Goal: Task Accomplishment & Management: Manage account settings

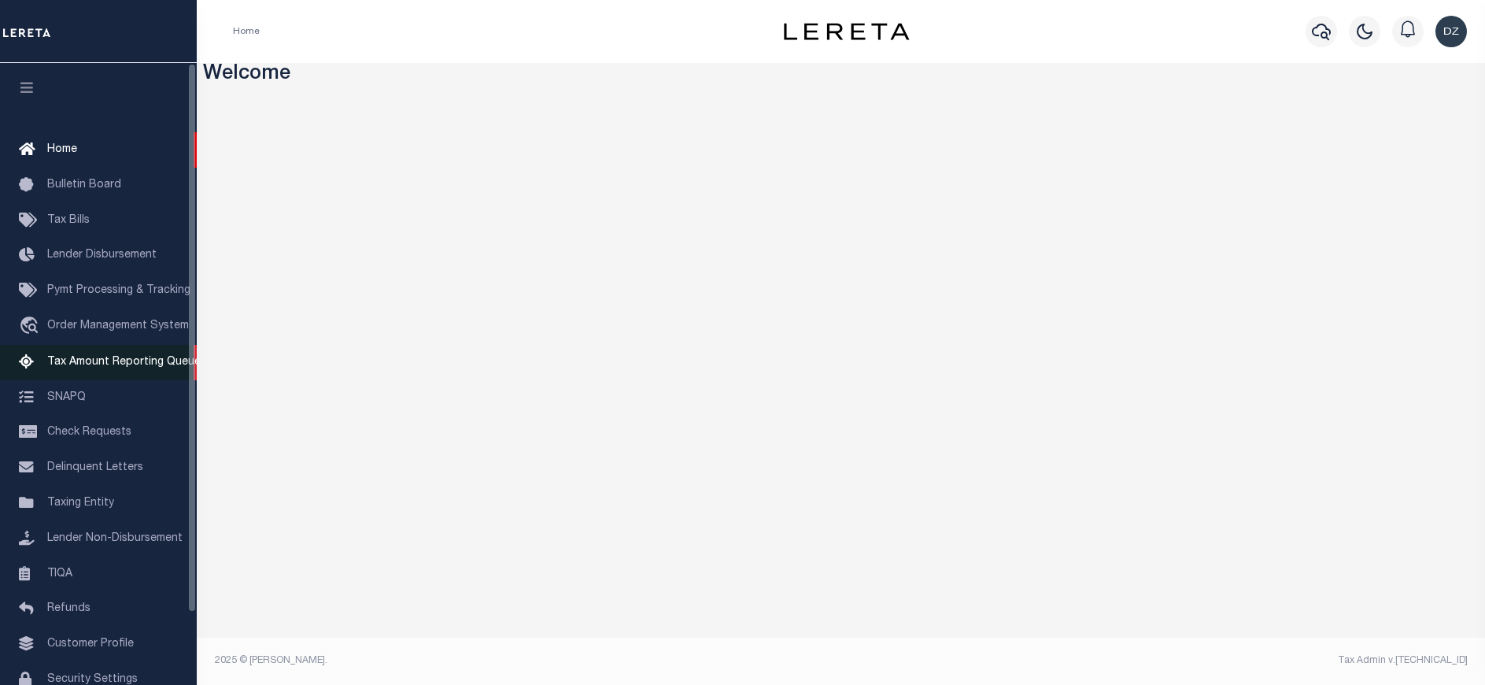
click at [146, 365] on span "Tax Amount Reporting Queue" at bounding box center [123, 362] width 153 height 11
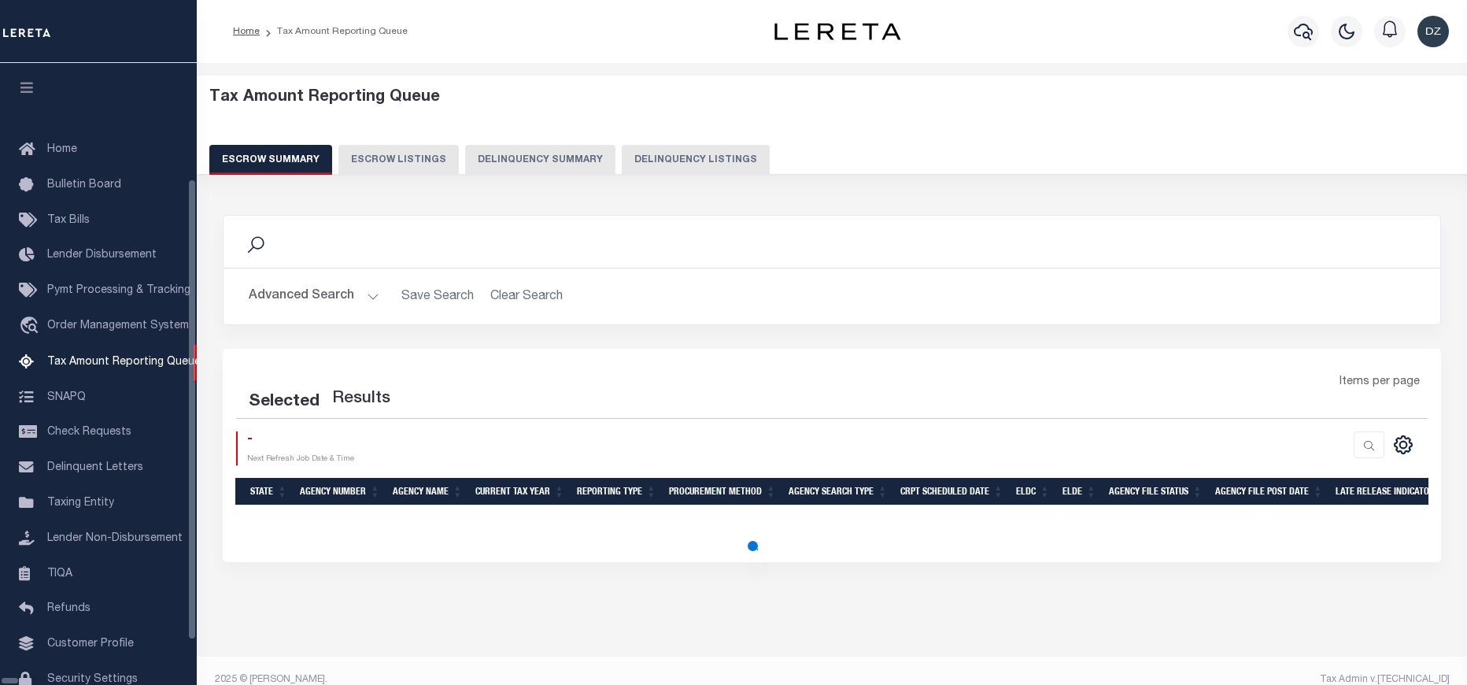
select select "100"
click at [1308, 35] on icon "button" at bounding box center [1303, 31] width 19 height 19
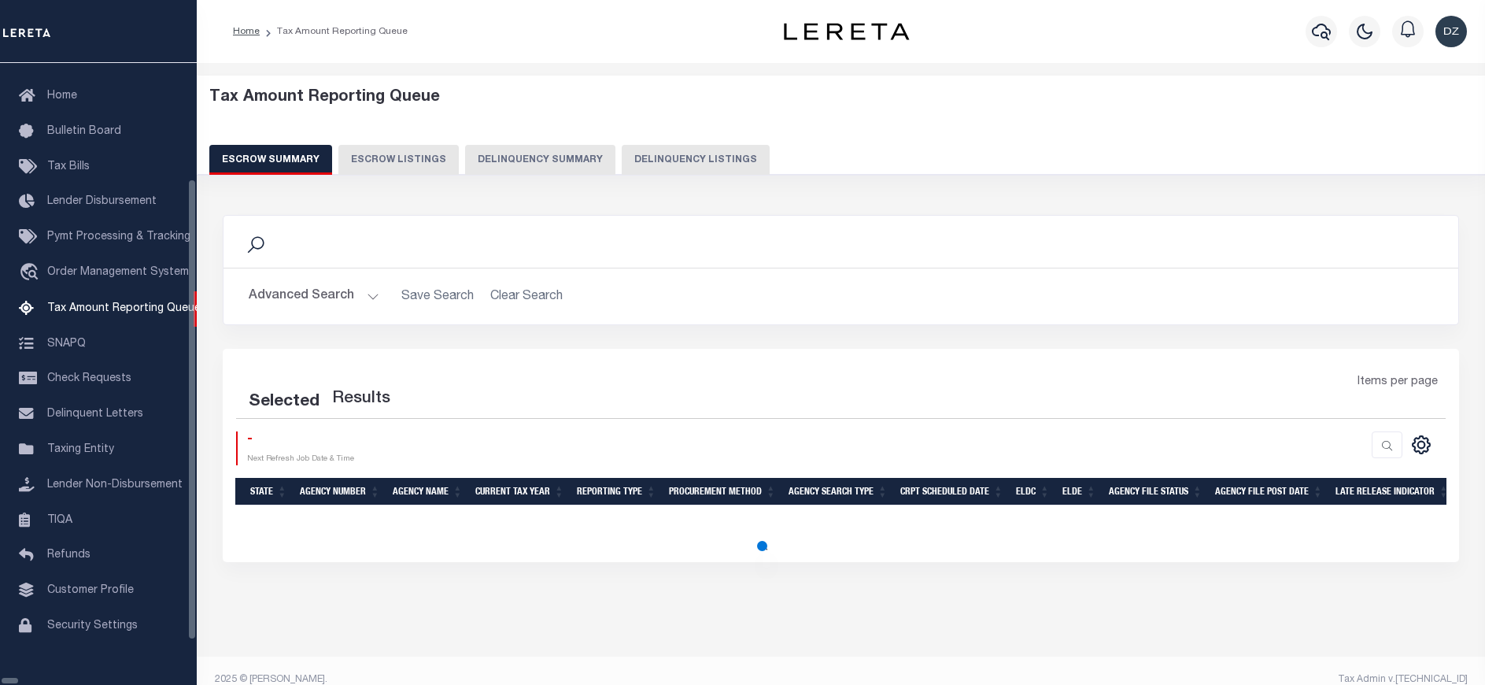
select select "100"
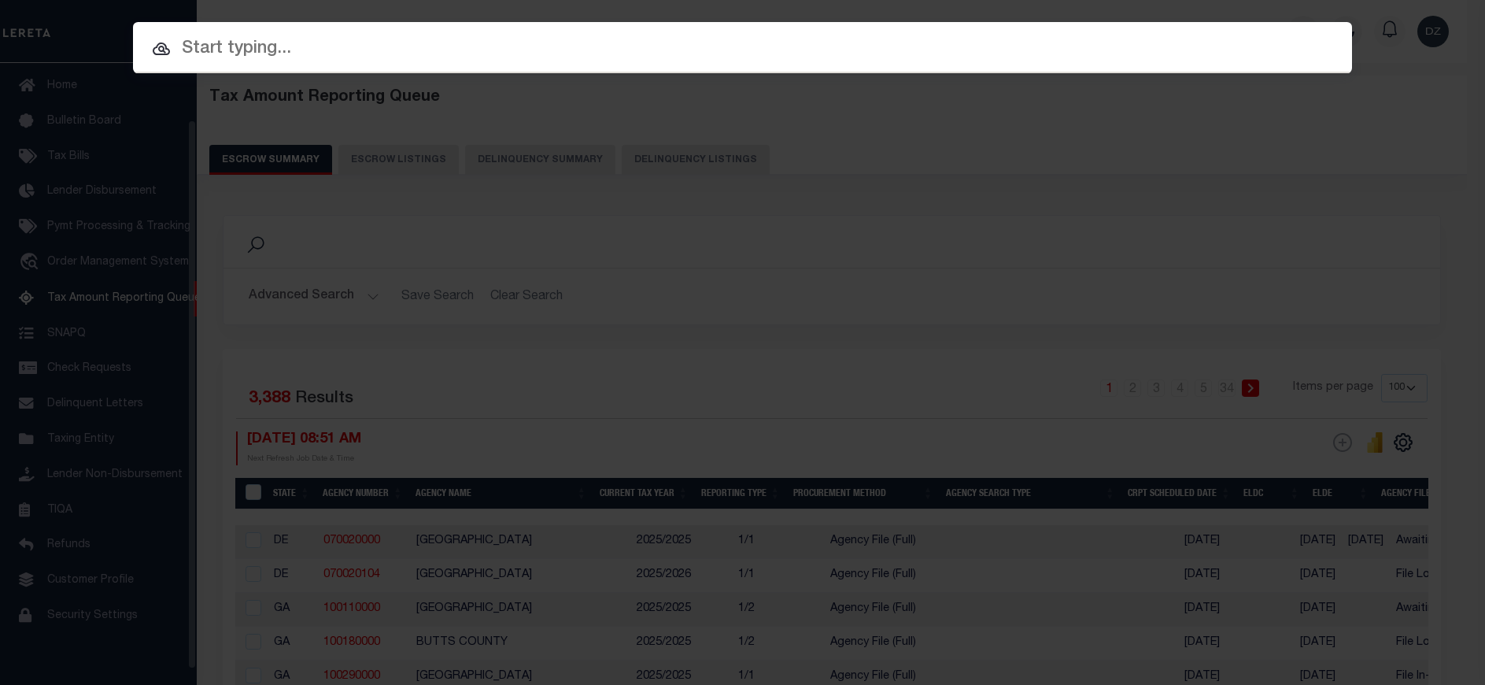
paste input "218578"
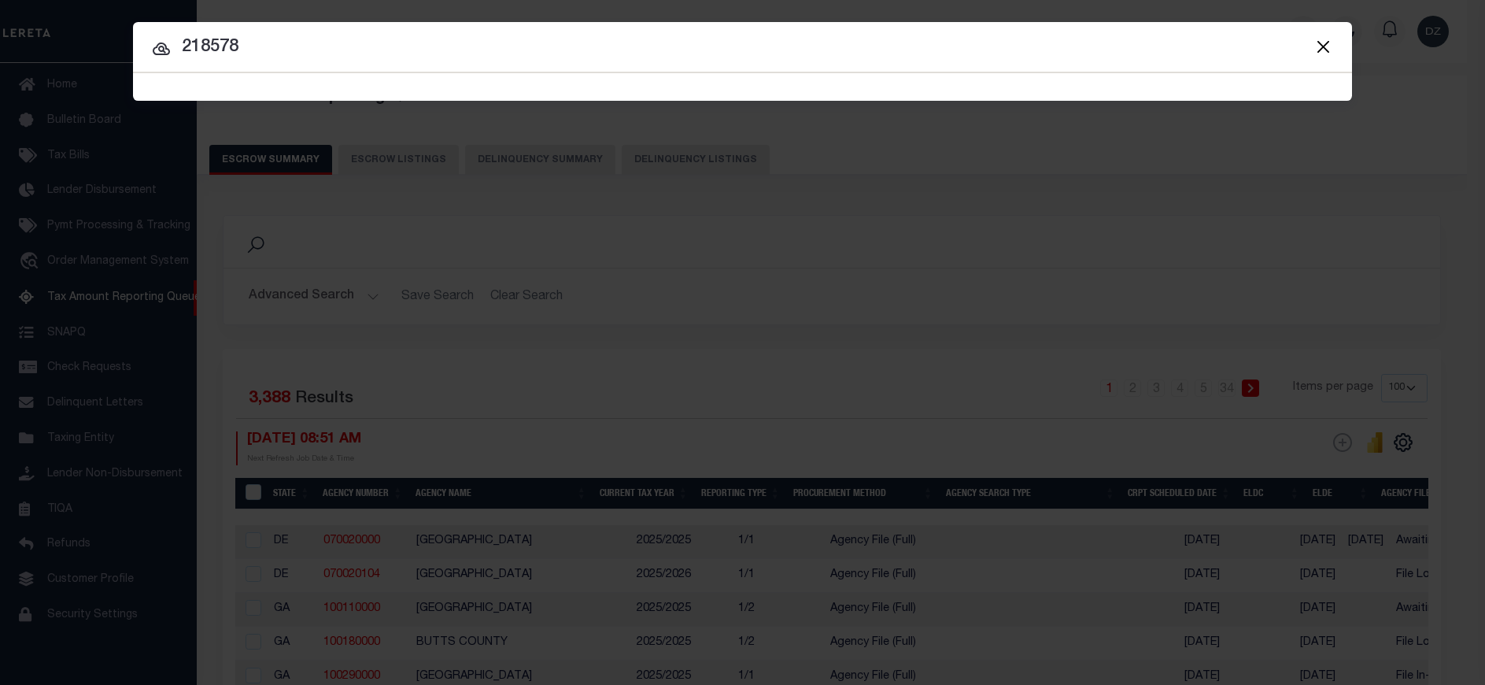
type input "218578"
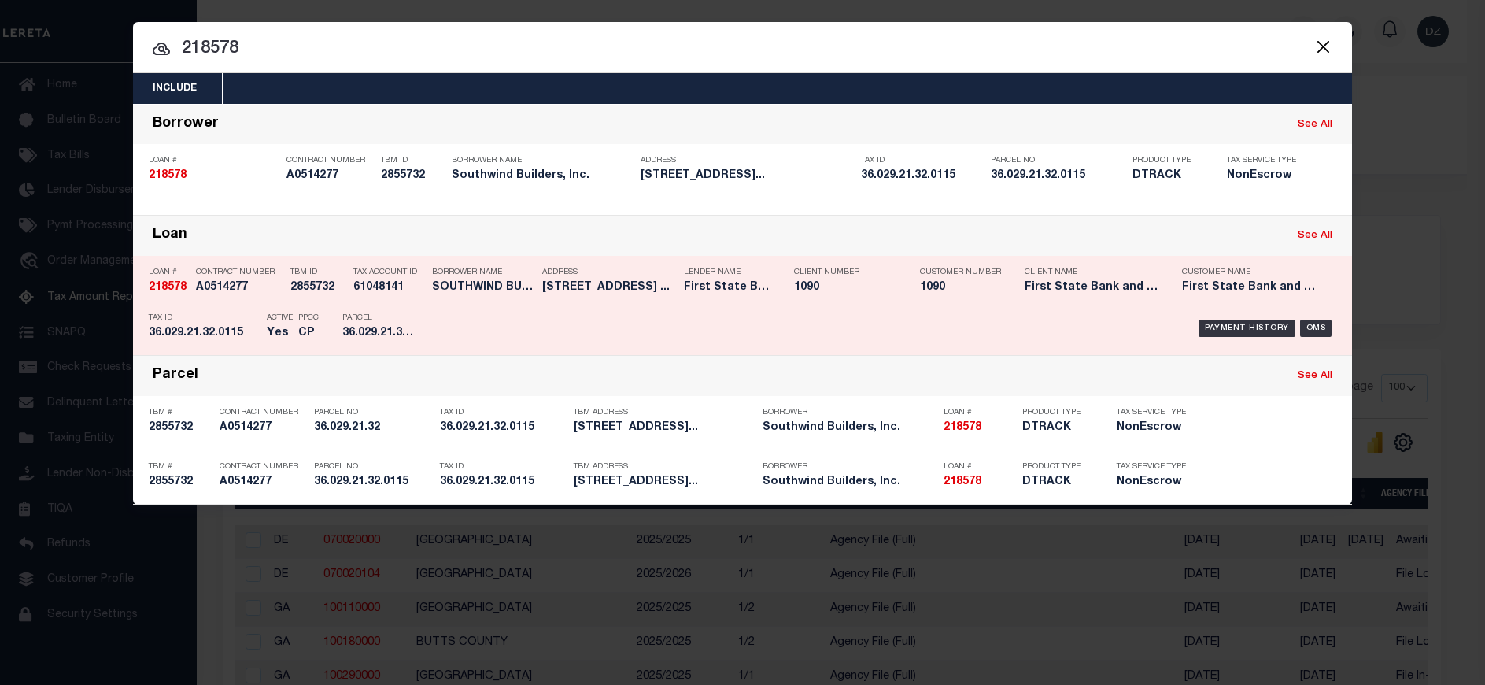
click at [1211, 320] on div "Payment History OMS" at bounding box center [887, 328] width 900 height 46
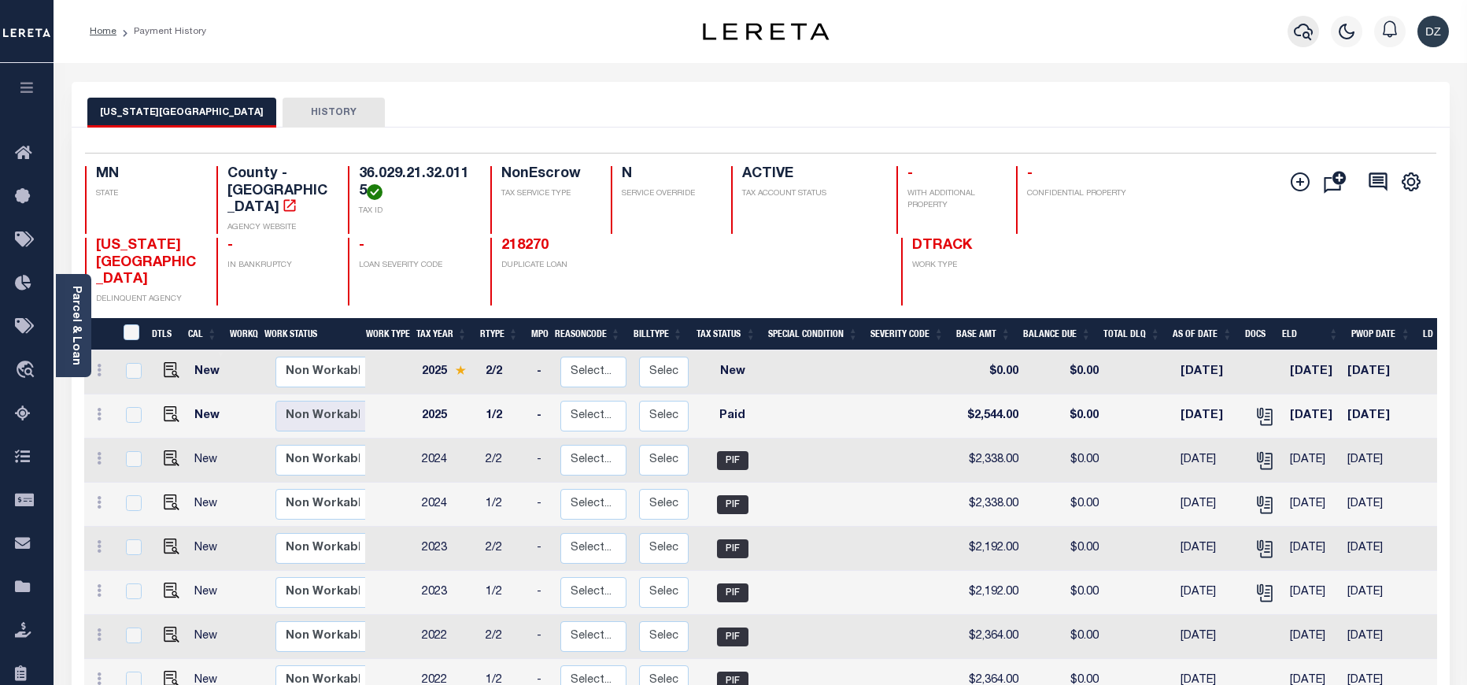
click at [1303, 42] on button "button" at bounding box center [1303, 31] width 31 height 31
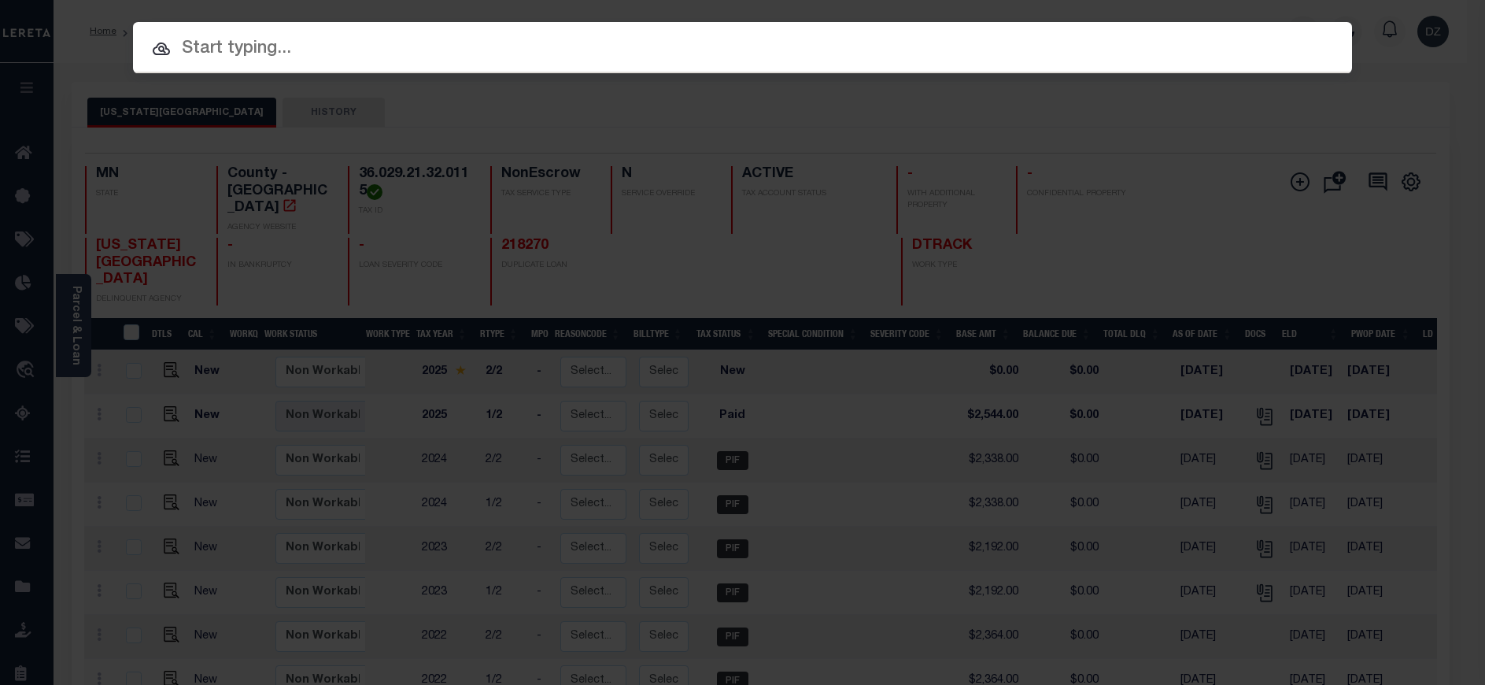
paste input "218578"
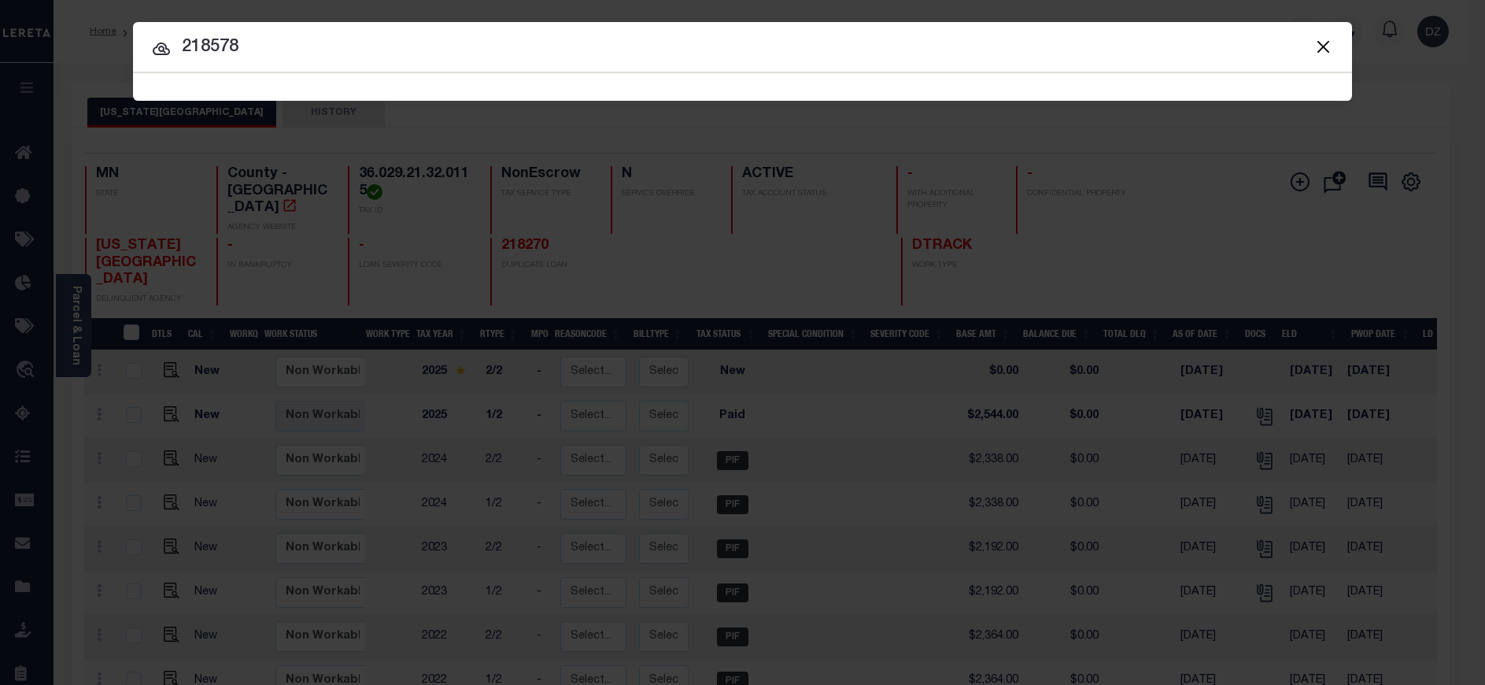
type input "218578"
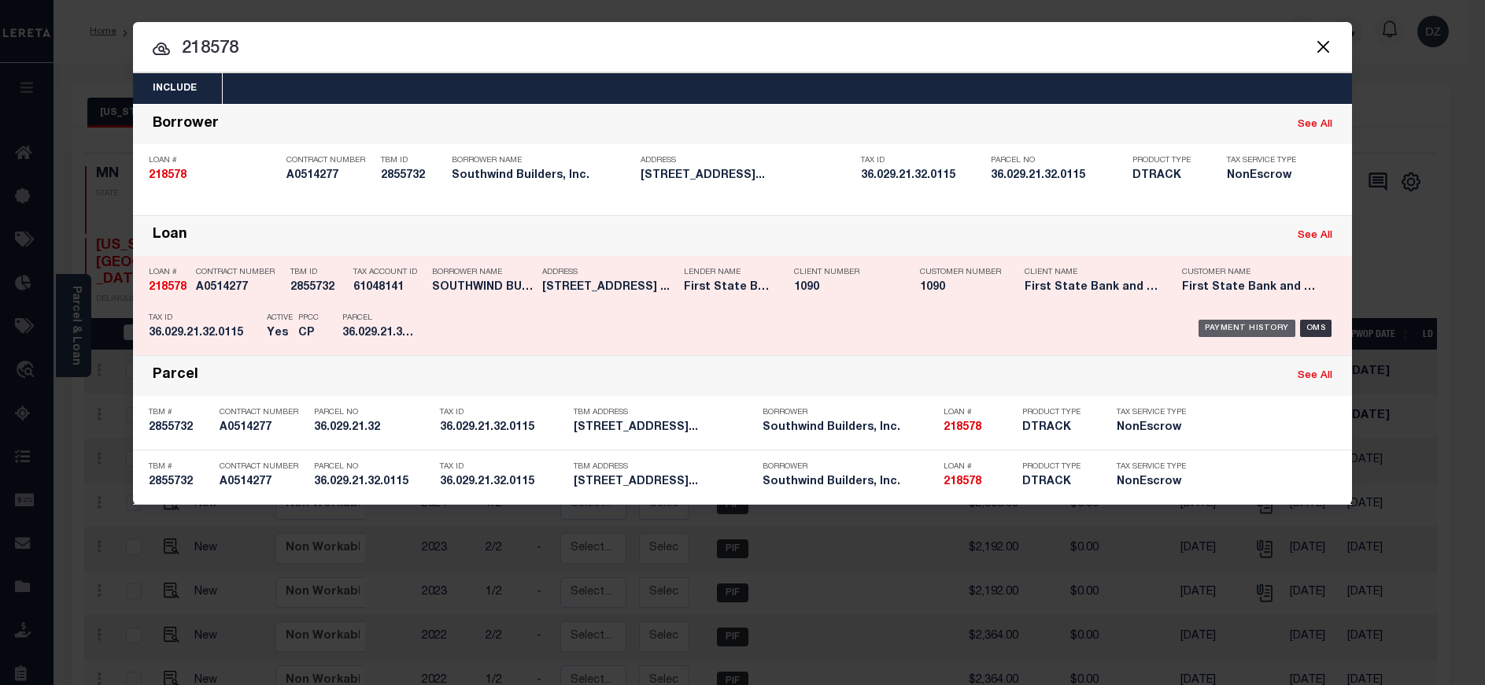
click at [1220, 322] on div "Payment History" at bounding box center [1247, 328] width 97 height 17
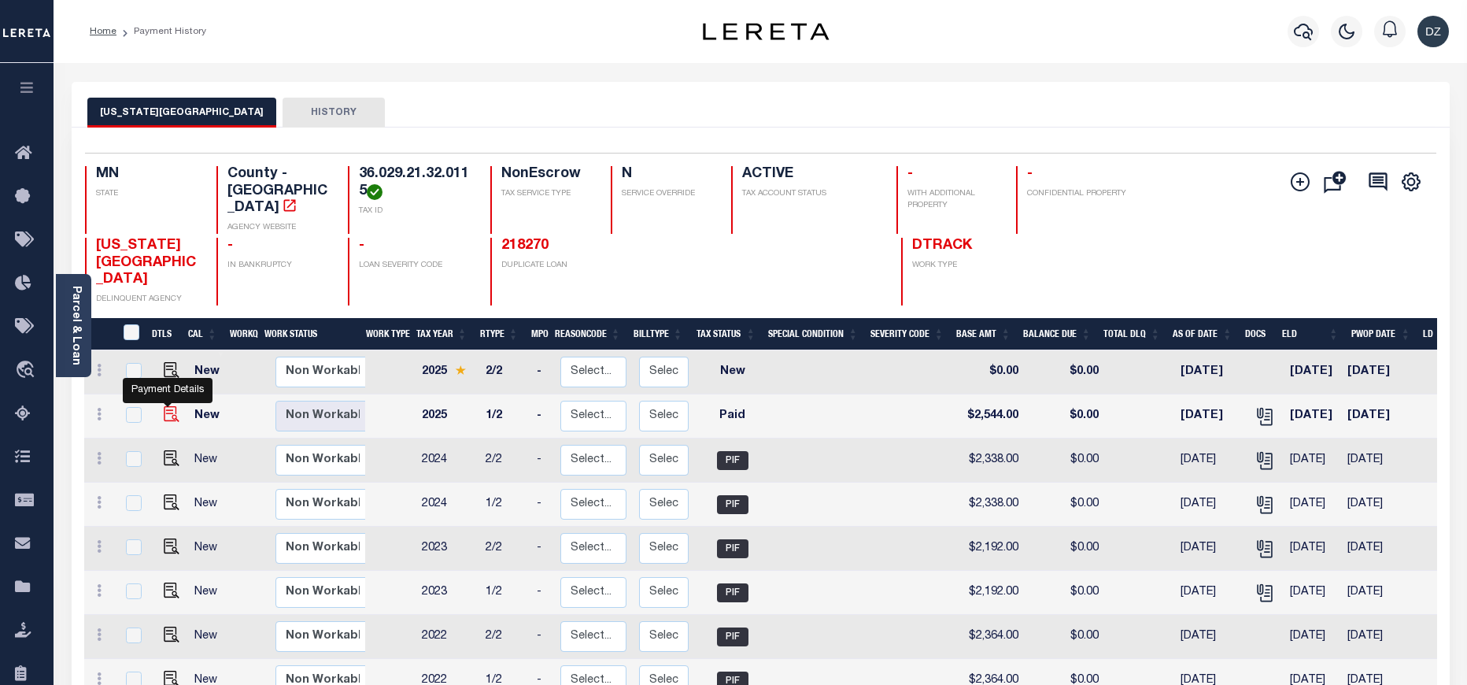
click at [170, 406] on img "" at bounding box center [172, 414] width 16 height 16
checkbox input "true"
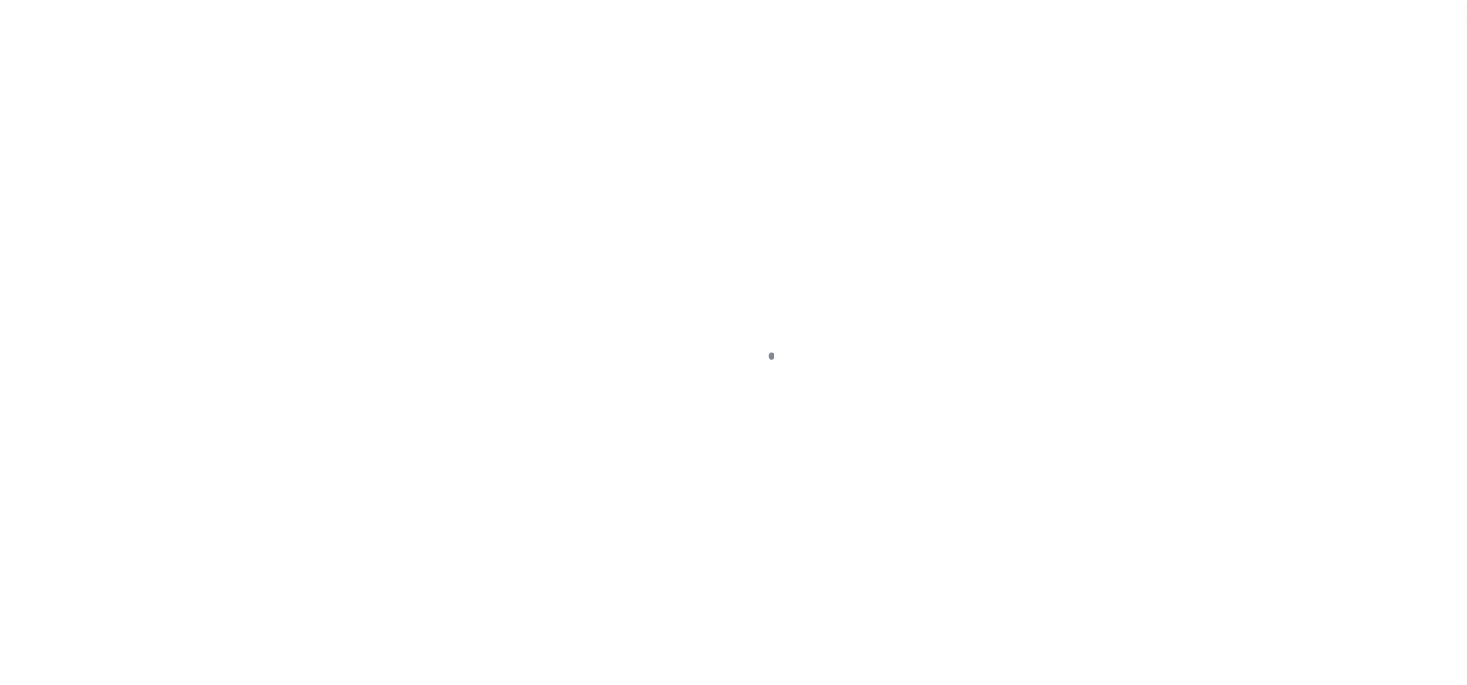
select select "PYD"
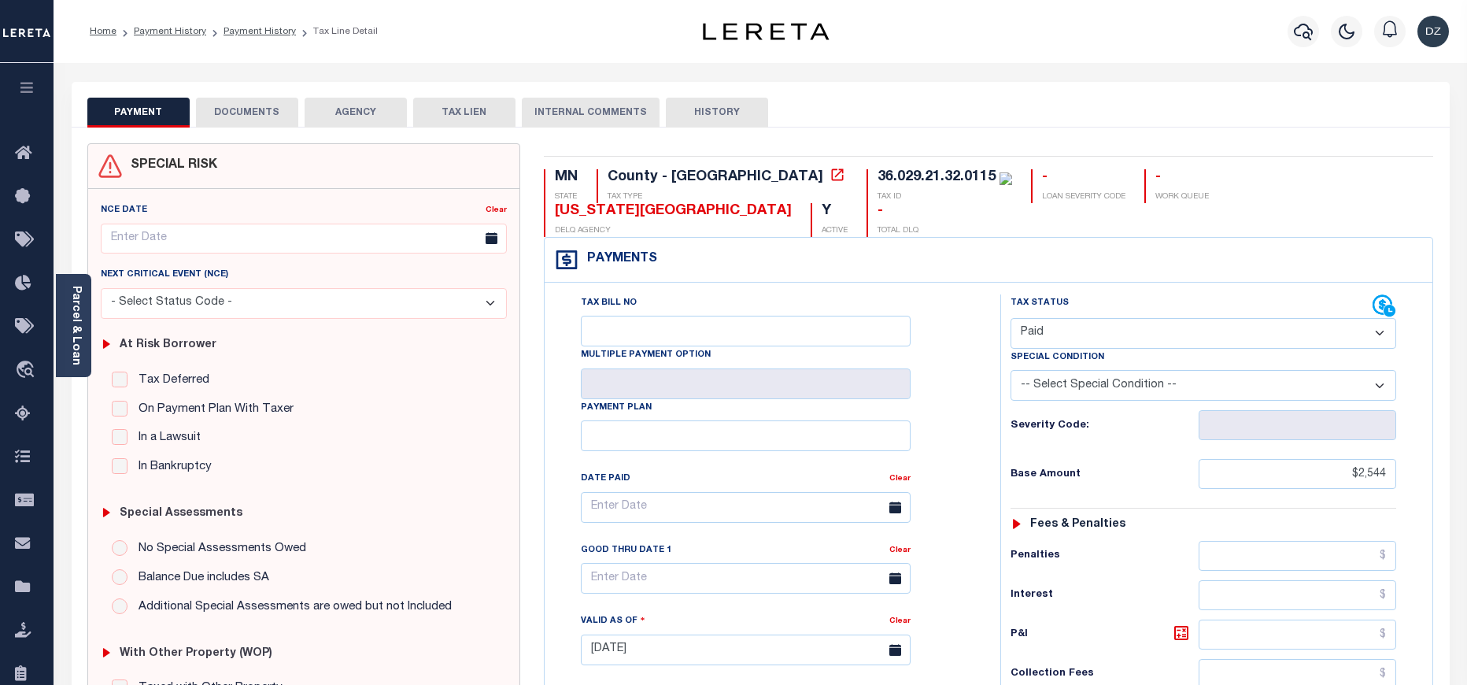
click at [254, 109] on button "DOCUMENTS" at bounding box center [247, 113] width 102 height 30
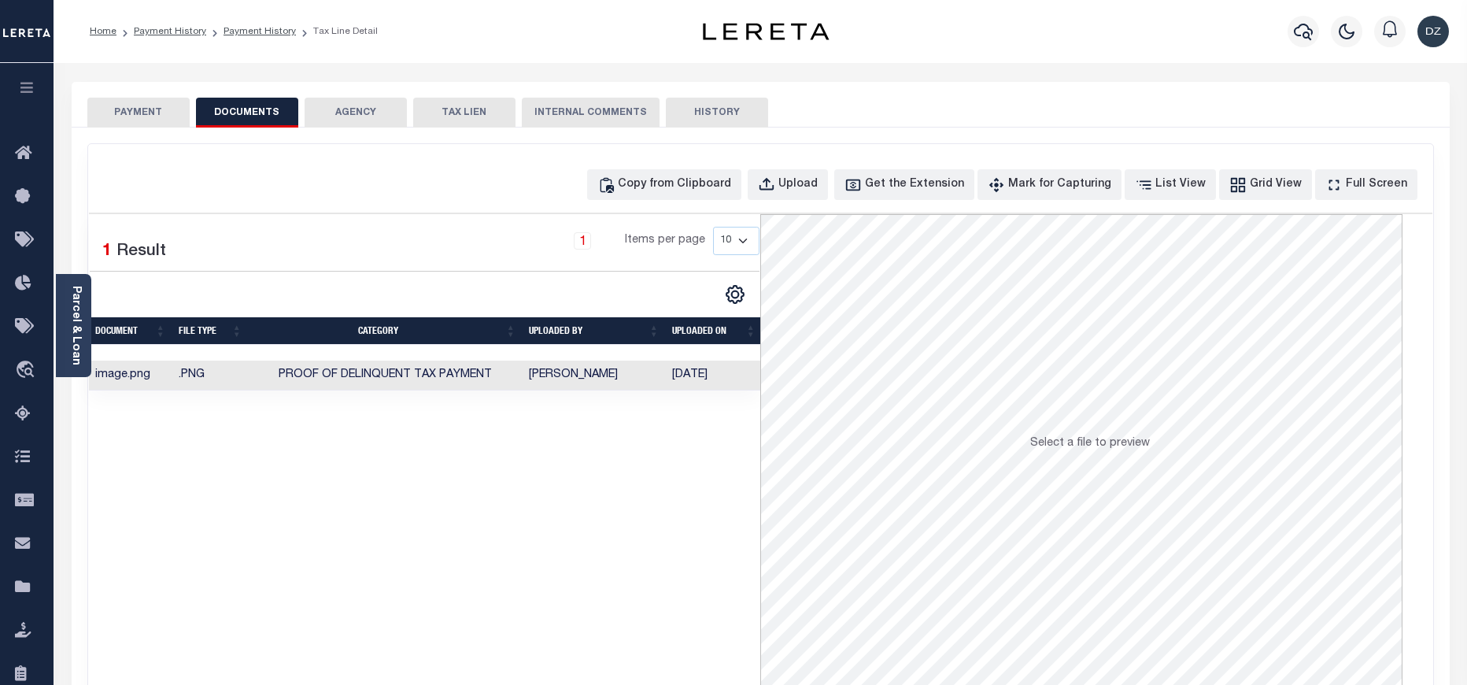
click at [86, 102] on div "PAYMENT DOCUMENTS AGENCY DELINQUENT PAYEE TAX LIEN" at bounding box center [761, 105] width 1378 height 46
click at [113, 109] on button "PAYMENT" at bounding box center [138, 113] width 102 height 30
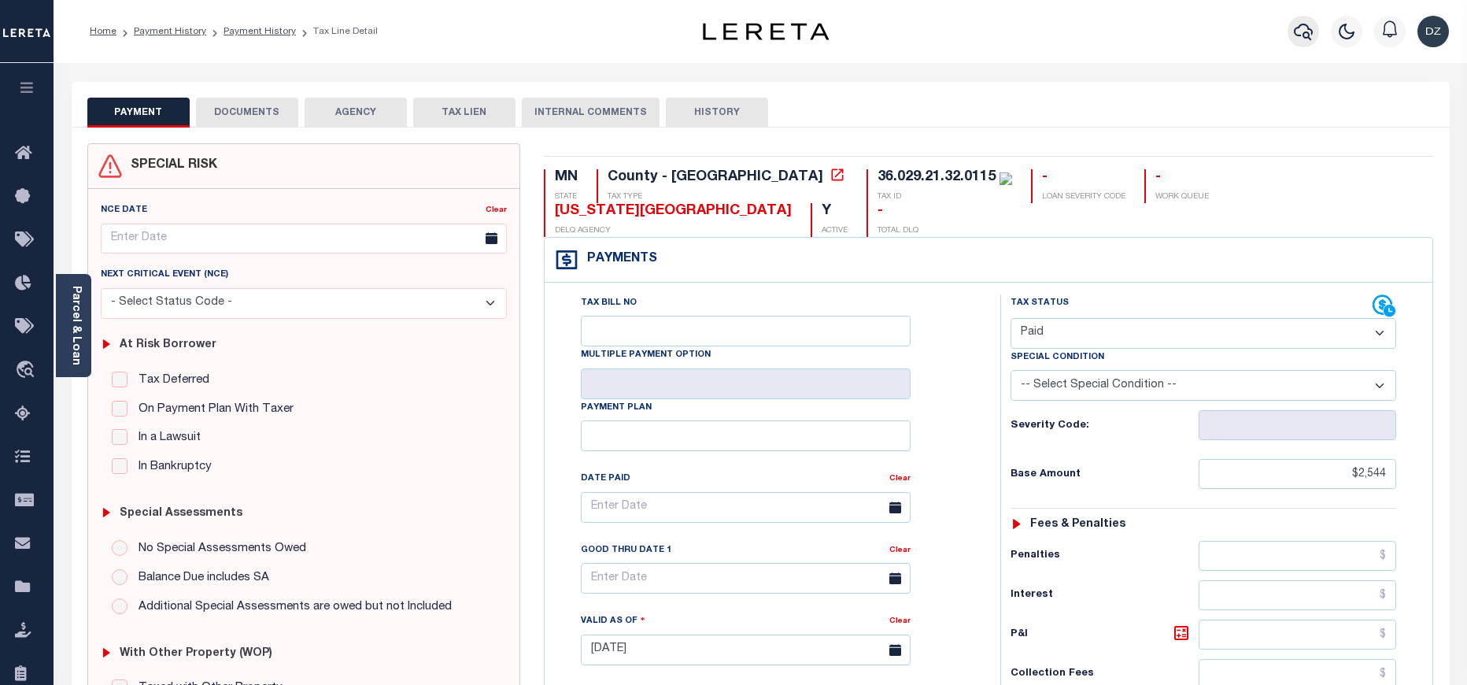
click at [1312, 28] on icon "button" at bounding box center [1303, 31] width 19 height 19
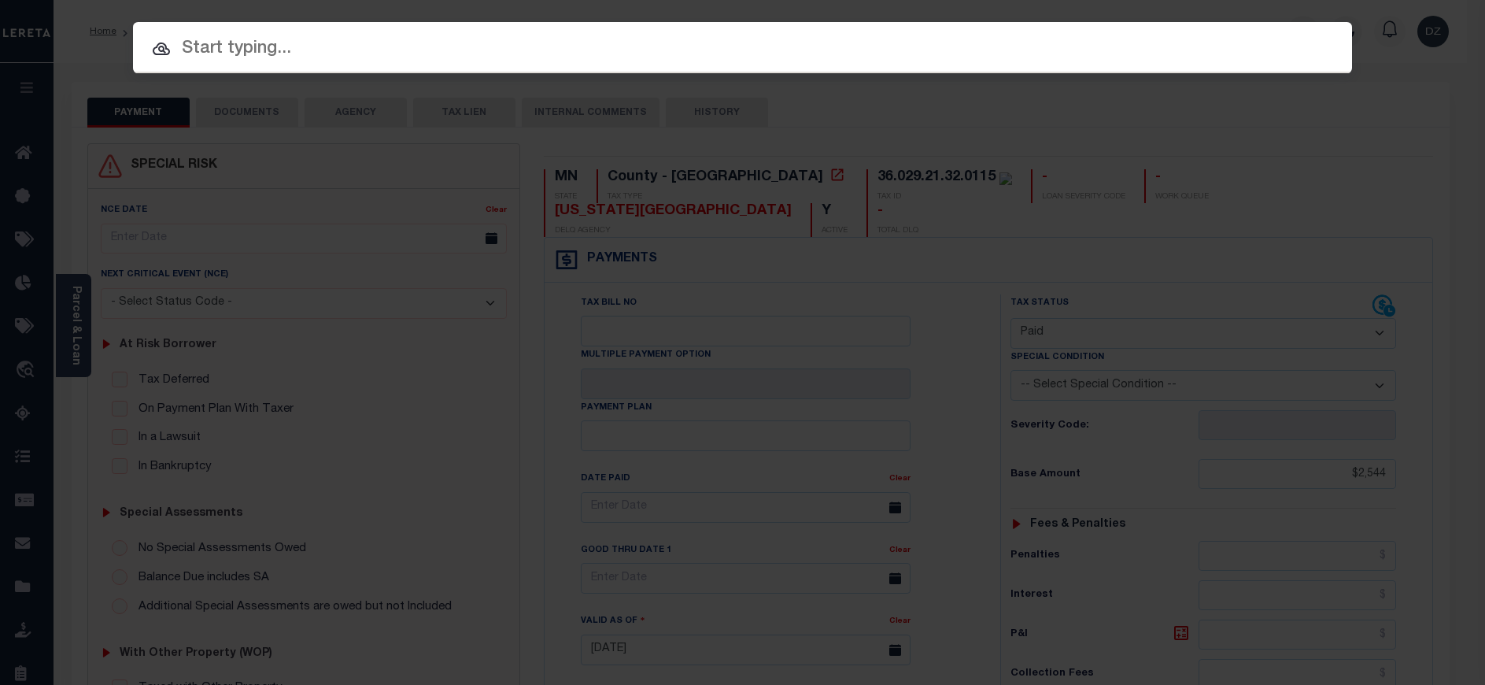
paste input "218270"
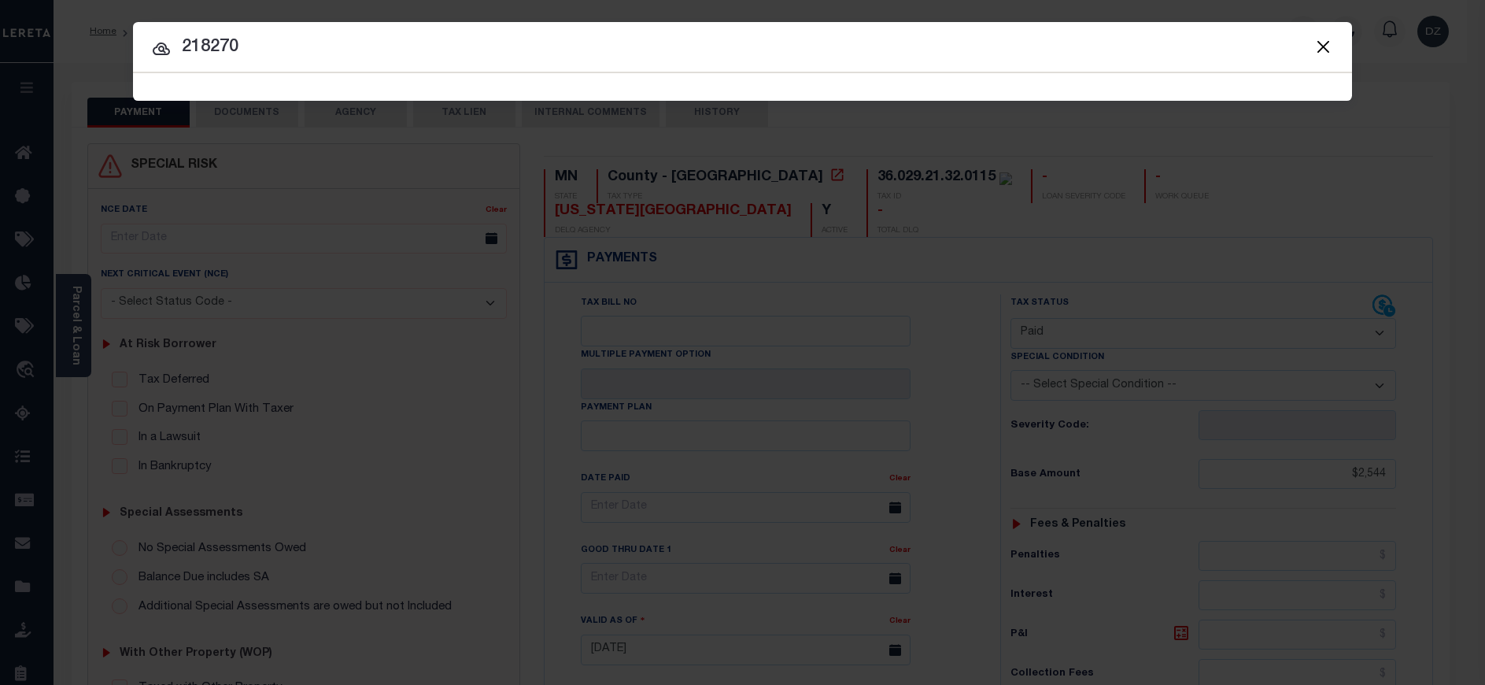
type input "218270"
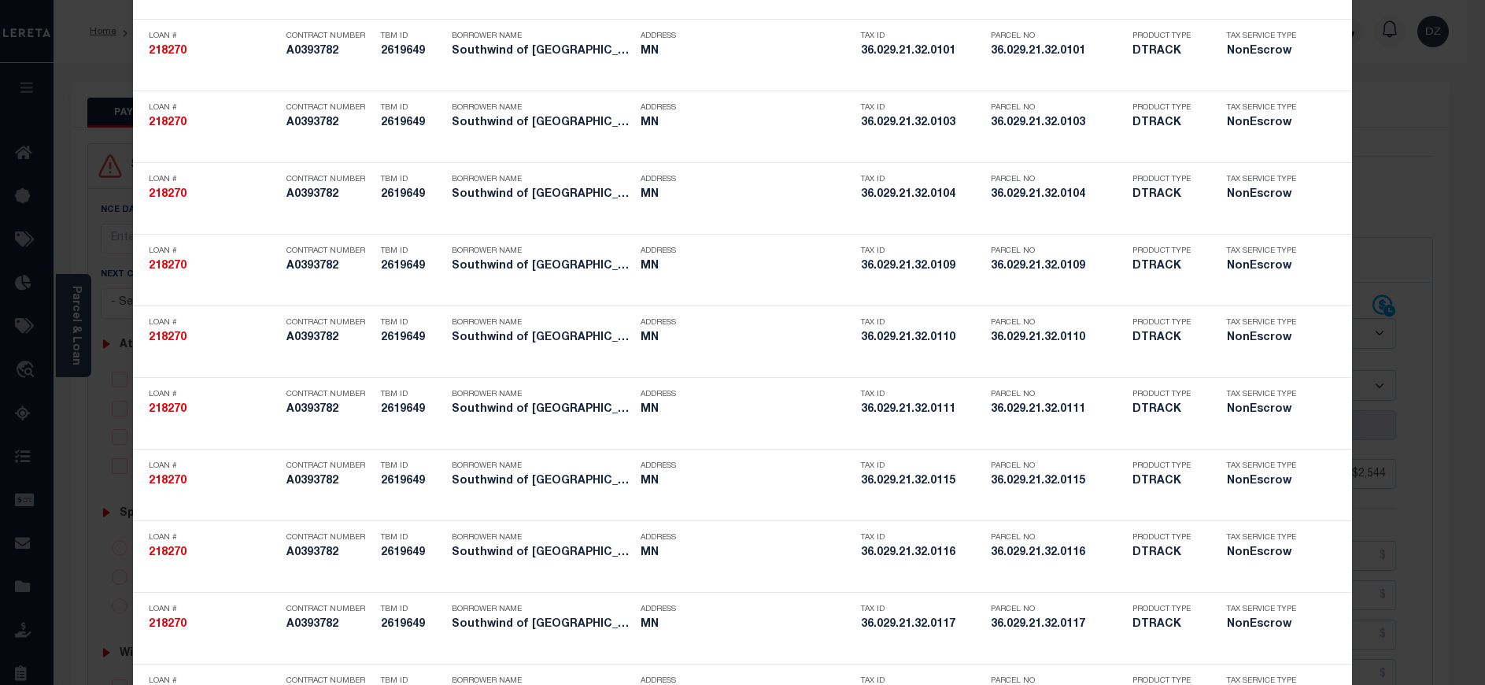
scroll to position [1315, 0]
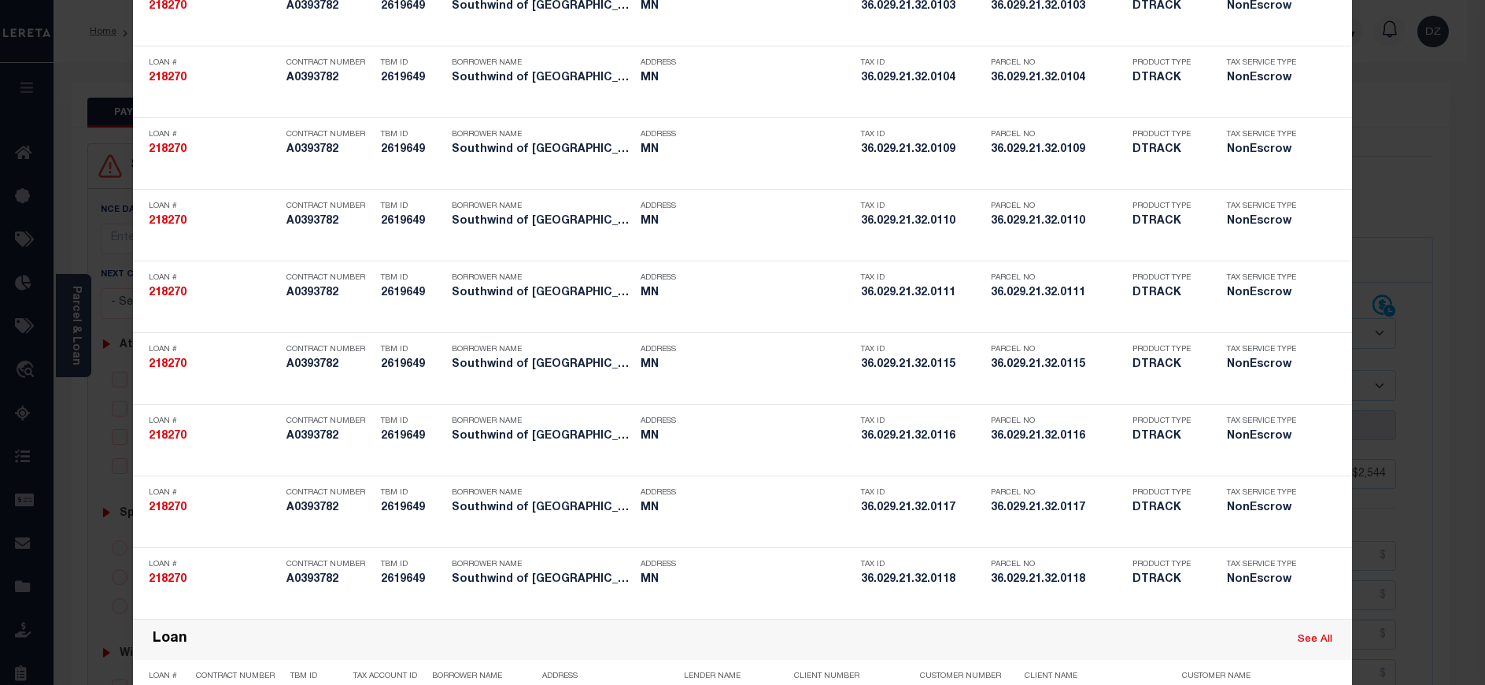
click at [91, 378] on div "Include Loans TBM Customers Borrowers Payments (Lender Non-Disb) Payments (Lend…" at bounding box center [742, 342] width 1485 height 685
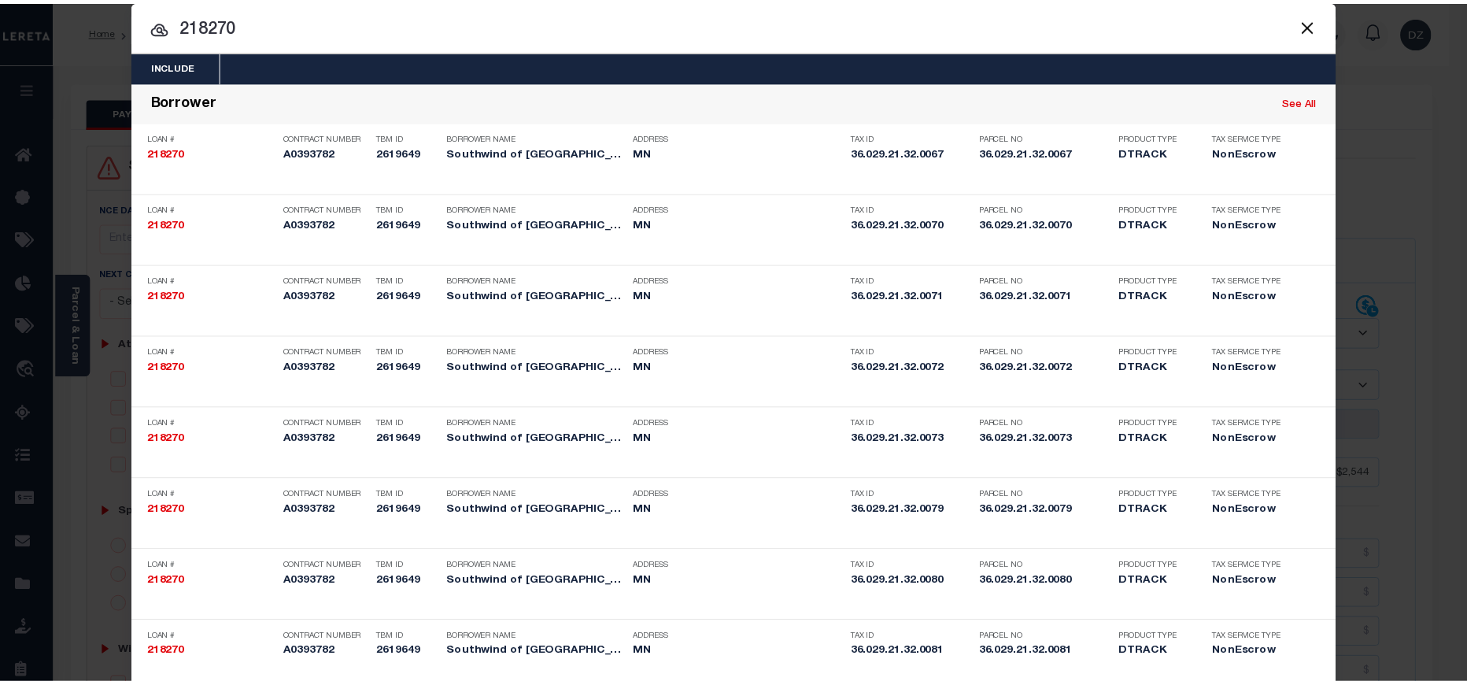
scroll to position [0, 0]
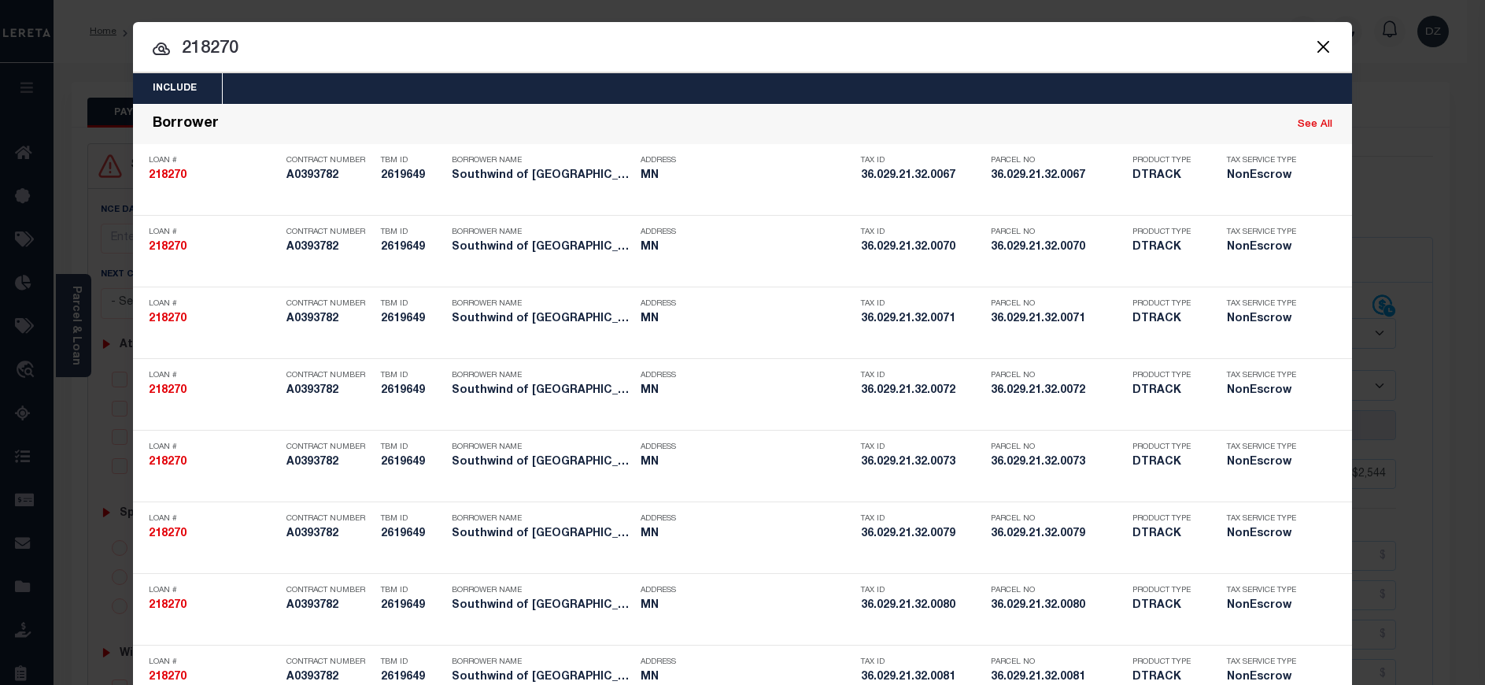
click at [1315, 42] on button "Close" at bounding box center [1323, 46] width 20 height 20
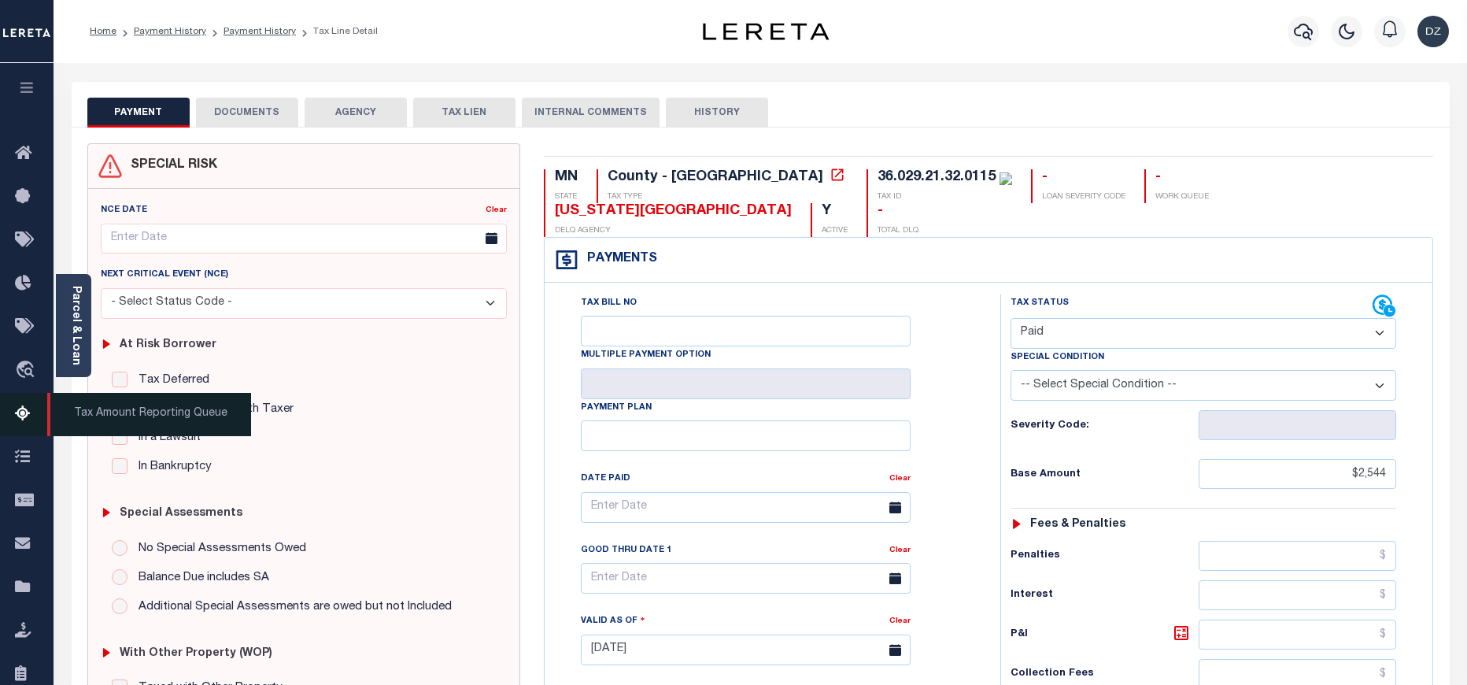
click at [20, 427] on link "Tax Amount Reporting Queue" at bounding box center [27, 414] width 54 height 43
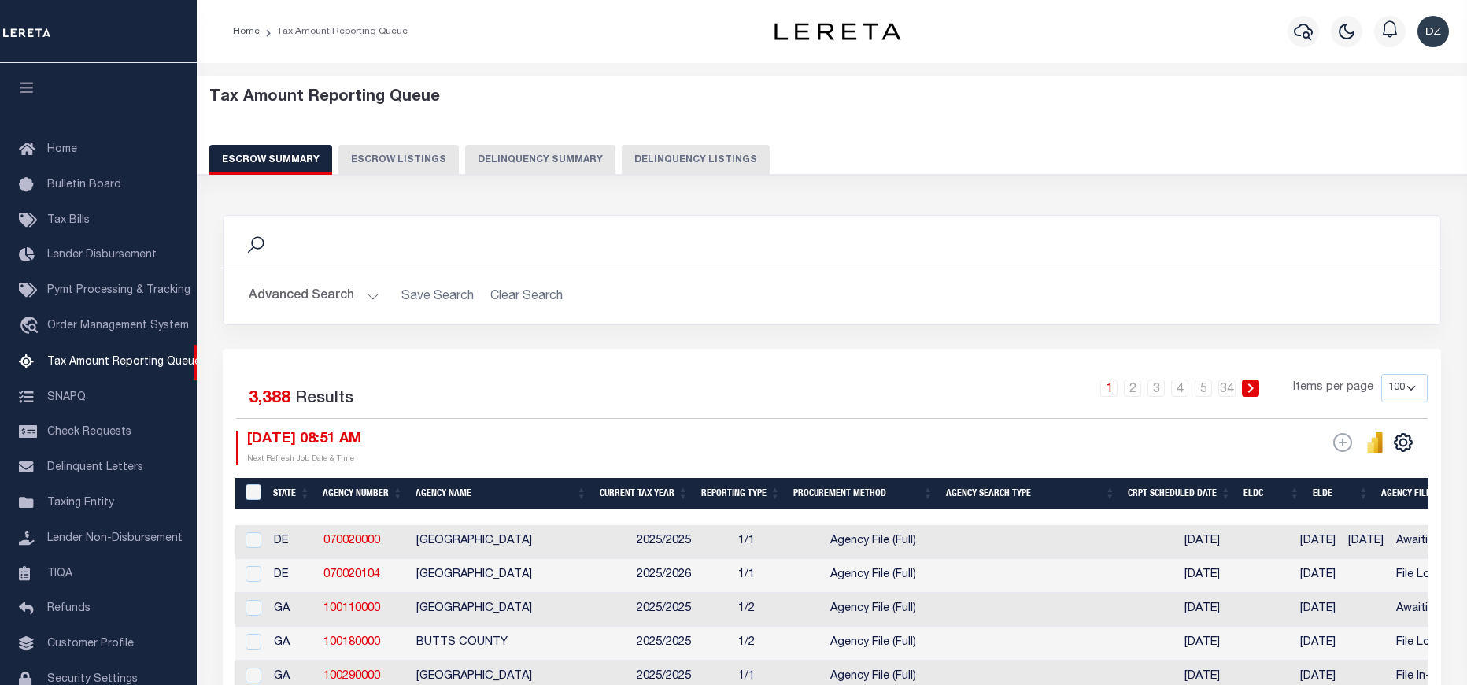
click at [649, 160] on button "Delinquency Listings" at bounding box center [696, 160] width 148 height 30
select select
select select "100"
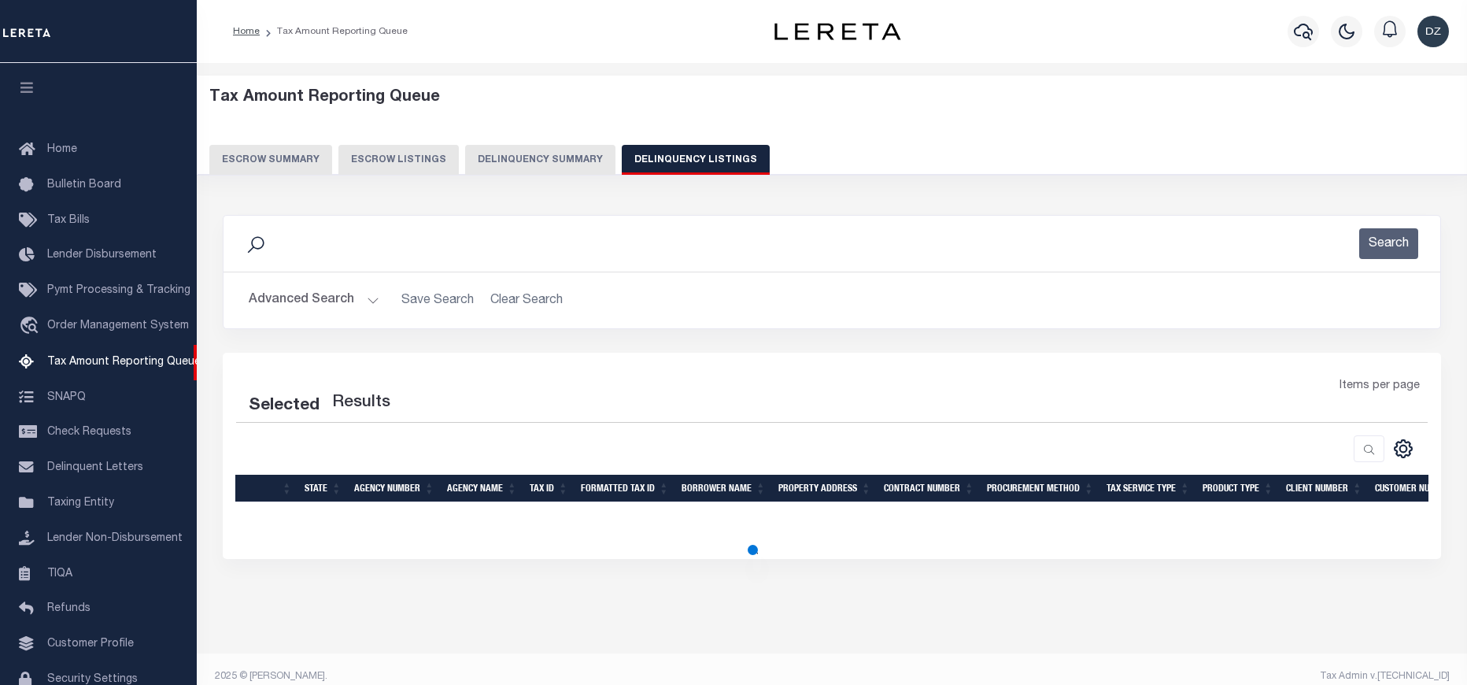
scroll to position [82, 0]
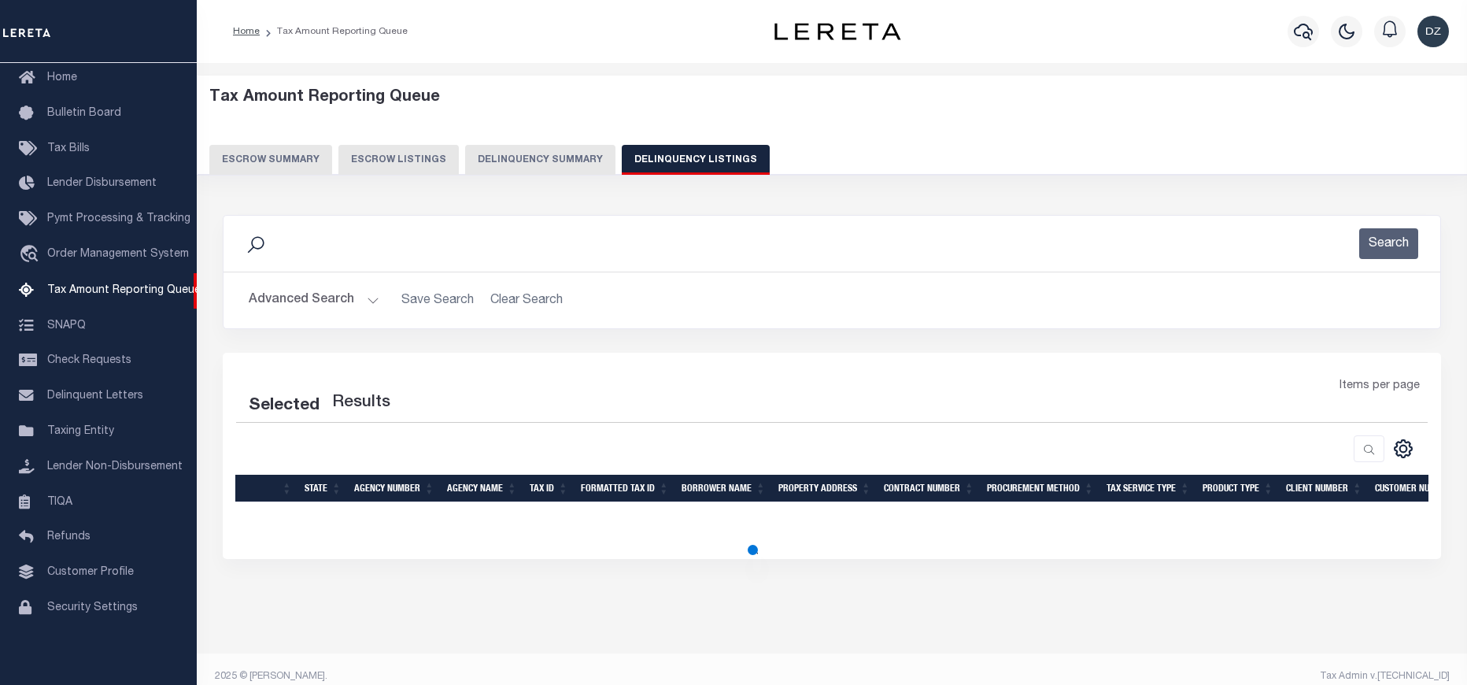
select select "100"
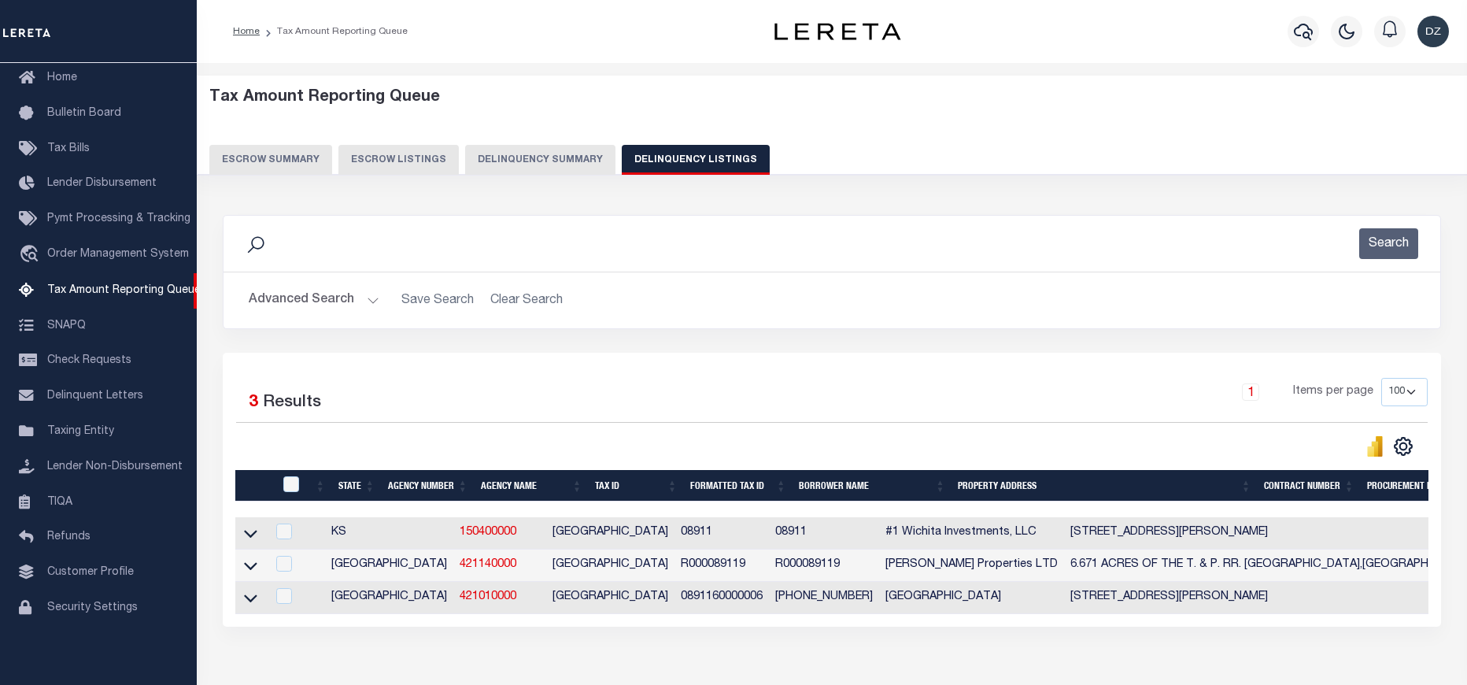
click at [277, 300] on button "Advanced Search" at bounding box center [314, 300] width 131 height 31
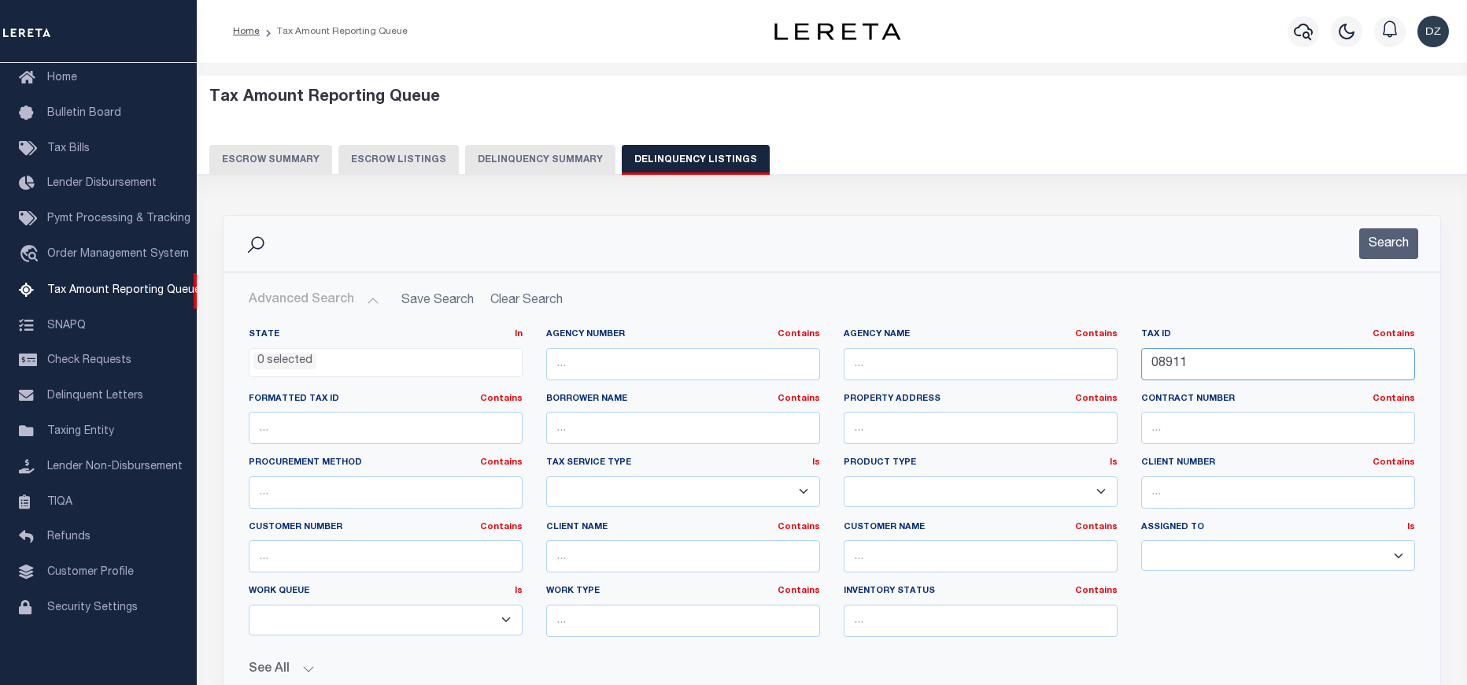
drag, startPoint x: 1215, startPoint y: 360, endPoint x: 1091, endPoint y: 359, distance: 124.4
click at [1091, 359] on div "State In In AK AL AR AZ CA CO CT DC DE FL GA GU HI IA ID IL IN KS KY LA MA MD M…" at bounding box center [832, 488] width 1190 height 321
paste input "36.029.21.32.0116"
type input "36.029.21.32.0116"
click at [1394, 244] on button "Search" at bounding box center [1388, 243] width 59 height 31
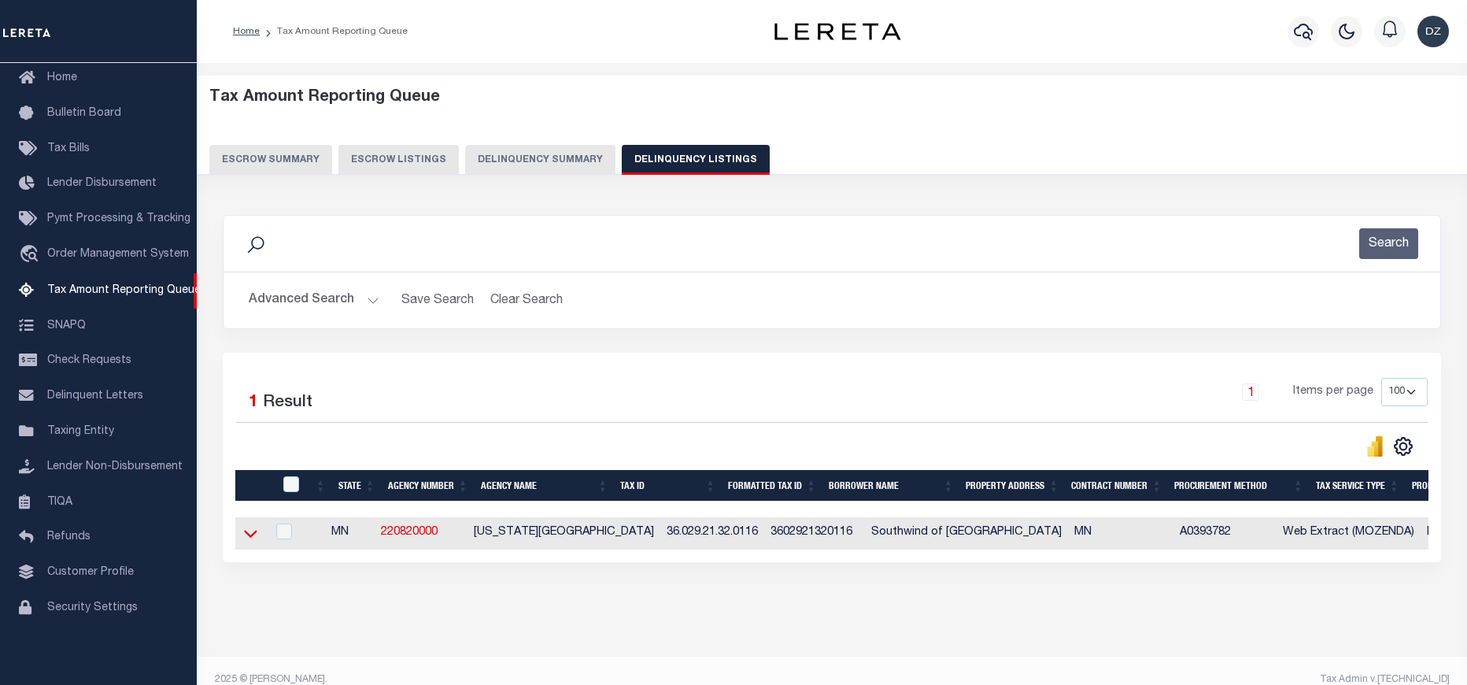
click at [255, 533] on icon at bounding box center [250, 533] width 13 height 17
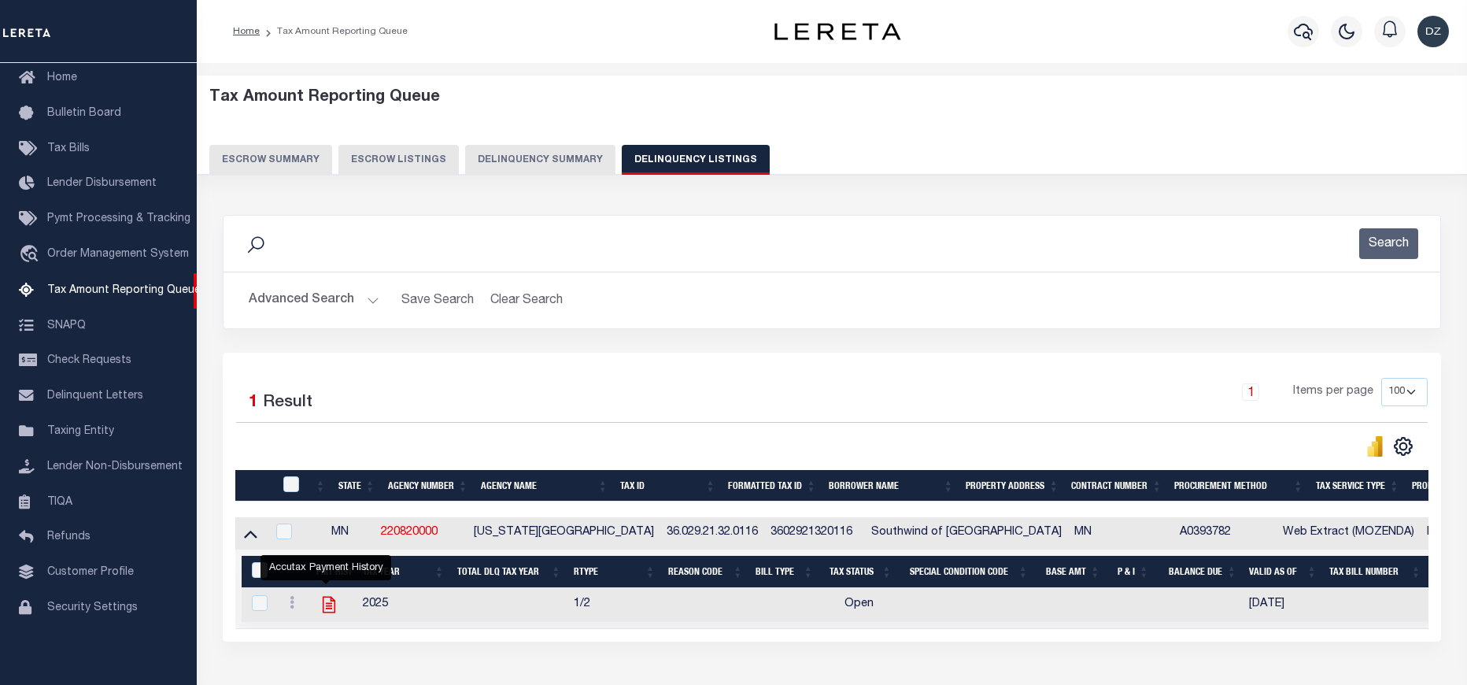
click at [326, 610] on icon "" at bounding box center [329, 605] width 13 height 17
checkbox input "true"
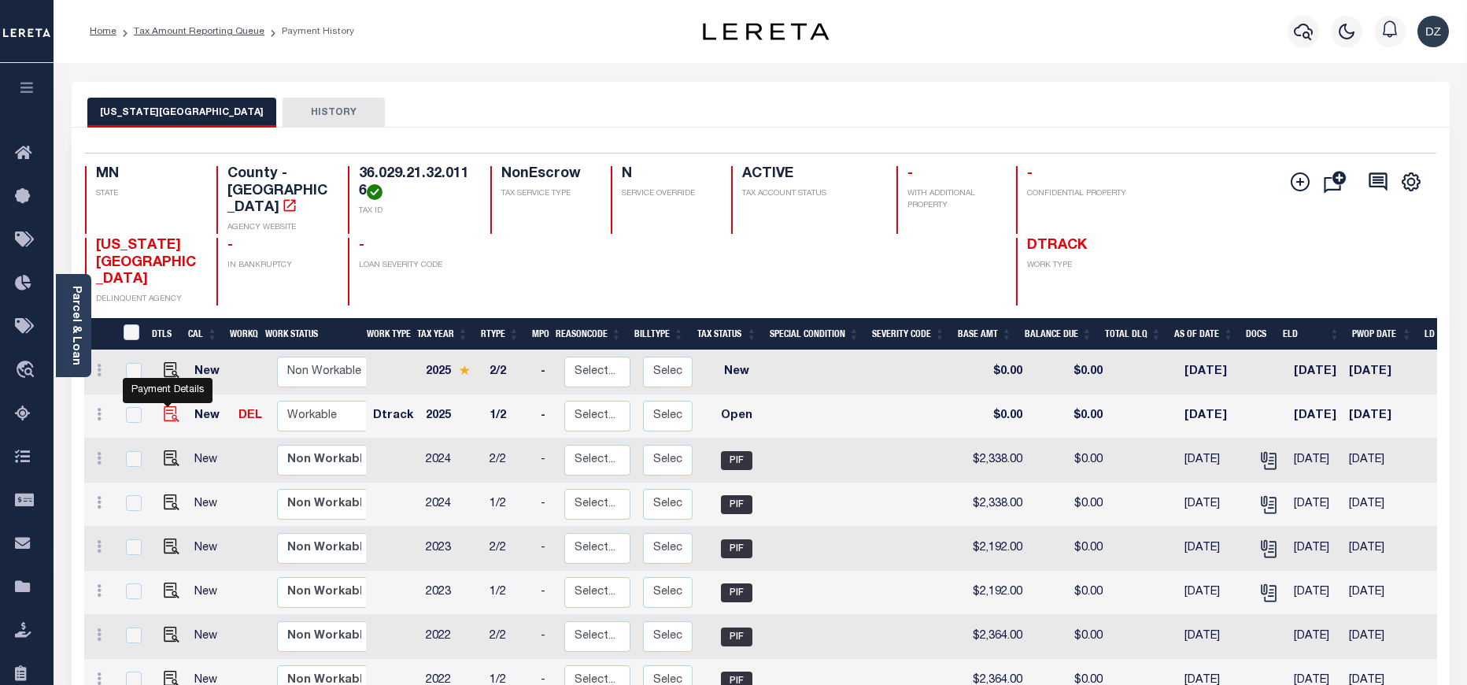
click at [166, 406] on img "" at bounding box center [172, 414] width 16 height 16
checkbox input "true"
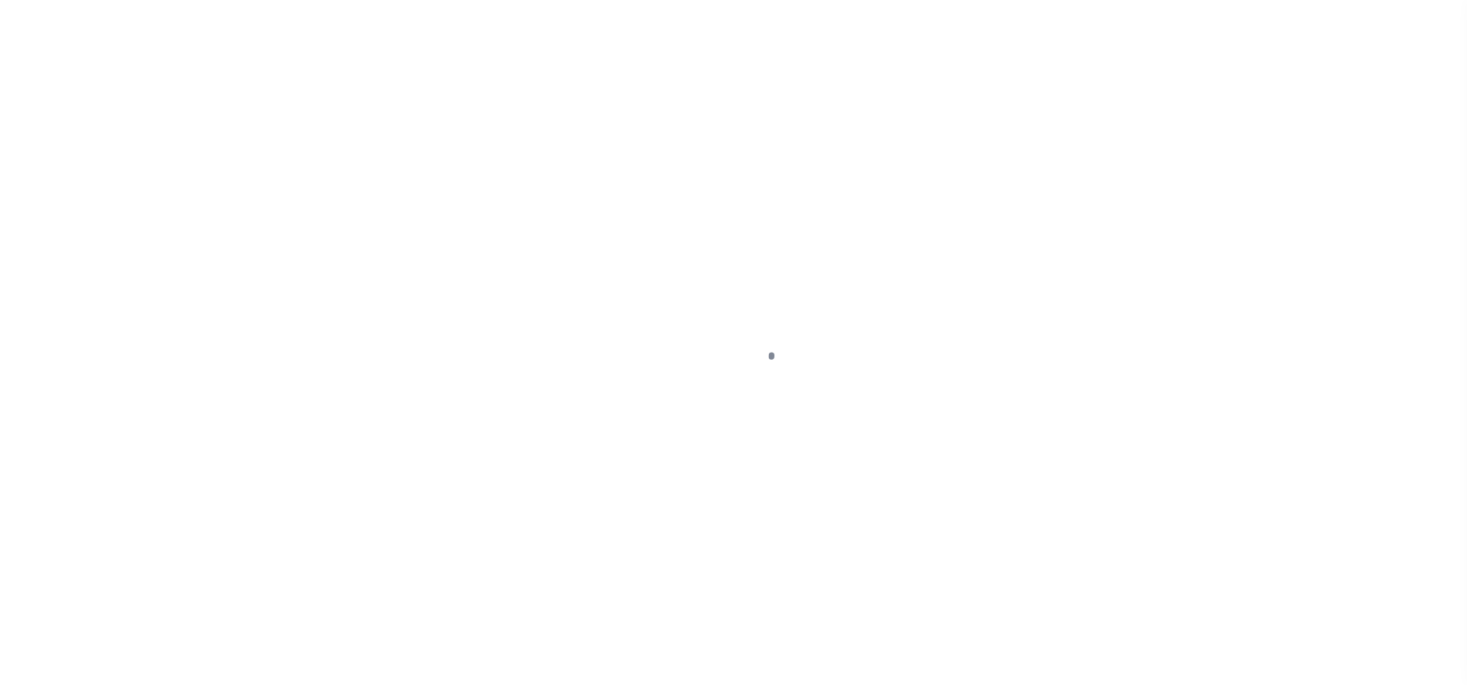
select select "OP2"
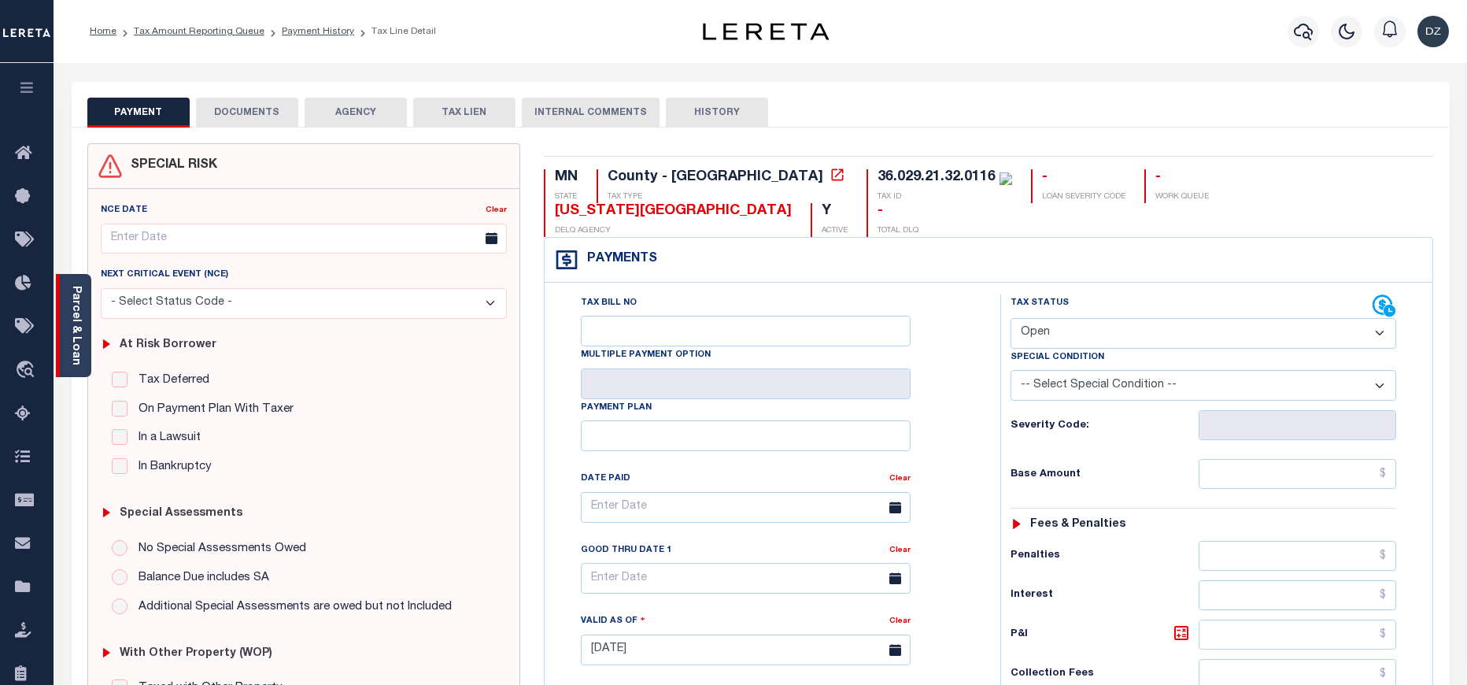
click at [89, 356] on div "Parcel & Loan" at bounding box center [73, 325] width 35 height 103
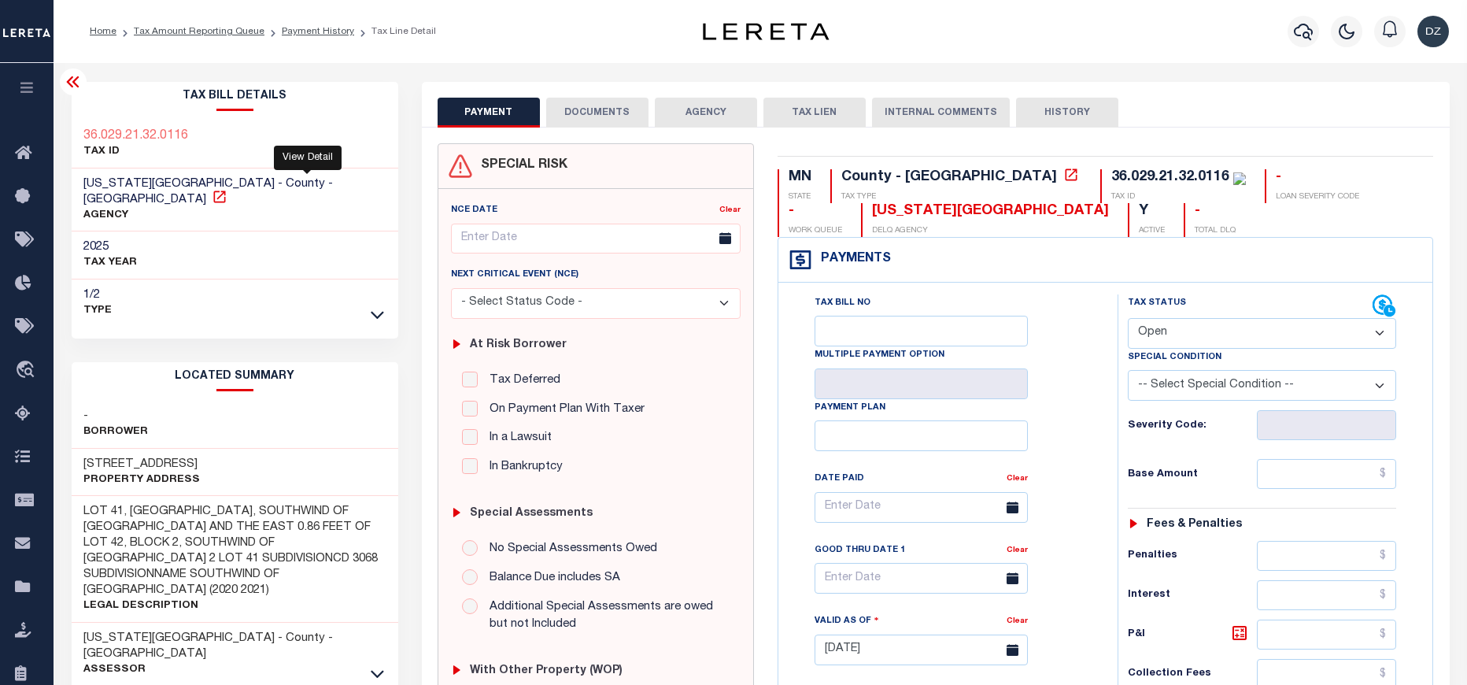
click at [227, 189] on icon at bounding box center [220, 197] width 16 height 16
click at [1333, 466] on input "text" at bounding box center [1327, 474] width 140 height 30
paste input "2,544.00"
type input "$2,544.00"
type input "[DATE]"
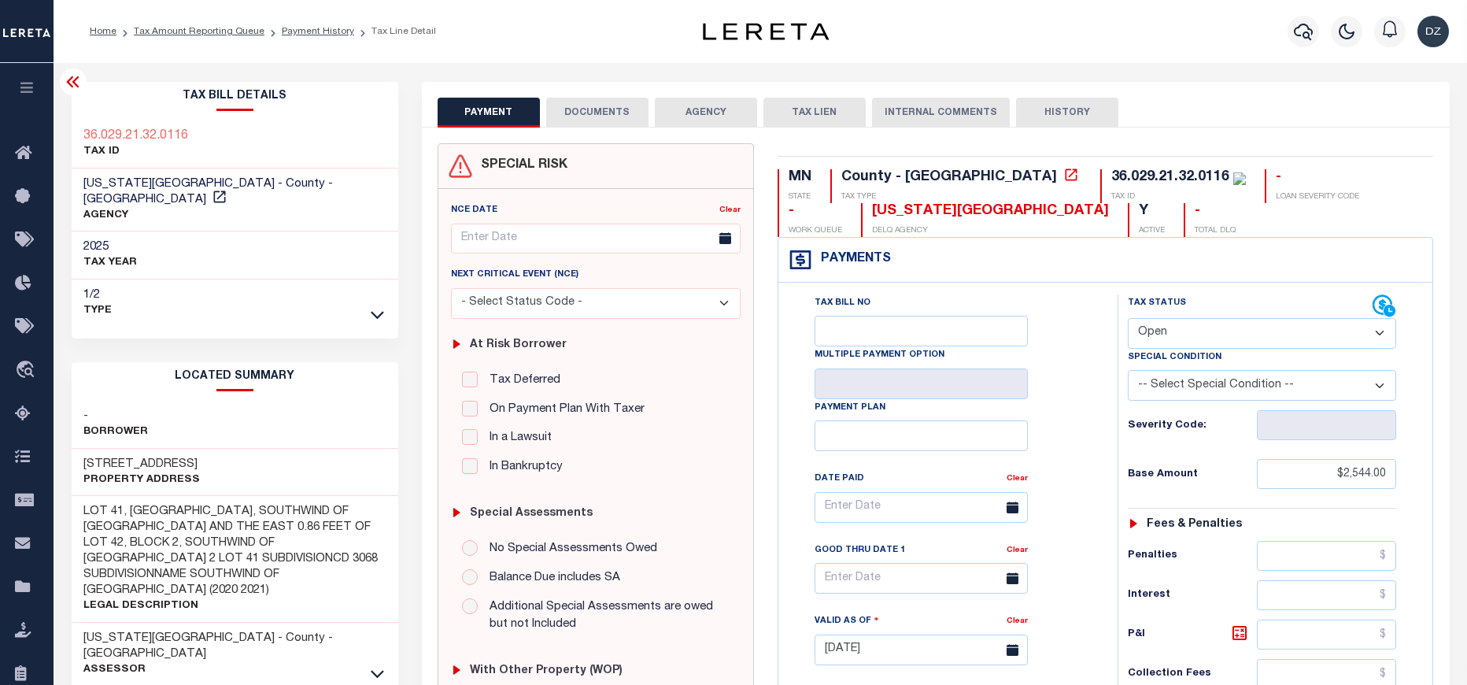
click at [1225, 344] on select "- Select Status Code - Open Due/Unpaid Paid Incomplete No Tax Due Internal Refu…" at bounding box center [1262, 333] width 269 height 31
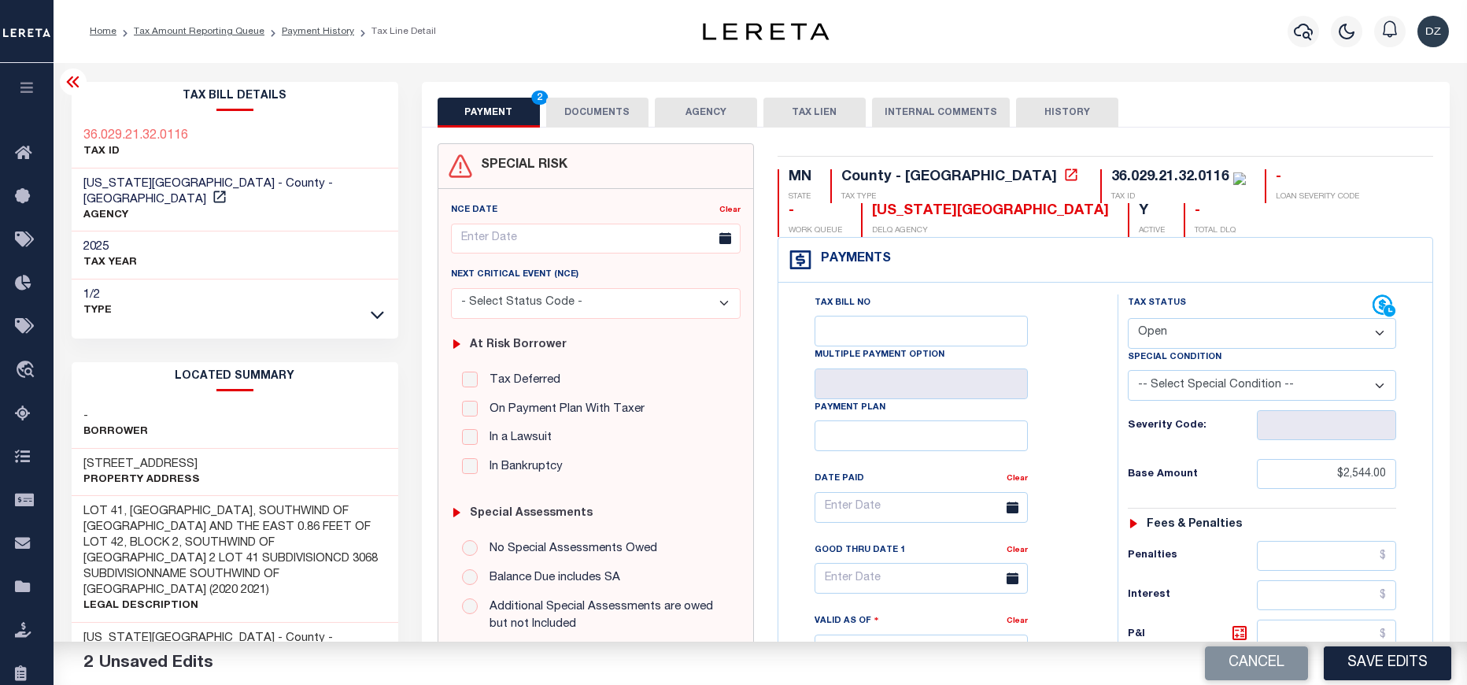
select select "PYD"
click at [1128, 319] on select "- Select Status Code - Open Due/Unpaid Paid Incomplete No Tax Due Internal Refu…" at bounding box center [1262, 333] width 269 height 31
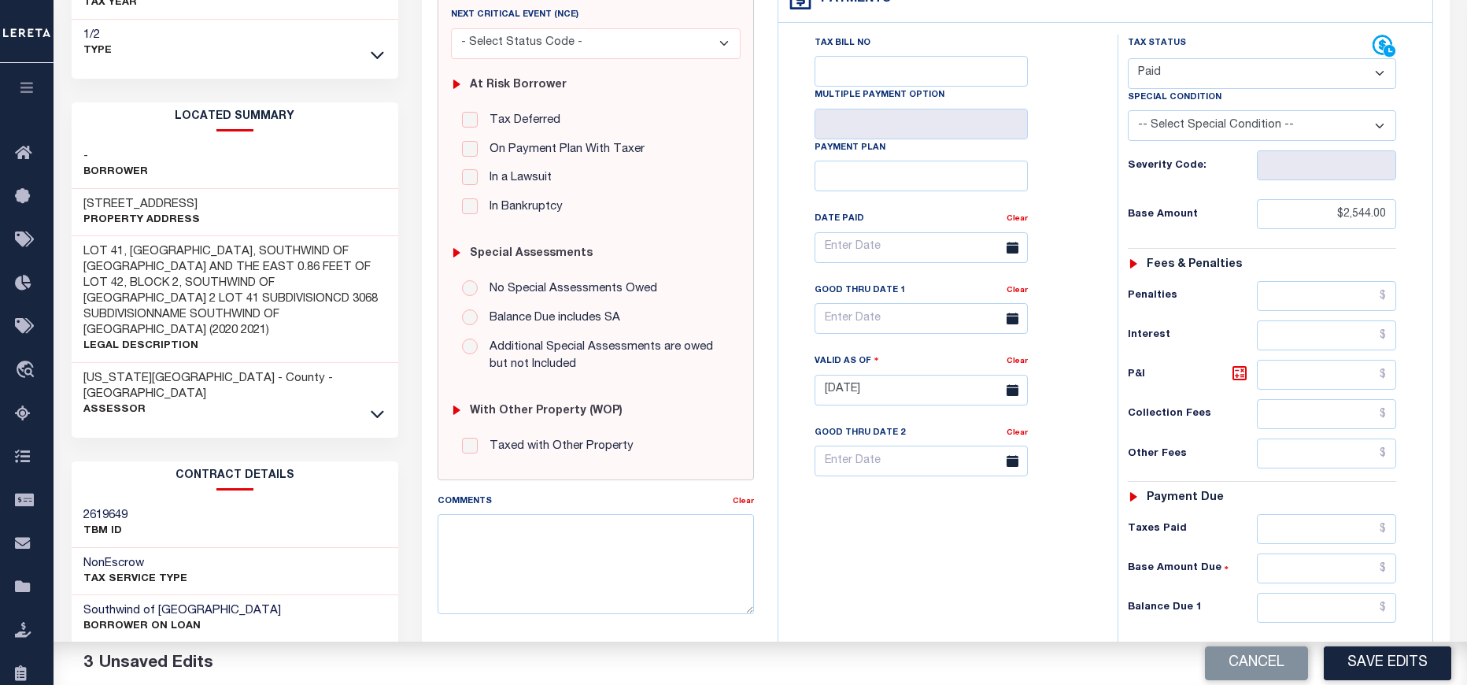
scroll to position [354, 0]
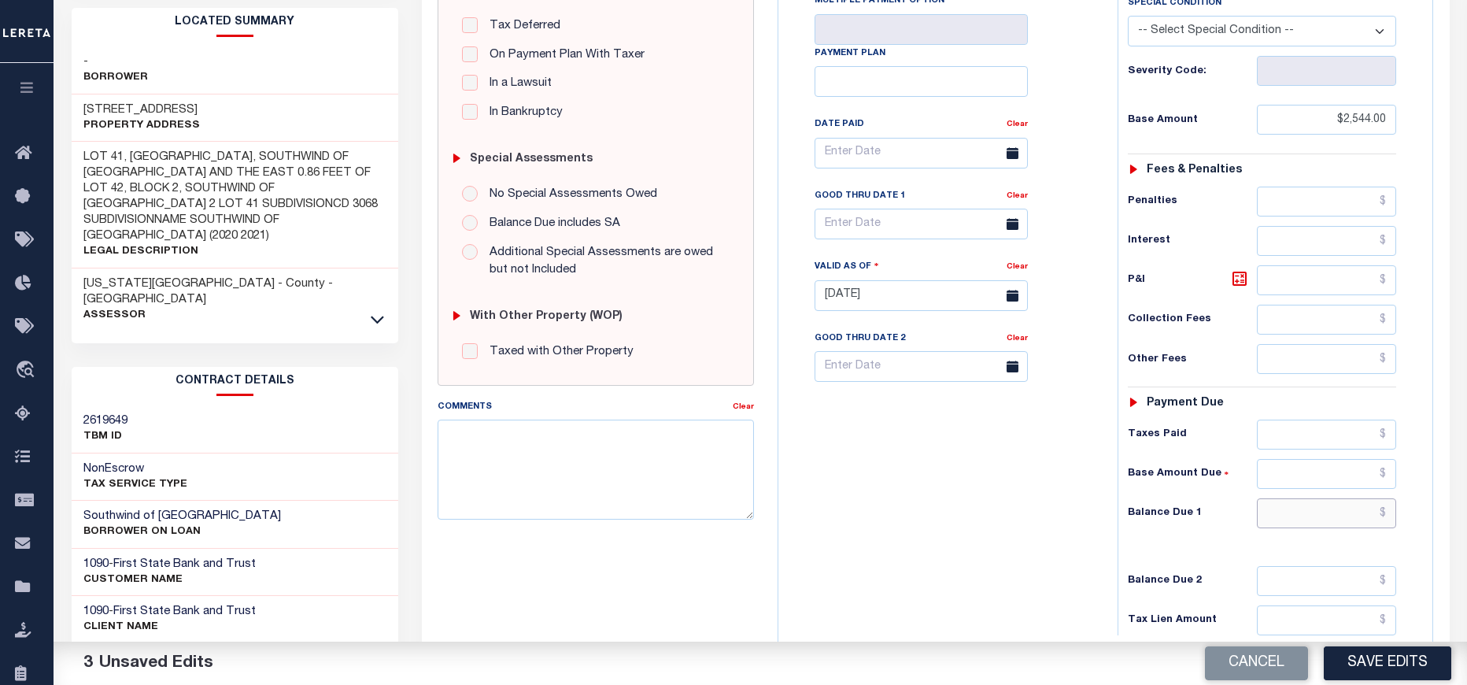
click at [1317, 515] on input "text" at bounding box center [1327, 513] width 140 height 30
type input "$0.00"
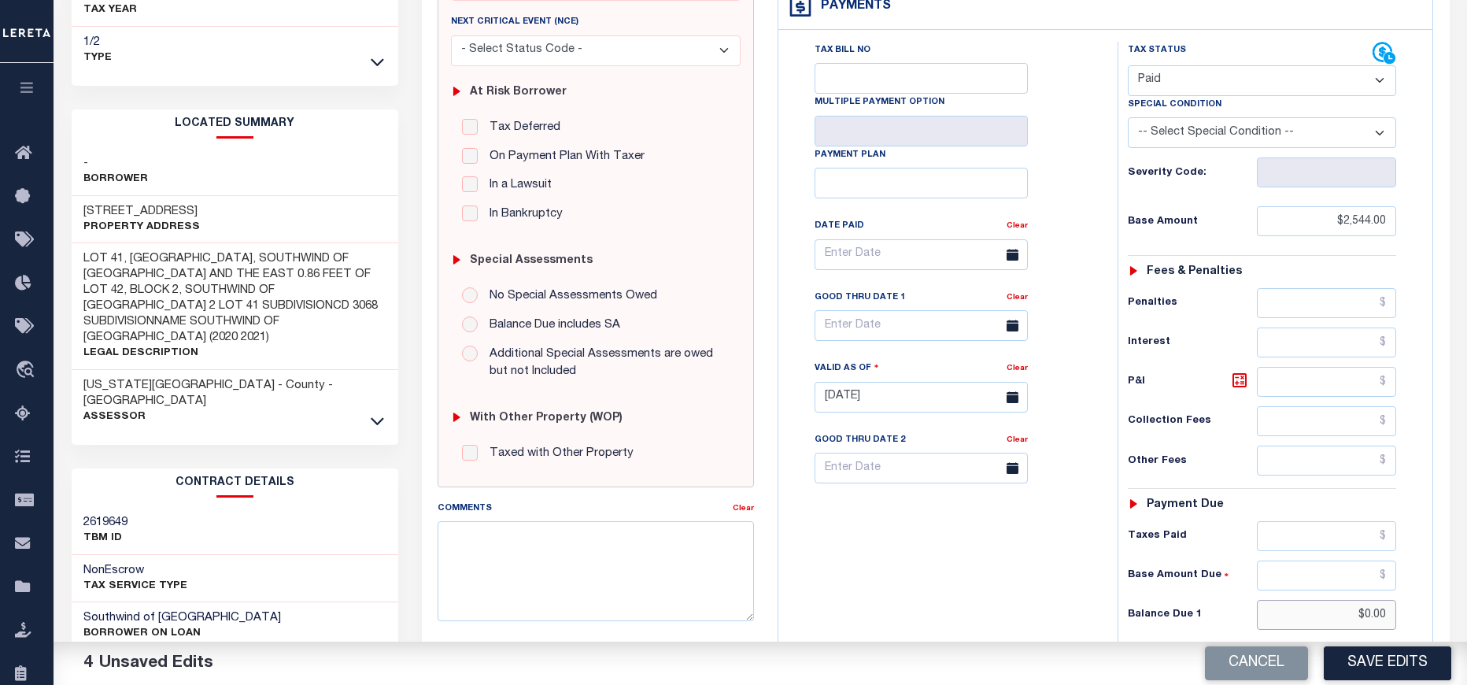
scroll to position [0, 0]
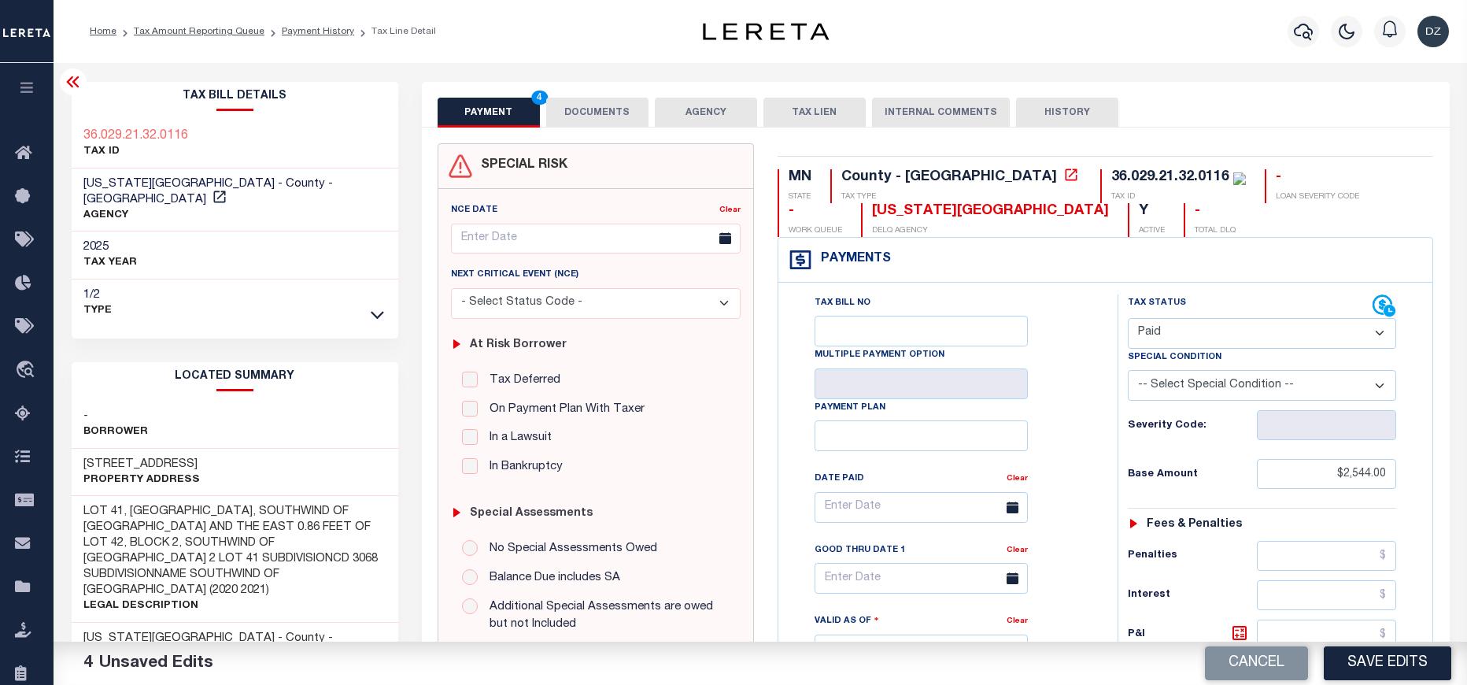
click at [586, 107] on button "DOCUMENTS" at bounding box center [597, 113] width 102 height 30
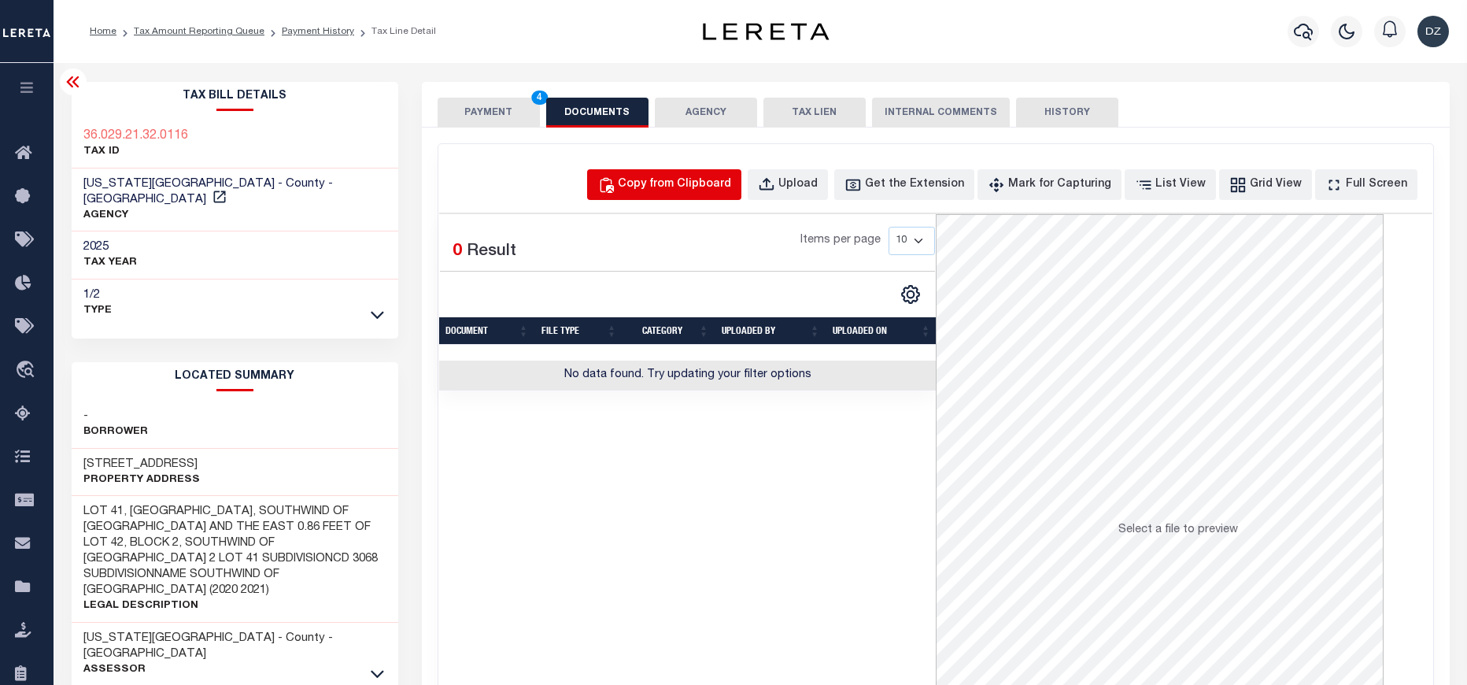
click at [654, 179] on button "Copy from Clipboard" at bounding box center [664, 184] width 154 height 31
select select "POP"
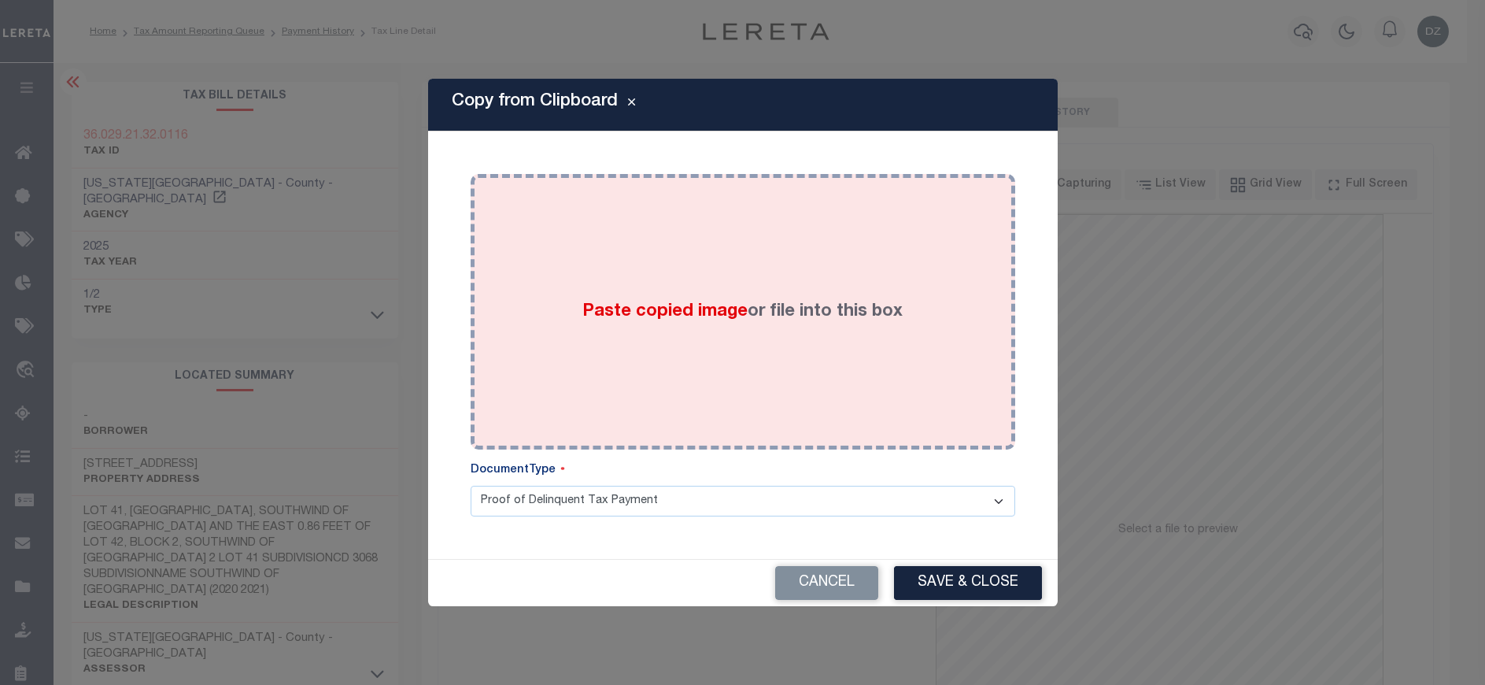
click at [706, 295] on div "Paste copied image or file into this box" at bounding box center [742, 312] width 521 height 252
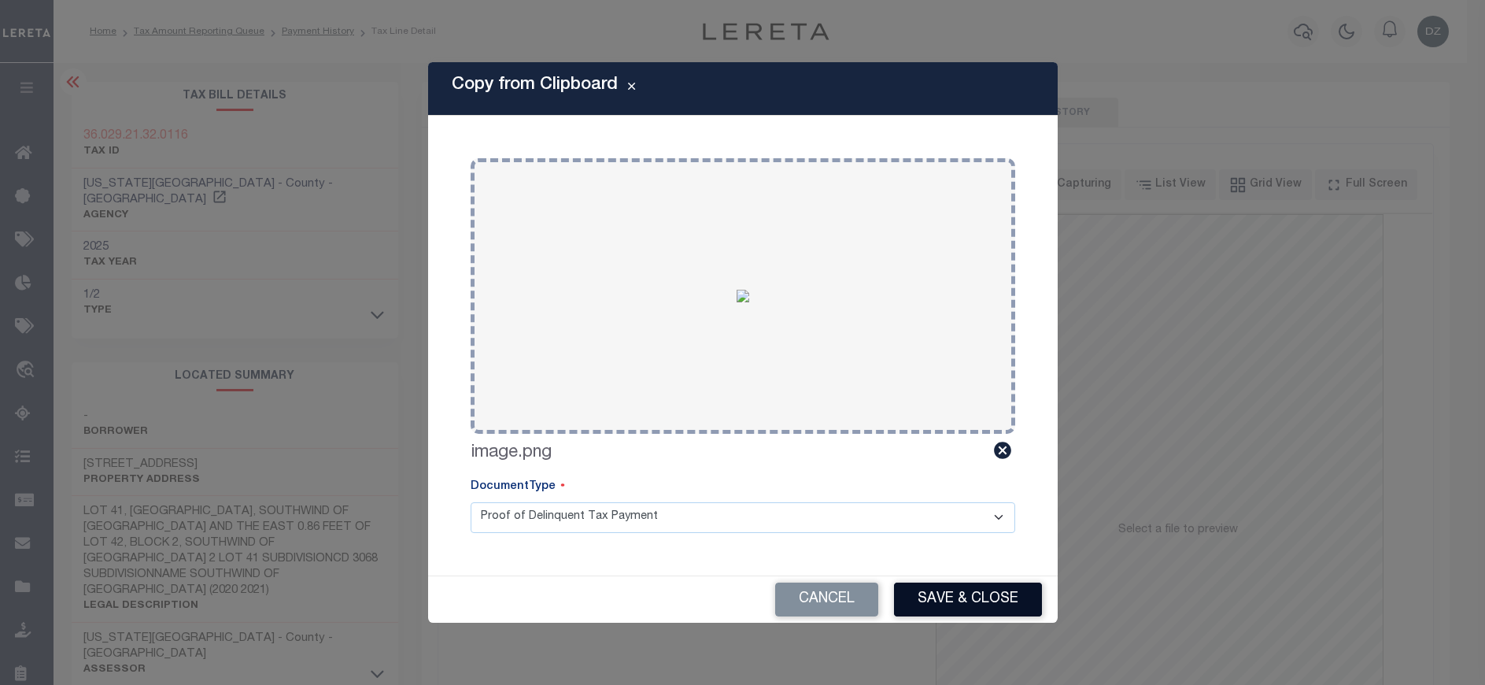
click at [943, 598] on button "Save & Close" at bounding box center [968, 599] width 148 height 34
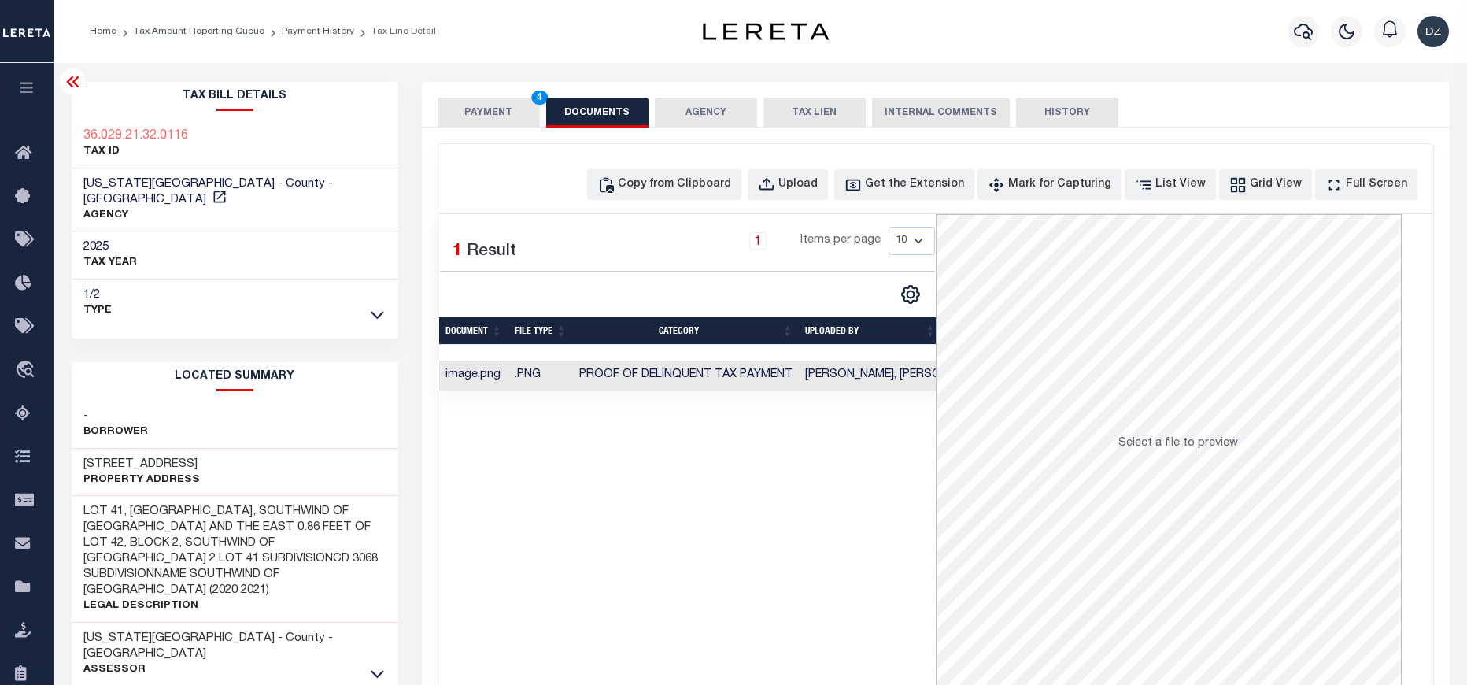
click at [483, 113] on button "PAYMENT 4" at bounding box center [489, 113] width 102 height 30
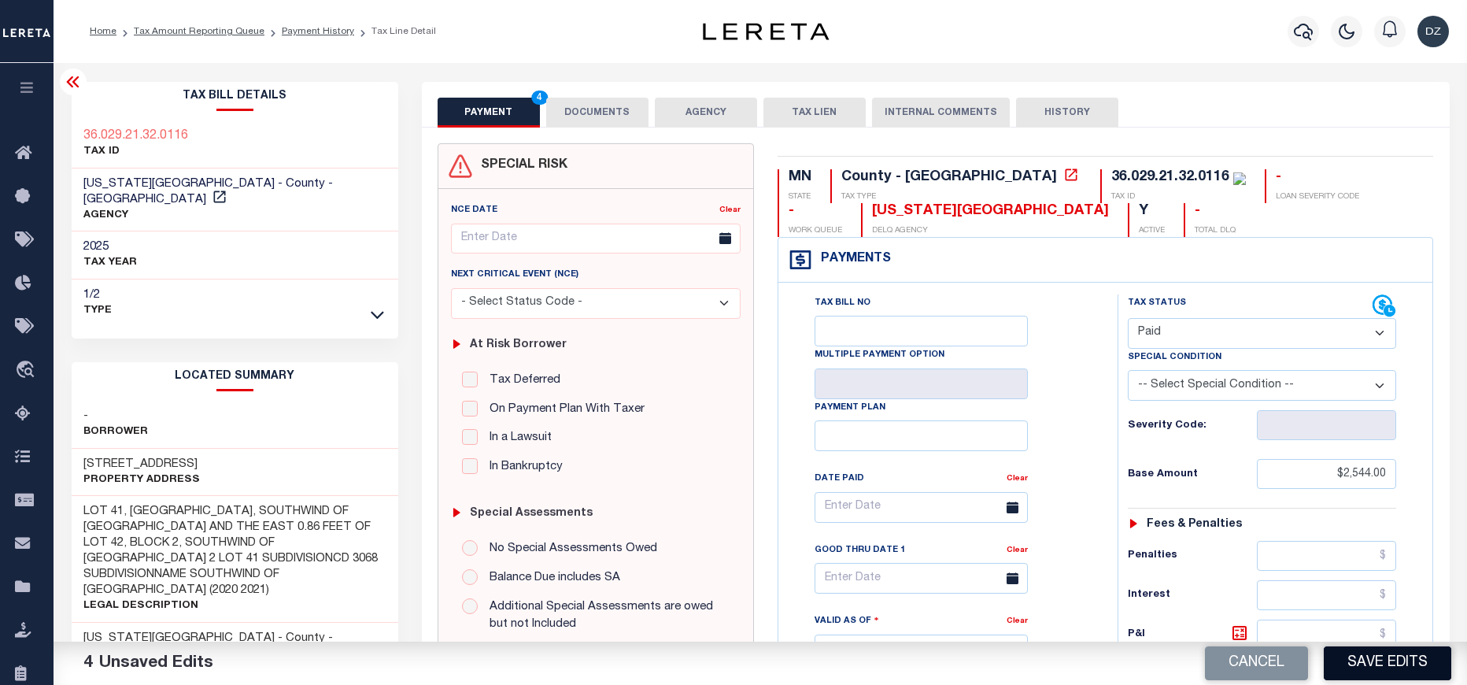
click at [1338, 655] on button "Save Edits" at bounding box center [1387, 663] width 127 height 34
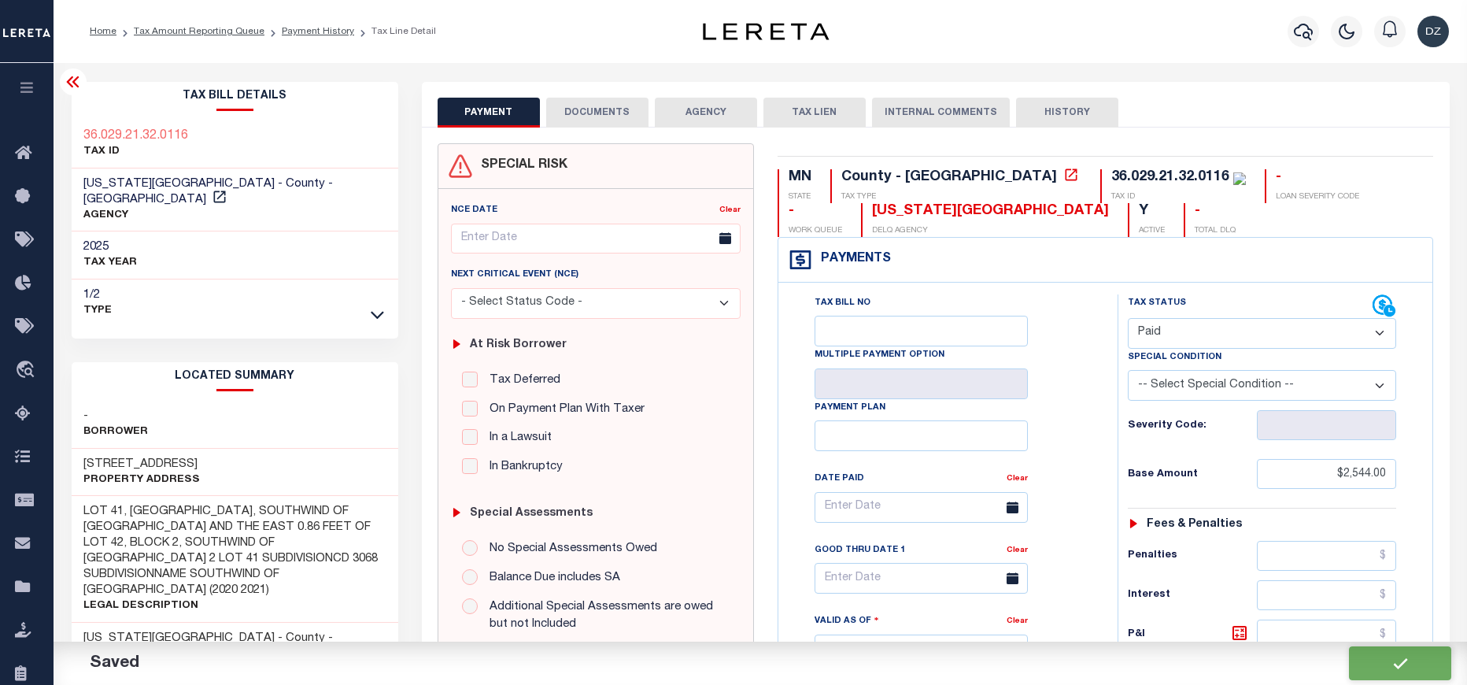
checkbox input "false"
type input "$2,544"
type input "$0"
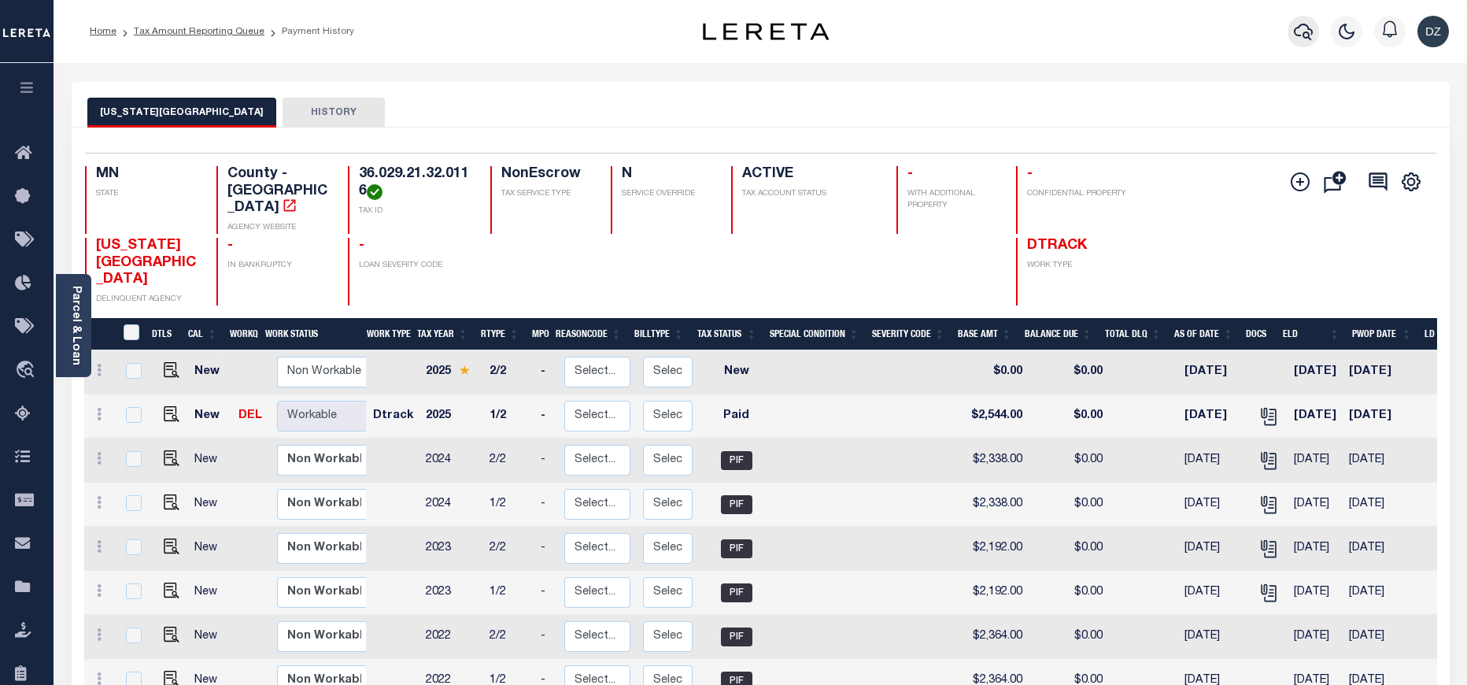
click at [1299, 26] on icon "button" at bounding box center [1303, 32] width 19 height 17
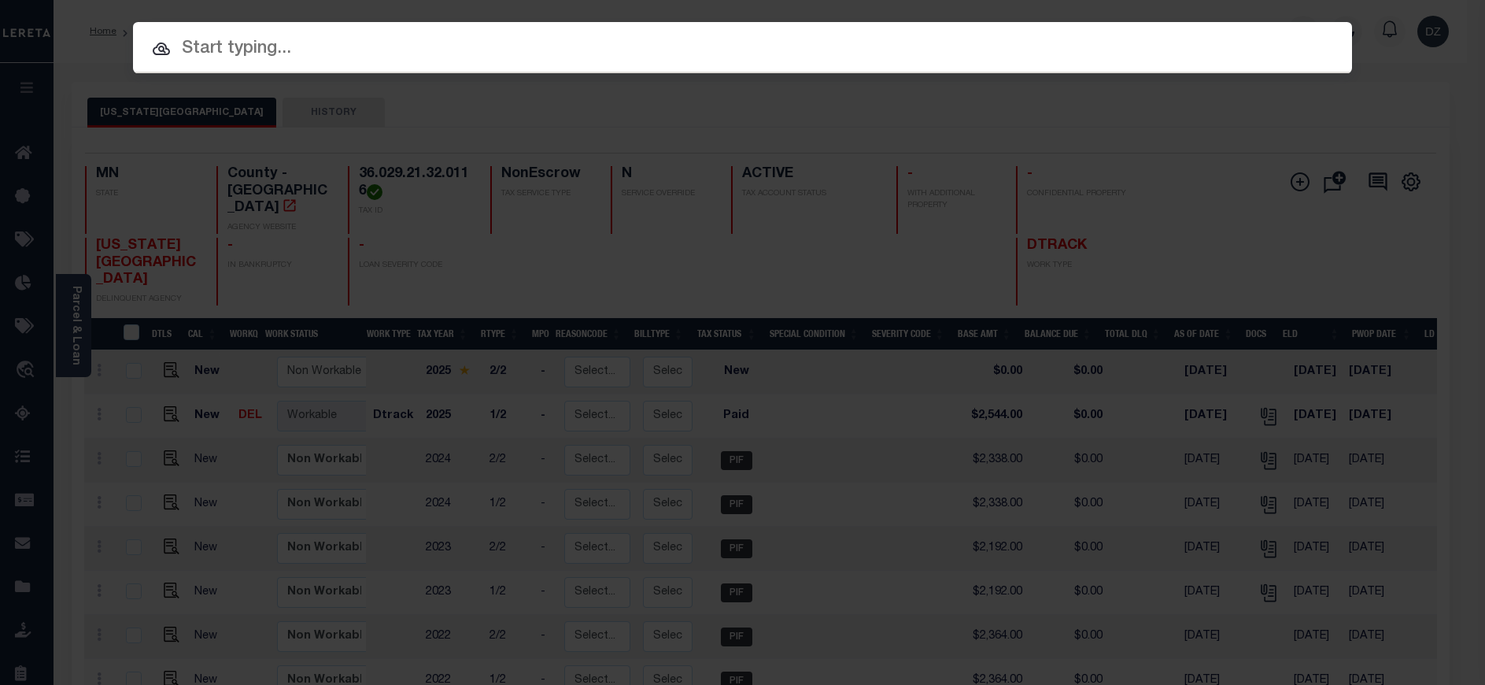
paste input "218270"
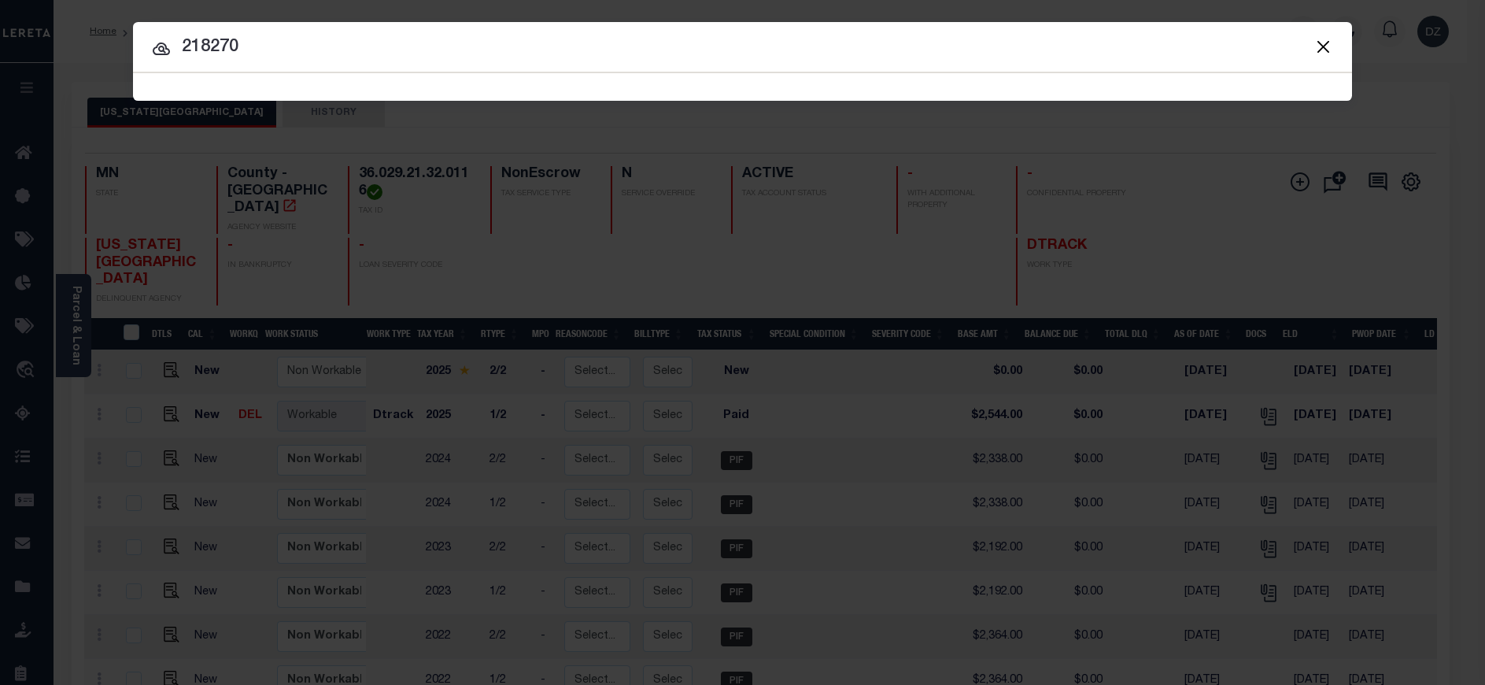
type input "218270"
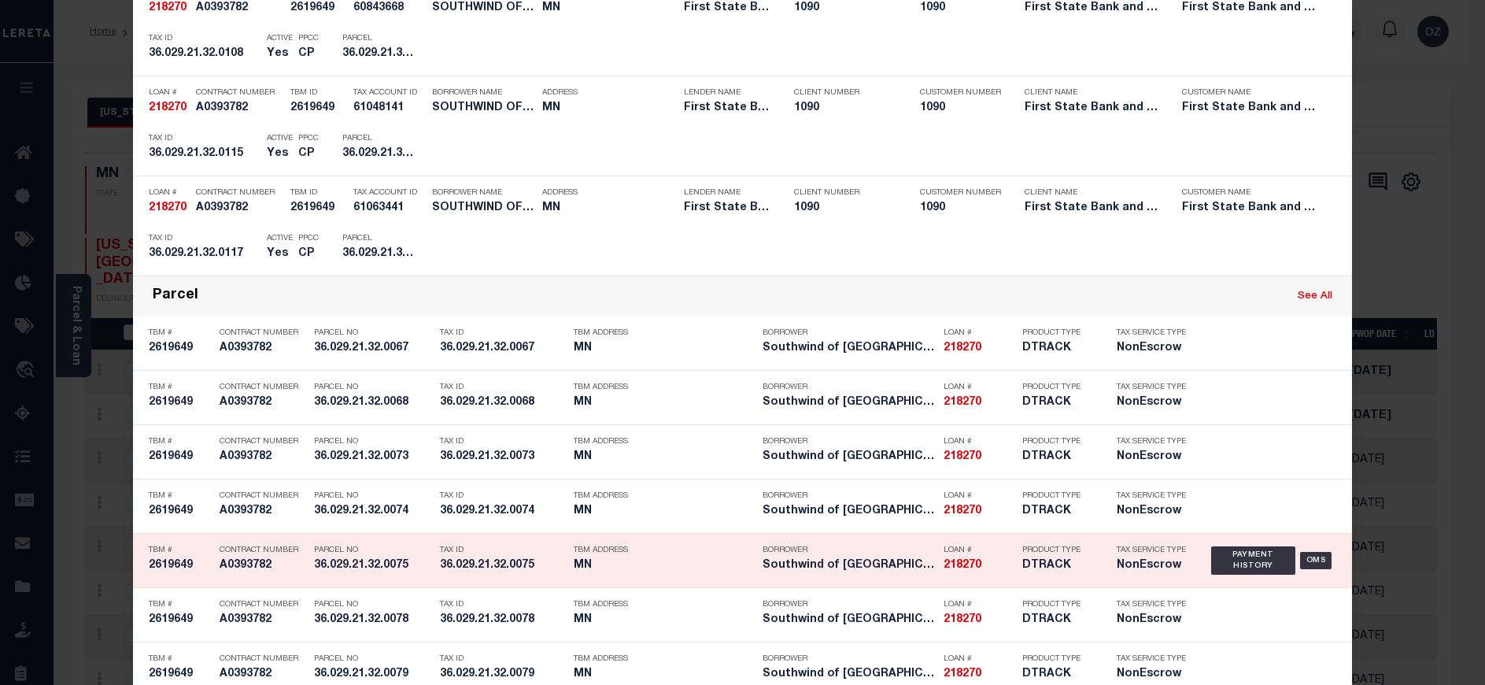
scroll to position [4079, 0]
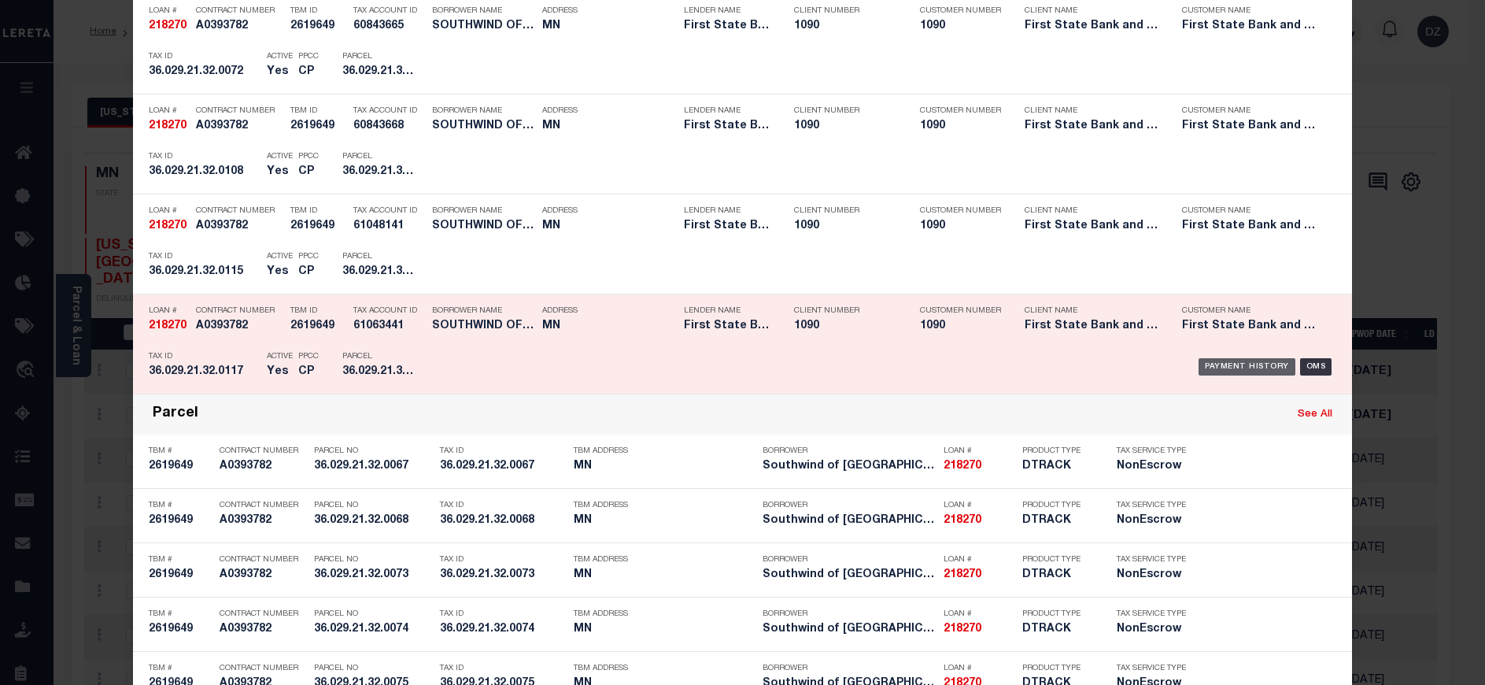
click at [1220, 360] on div "Payment History" at bounding box center [1247, 366] width 97 height 17
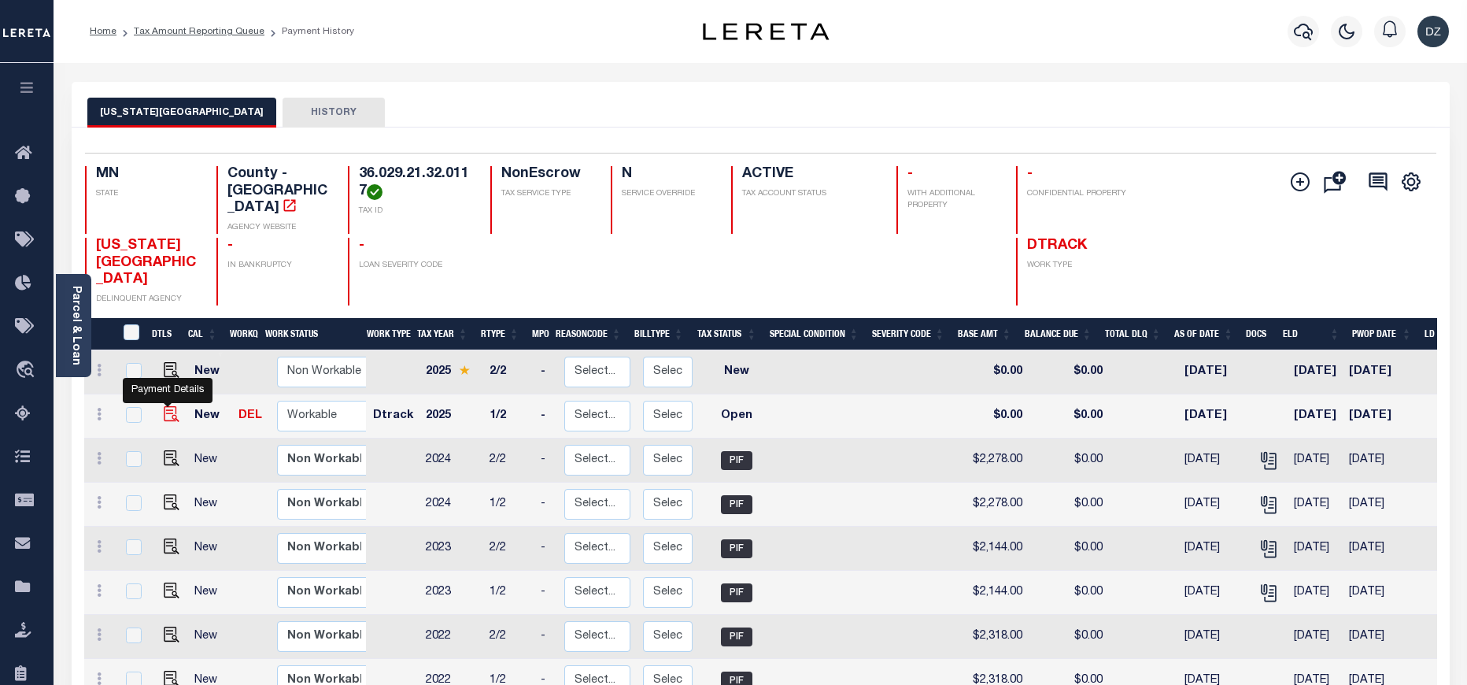
click at [167, 406] on img "" at bounding box center [172, 414] width 16 height 16
checkbox input "true"
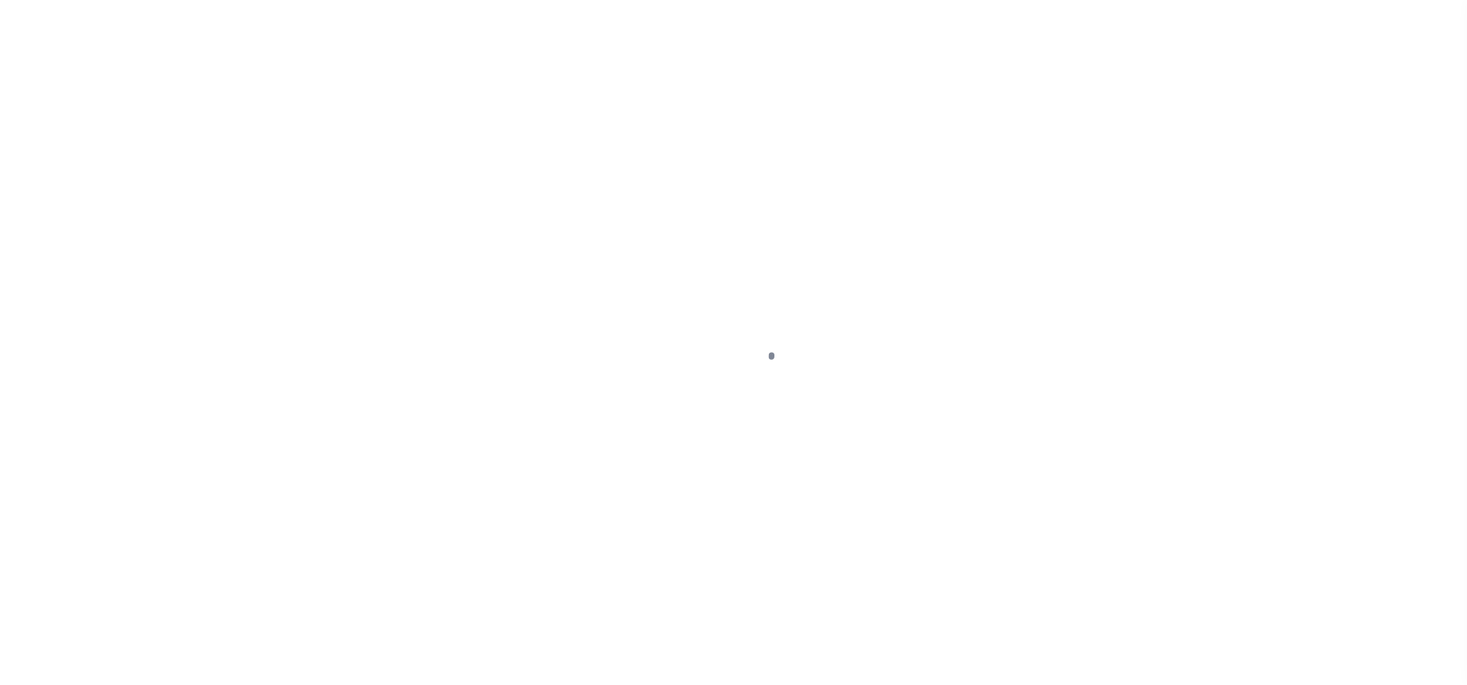
select select "OP2"
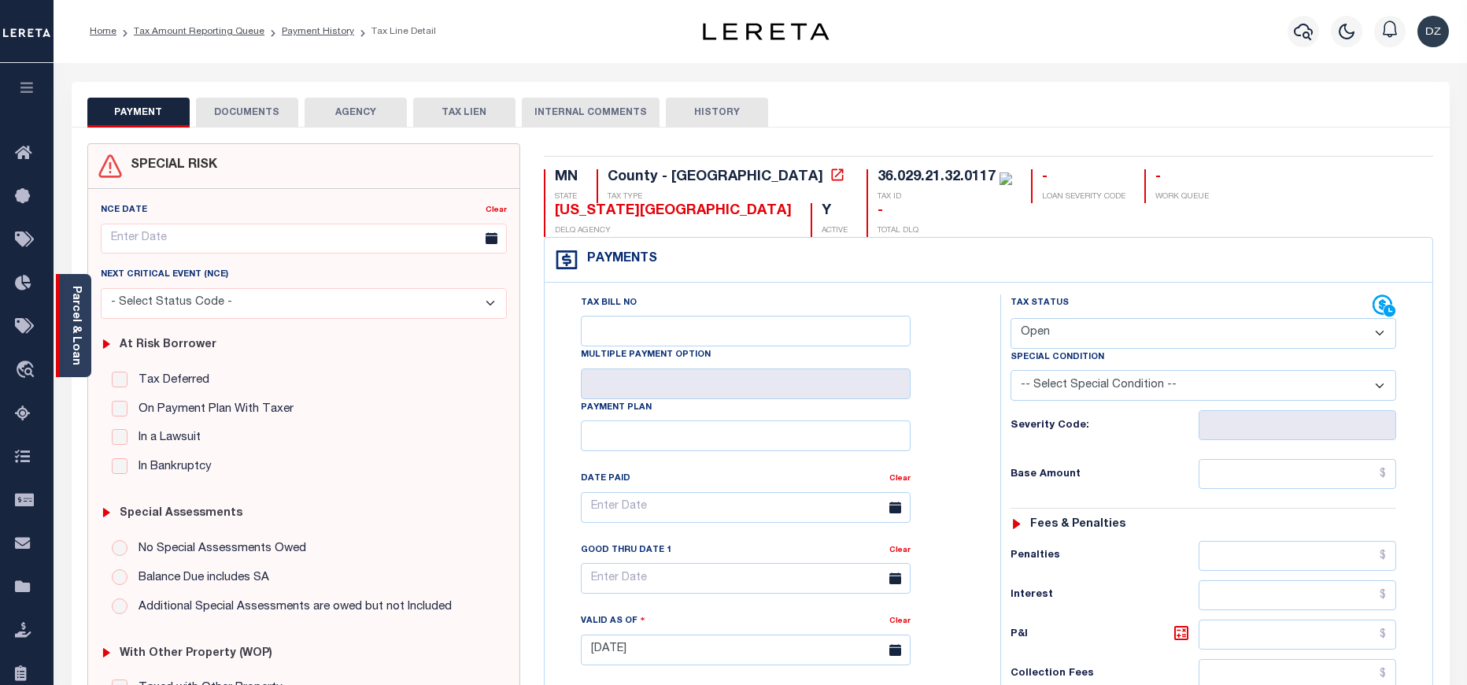
click at [68, 338] on div "Parcel & Loan" at bounding box center [73, 325] width 35 height 103
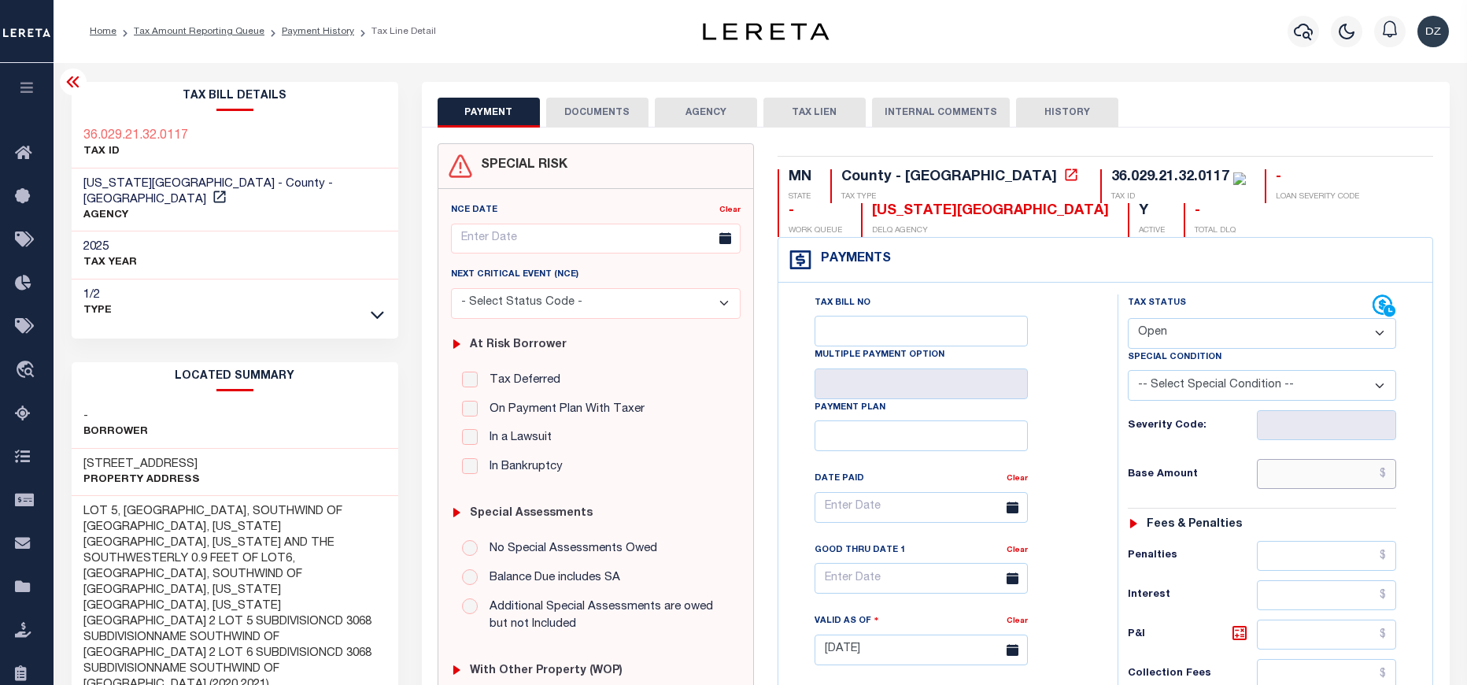
click at [1315, 461] on input "text" at bounding box center [1327, 474] width 140 height 30
paste input "2,519.00"
type input "$2,519.00"
type input "[DATE]"
click at [1205, 327] on select "- Select Status Code - Open Due/Unpaid Paid Incomplete No Tax Due Internal Refu…" at bounding box center [1262, 333] width 269 height 31
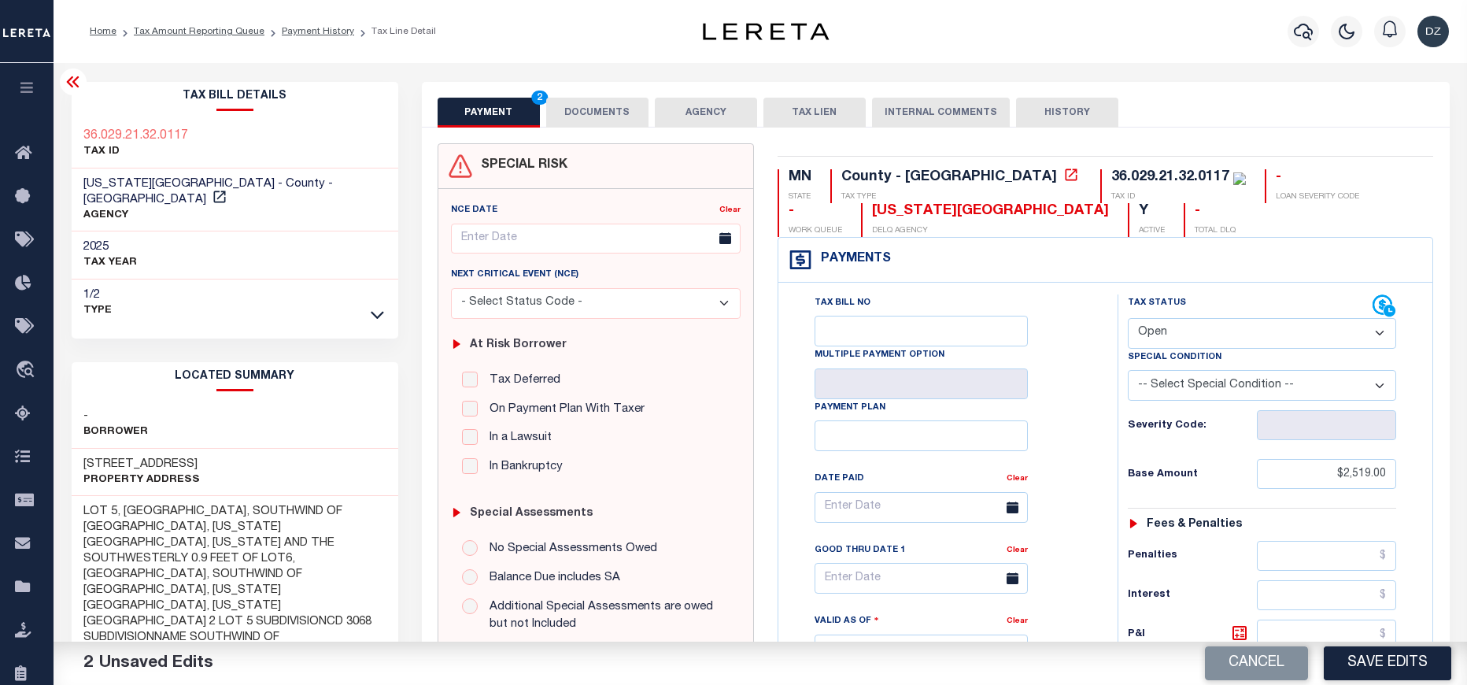
select select "PYD"
click at [1128, 319] on select "- Select Status Code - Open Due/Unpaid Paid Incomplete No Tax Due Internal Refu…" at bounding box center [1262, 333] width 269 height 31
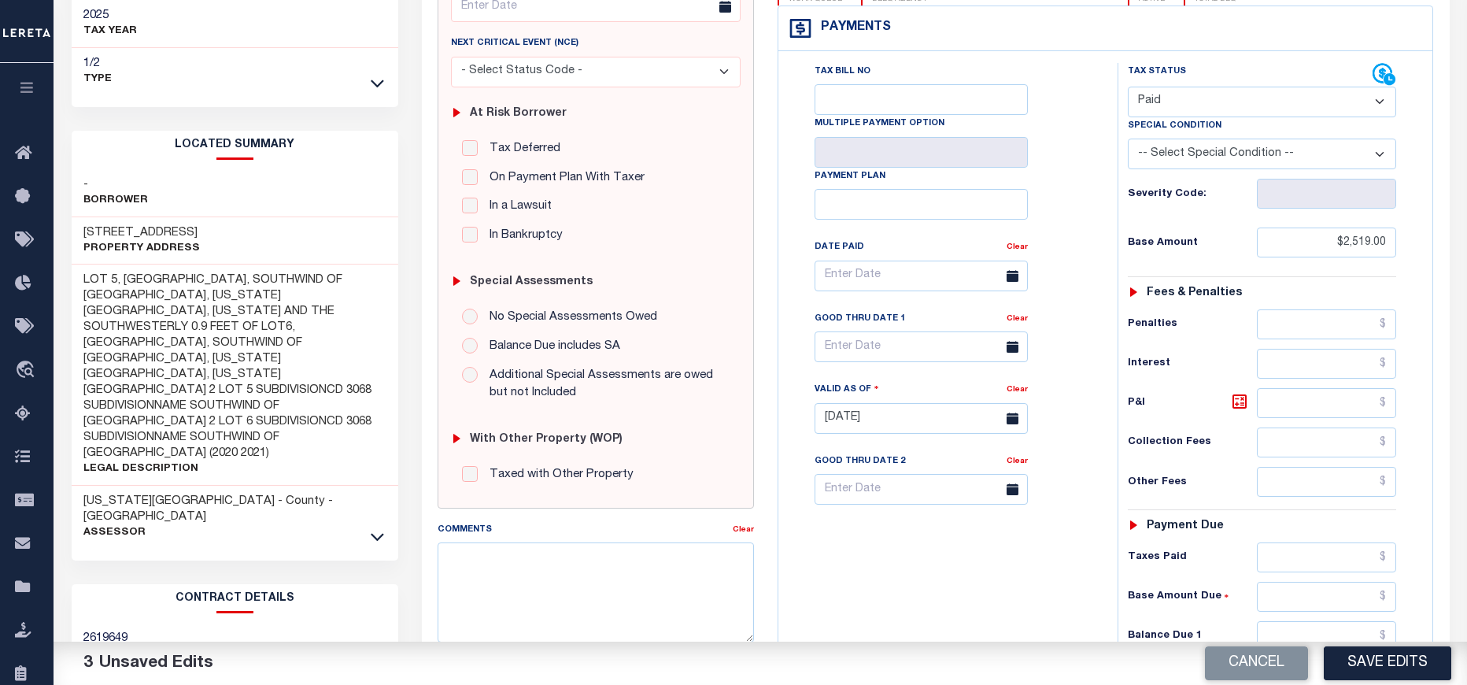
scroll to position [354, 0]
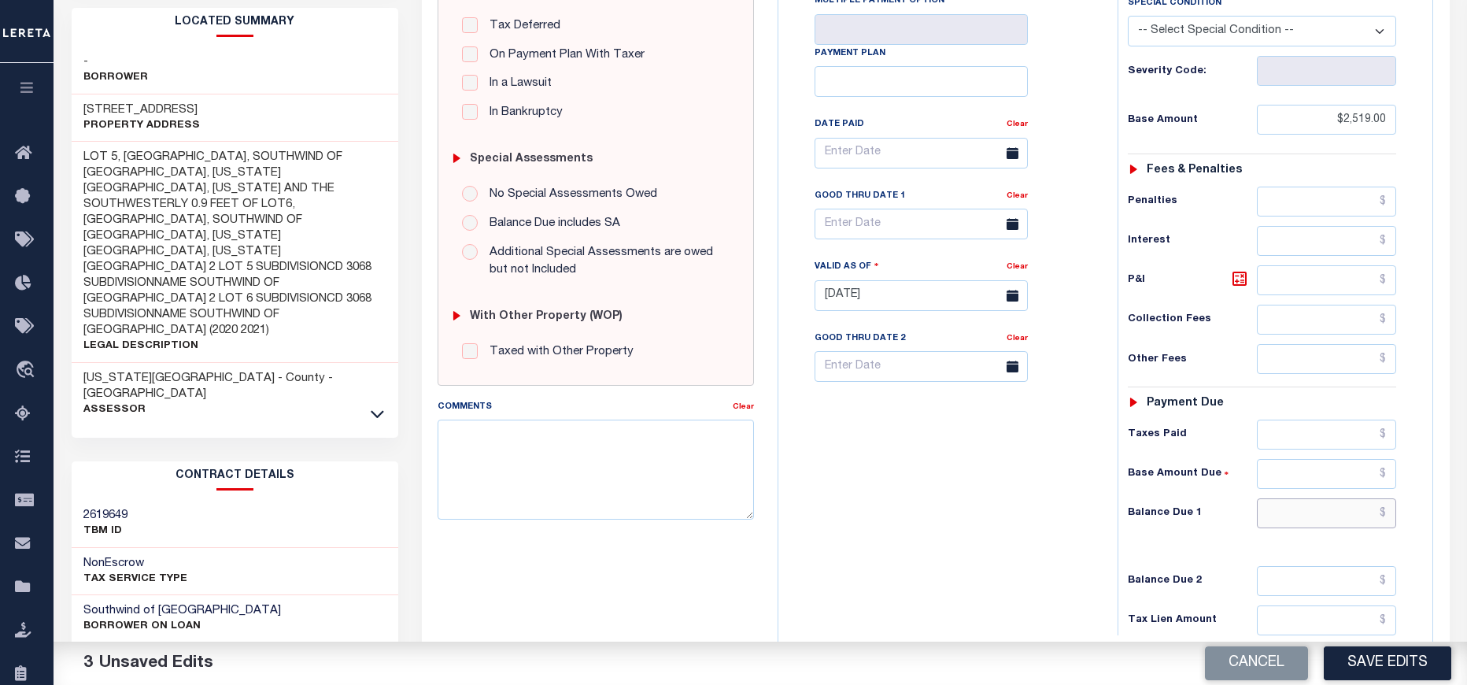
click at [1301, 511] on input "text" at bounding box center [1327, 513] width 140 height 30
type input "$0.00"
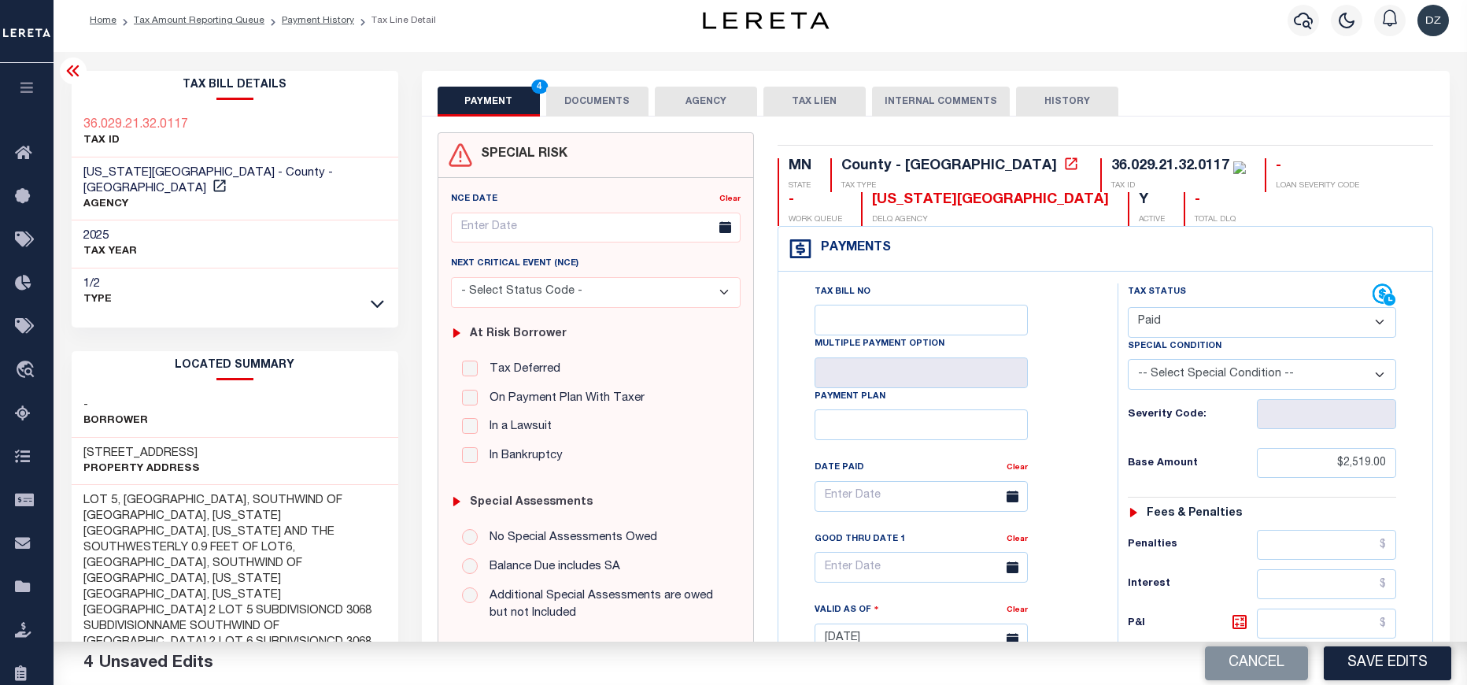
scroll to position [0, 0]
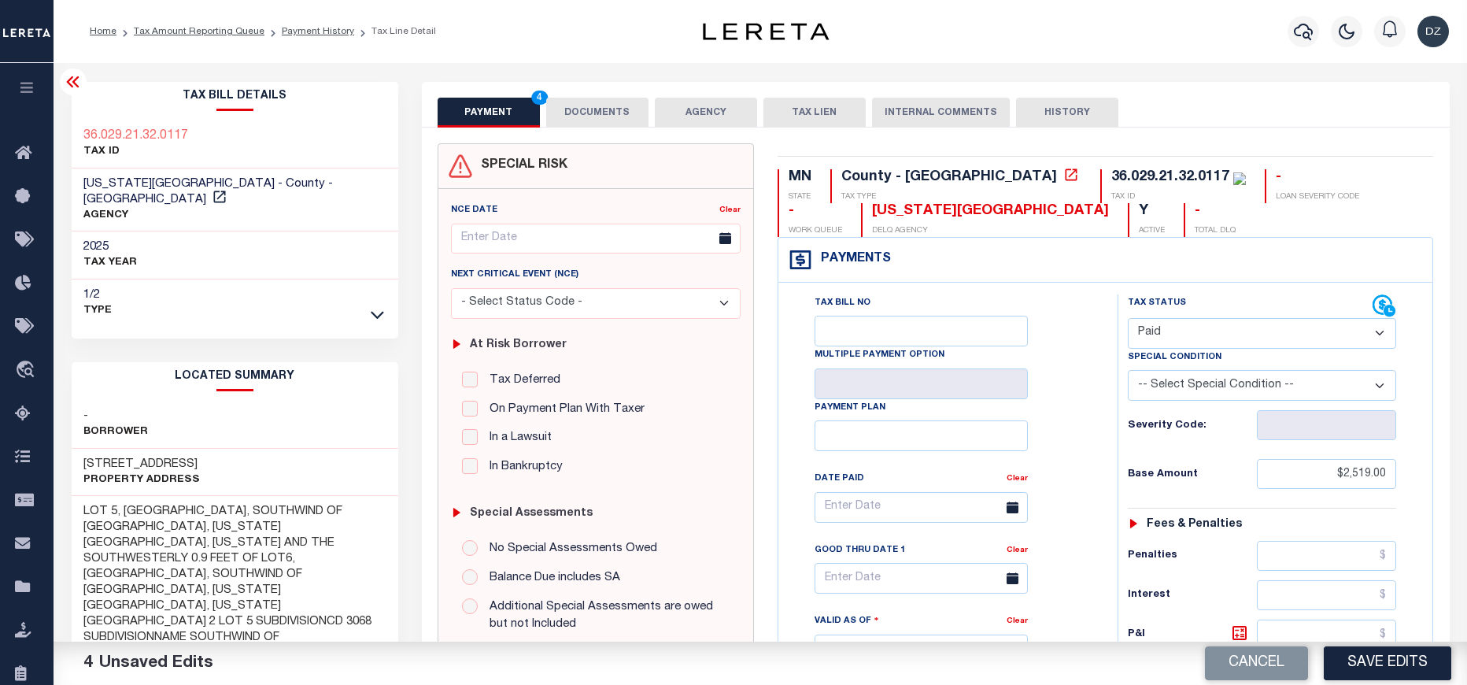
click at [594, 118] on button "DOCUMENTS" at bounding box center [597, 113] width 102 height 30
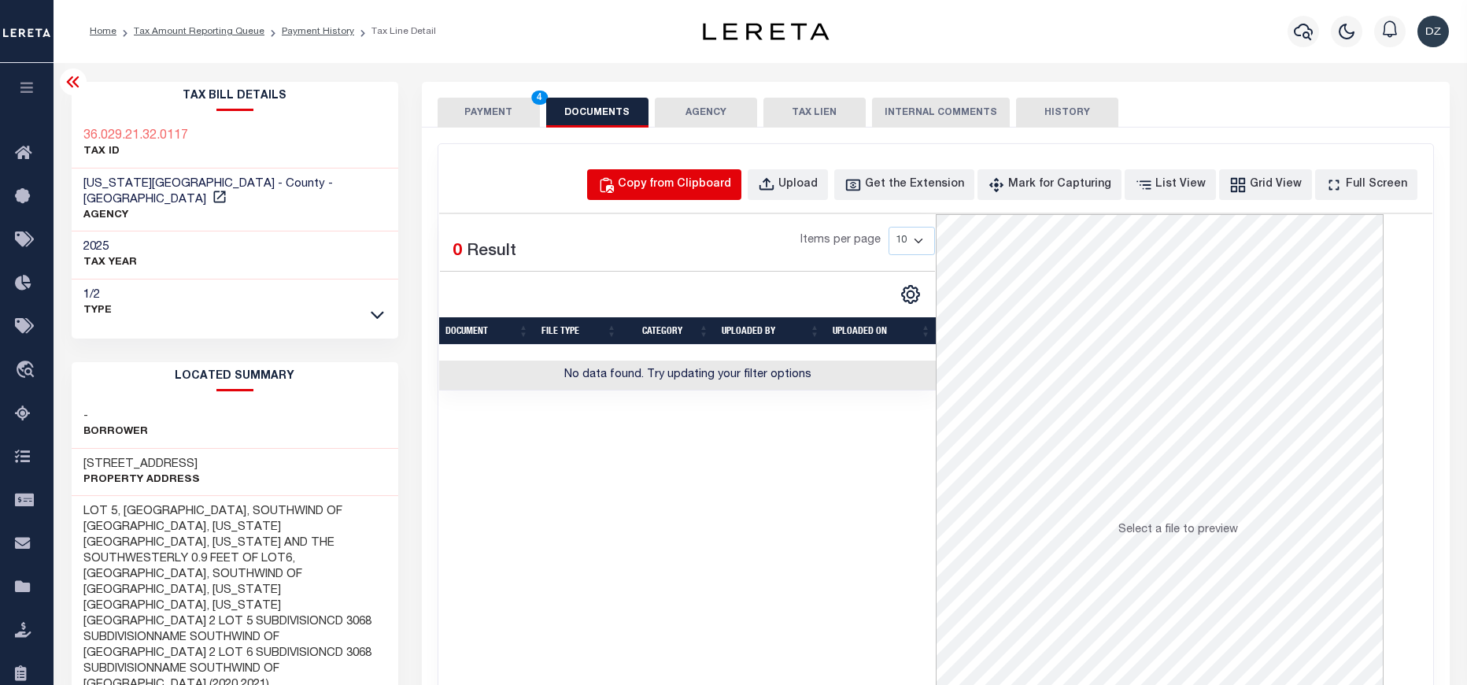
click at [685, 179] on div "Copy from Clipboard" at bounding box center [674, 184] width 113 height 17
select select "POP"
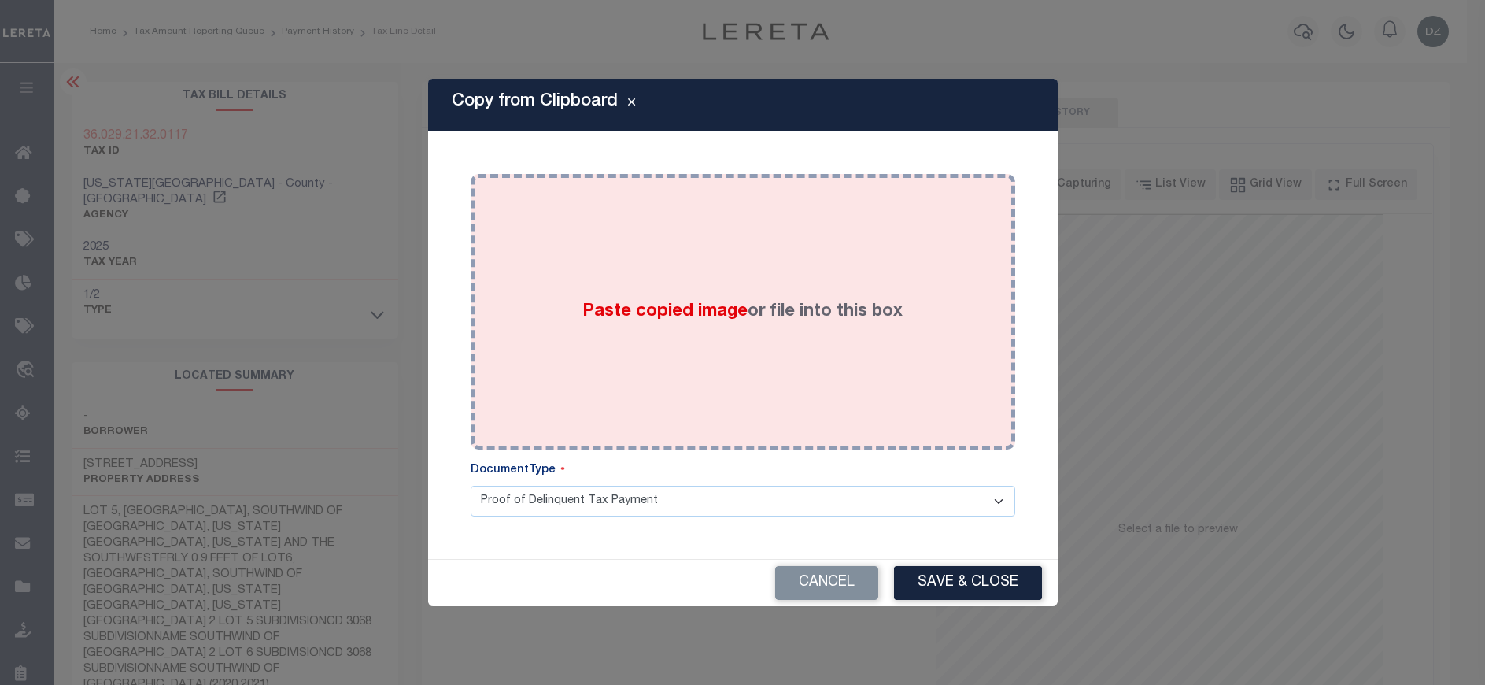
click at [699, 308] on span "Paste copied image" at bounding box center [664, 311] width 165 height 17
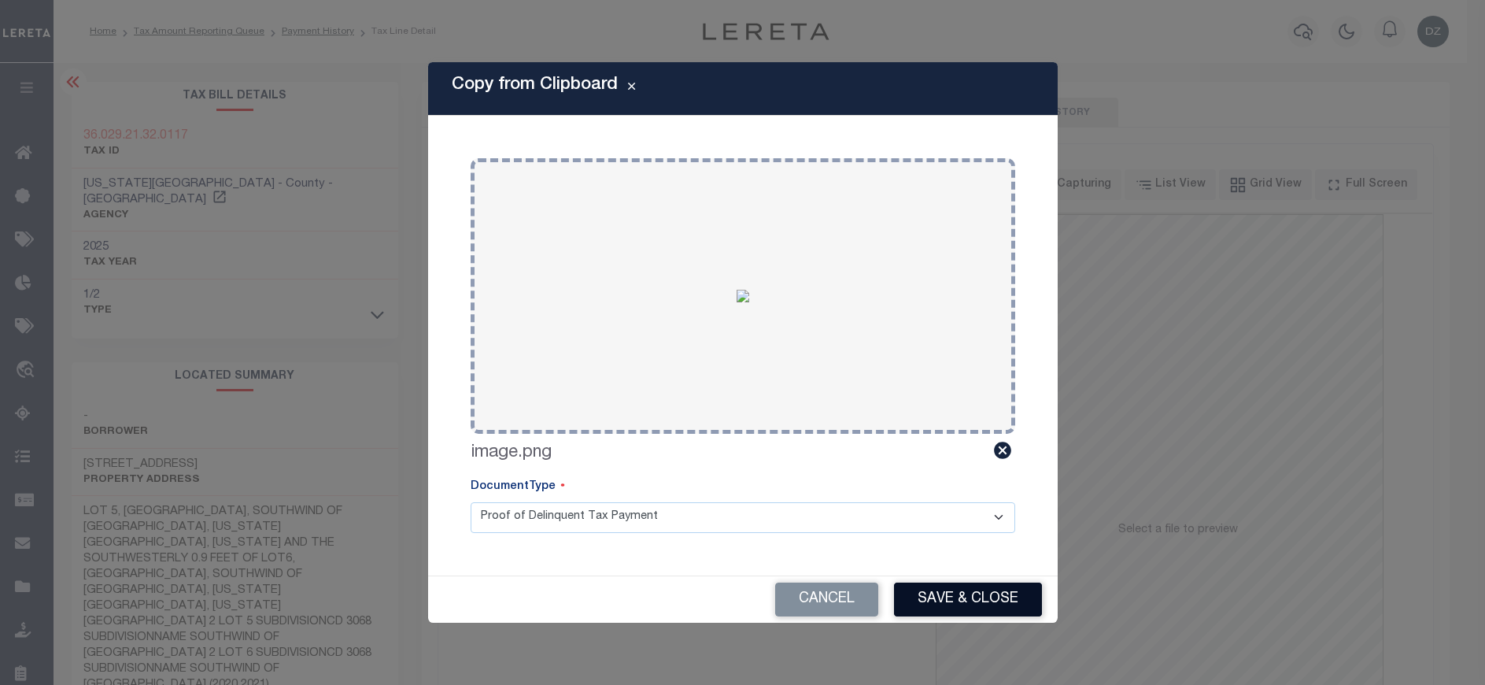
click at [966, 609] on button "Save & Close" at bounding box center [968, 599] width 148 height 34
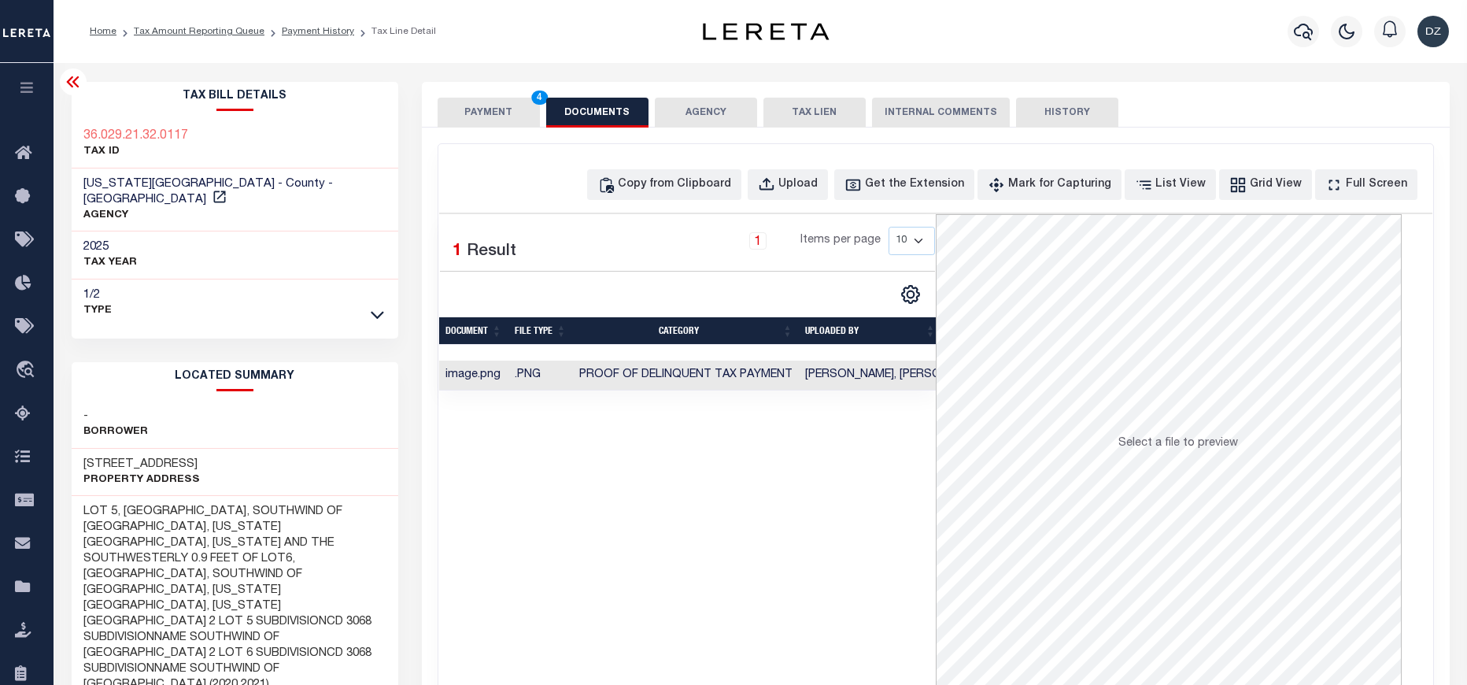
click at [514, 106] on button "PAYMENT 4" at bounding box center [489, 113] width 102 height 30
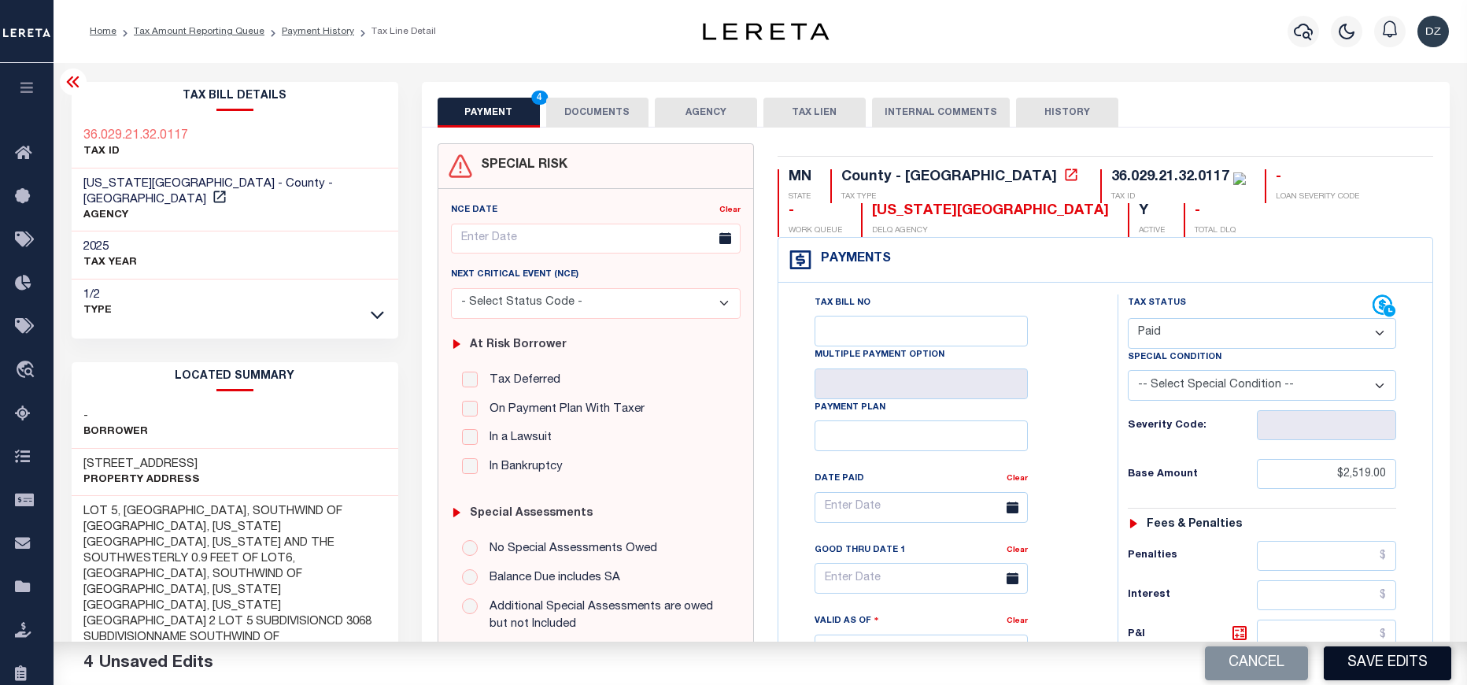
click at [1376, 661] on button "Save Edits" at bounding box center [1387, 663] width 127 height 34
checkbox input "false"
type input "$2,519"
type input "$0"
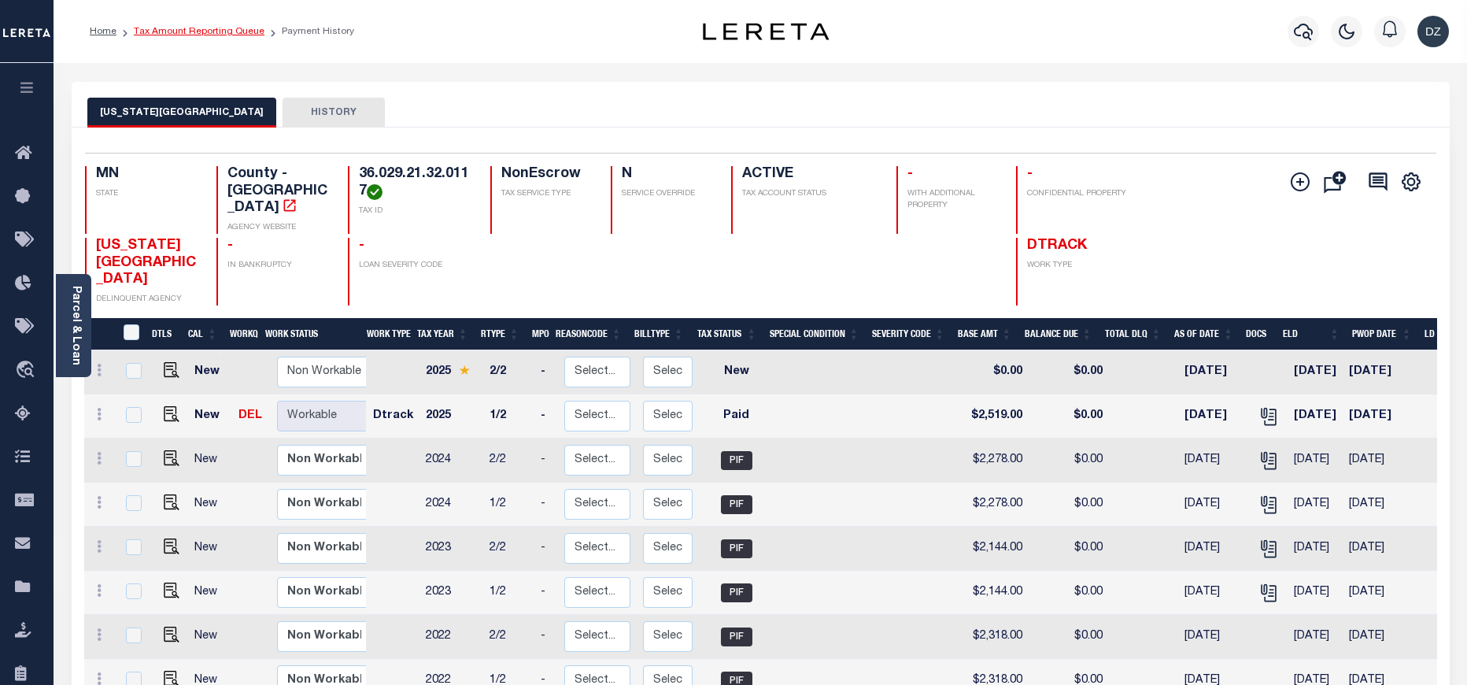
click at [157, 33] on link "Tax Amount Reporting Queue" at bounding box center [199, 31] width 131 height 9
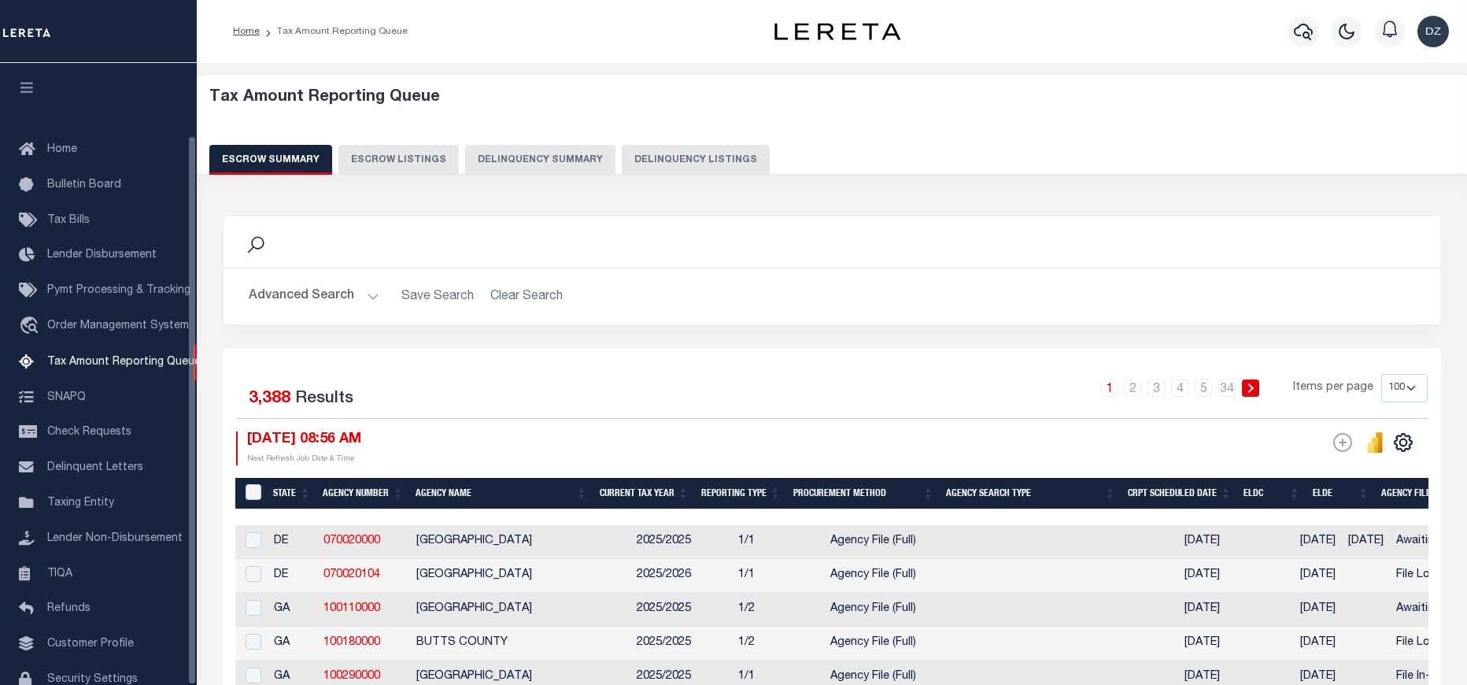
select select "100"
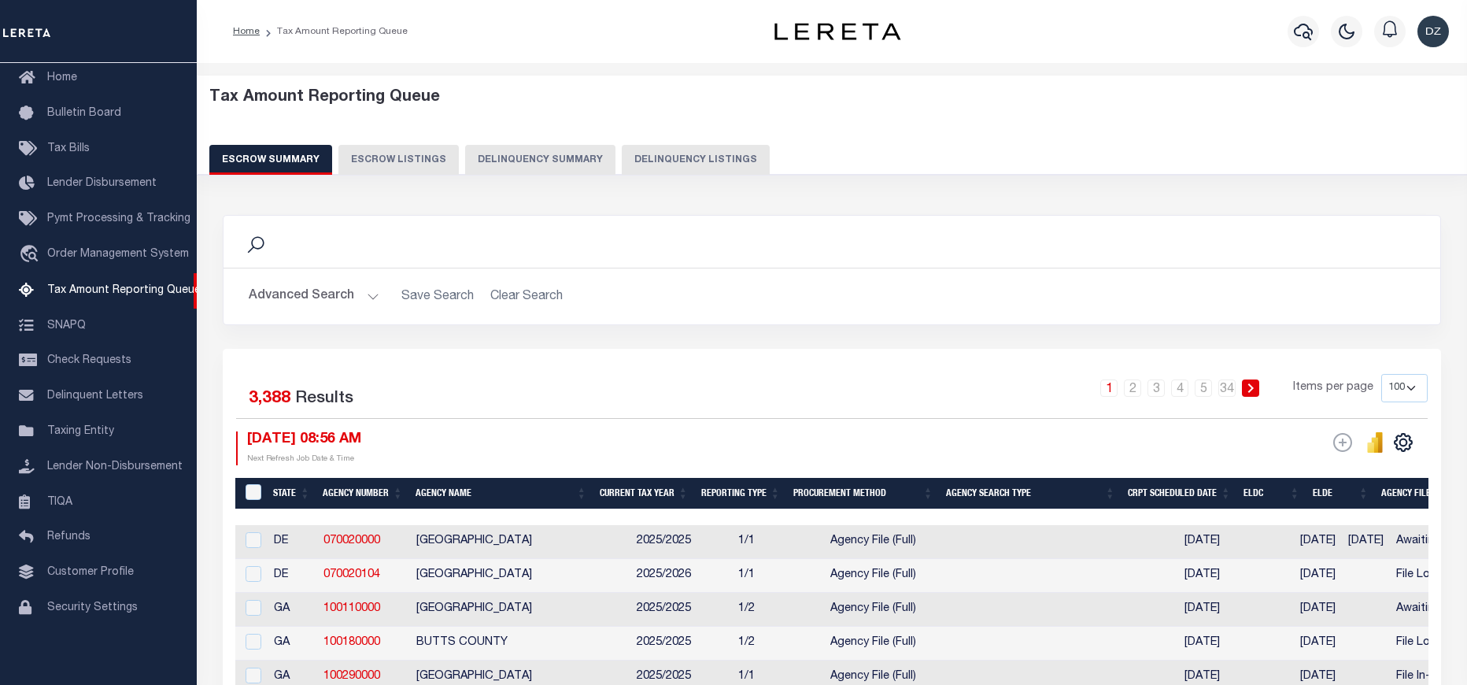
click at [302, 302] on button "Advanced Search" at bounding box center [314, 296] width 131 height 31
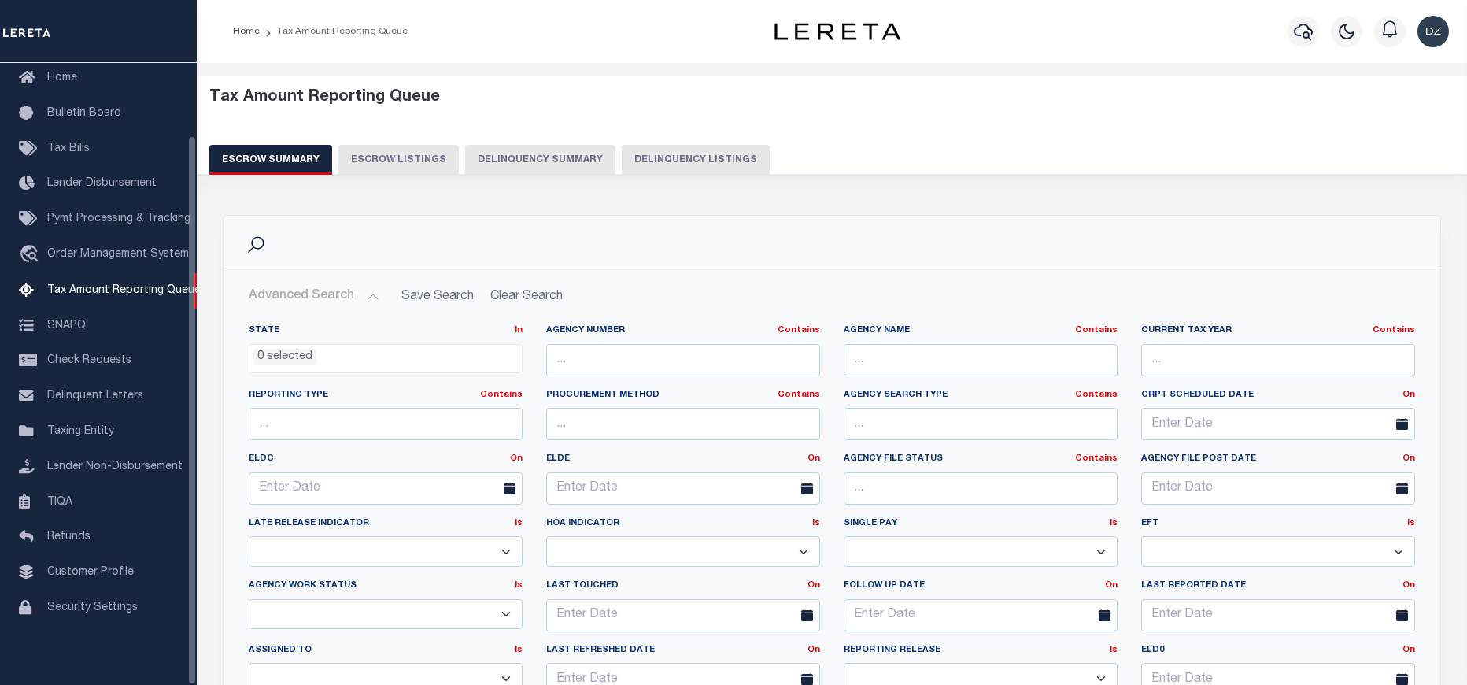
click at [641, 159] on button "Delinquency Listings" at bounding box center [696, 160] width 148 height 30
select select
select select "100"
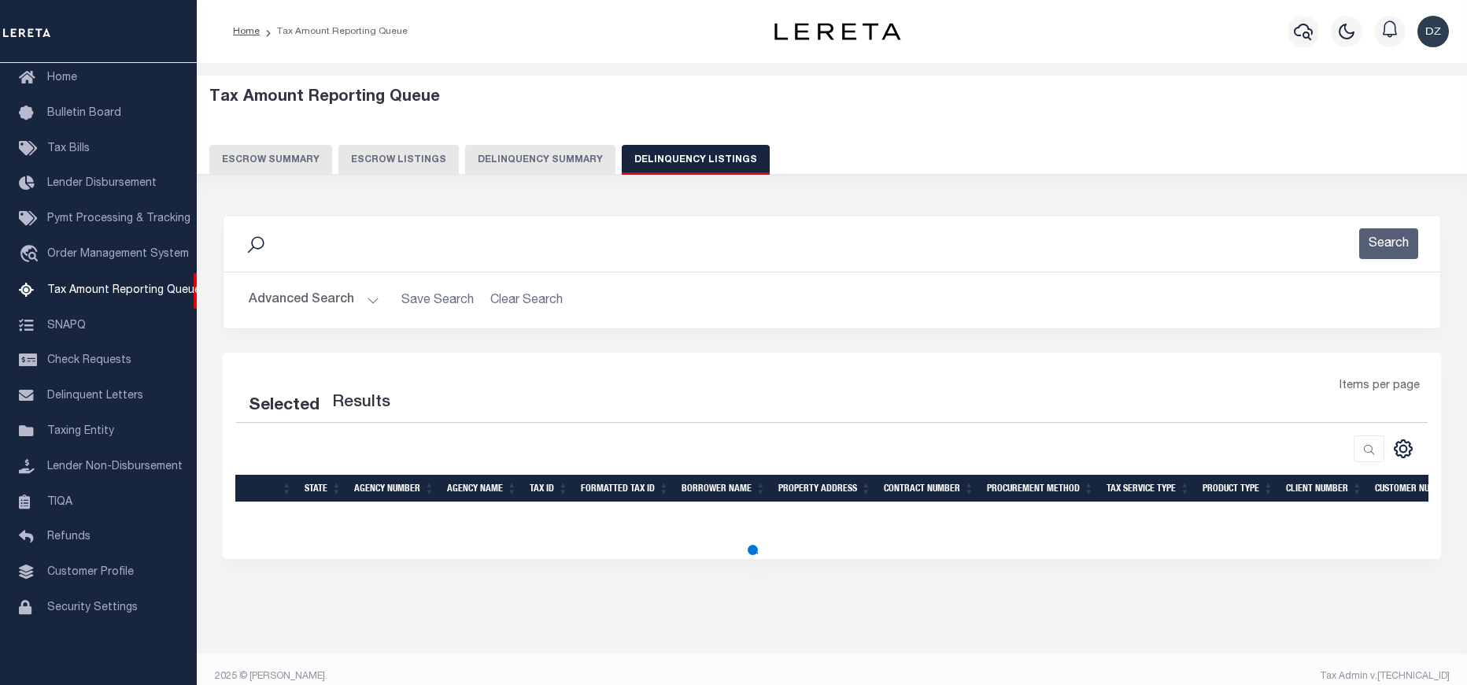
select select "100"
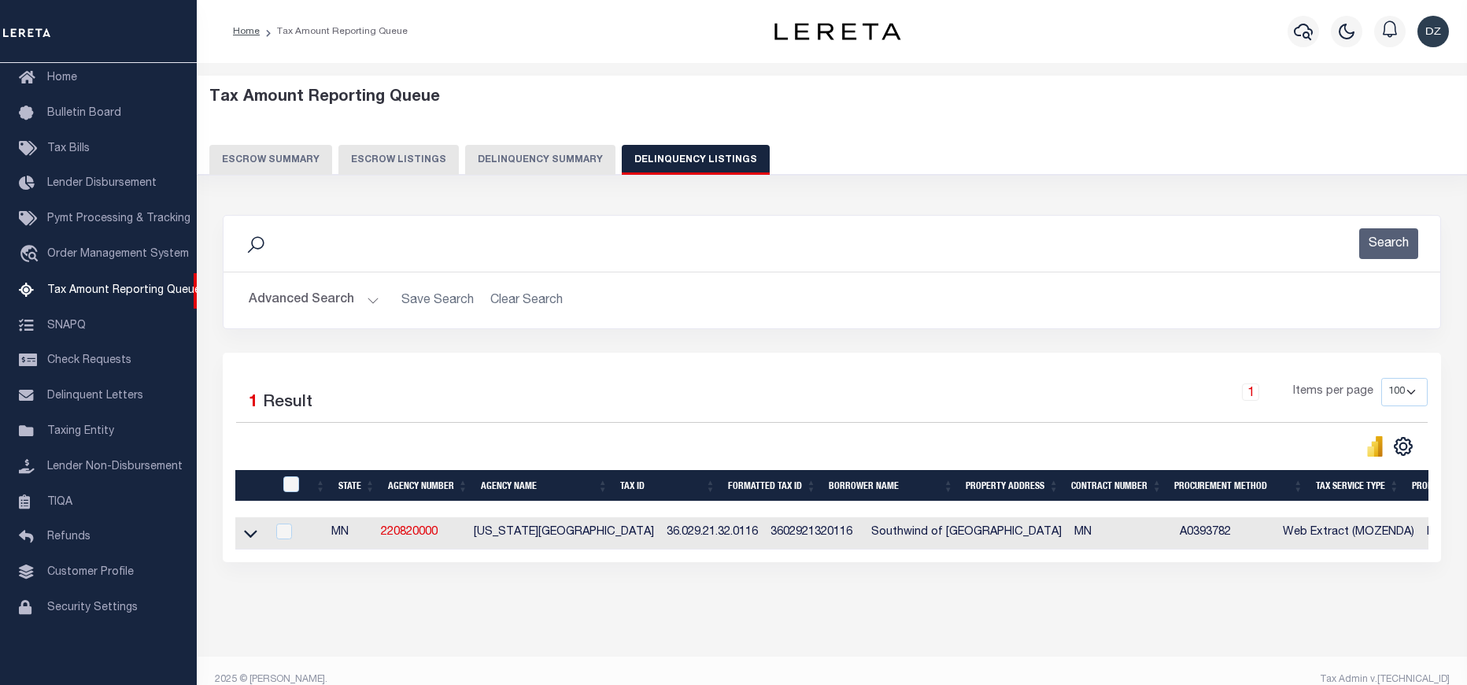
click at [286, 309] on button "Advanced Search" at bounding box center [314, 300] width 131 height 31
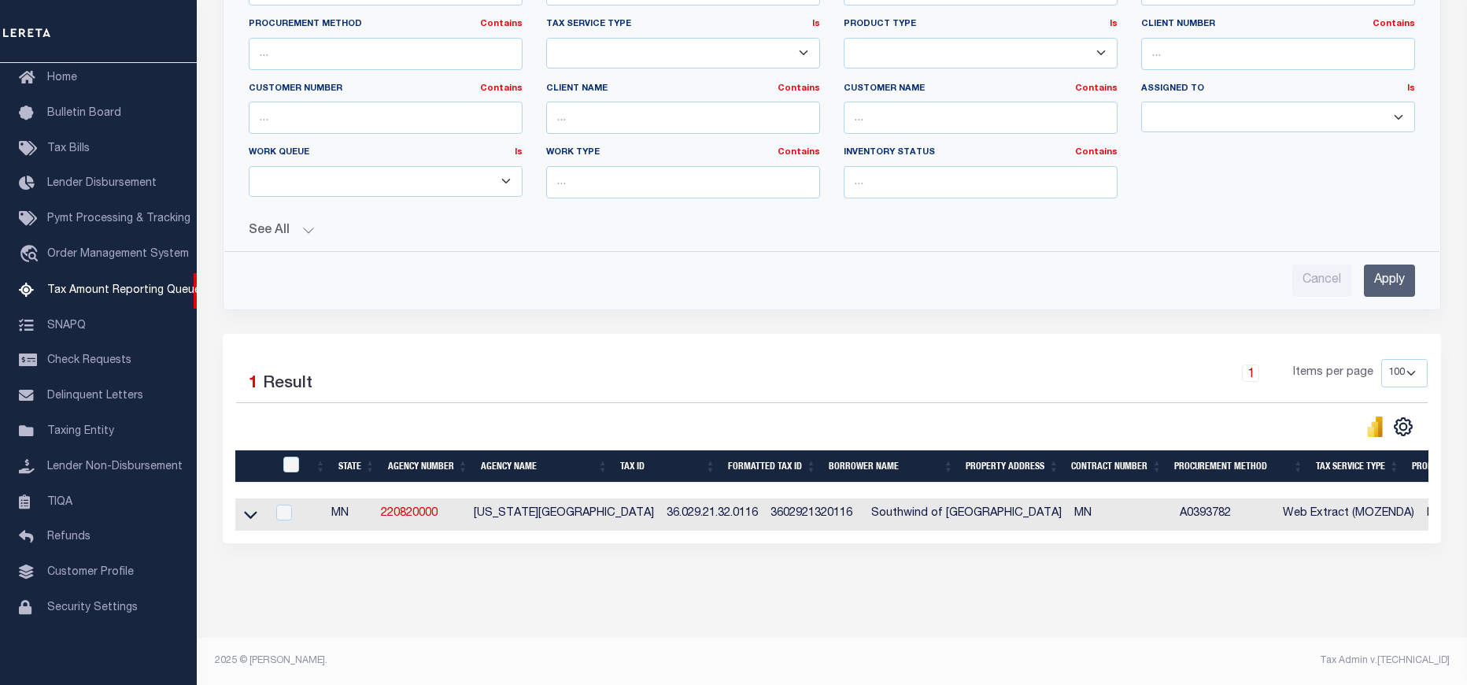
scroll to position [452, 0]
click at [241, 508] on td at bounding box center [250, 514] width 31 height 32
checkbox input "true"
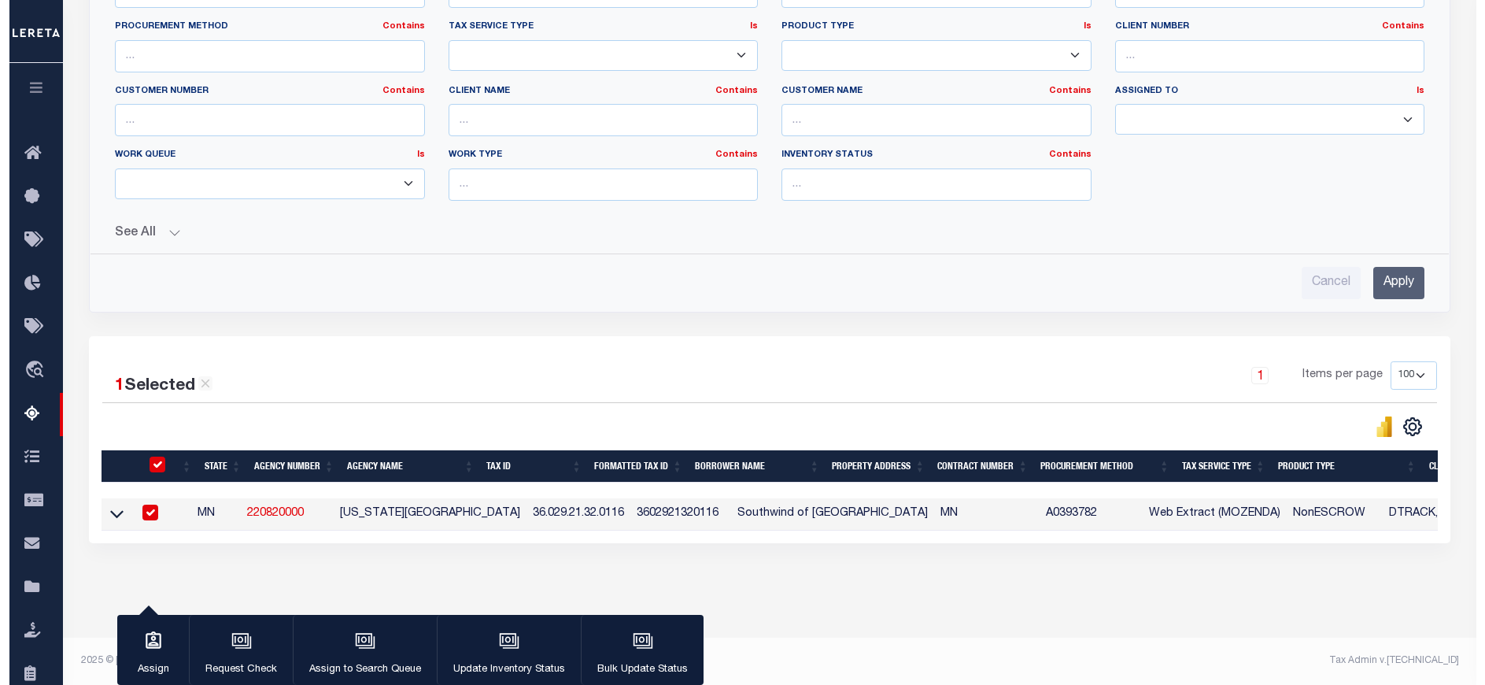
scroll to position [449, 0]
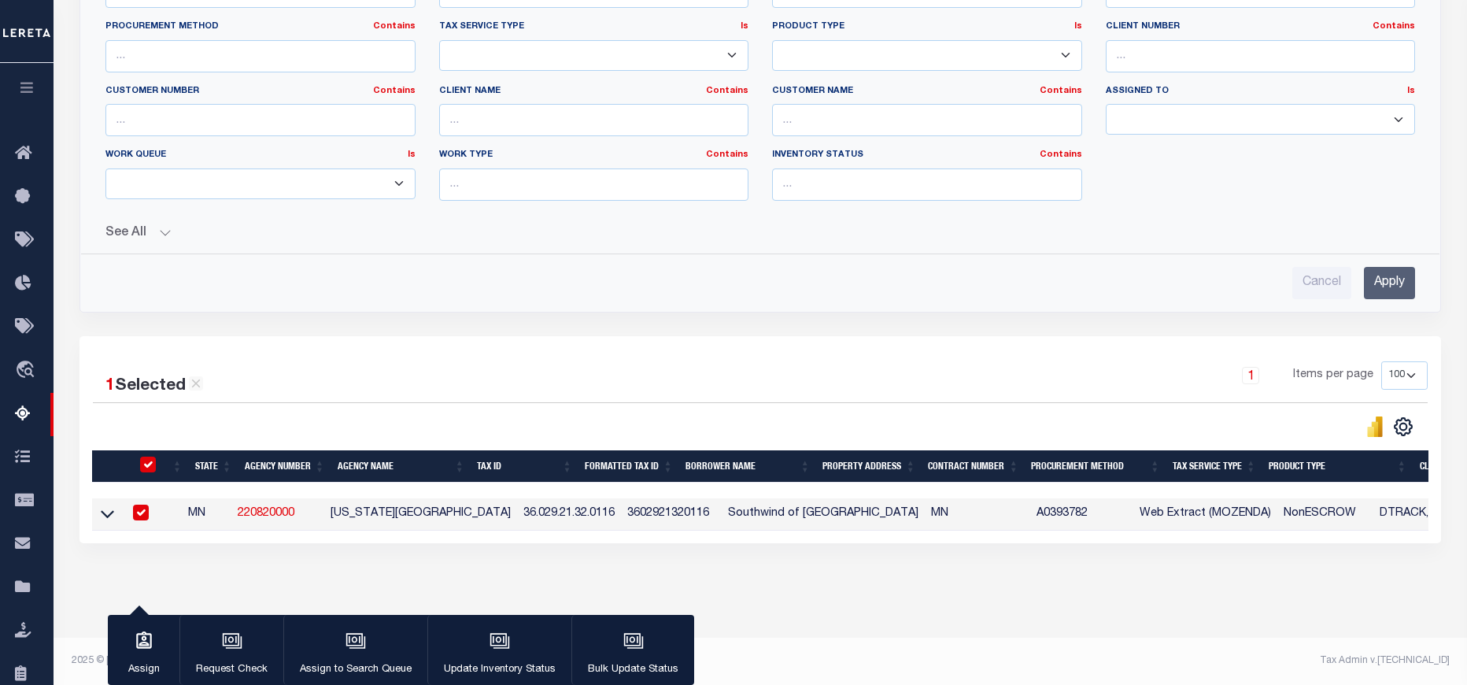
click at [141, 463] on th at bounding box center [146, 466] width 32 height 32
click at [116, 503] on td at bounding box center [107, 514] width 31 height 32
checkbox input "false"
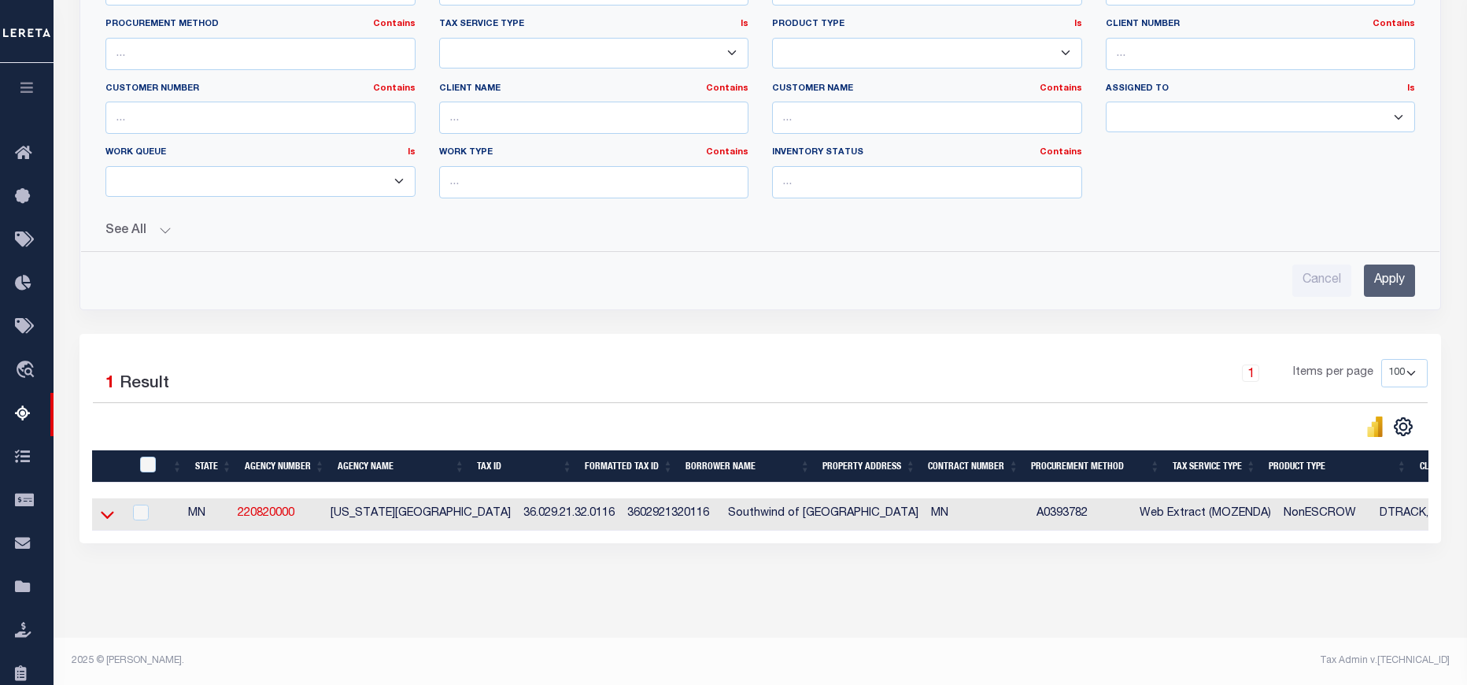
click at [106, 506] on icon at bounding box center [107, 514] width 13 height 17
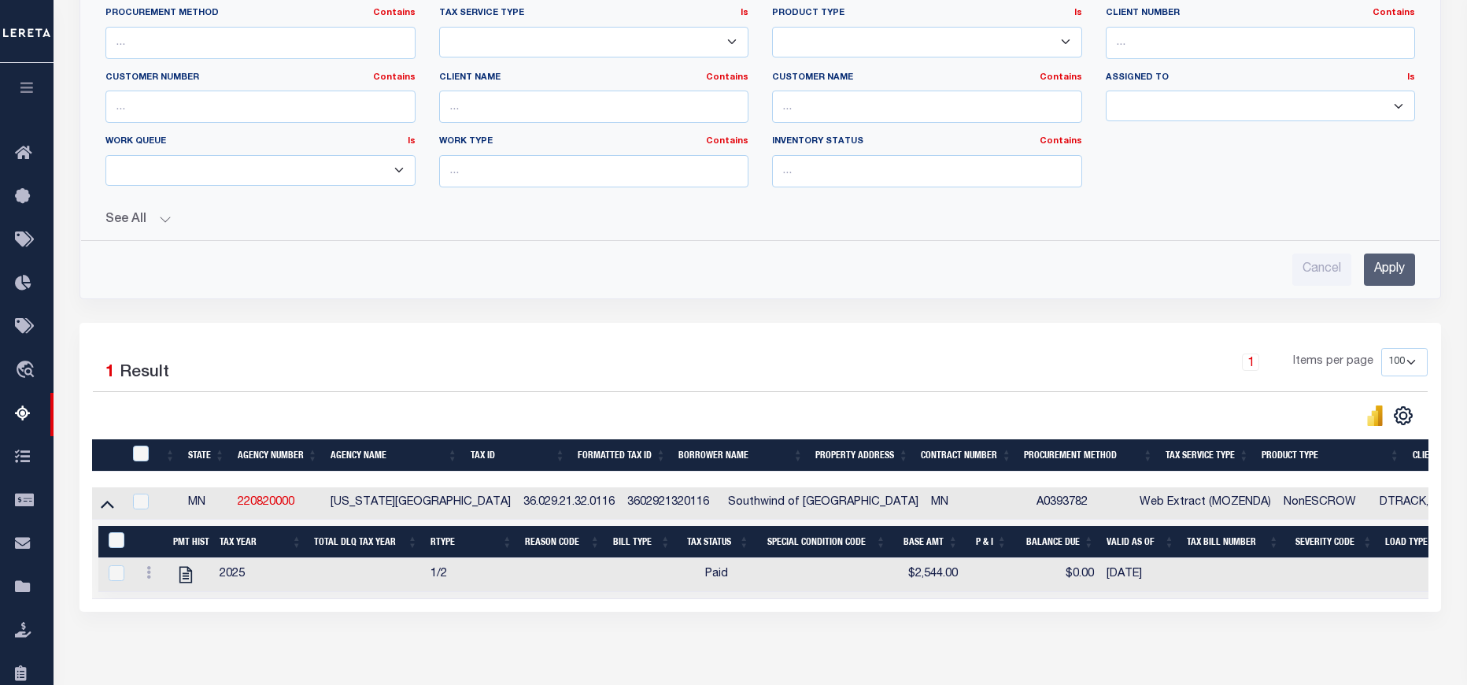
click at [150, 457] on div at bounding box center [142, 453] width 26 height 17
click at [124, 532] on th "&nbsp;" at bounding box center [115, 542] width 35 height 32
click at [138, 452] on input "checkbox" at bounding box center [141, 453] width 16 height 16
checkbox input "true"
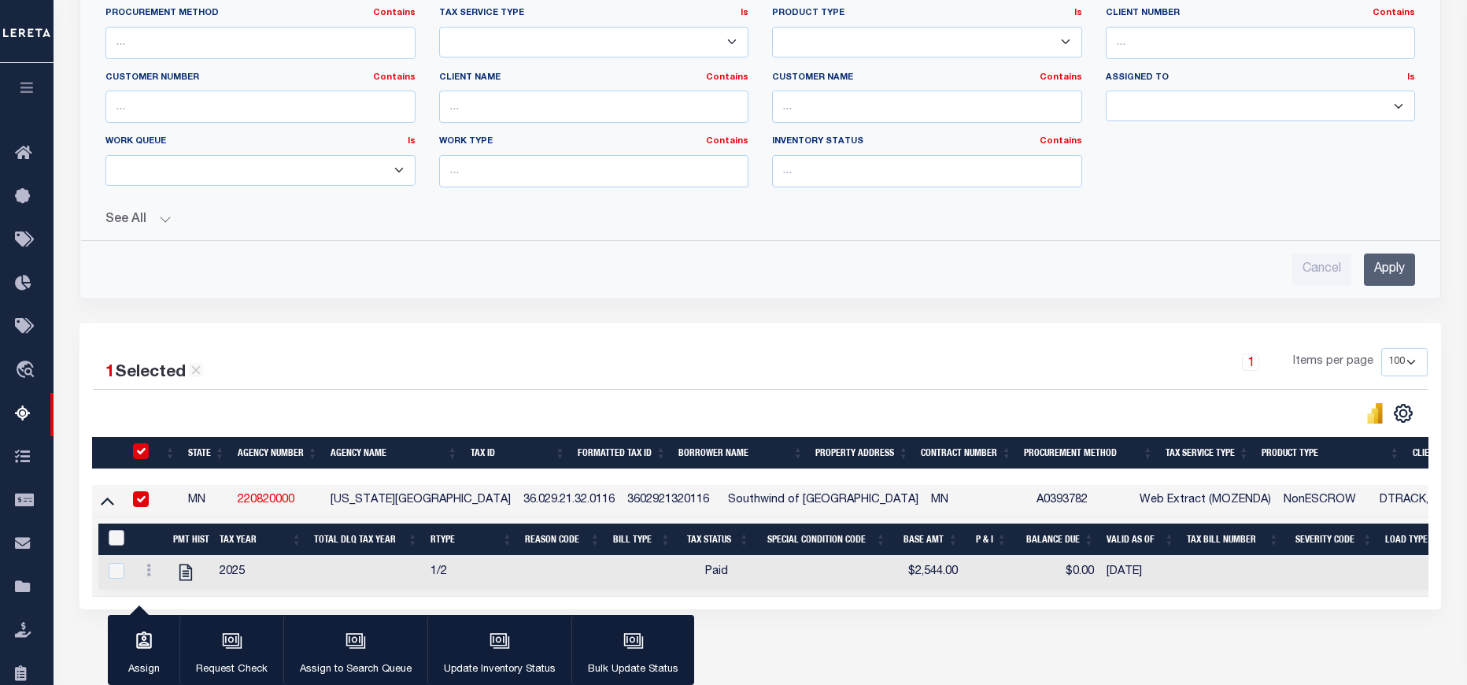
click at [113, 538] on input "&nbsp;" at bounding box center [117, 538] width 16 height 16
checkbox input "true"
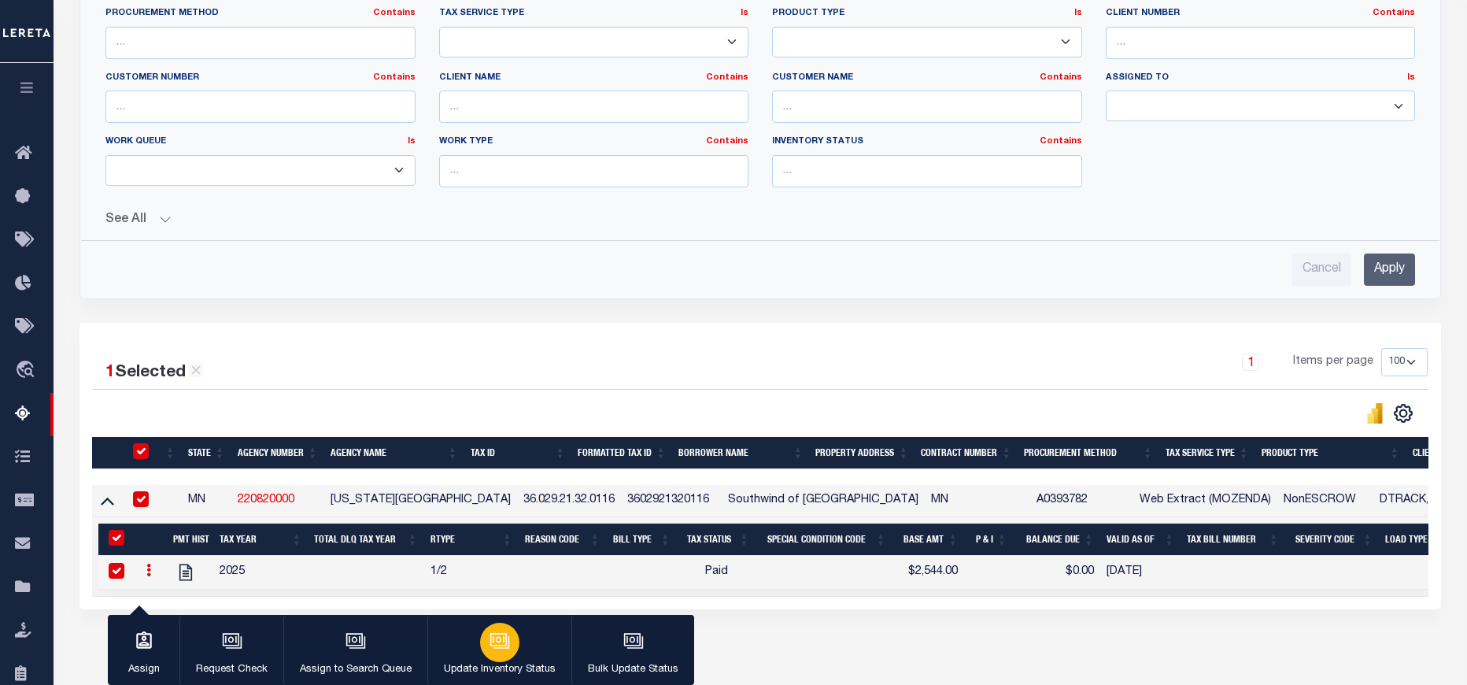
click at [521, 644] on button "Update Inventory Status" at bounding box center [499, 650] width 144 height 71
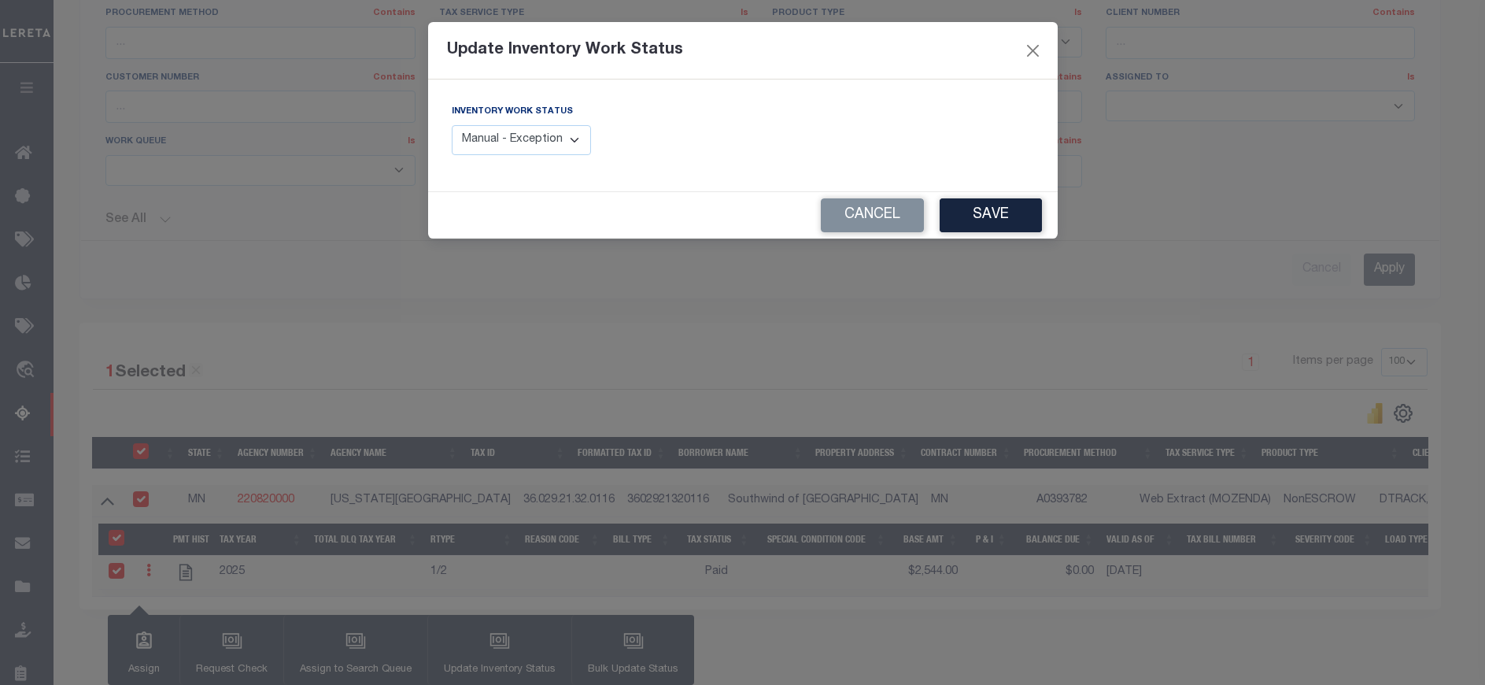
click at [493, 153] on select "Manual - Exception Pended - Awaiting Search Late Add Exception Completed" at bounding box center [522, 140] width 140 height 31
select select "4"
click at [452, 125] on select "Manual - Exception Pended - Awaiting Search Late Add Exception Completed" at bounding box center [522, 140] width 140 height 31
click at [982, 224] on button "Save" at bounding box center [991, 215] width 102 height 34
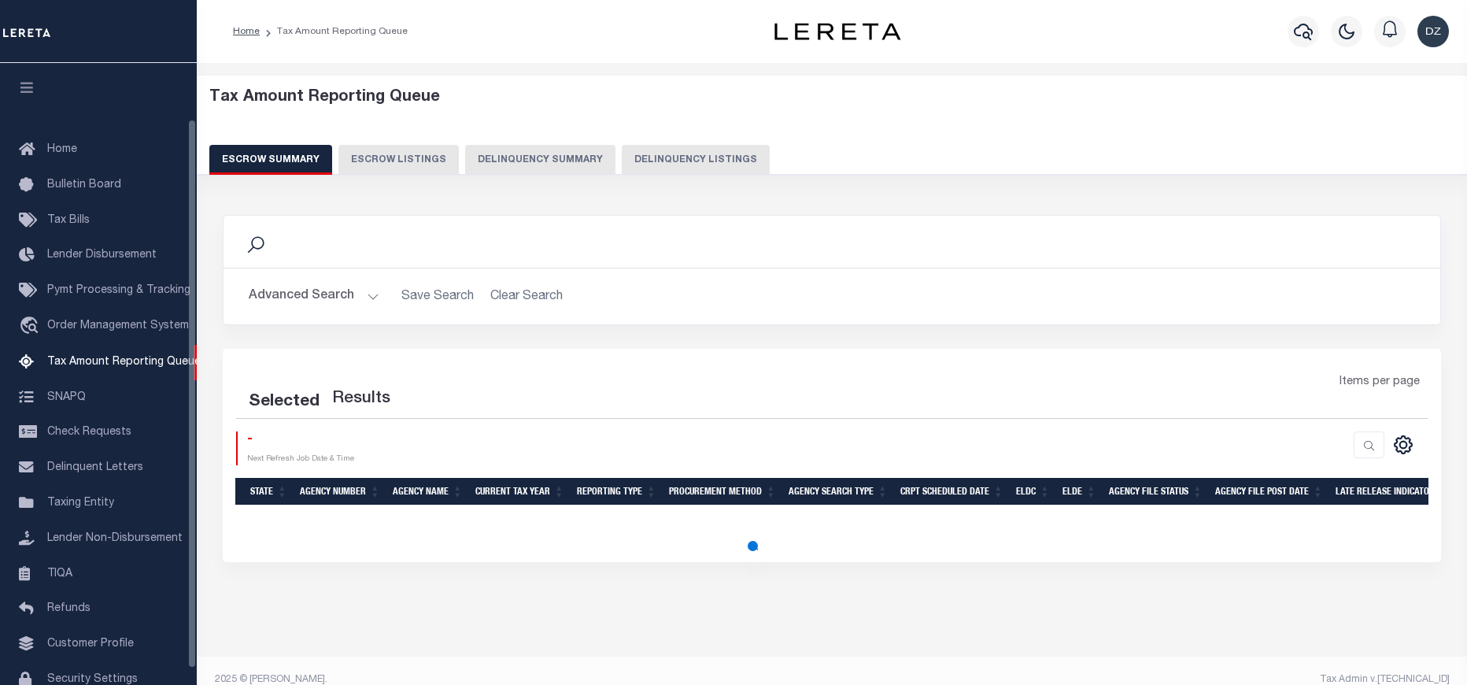
select select "100"
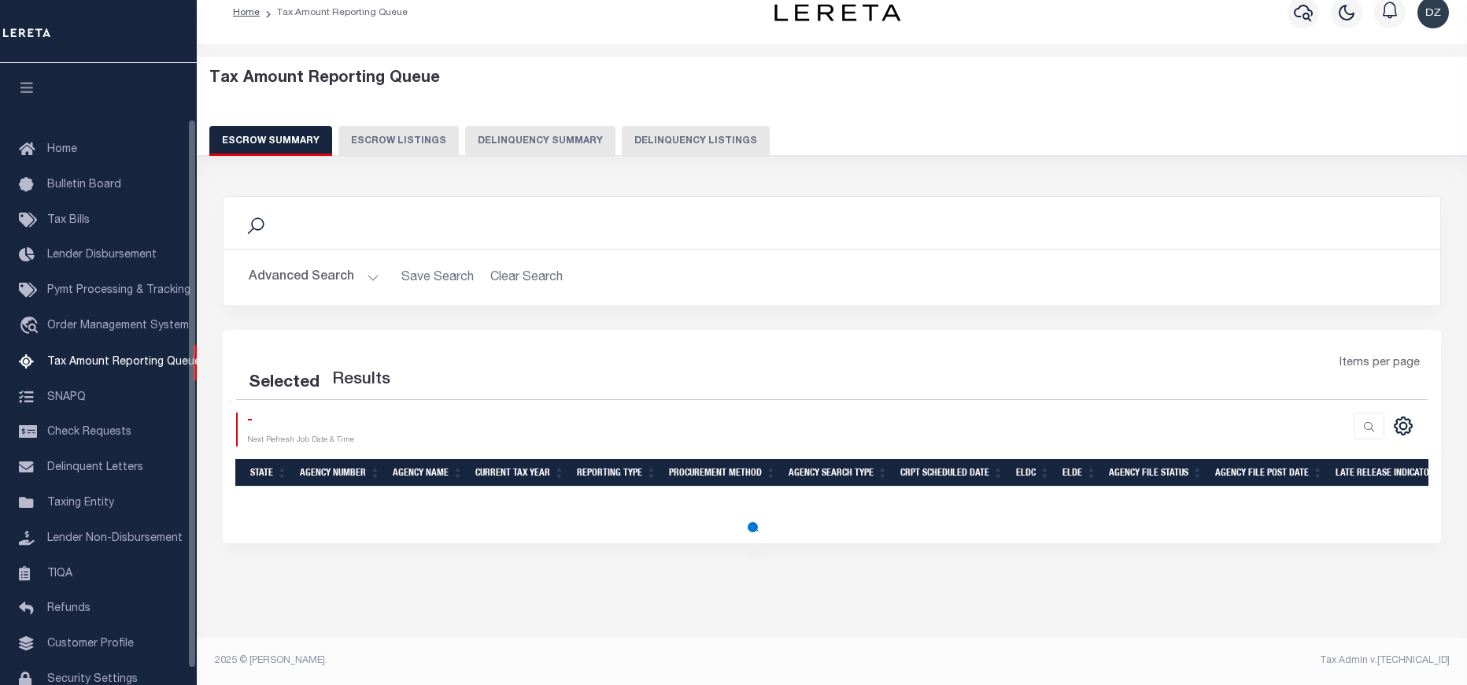
select select "100"
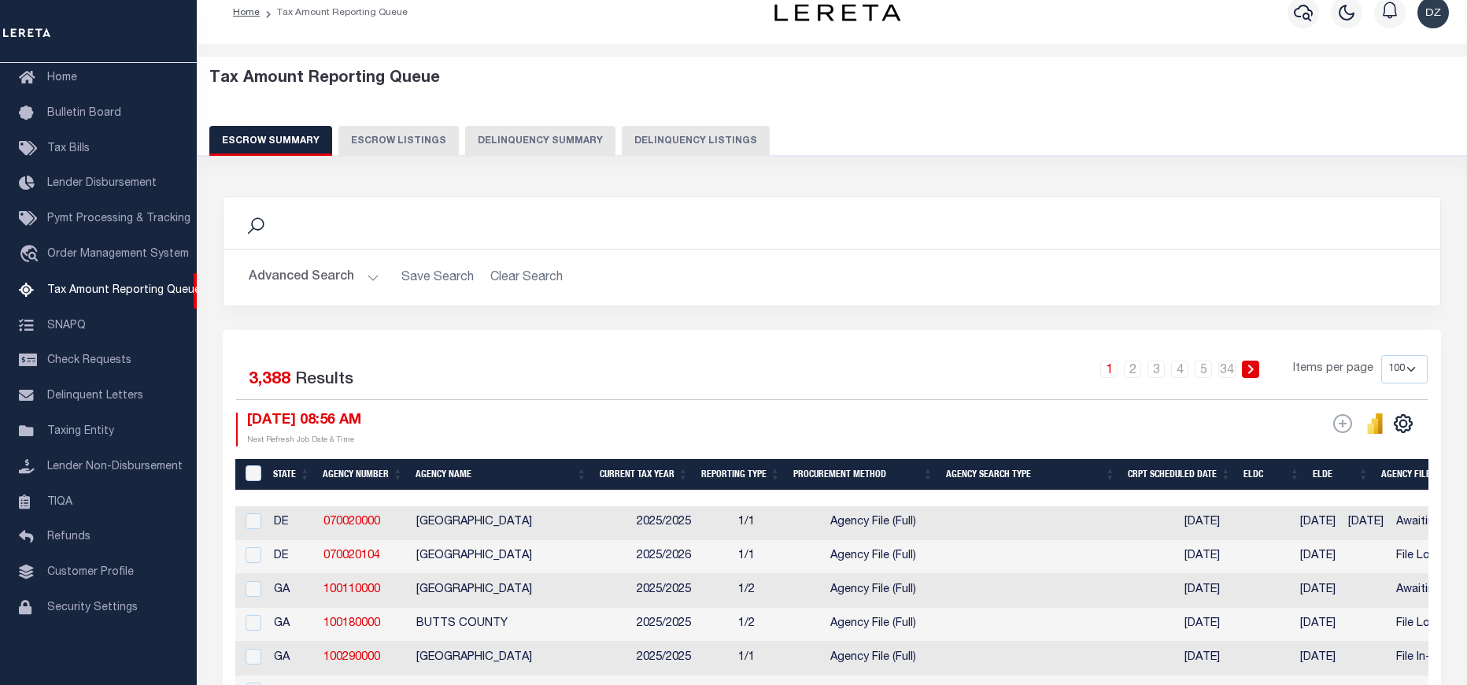
click at [682, 144] on button "Delinquency Listings" at bounding box center [696, 141] width 148 height 30
select select "100"
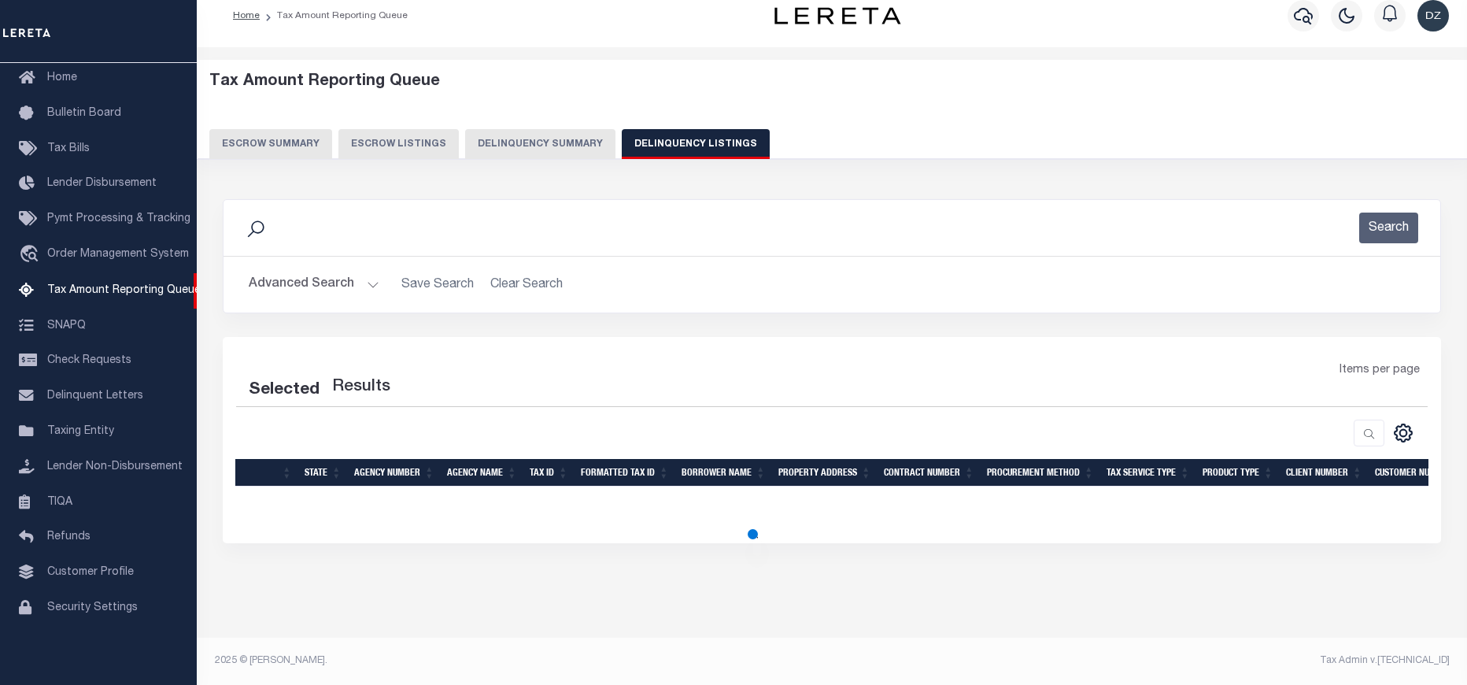
select select "100"
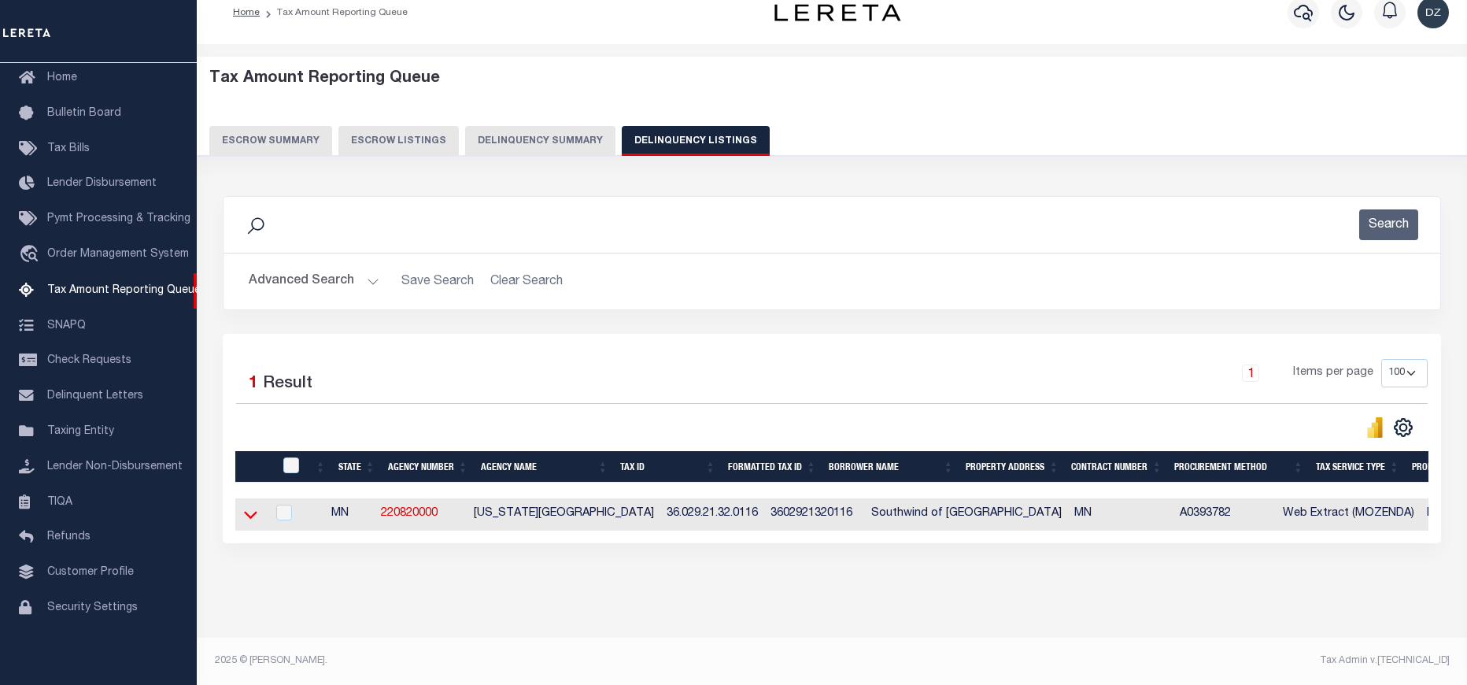
click at [250, 519] on icon at bounding box center [250, 514] width 13 height 17
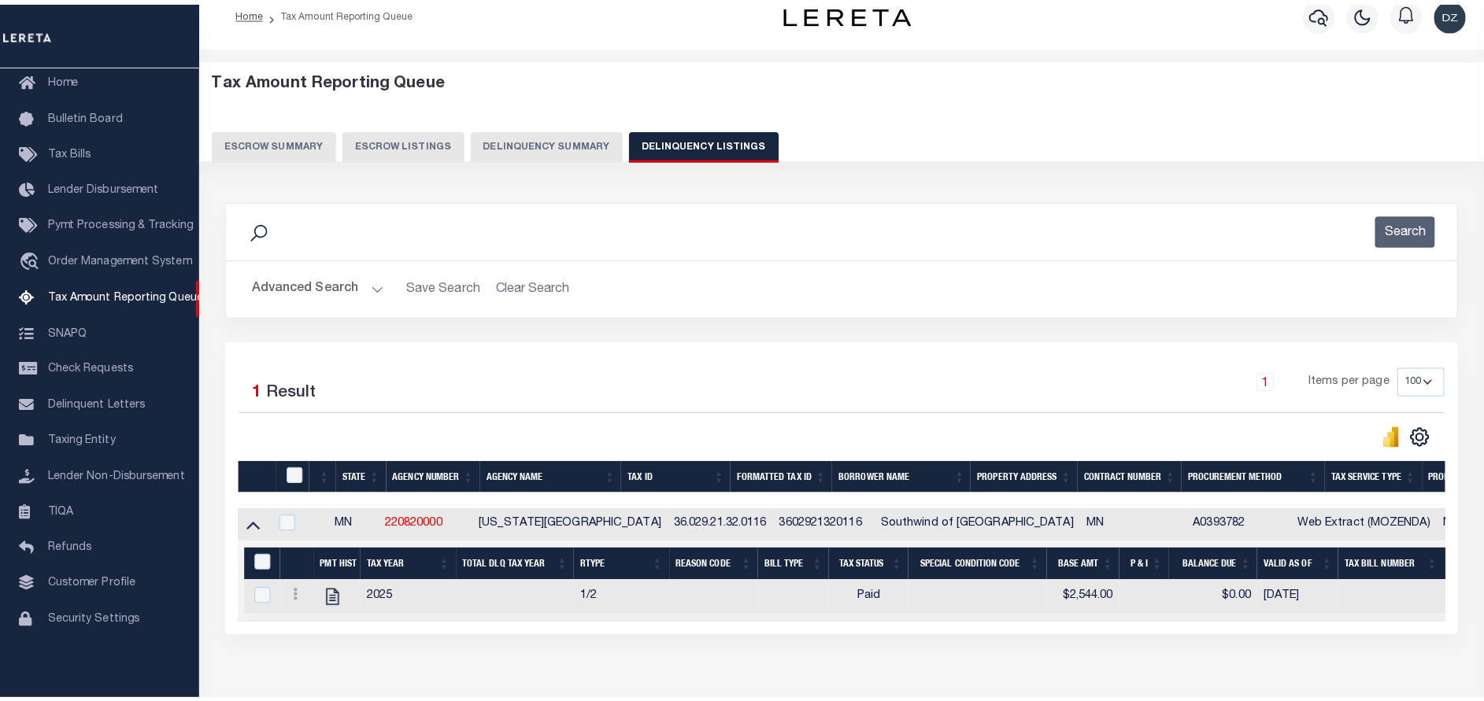
scroll to position [0, 0]
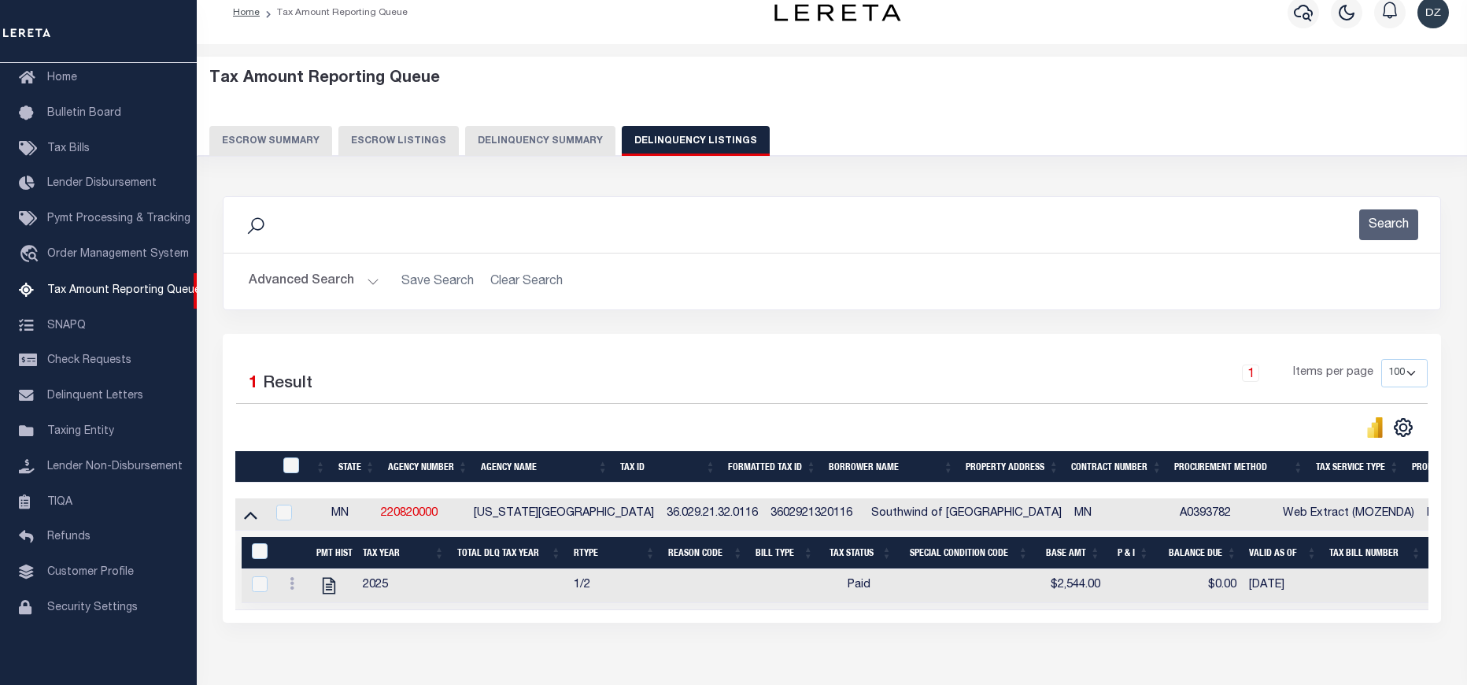
click at [292, 279] on button "Advanced Search" at bounding box center [314, 281] width 131 height 31
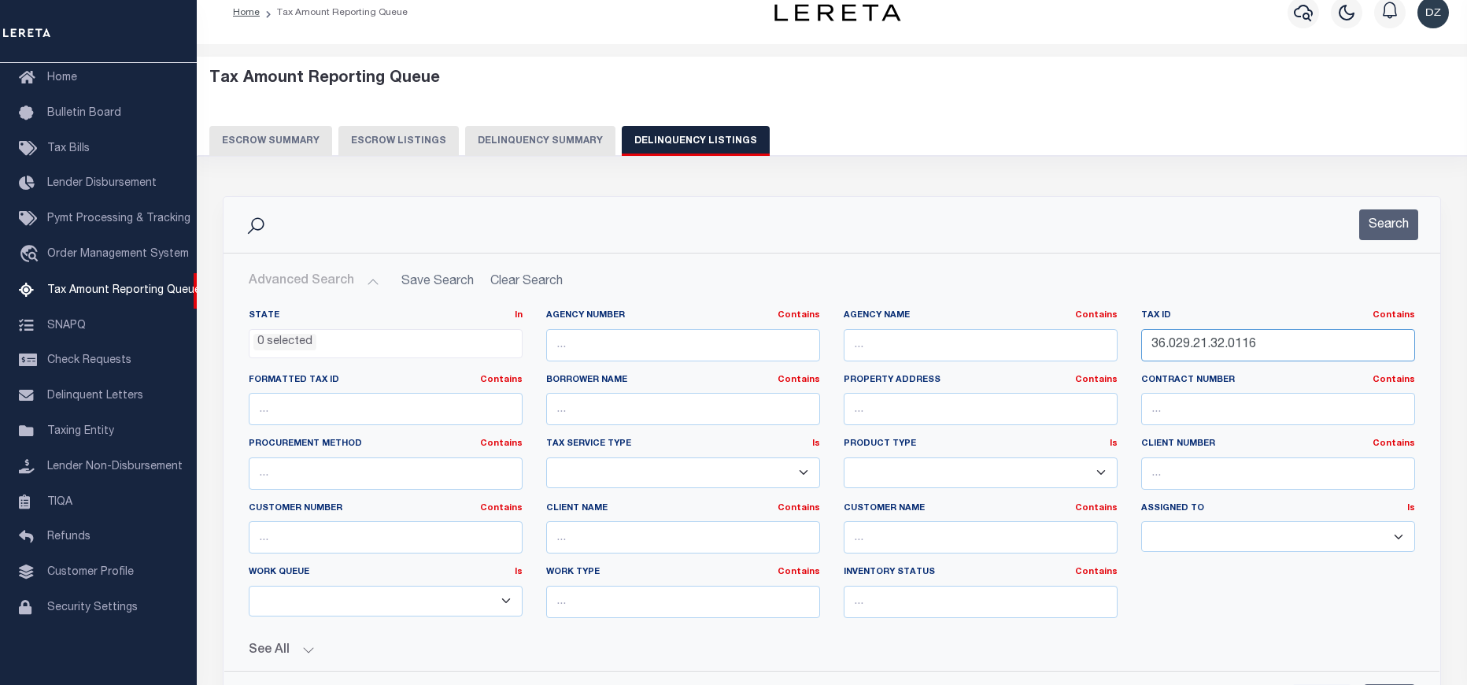
drag, startPoint x: 1275, startPoint y: 353, endPoint x: 1059, endPoint y: 342, distance: 215.9
click at [1059, 342] on div "State In In AK AL AR AZ CA CO CT DC DE FL GA GU HI IA ID IL IN KS KY LA MA MD M…" at bounding box center [832, 469] width 1190 height 321
paste input "text"
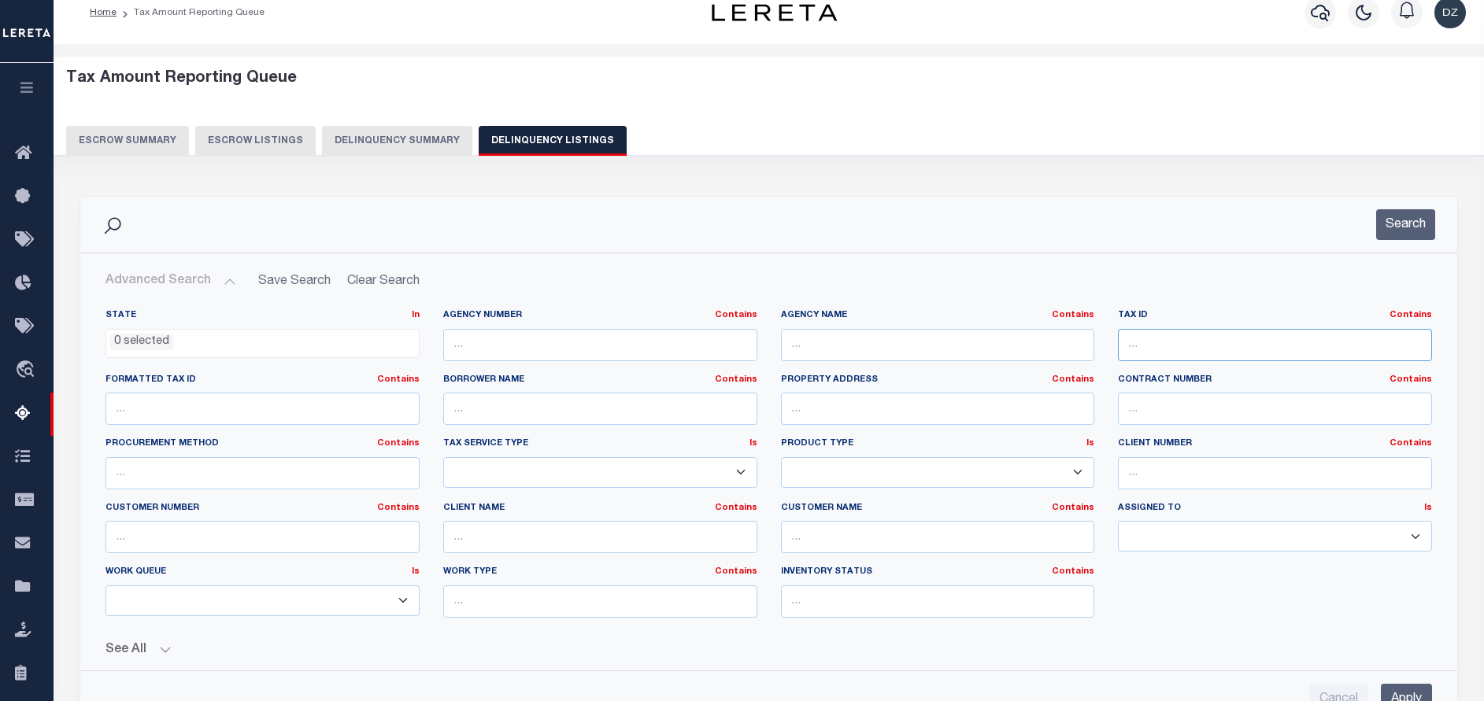
paste input "36.029.21.32.0117"
type input "36.029.21.32.0117"
click at [1410, 224] on button "Search" at bounding box center [1405, 224] width 59 height 31
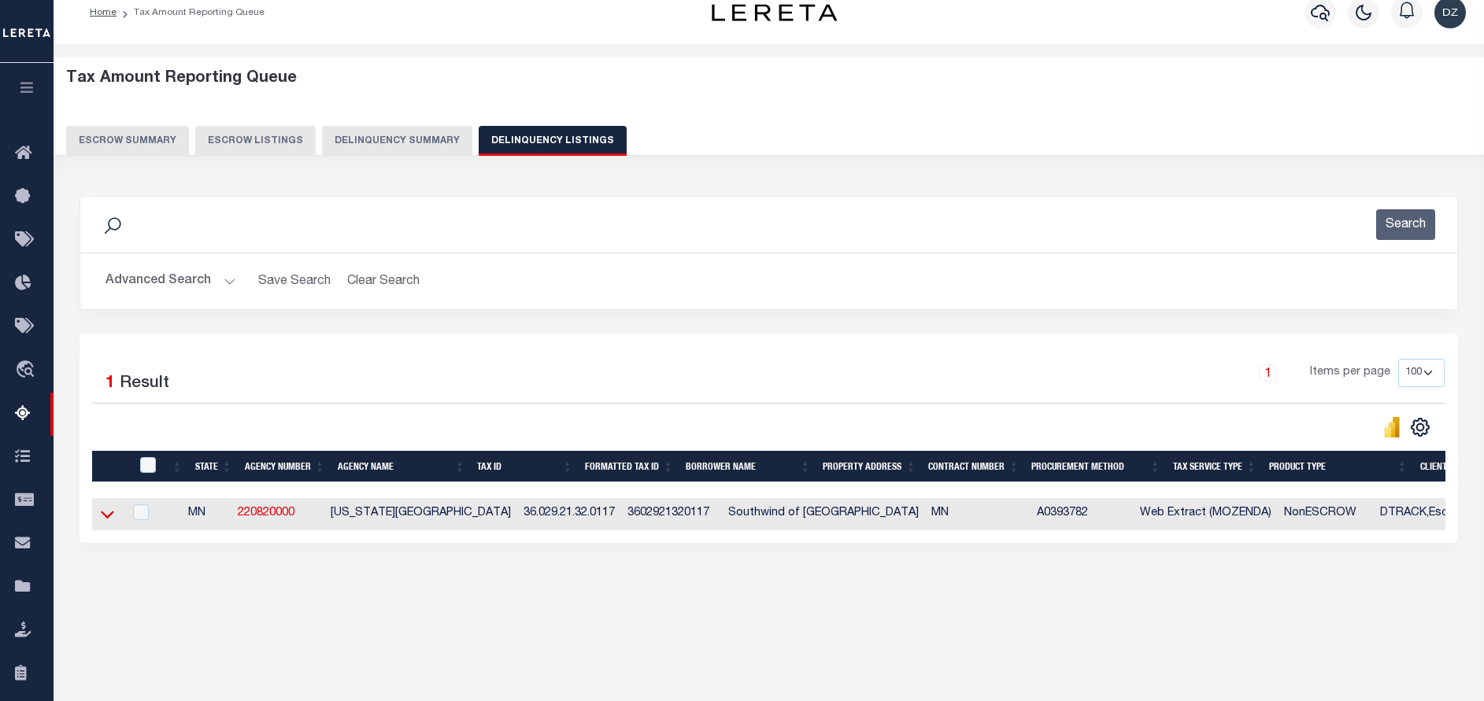
click at [109, 516] on icon at bounding box center [107, 514] width 13 height 17
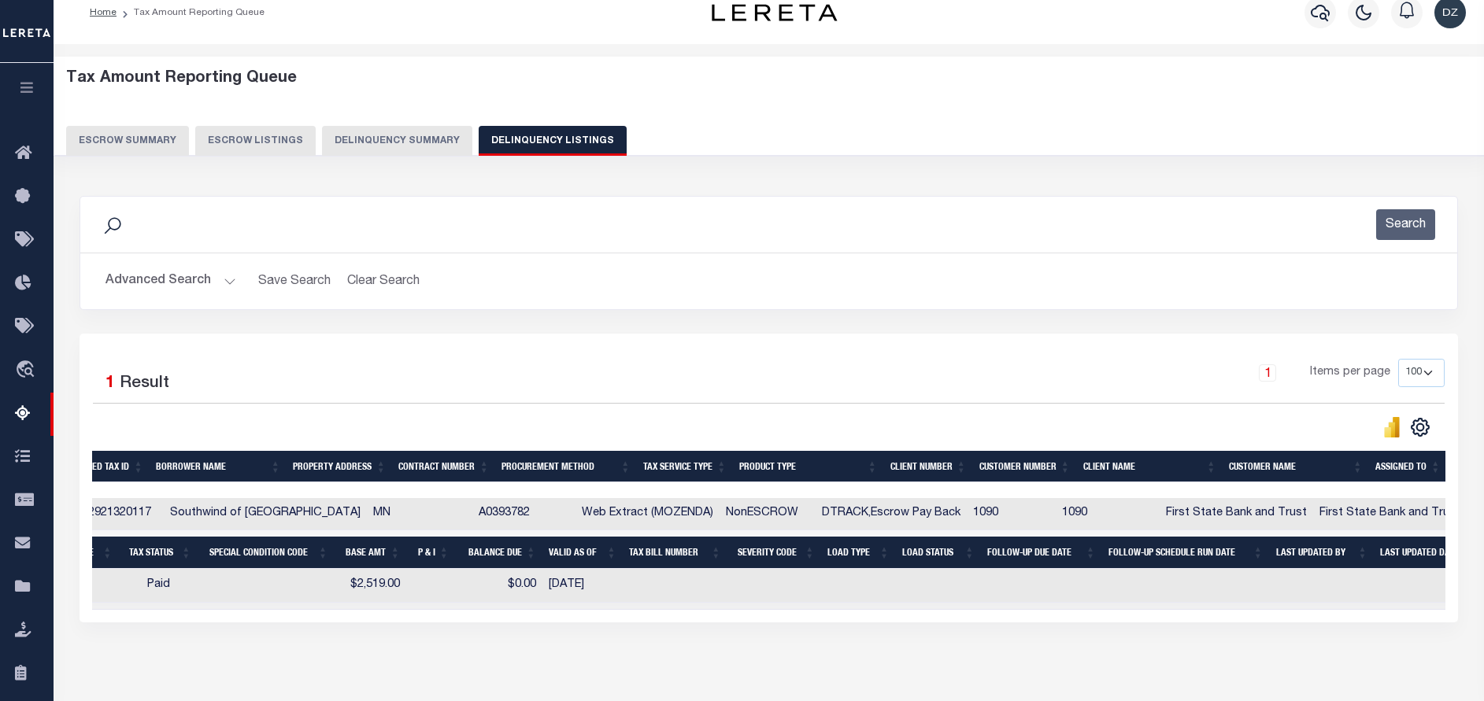
scroll to position [0, 558]
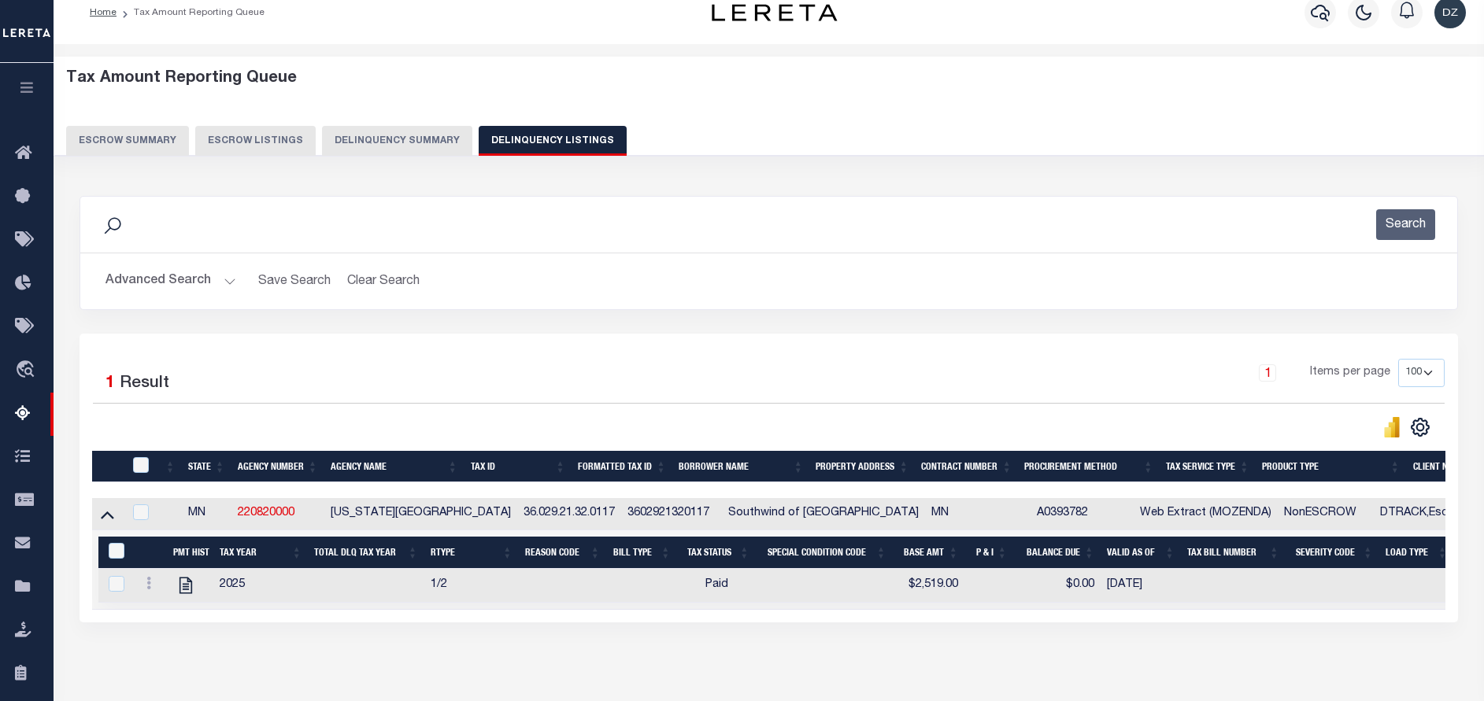
click at [150, 466] on div at bounding box center [142, 465] width 26 height 17
click at [112, 550] on input "&nbsp;" at bounding box center [117, 551] width 16 height 16
checkbox input "true"
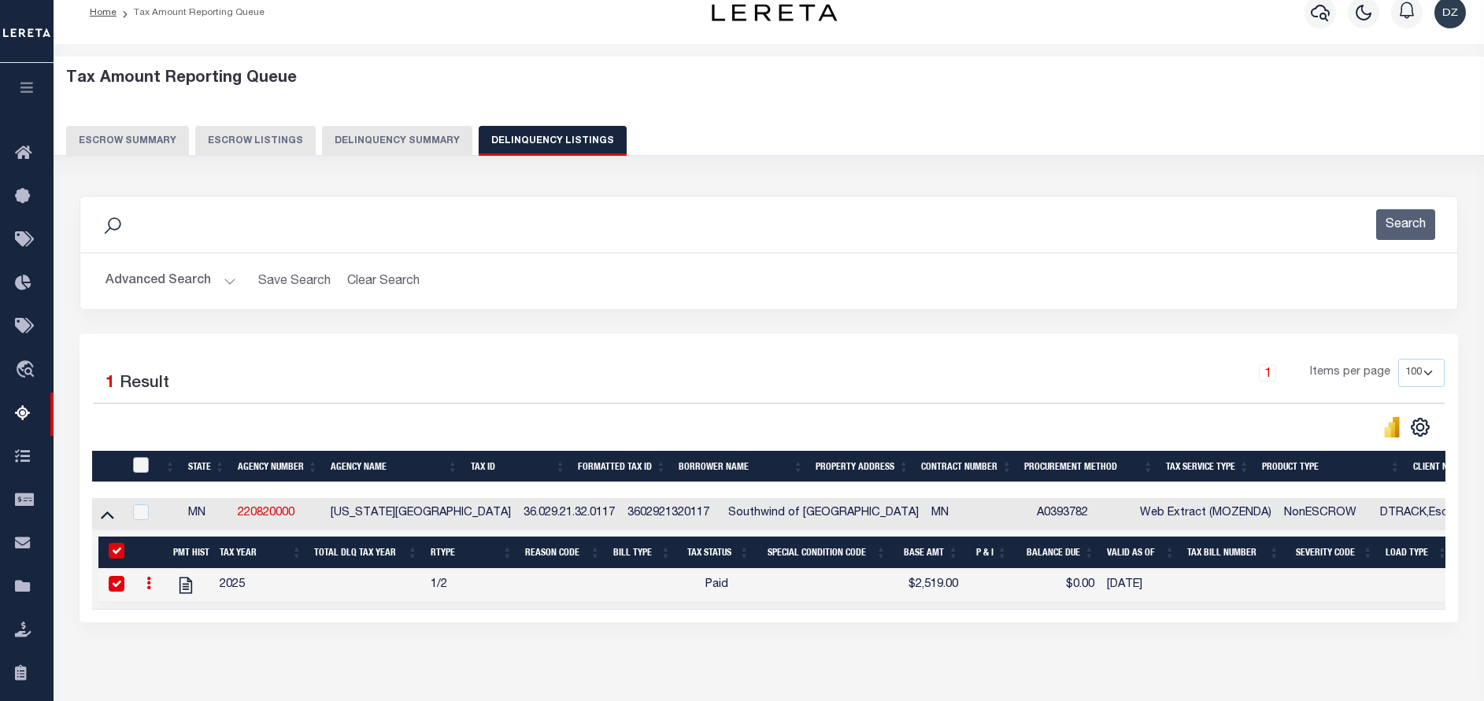
click at [147, 460] on input "checkbox" at bounding box center [141, 465] width 16 height 16
checkbox input "true"
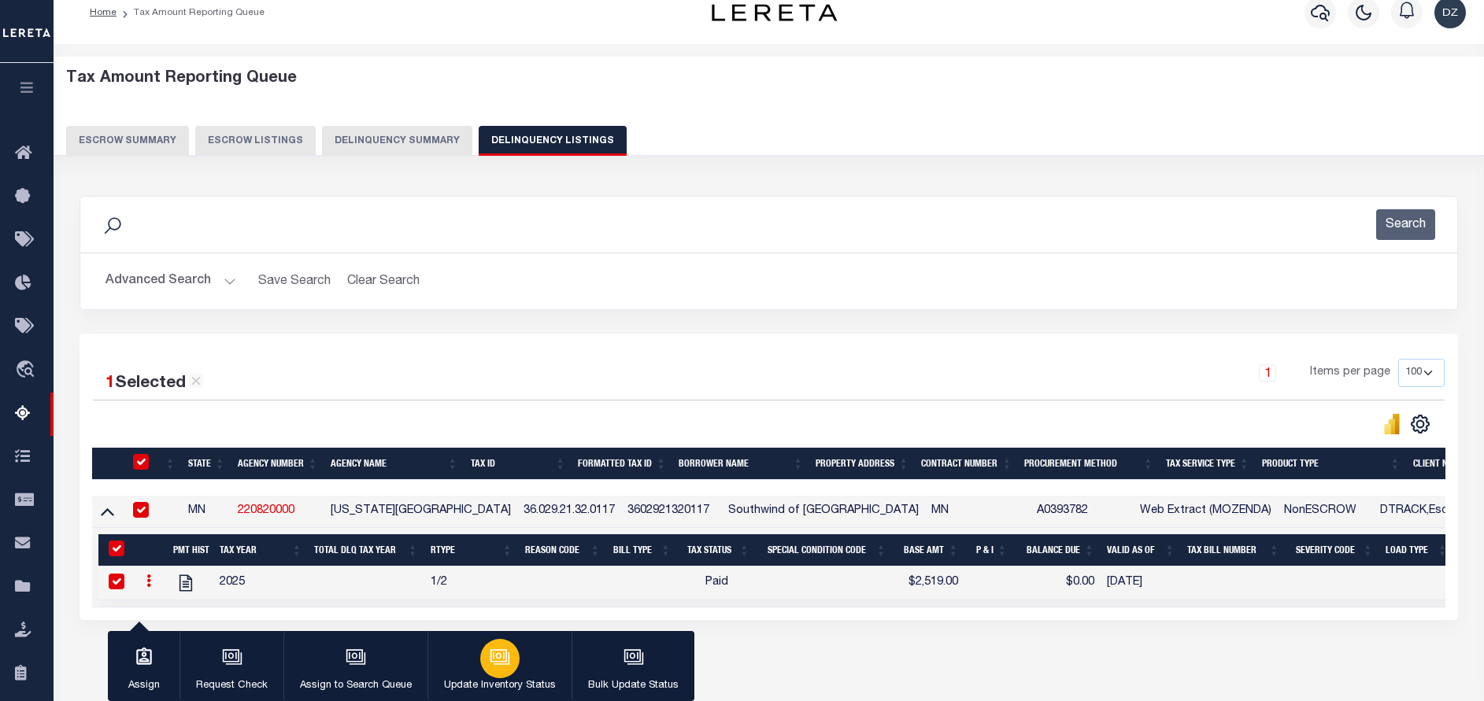
click at [482, 668] on div "button" at bounding box center [499, 658] width 39 height 39
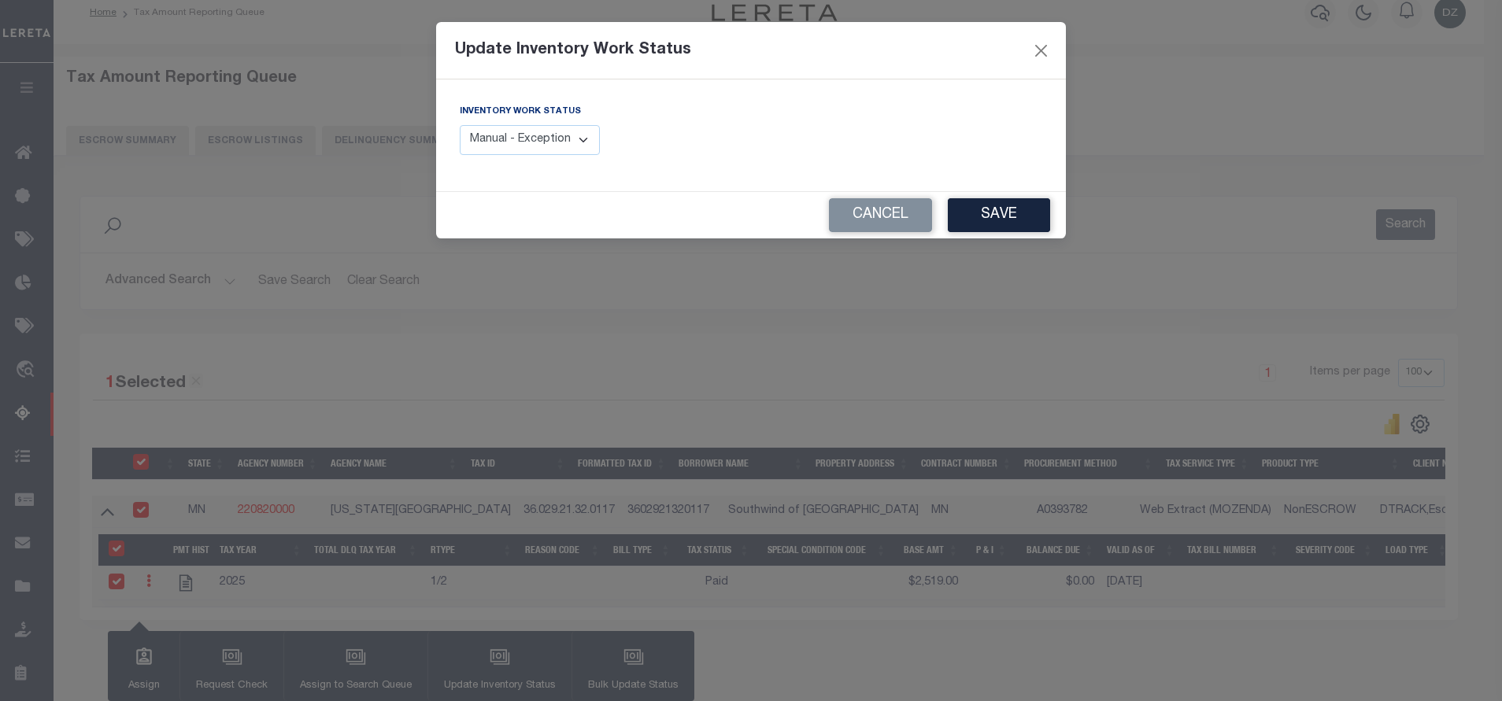
click at [504, 135] on select "Manual - Exception Pended - Awaiting Search Late Add Exception Completed" at bounding box center [530, 140] width 140 height 31
select select "4"
click at [460, 125] on select "Manual - Exception Pended - Awaiting Search Late Add Exception Completed" at bounding box center [530, 140] width 140 height 31
click at [990, 206] on button "Save" at bounding box center [999, 215] width 102 height 34
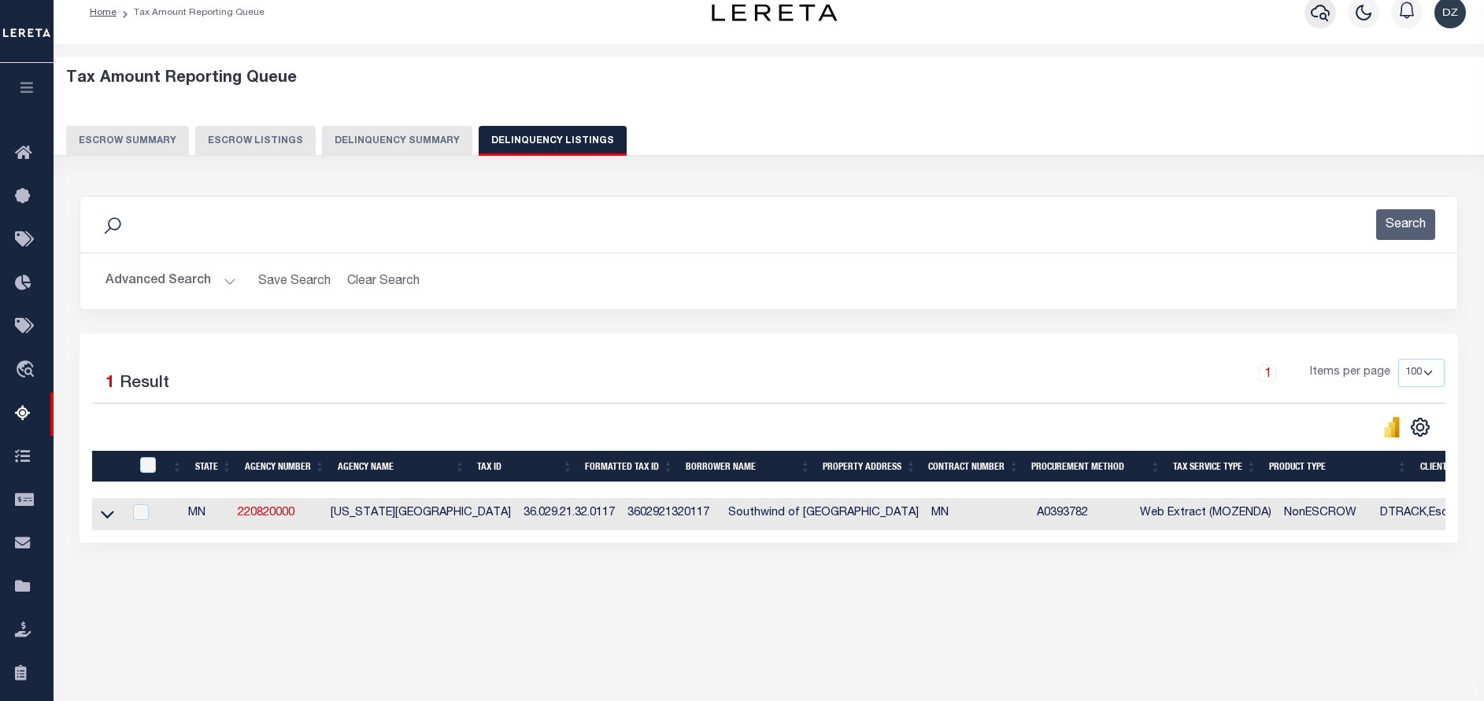
click at [1320, 21] on icon "button" at bounding box center [1319, 12] width 19 height 19
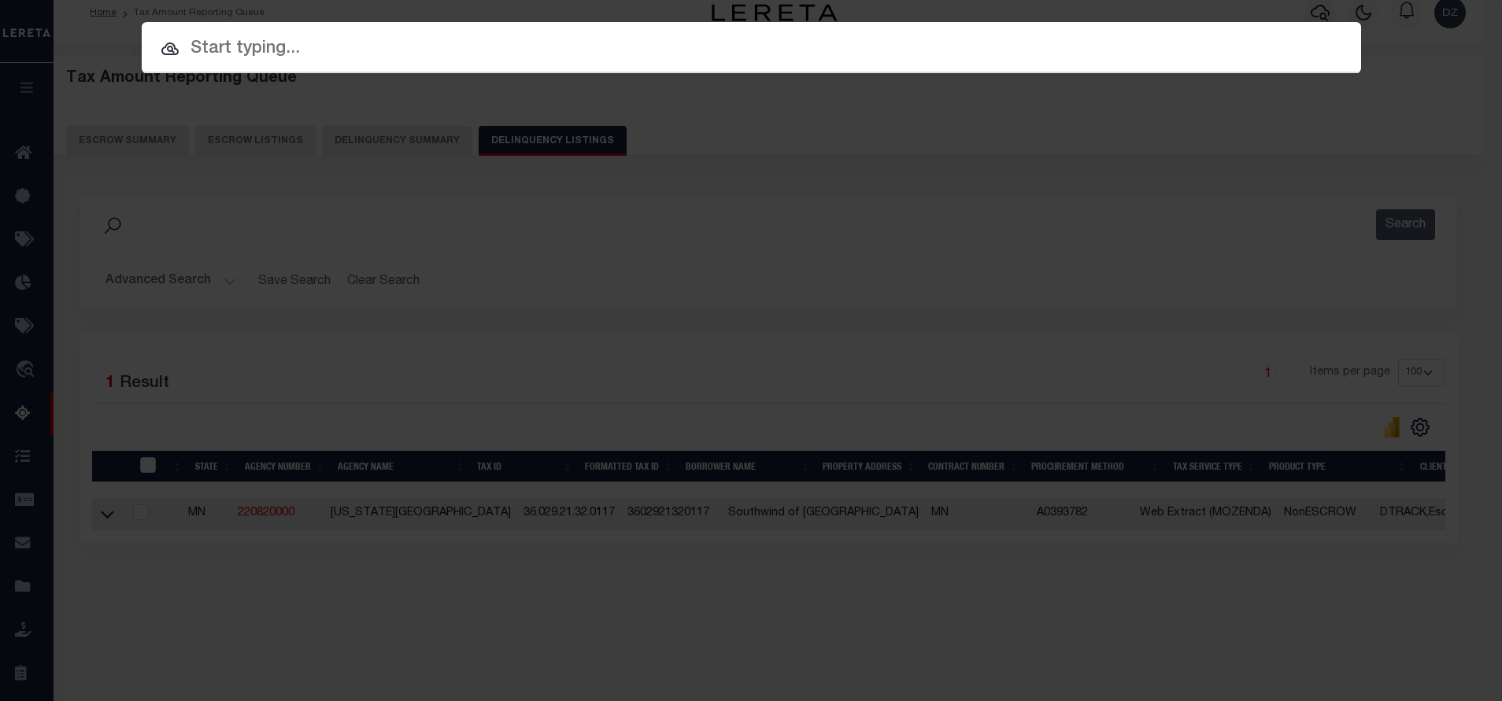
paste input "218270"
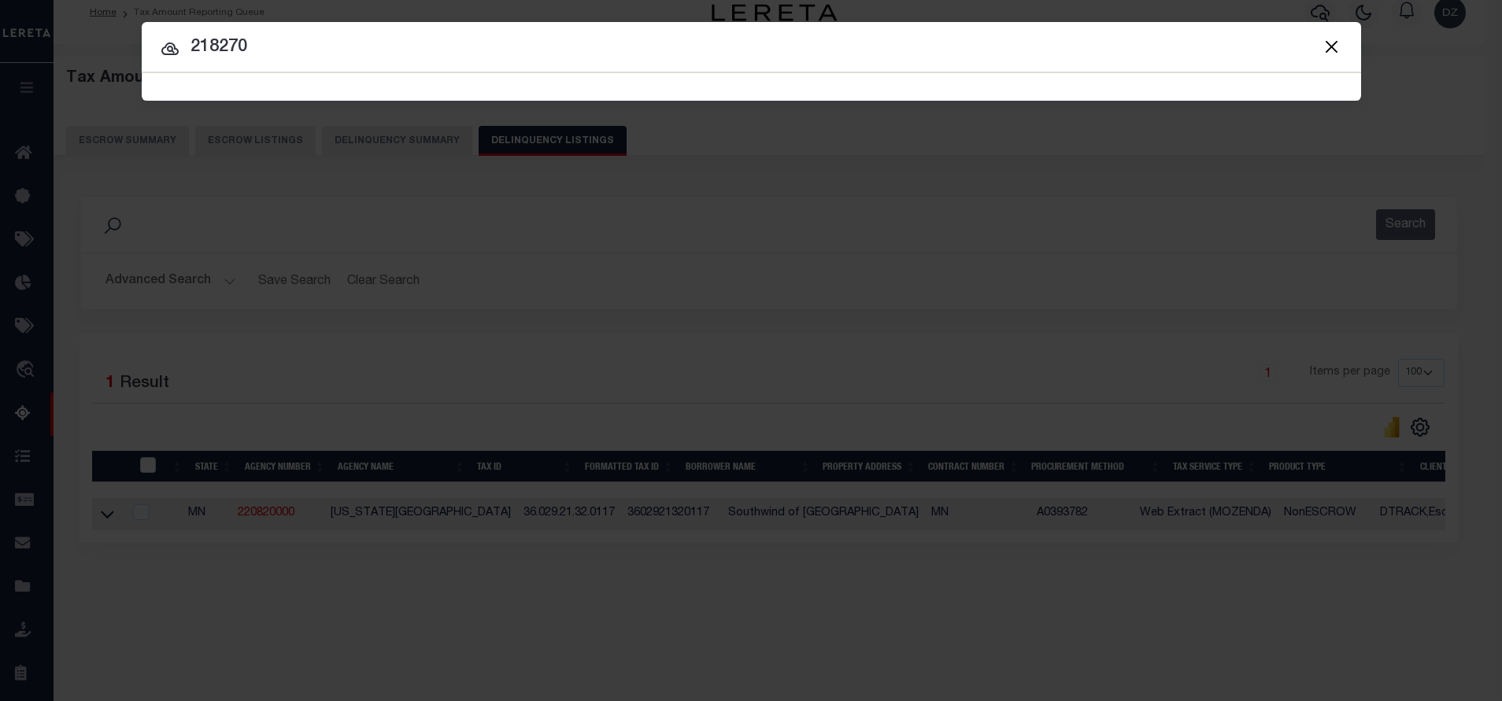
type input "218270"
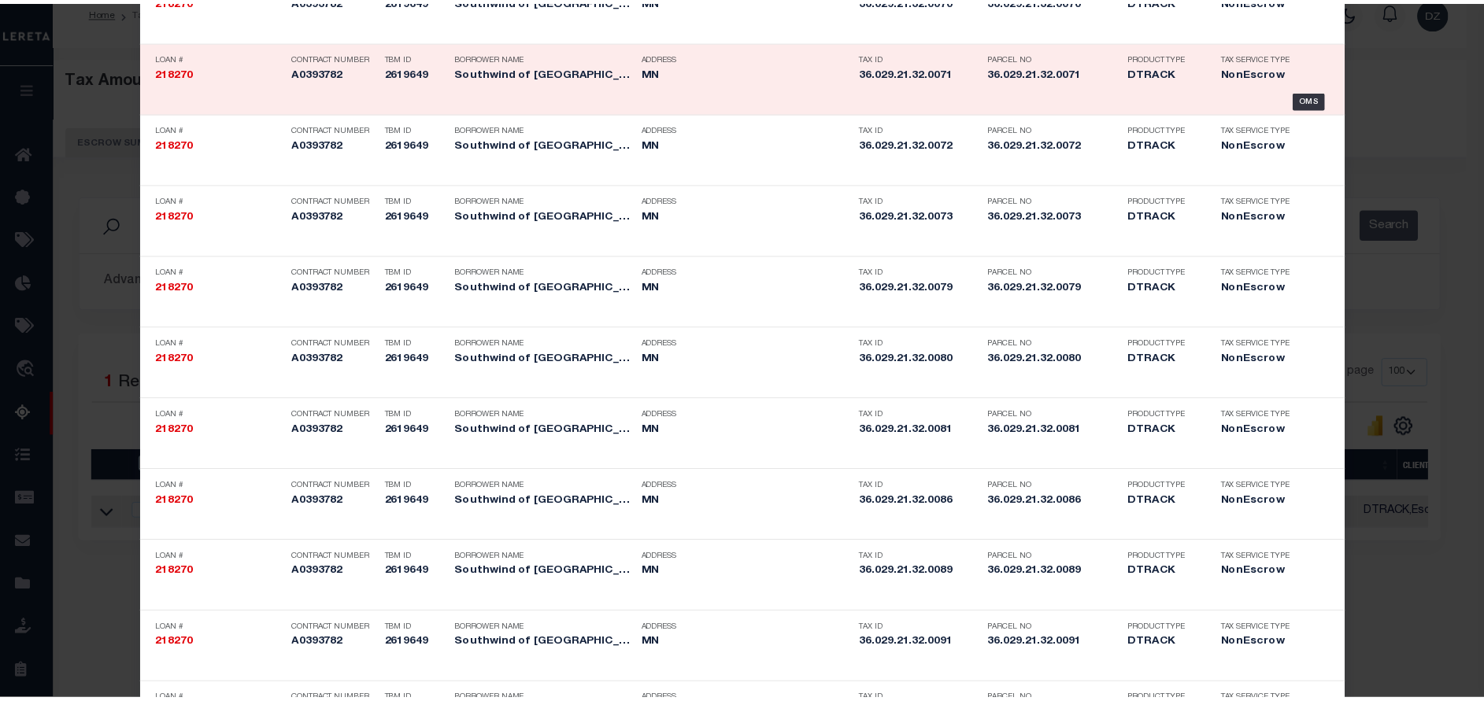
scroll to position [0, 0]
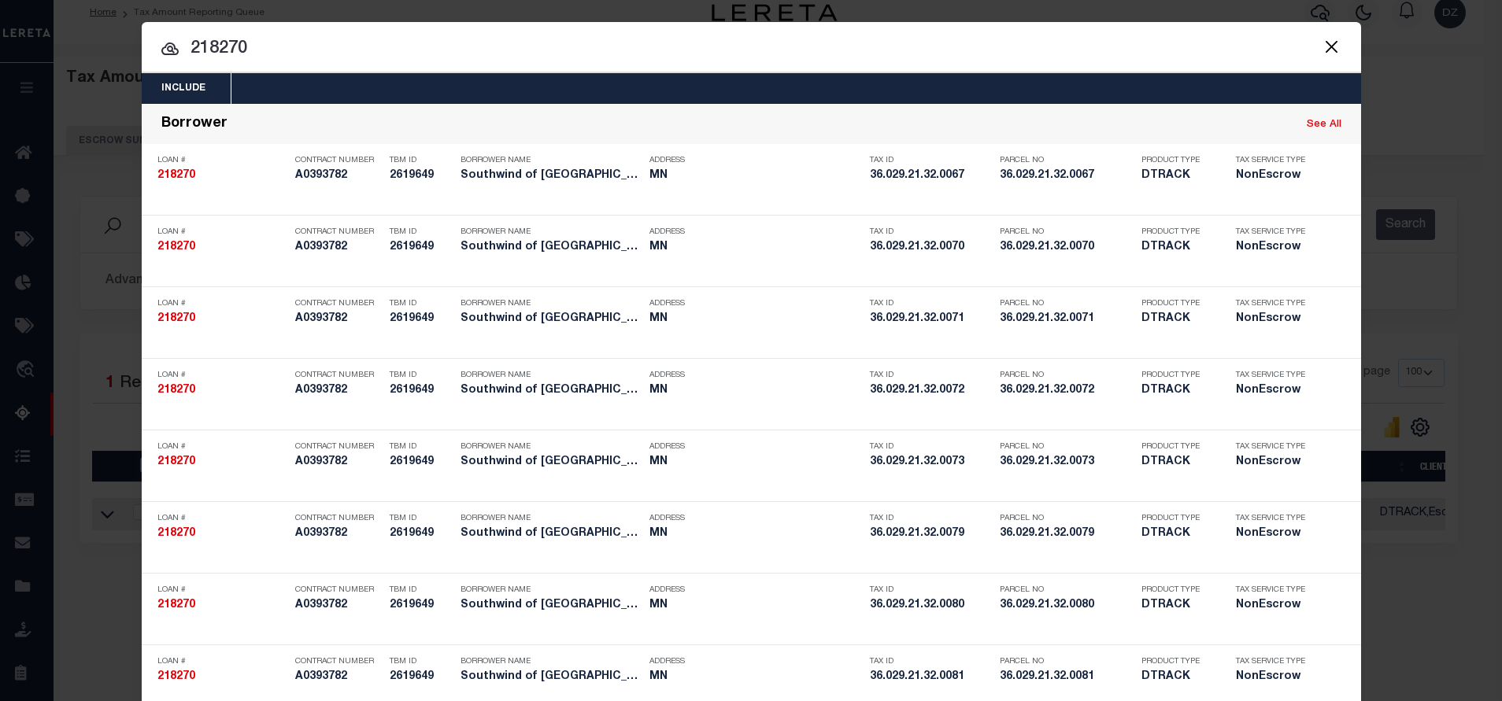
click at [1322, 42] on button "Close" at bounding box center [1331, 46] width 20 height 20
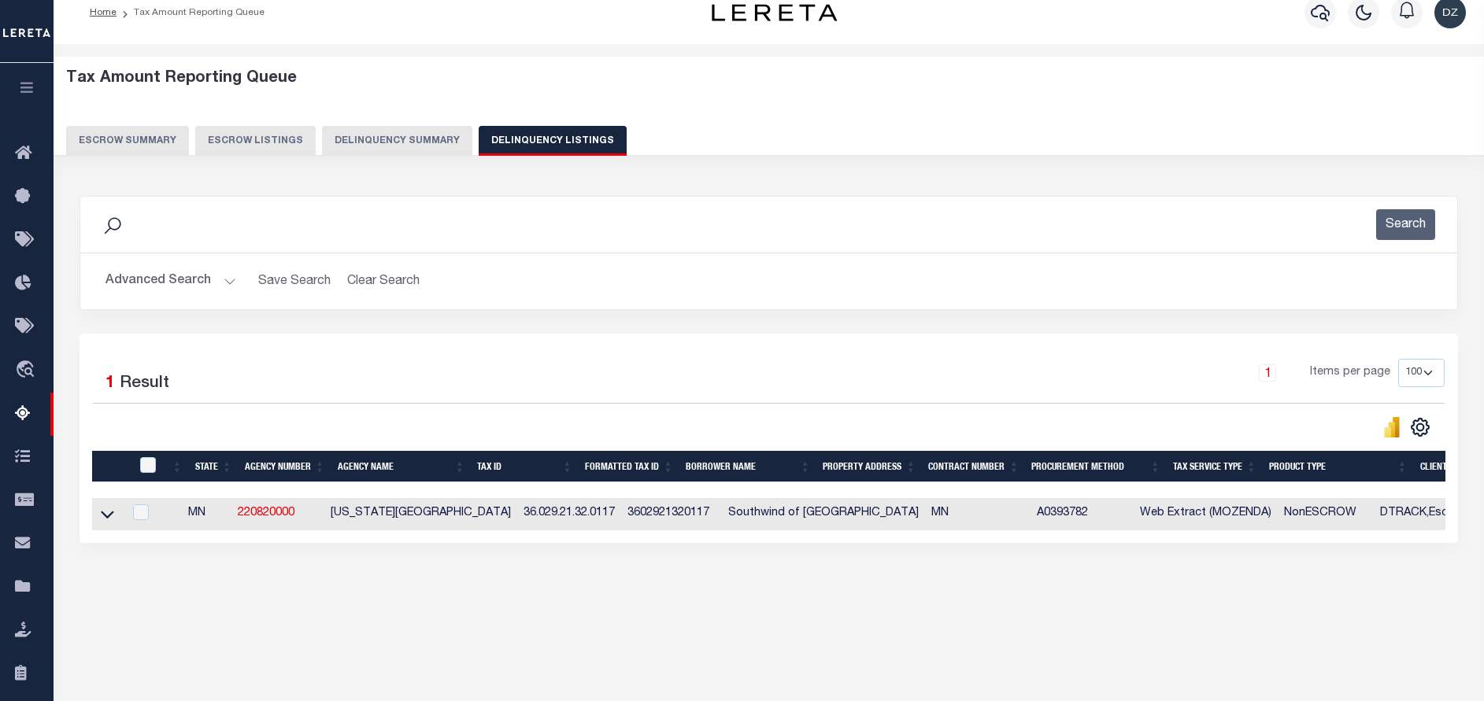
scroll to position [16, 0]
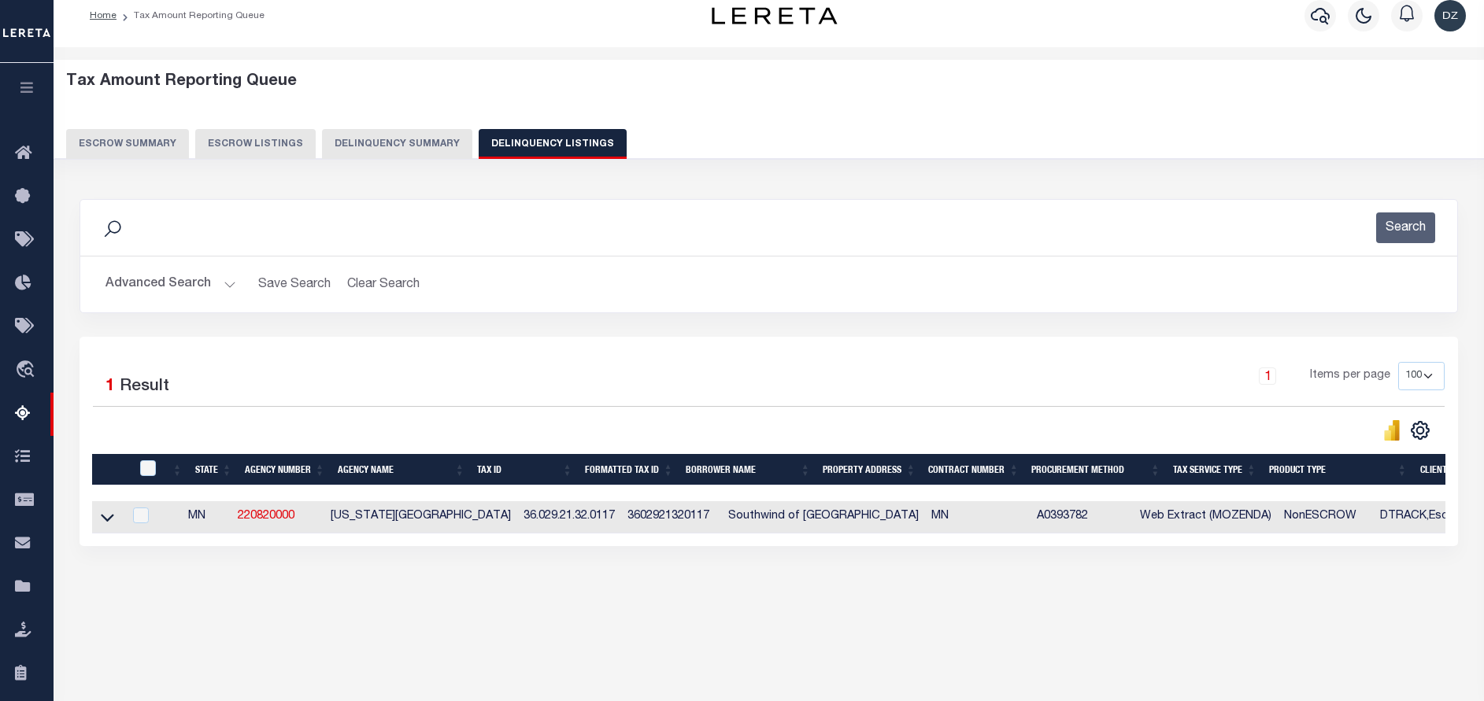
click at [179, 287] on button "Advanced Search" at bounding box center [170, 284] width 131 height 31
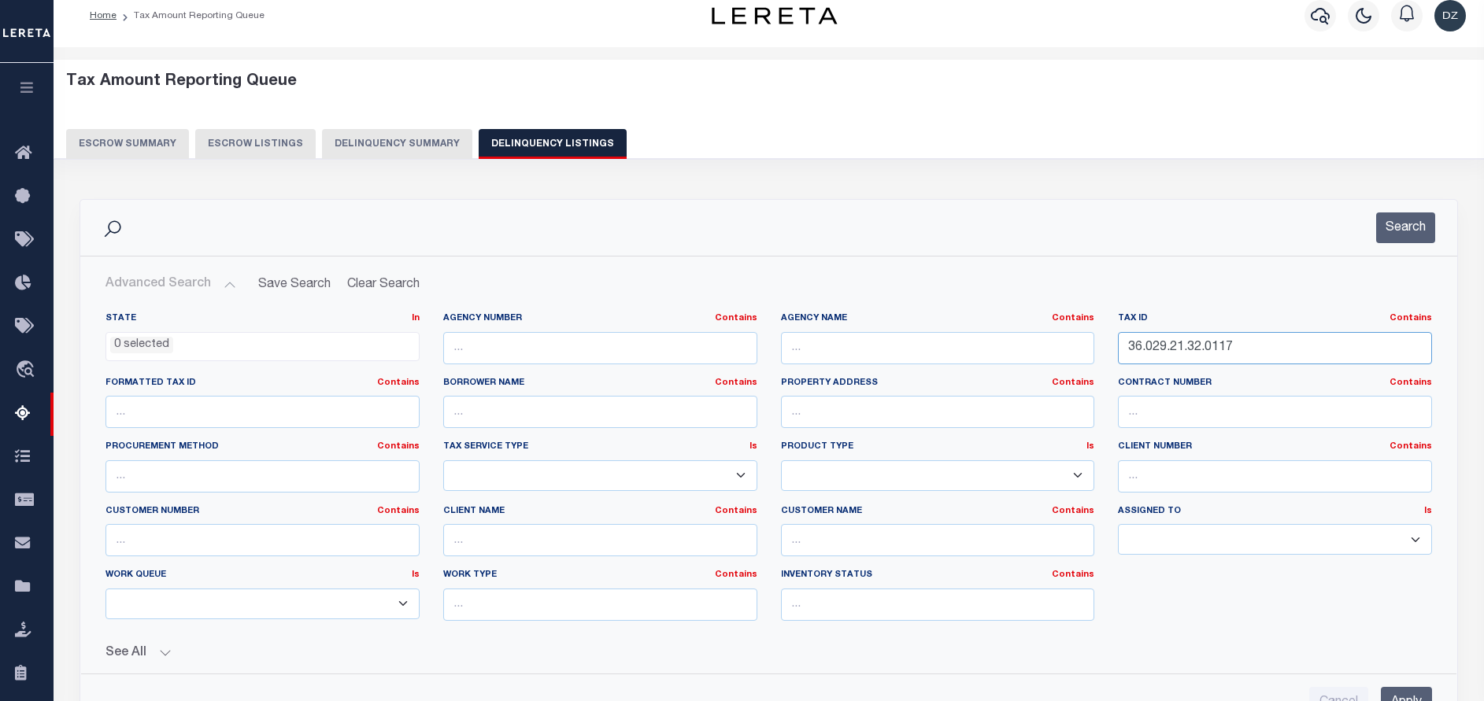
drag, startPoint x: 1261, startPoint y: 339, endPoint x: 1111, endPoint y: 339, distance: 150.3
click at [1111, 339] on div "Tax ID Contains Contains Is 36.029.21.32.0117" at bounding box center [1275, 344] width 338 height 65
paste input "8"
type input "36.029.21.32.0118"
click at [1394, 222] on button "Search" at bounding box center [1405, 227] width 59 height 31
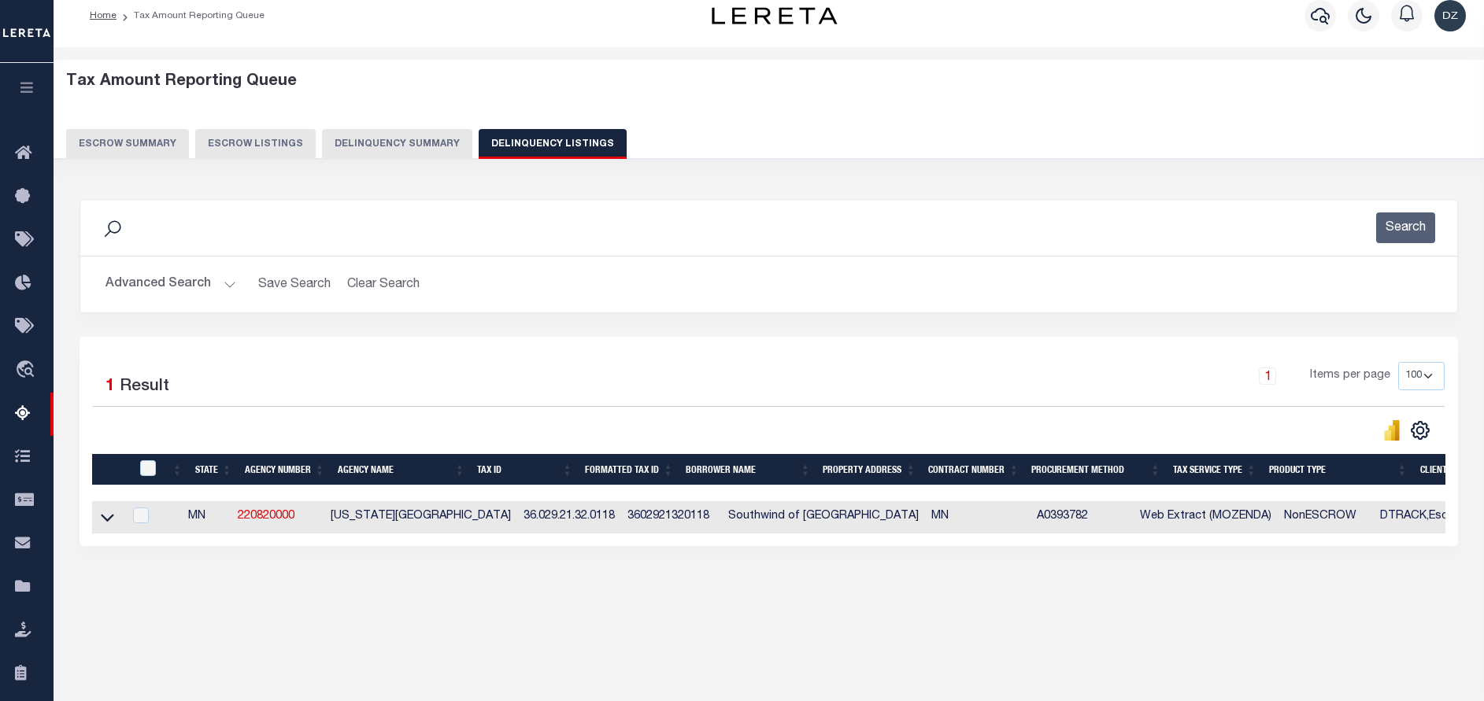
click at [93, 514] on td at bounding box center [107, 517] width 31 height 32
checkbox input "true"
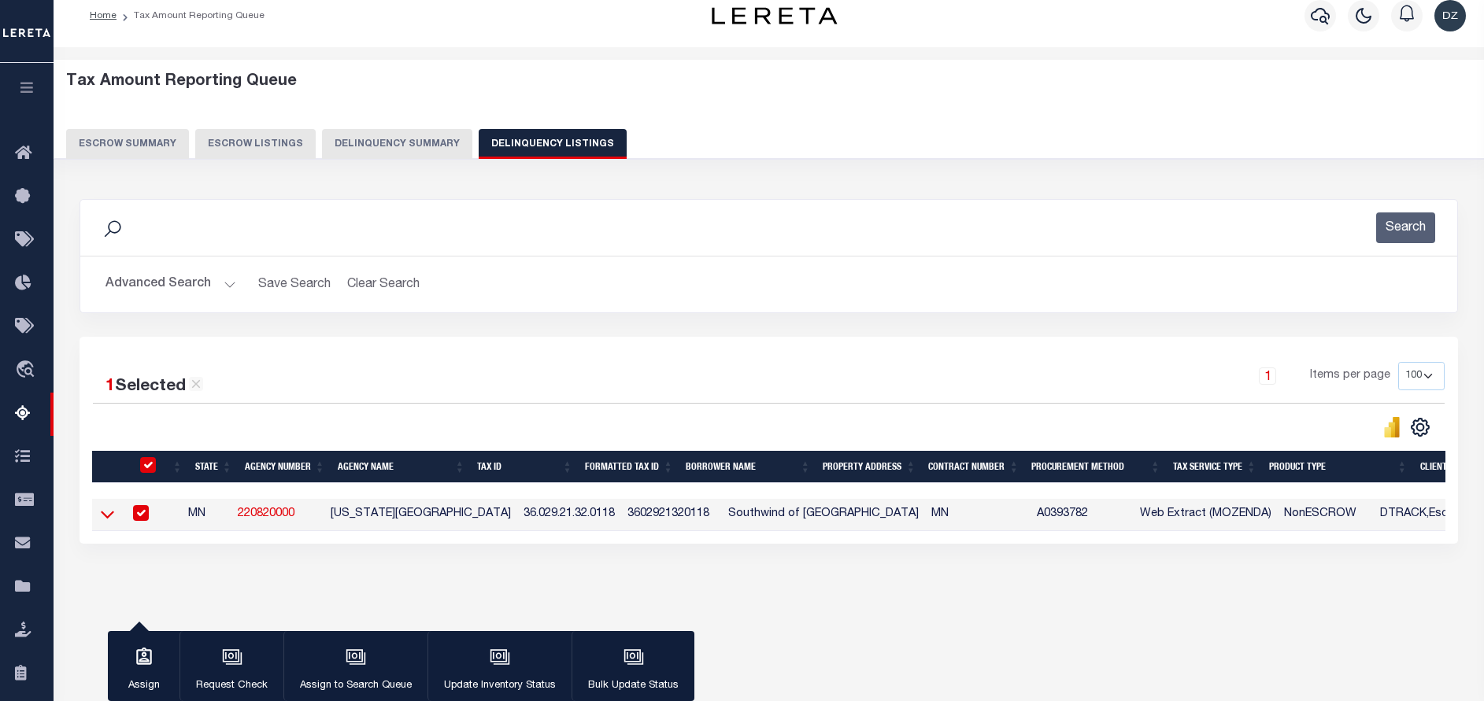
click at [107, 516] on icon at bounding box center [107, 514] width 13 height 17
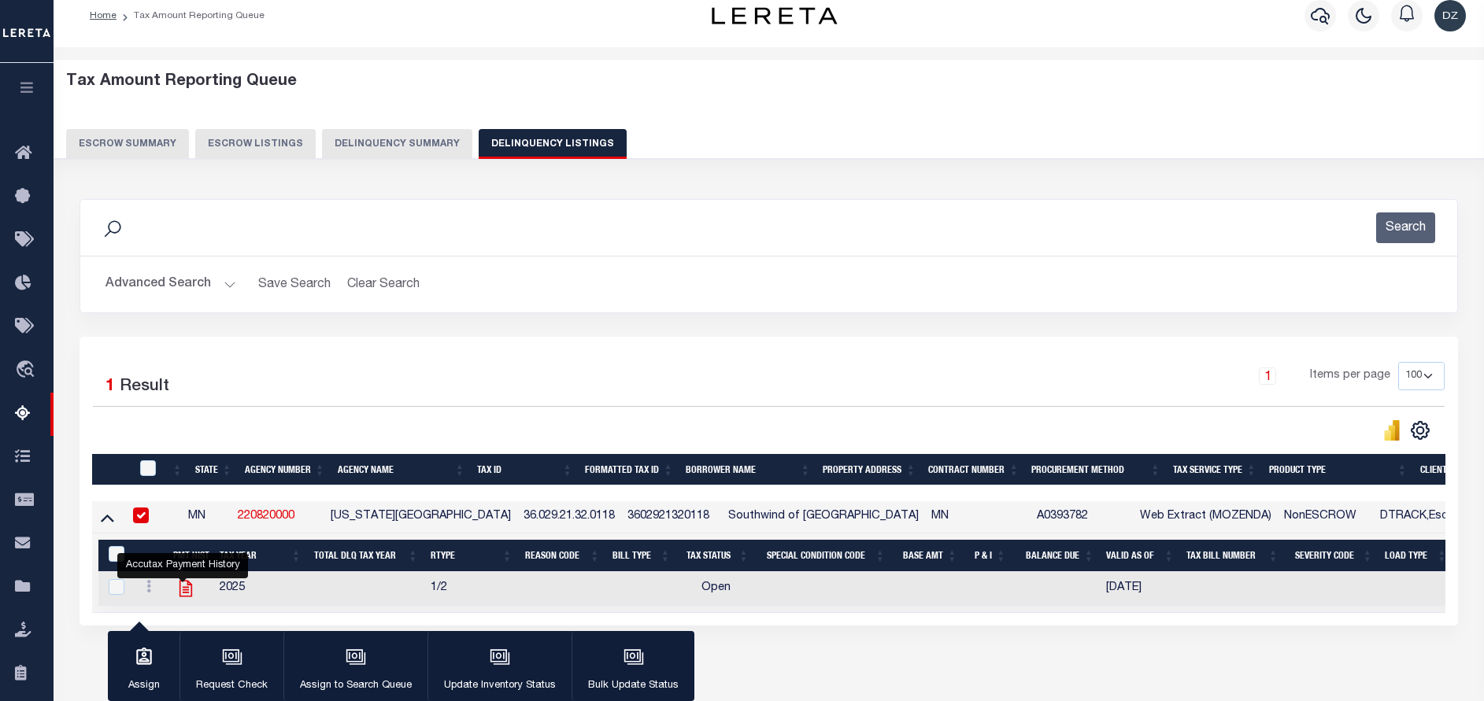
click at [184, 593] on icon "" at bounding box center [186, 588] width 20 height 20
checkbox input "true"
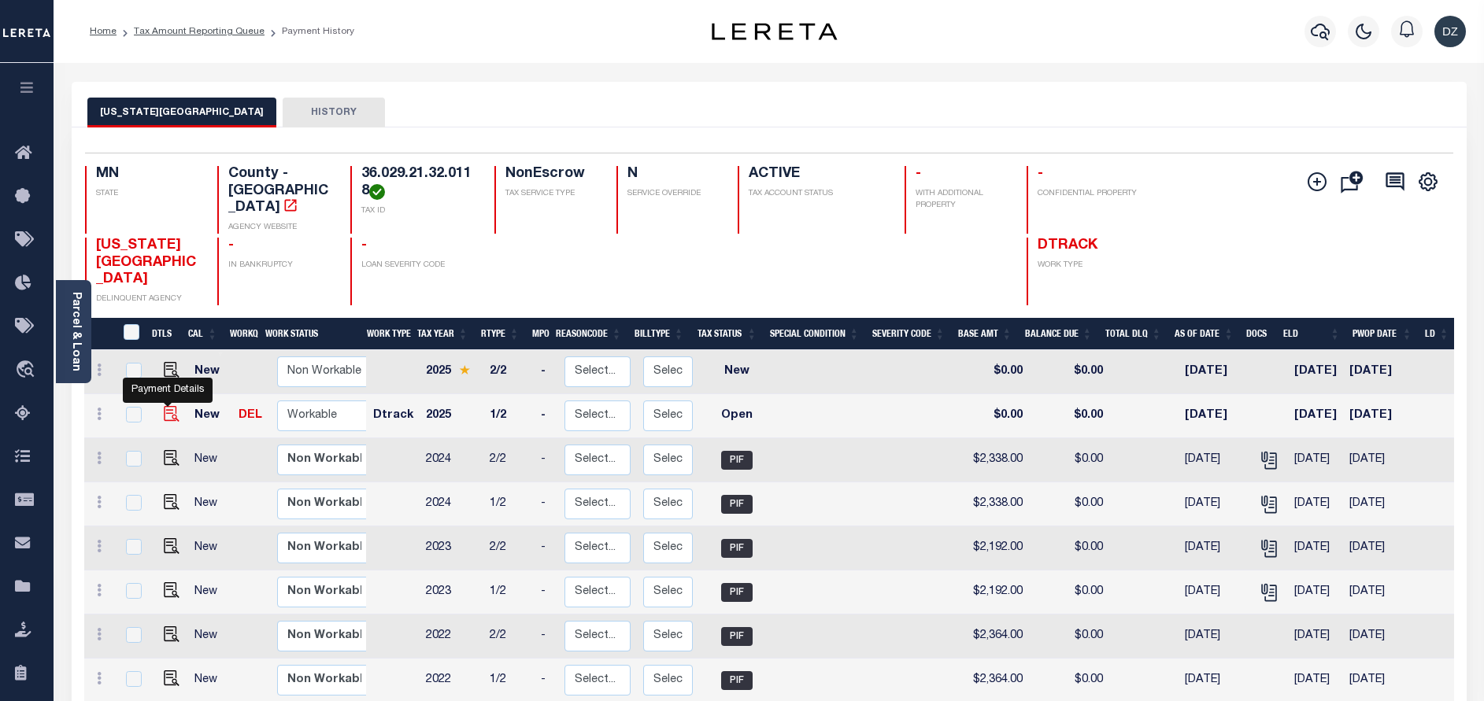
click at [167, 406] on img "" at bounding box center [172, 414] width 16 height 16
checkbox input "true"
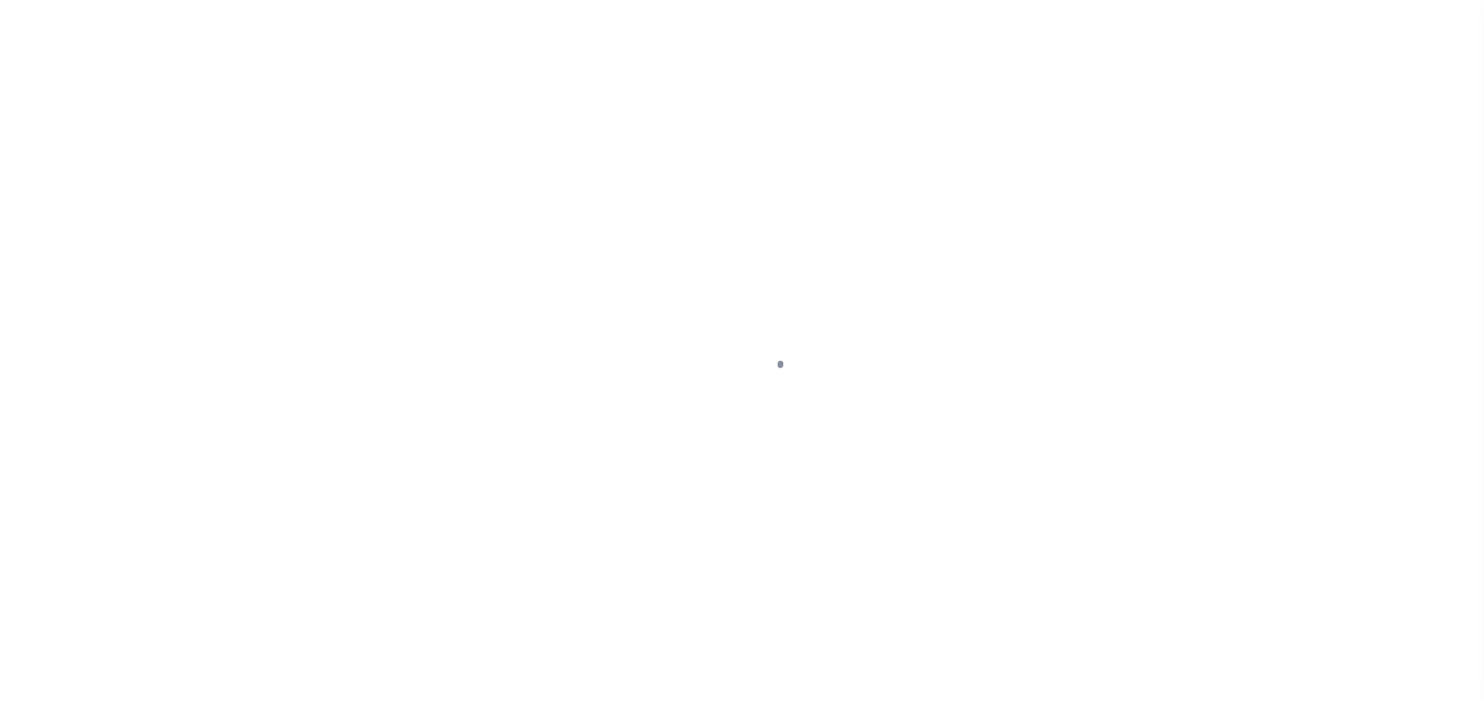
select select "OP2"
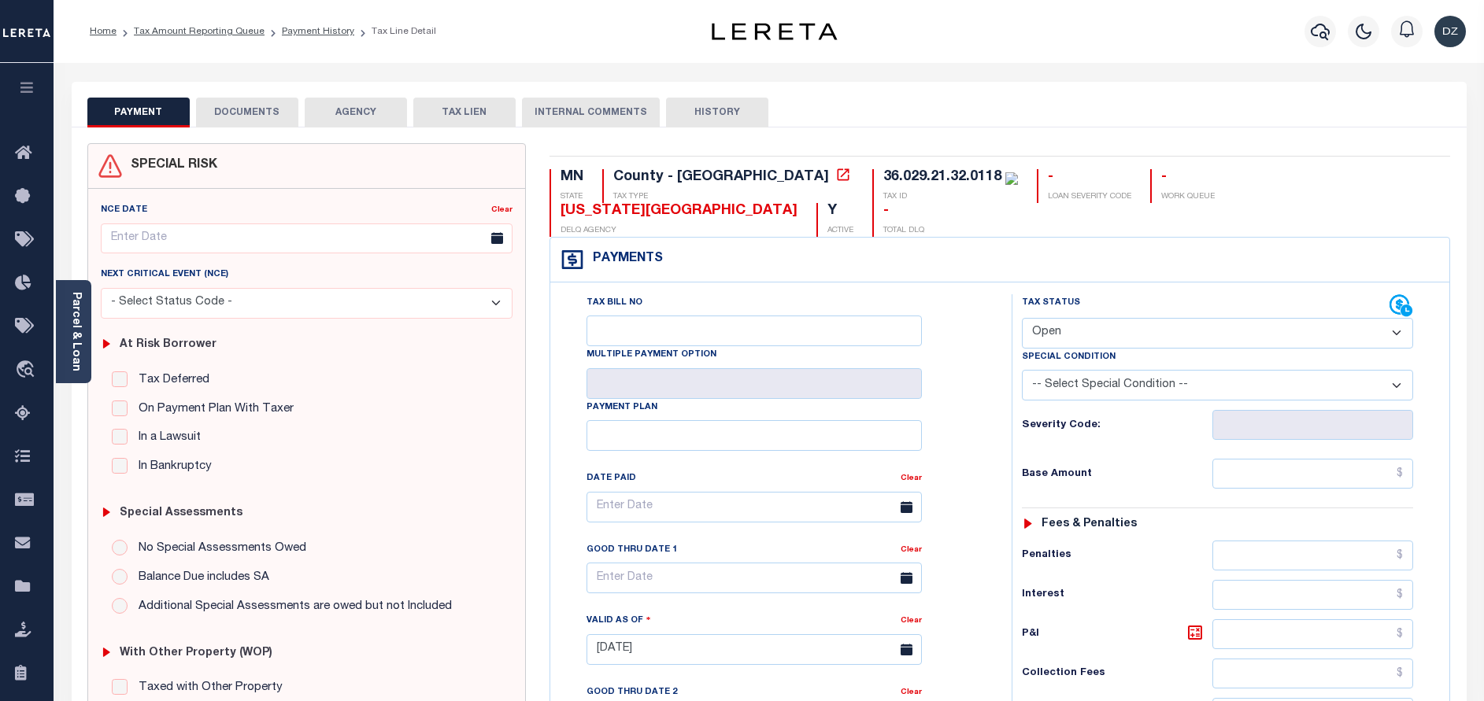
click at [79, 341] on link "Parcel & Loan" at bounding box center [75, 331] width 11 height 79
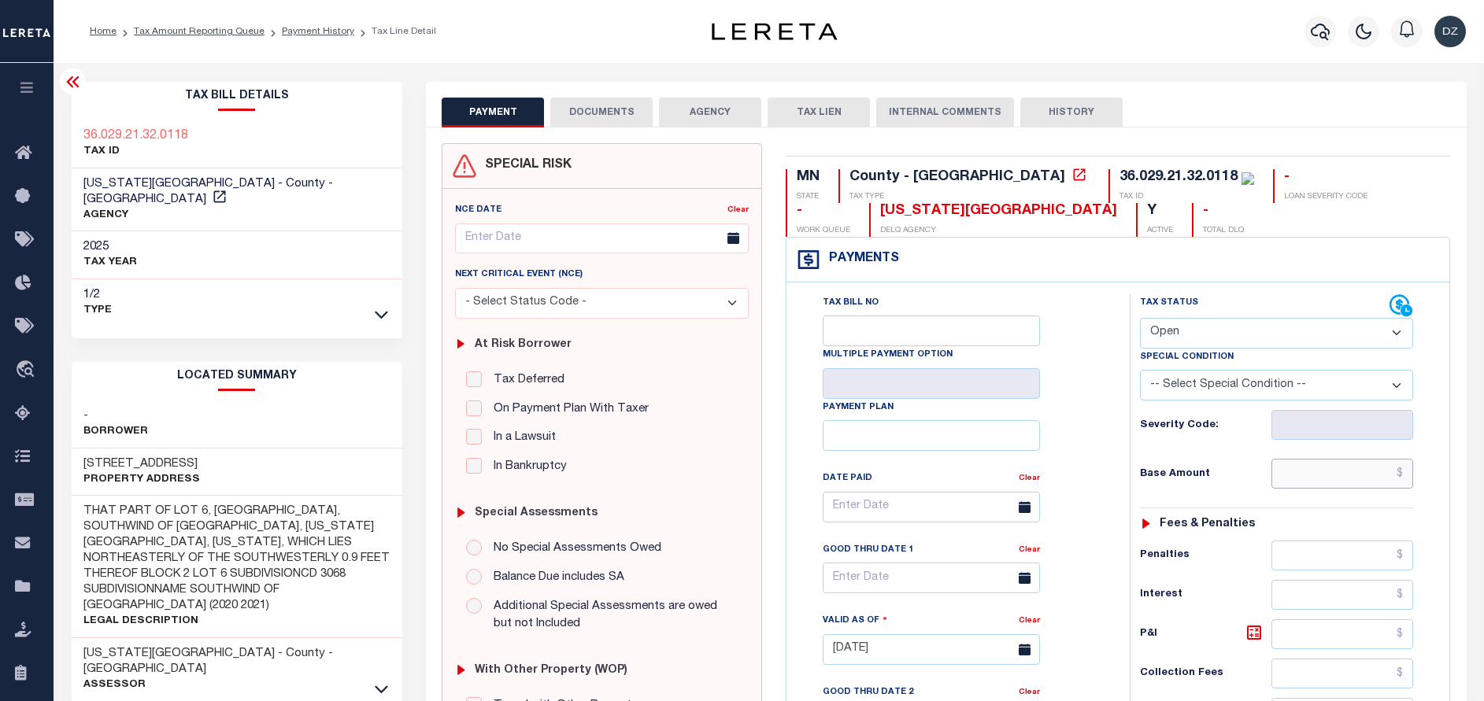
click at [1341, 464] on input "text" at bounding box center [1342, 474] width 142 height 30
paste input "2,544.00"
type input "$2,544.00"
type input "[DATE]"
click at [1246, 341] on select "- Select Status Code - Open Due/Unpaid Paid Incomplete No Tax Due Internal Refu…" at bounding box center [1276, 333] width 273 height 31
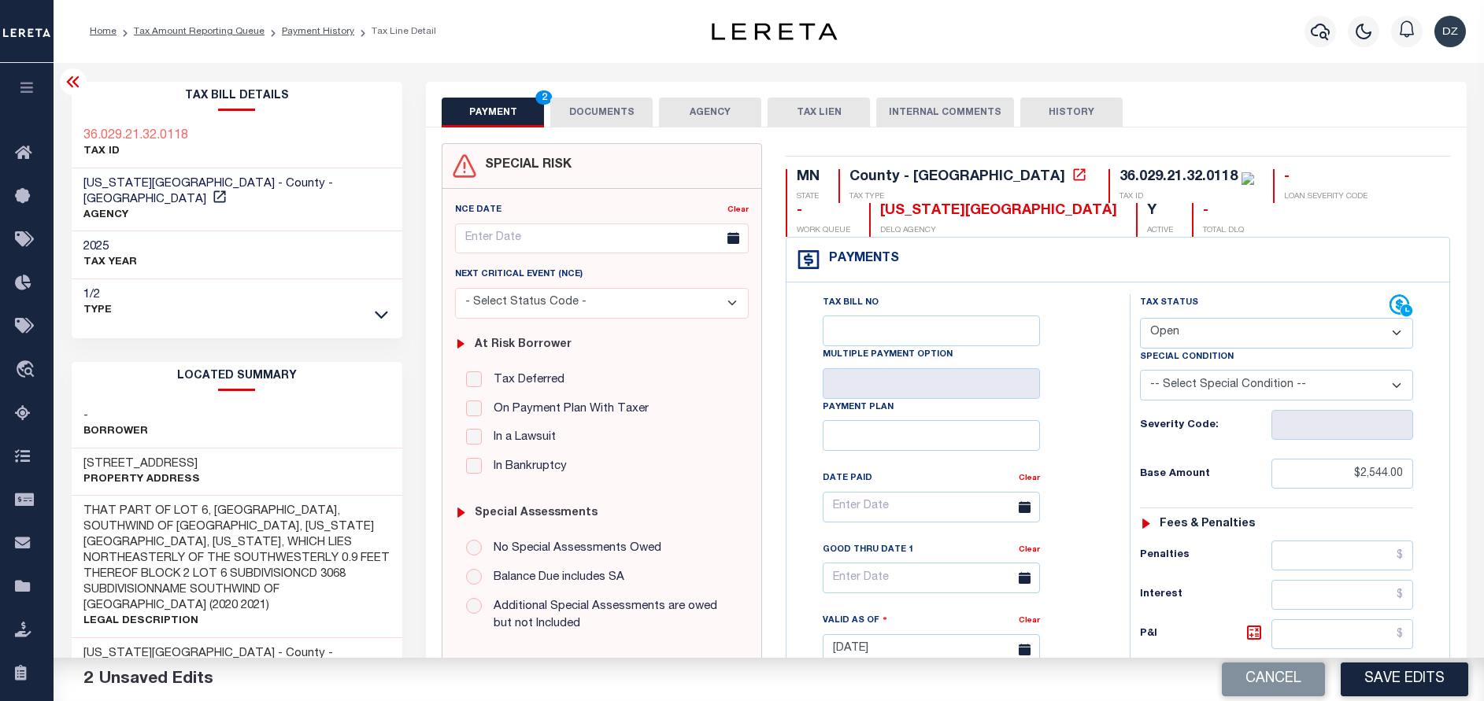
select select "PYD"
click at [1140, 319] on select "- Select Status Code - Open Due/Unpaid Paid Incomplete No Tax Due Internal Refu…" at bounding box center [1276, 333] width 273 height 31
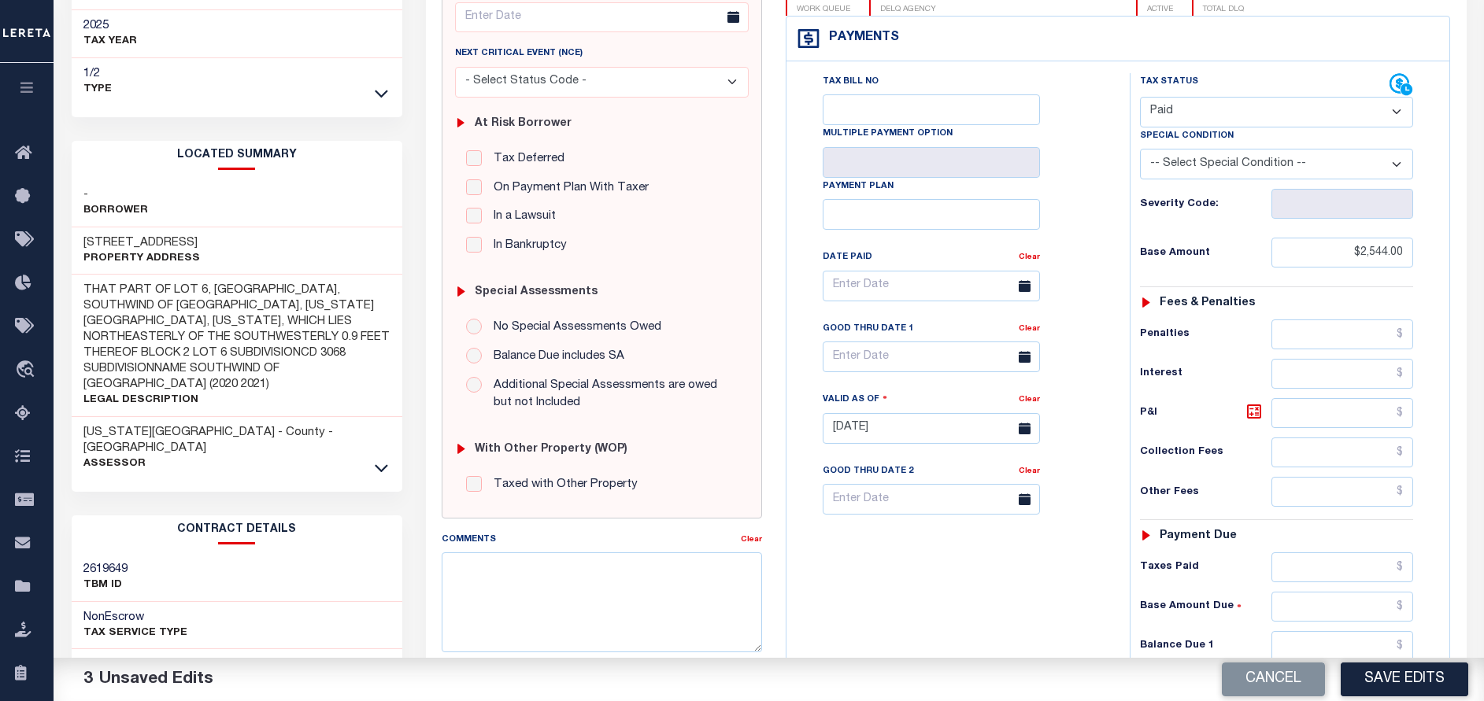
scroll to position [472, 0]
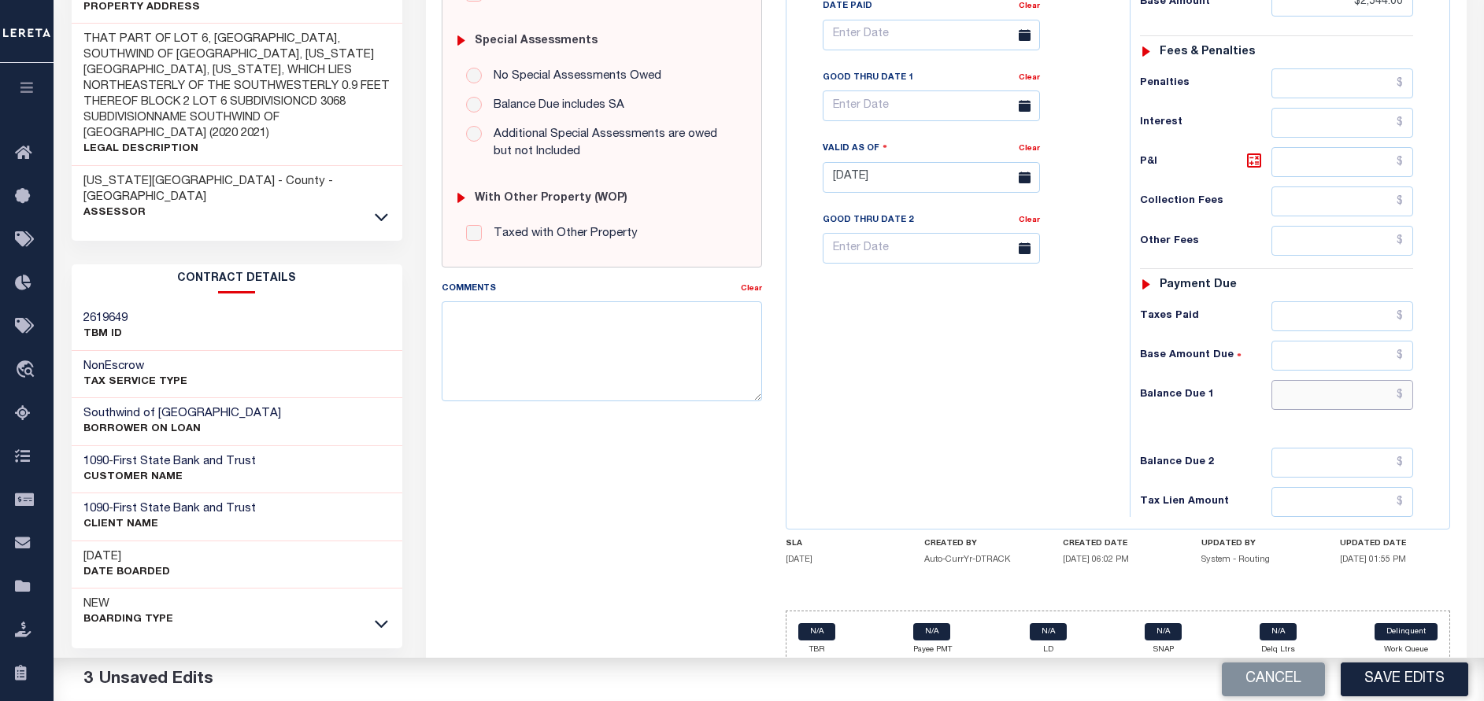
click at [1363, 401] on input "text" at bounding box center [1342, 395] width 142 height 30
type input "$0.00"
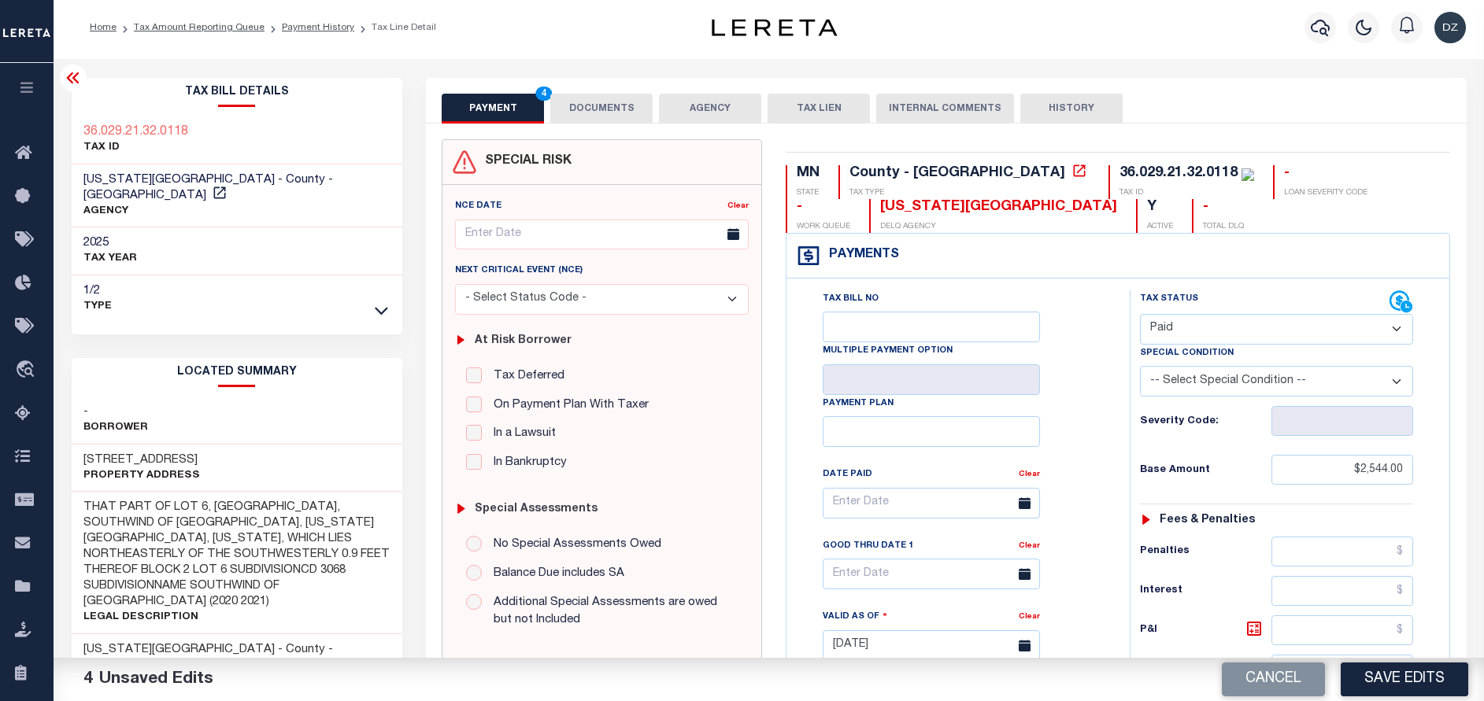
scroll to position [0, 0]
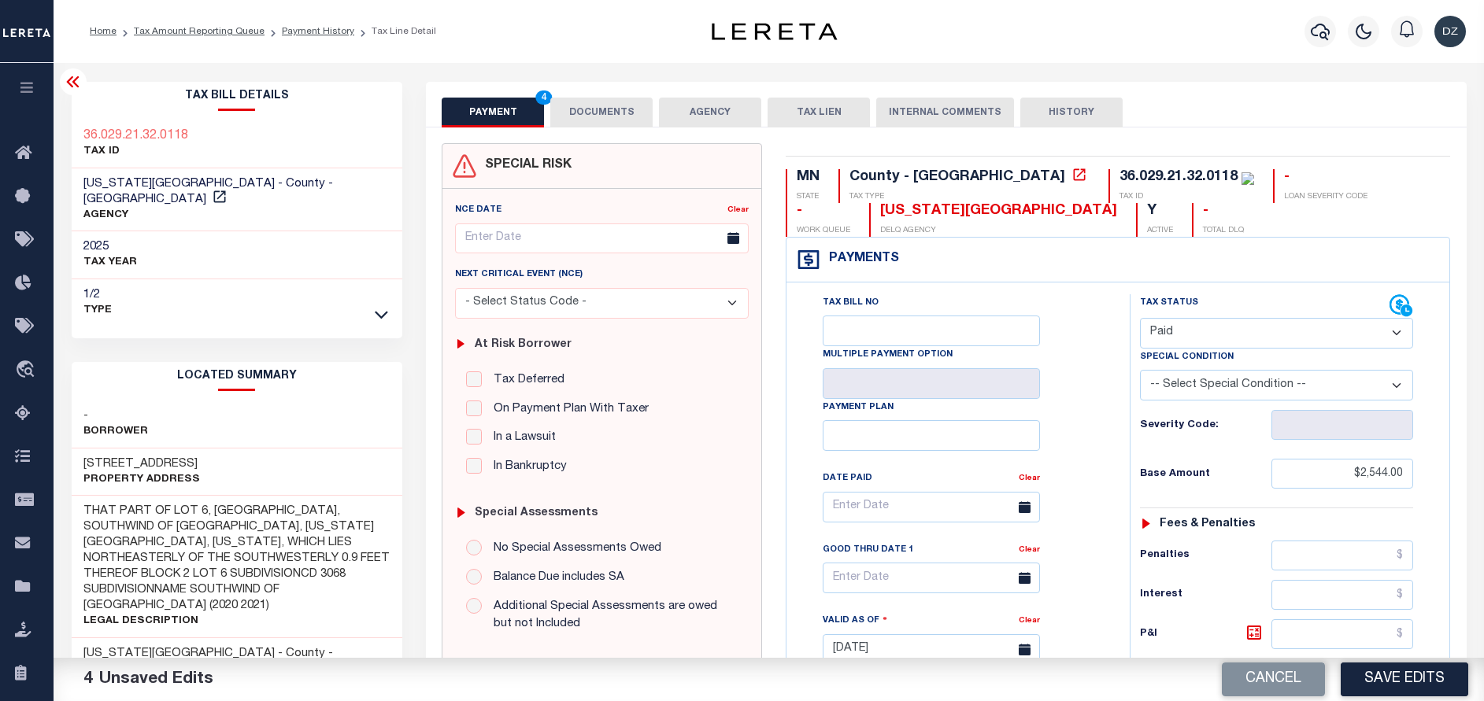
click at [620, 98] on button "DOCUMENTS" at bounding box center [601, 113] width 102 height 30
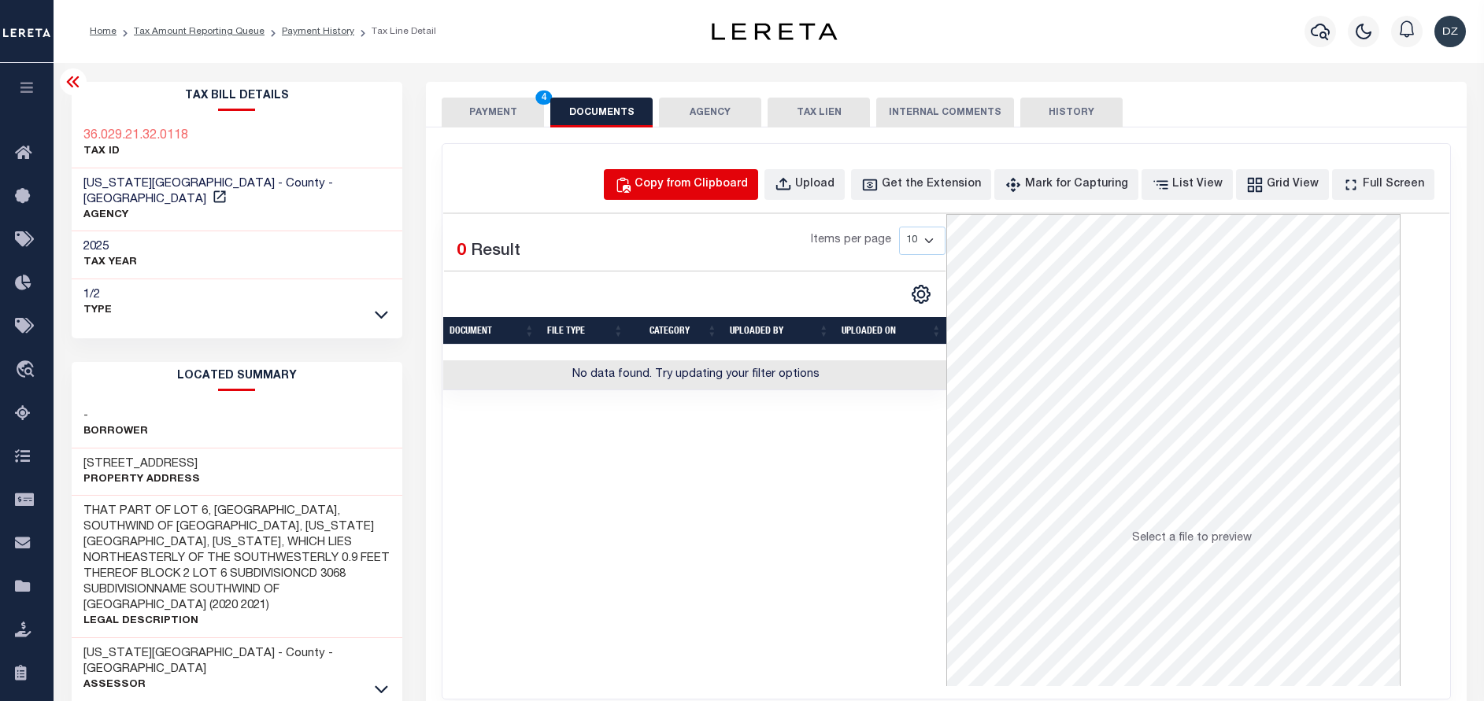
click at [740, 178] on div "Copy from Clipboard" at bounding box center [690, 184] width 113 height 17
select select "POP"
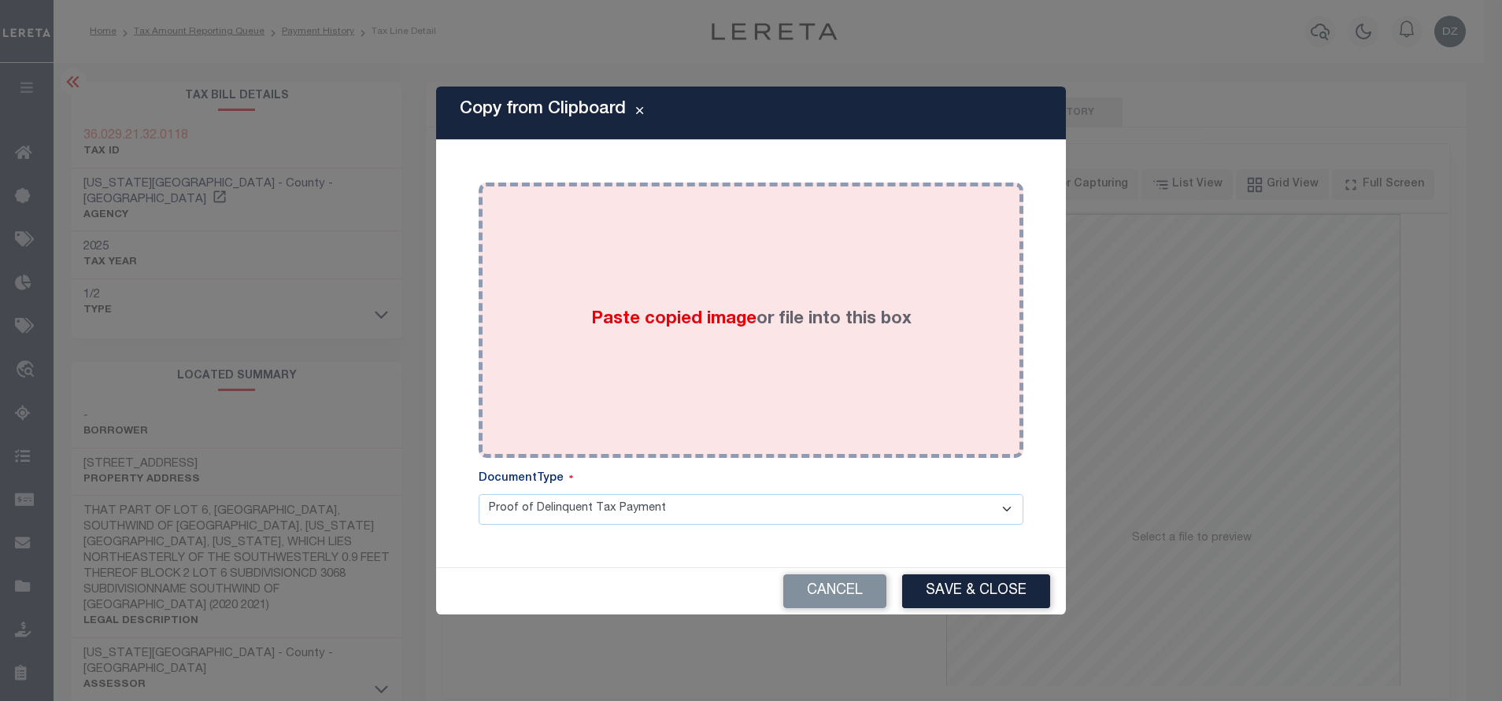
click at [736, 280] on div "Paste copied image or file into this box" at bounding box center [750, 320] width 521 height 252
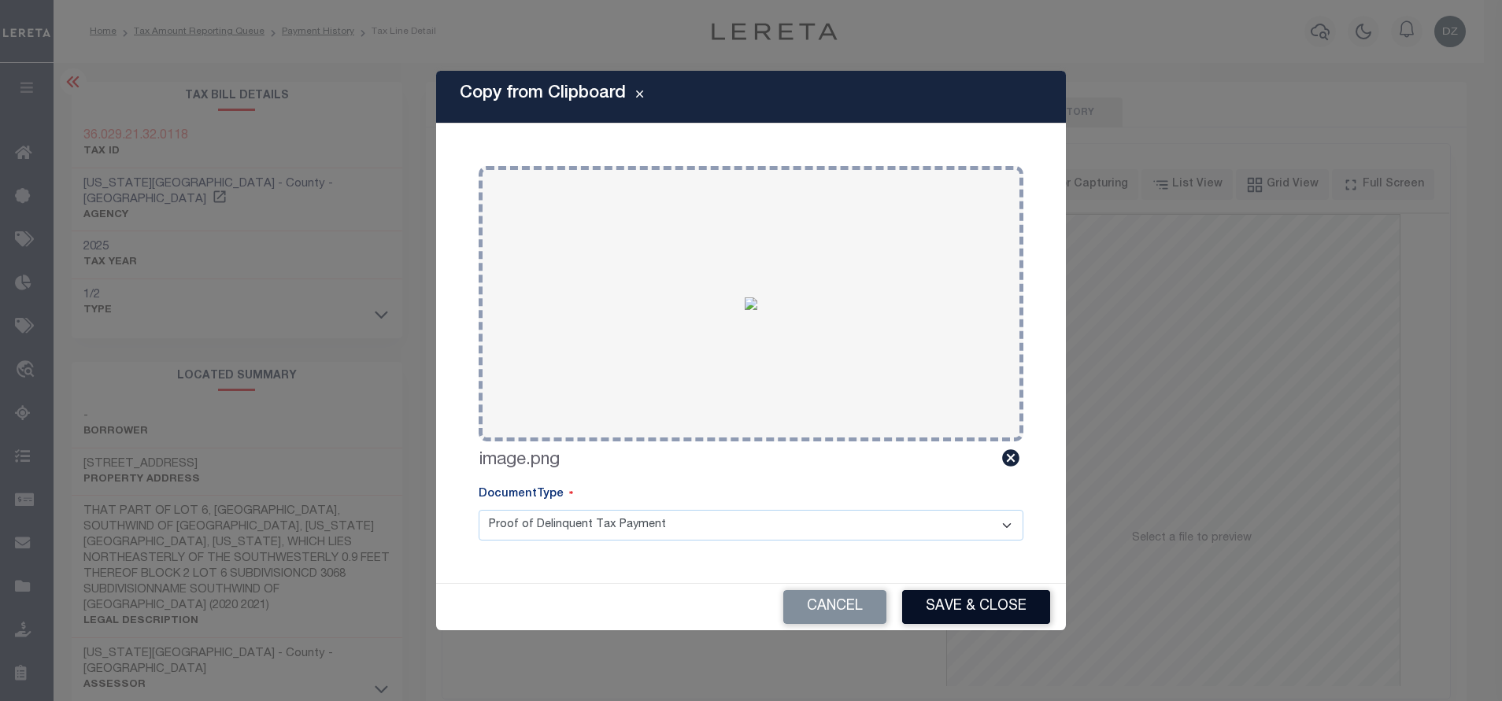
click at [955, 604] on button "Save & Close" at bounding box center [976, 607] width 148 height 34
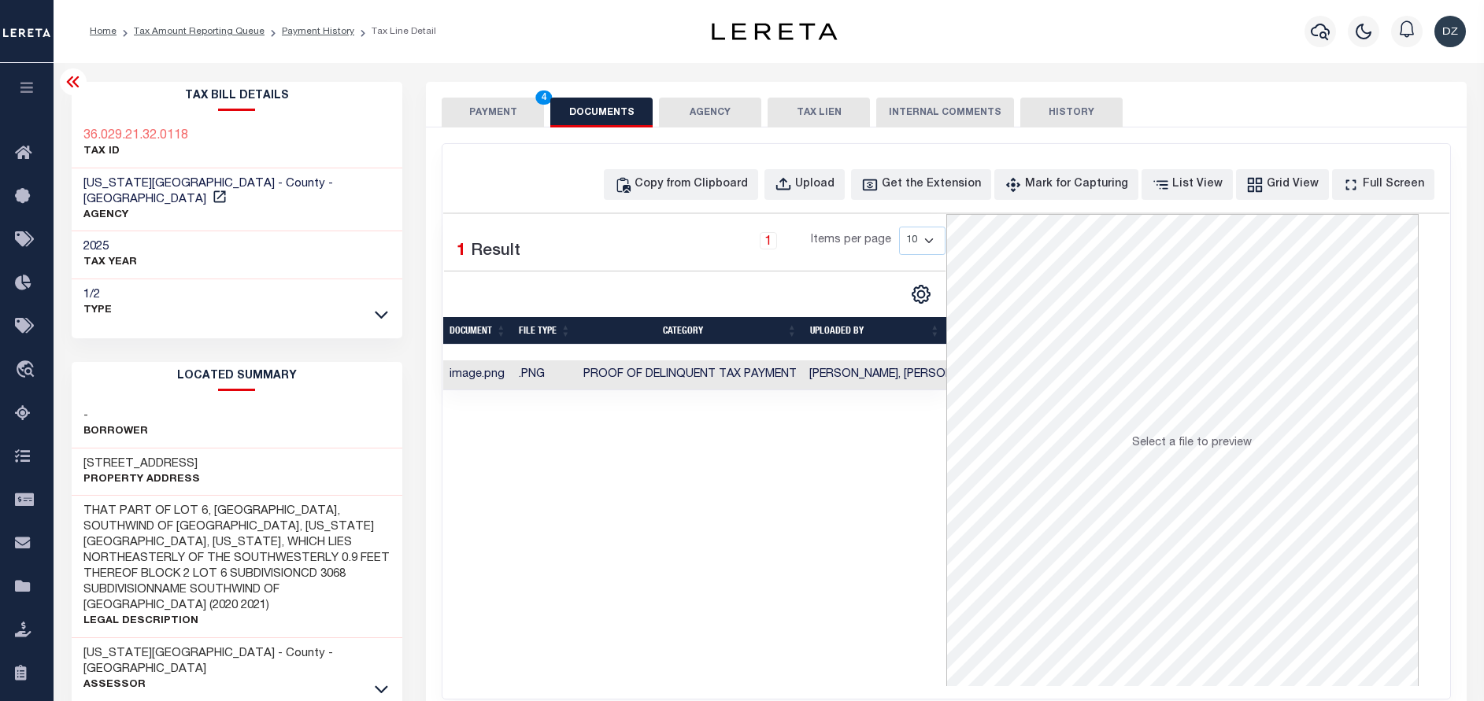
click at [483, 122] on button "PAYMENT 4" at bounding box center [493, 113] width 102 height 30
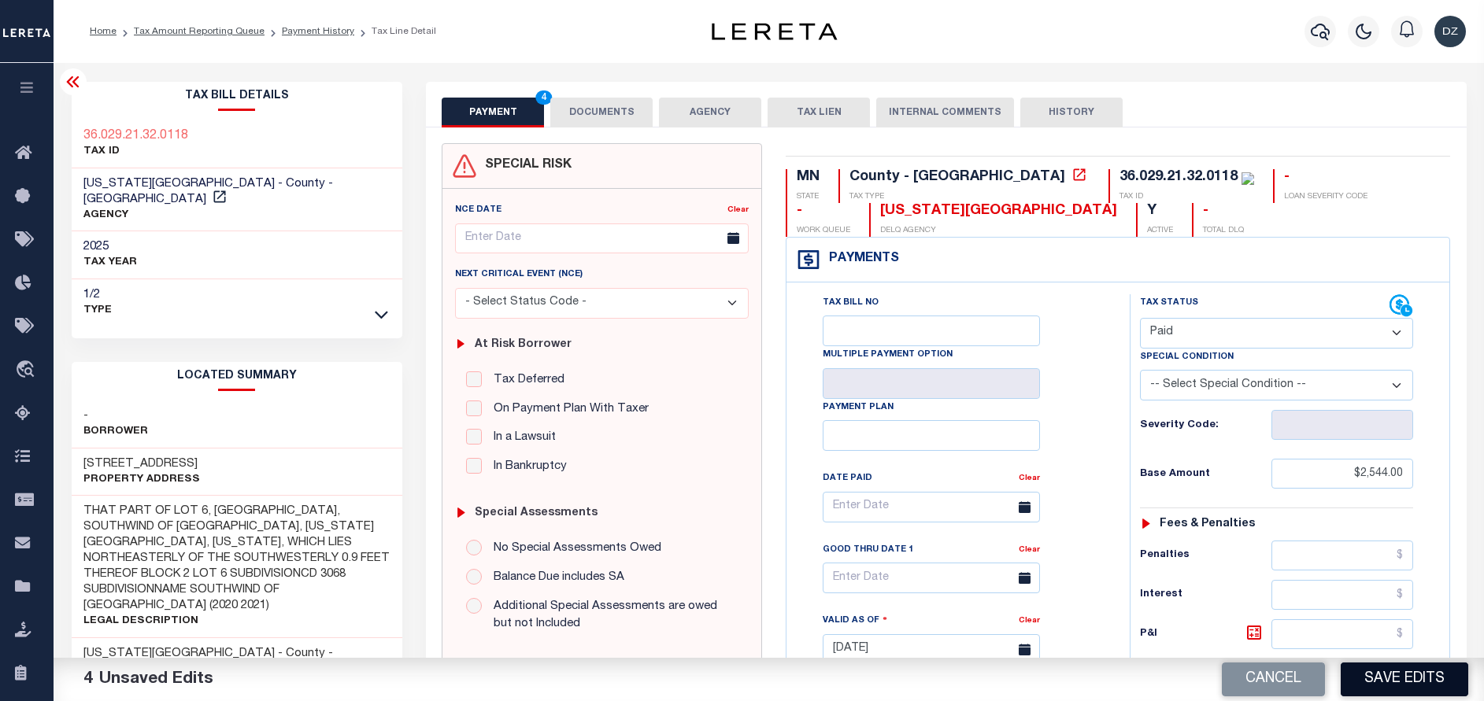
click at [1366, 678] on button "Save Edits" at bounding box center [1403, 680] width 127 height 34
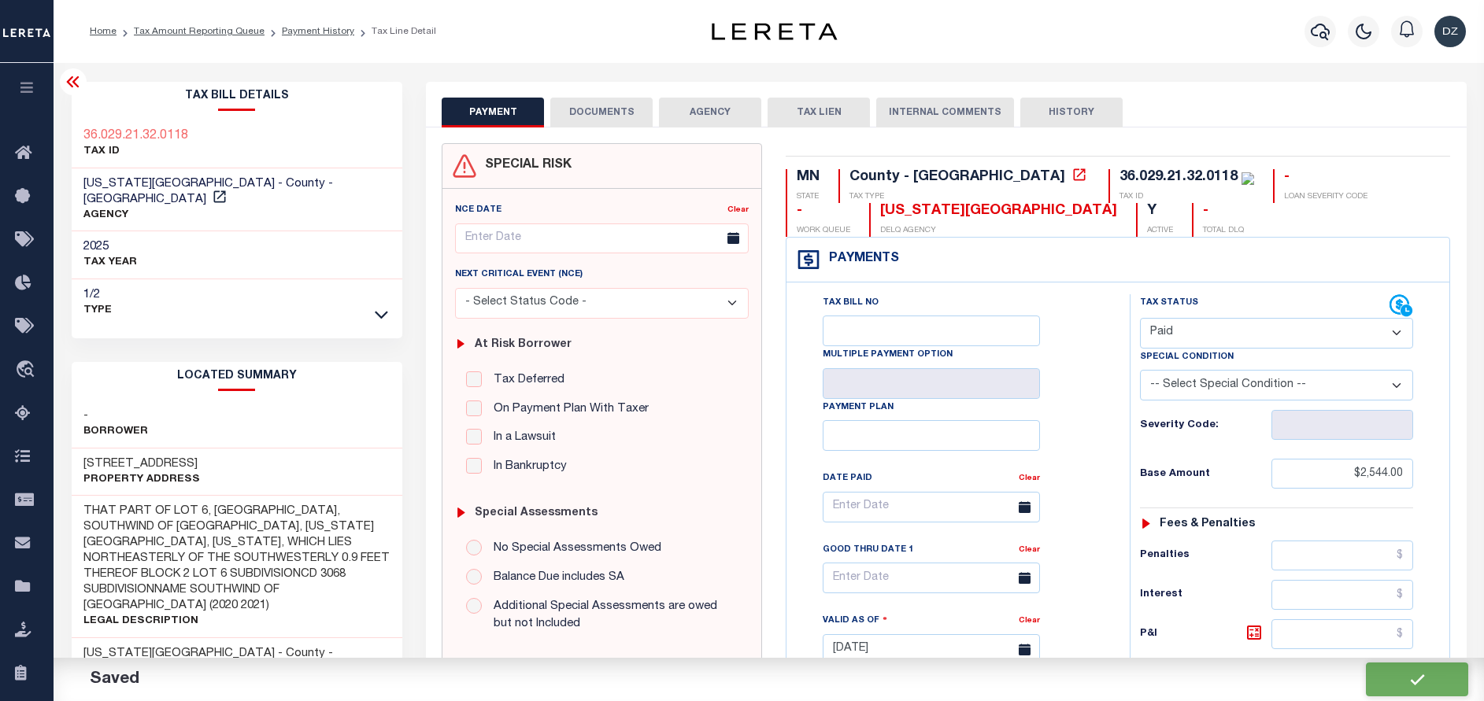
checkbox input "false"
type input "$2,544"
type input "$0"
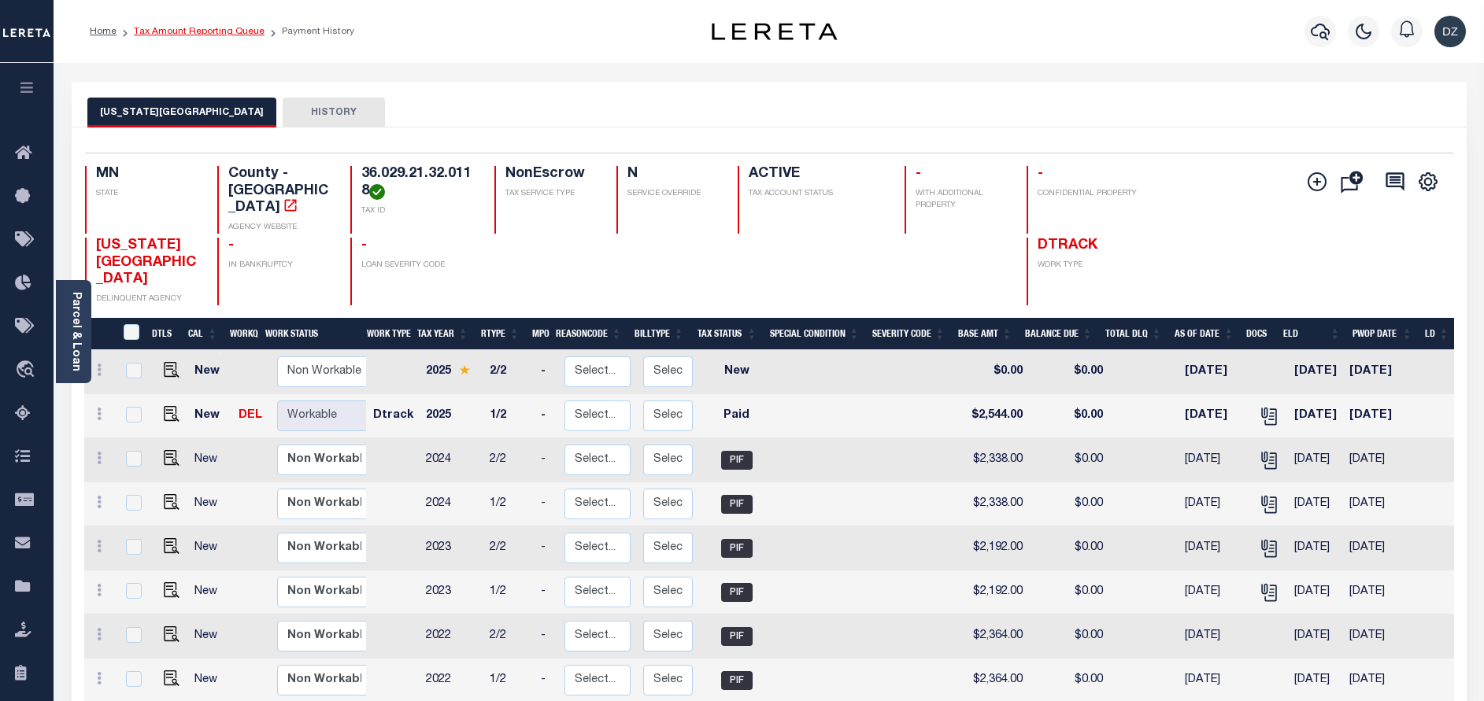
click at [176, 34] on link "Tax Amount Reporting Queue" at bounding box center [199, 31] width 131 height 9
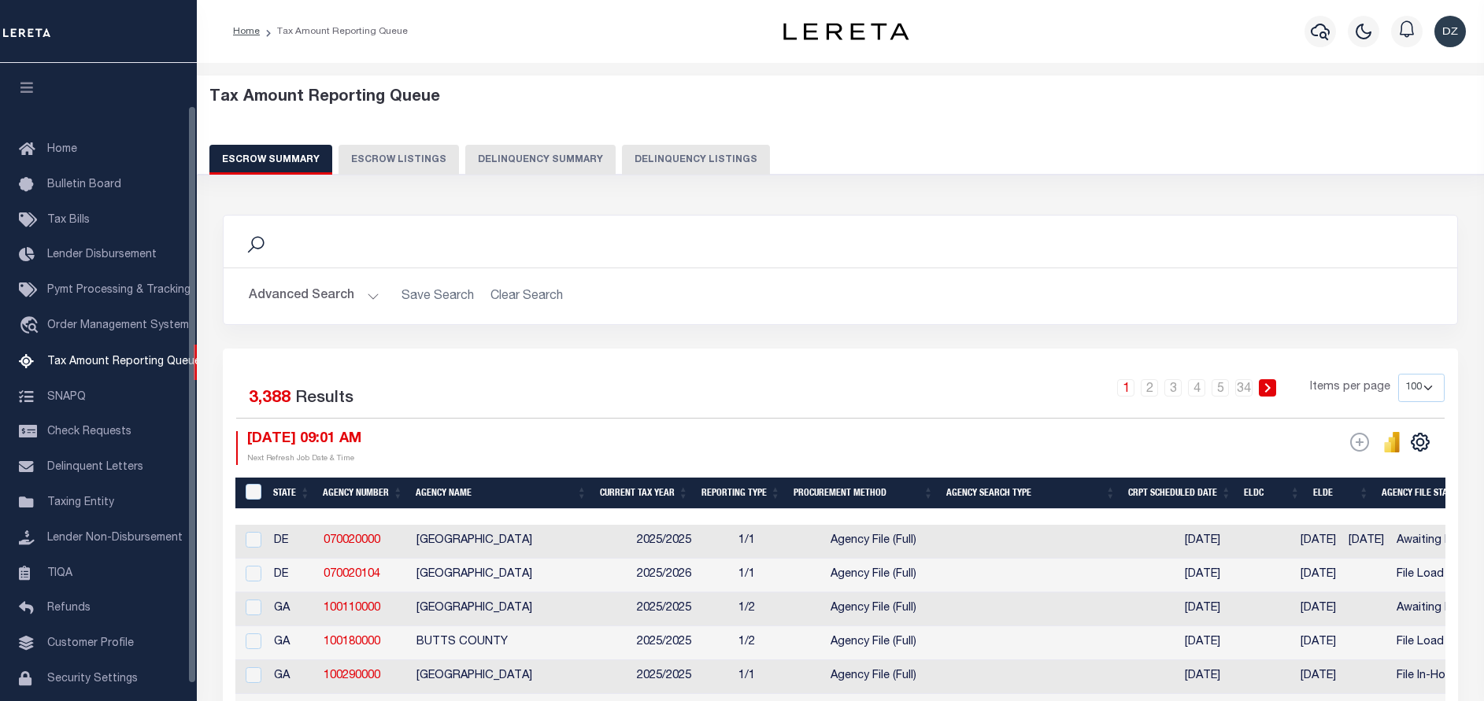
select select "100"
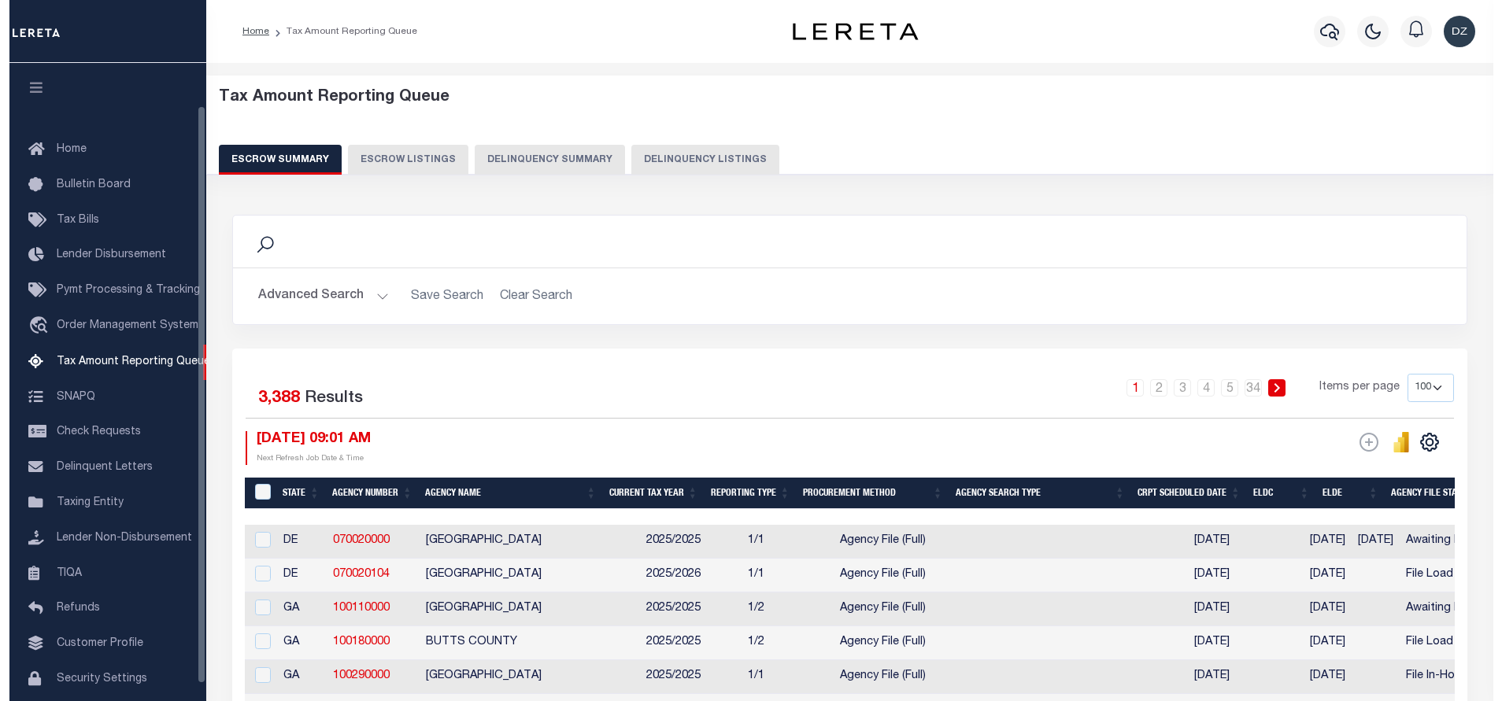
scroll to position [47, 0]
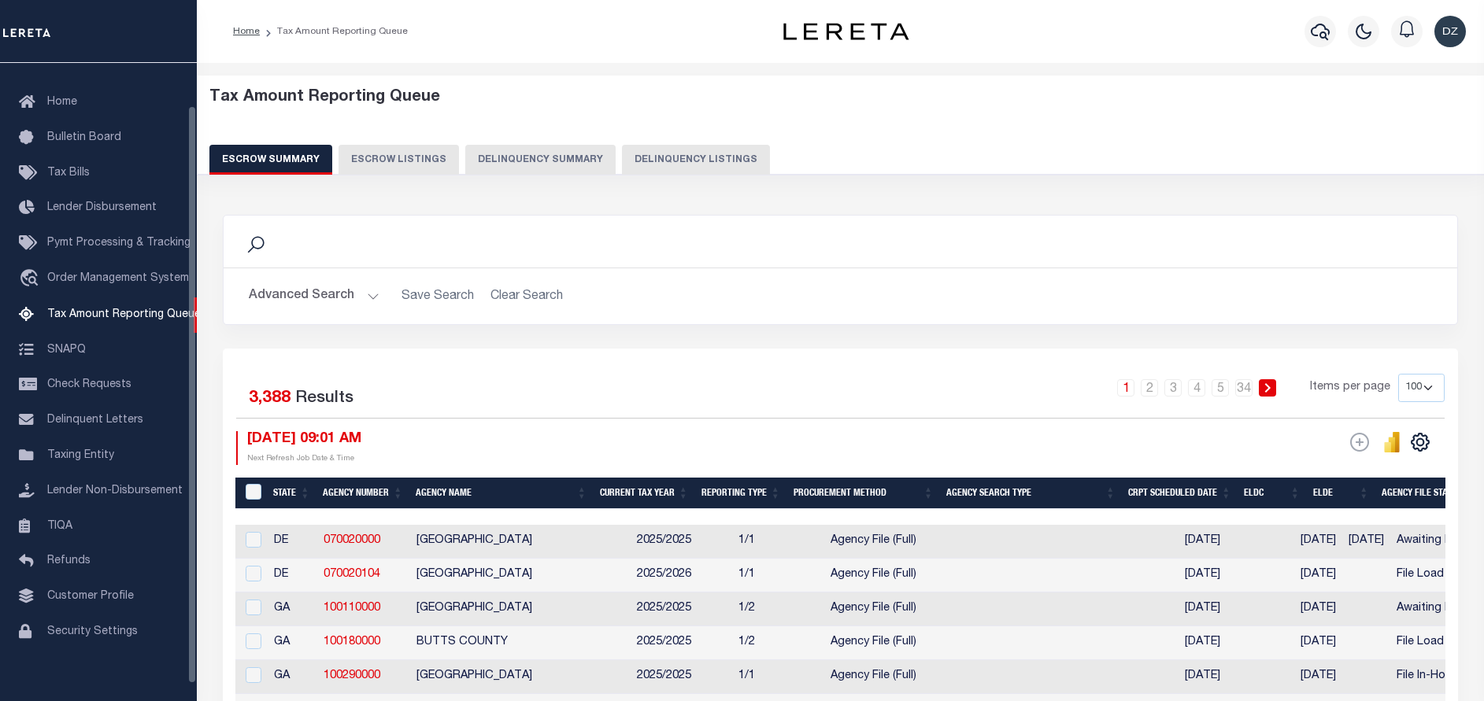
click at [686, 159] on button "Delinquency Listings" at bounding box center [696, 160] width 148 height 30
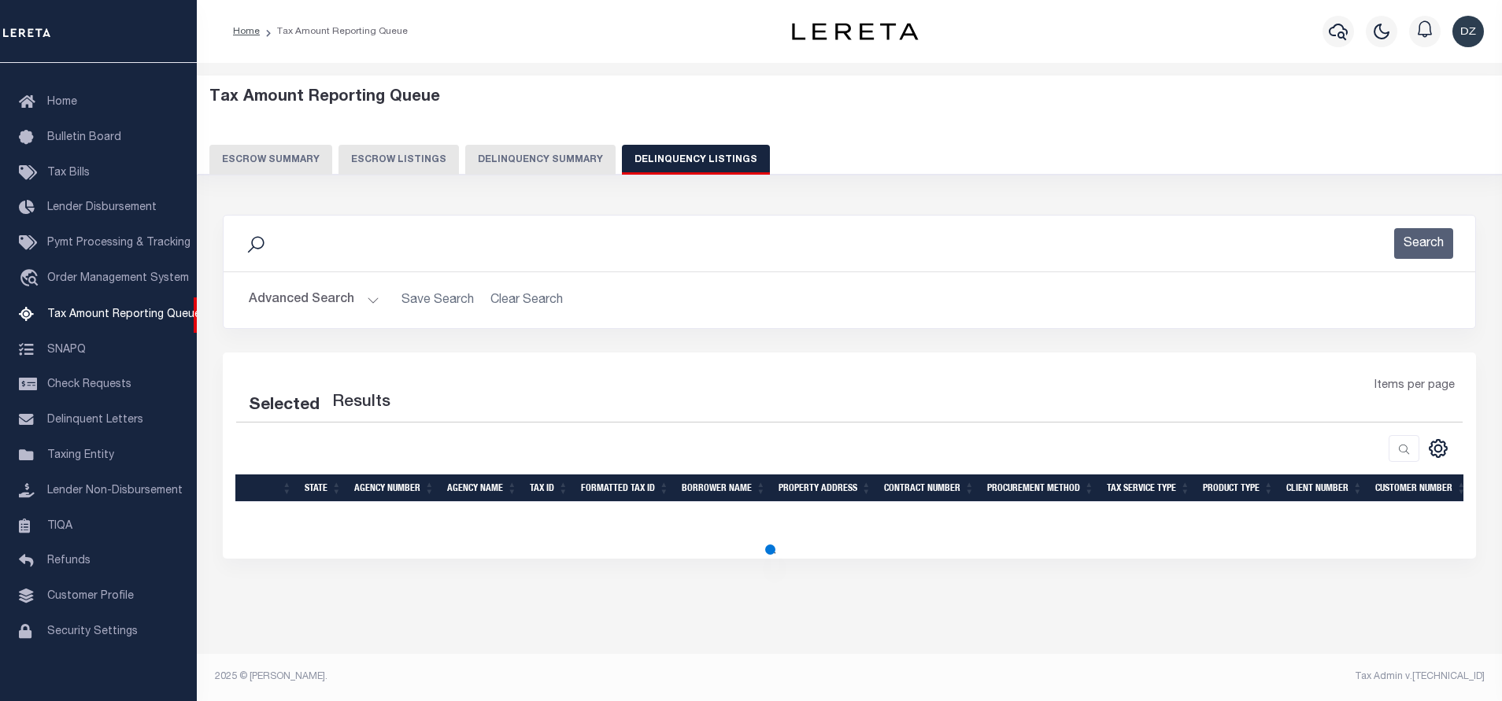
select select "100"
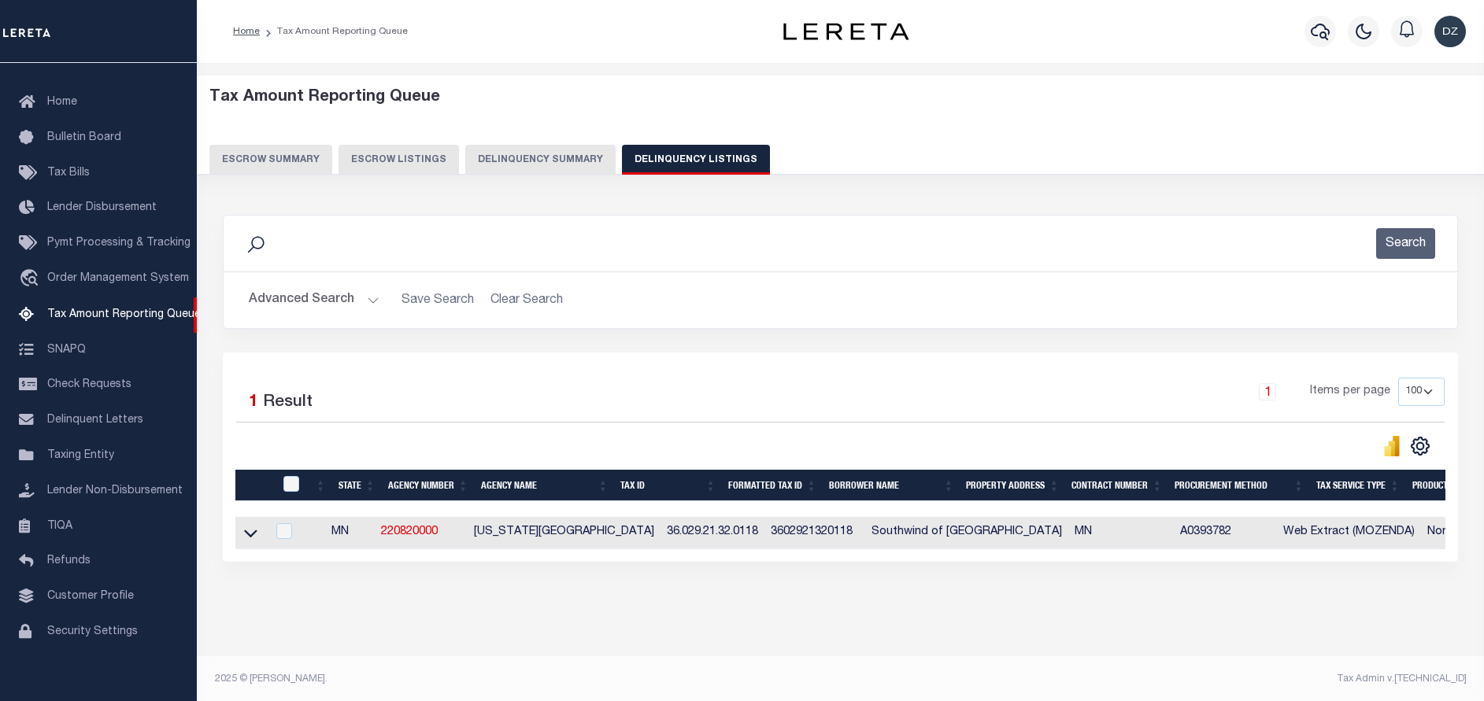
click at [296, 309] on button "Advanced Search" at bounding box center [314, 300] width 131 height 31
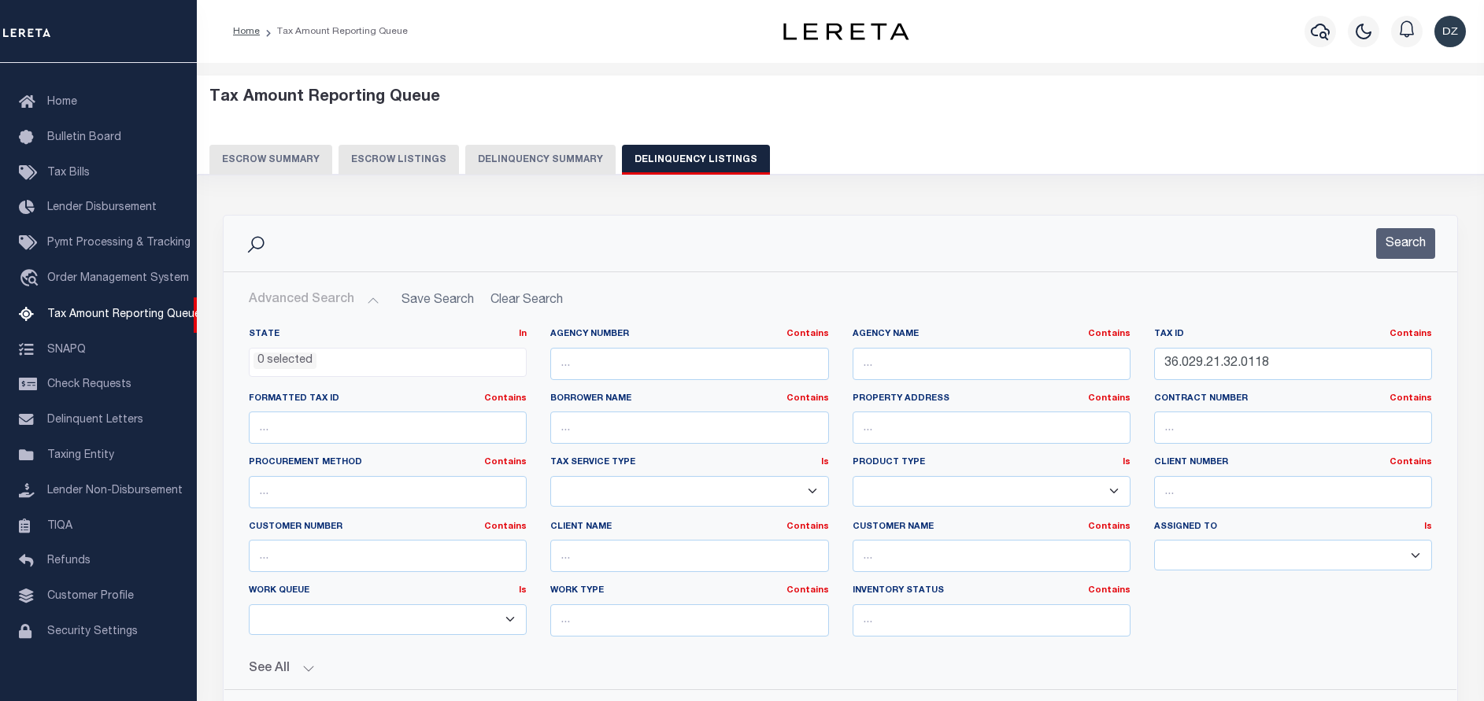
click at [641, 157] on button "Delinquency Listings" at bounding box center [696, 160] width 148 height 30
select select
select select "100"
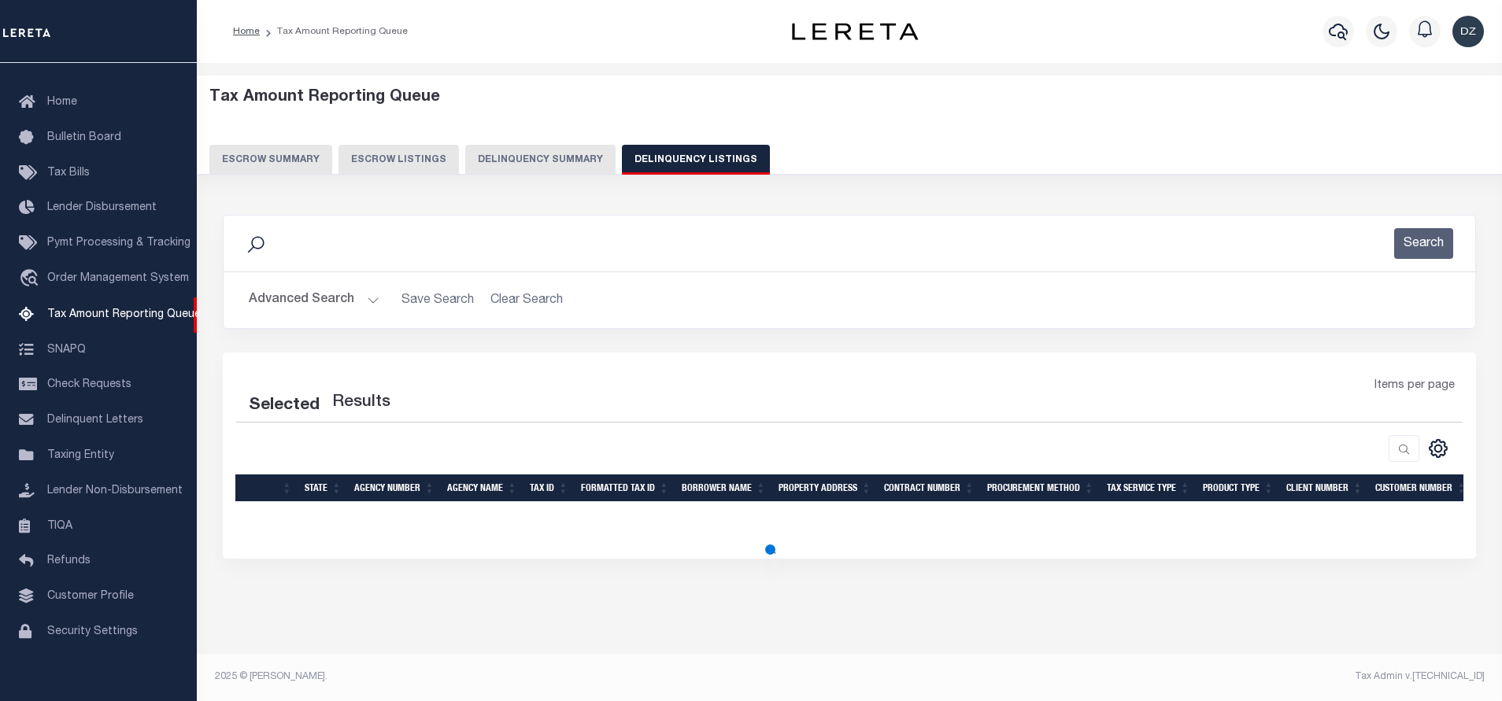
select select "100"
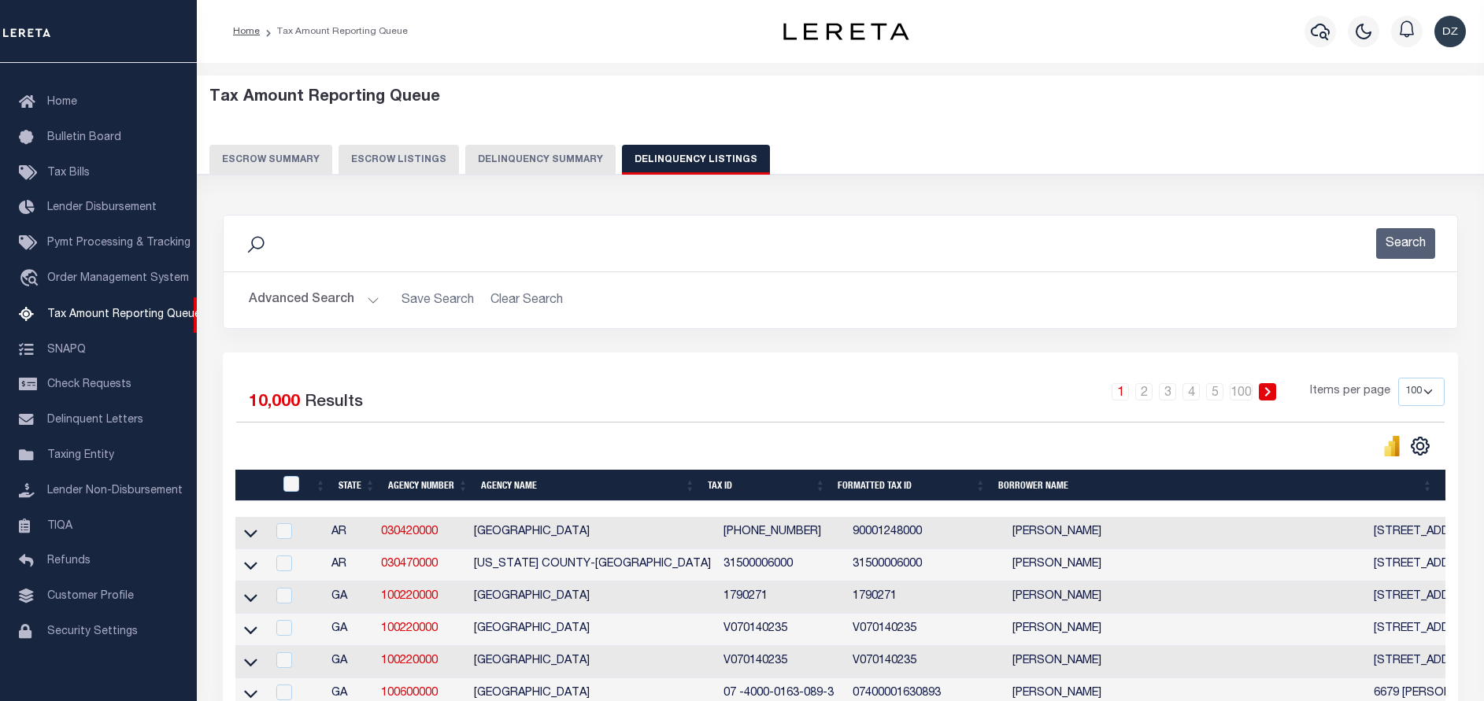
click at [333, 294] on button "Advanced Search" at bounding box center [314, 300] width 131 height 31
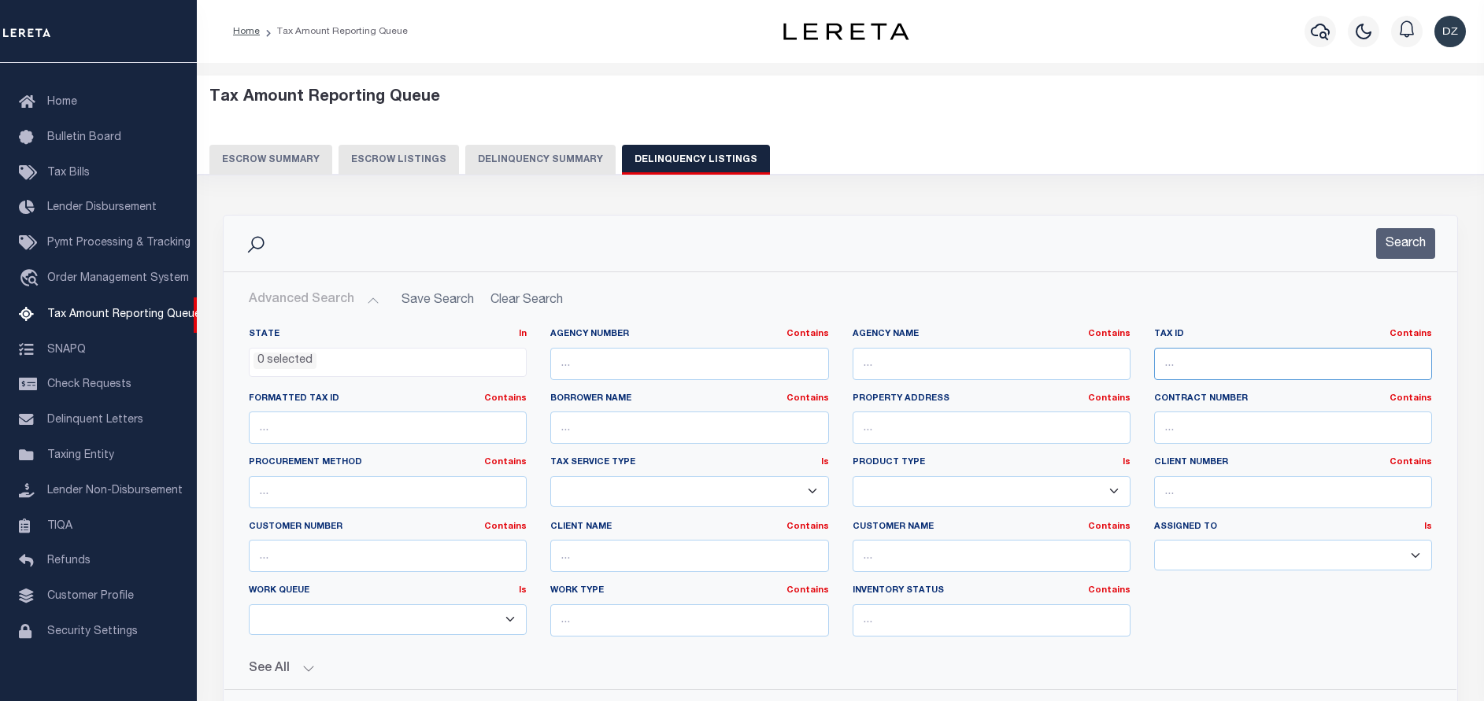
click at [1207, 357] on input "text" at bounding box center [1293, 364] width 278 height 32
paste input "36.029.21.32.0118"
type input "36.029.21.32.0118"
click at [1395, 243] on button "Search" at bounding box center [1405, 243] width 59 height 31
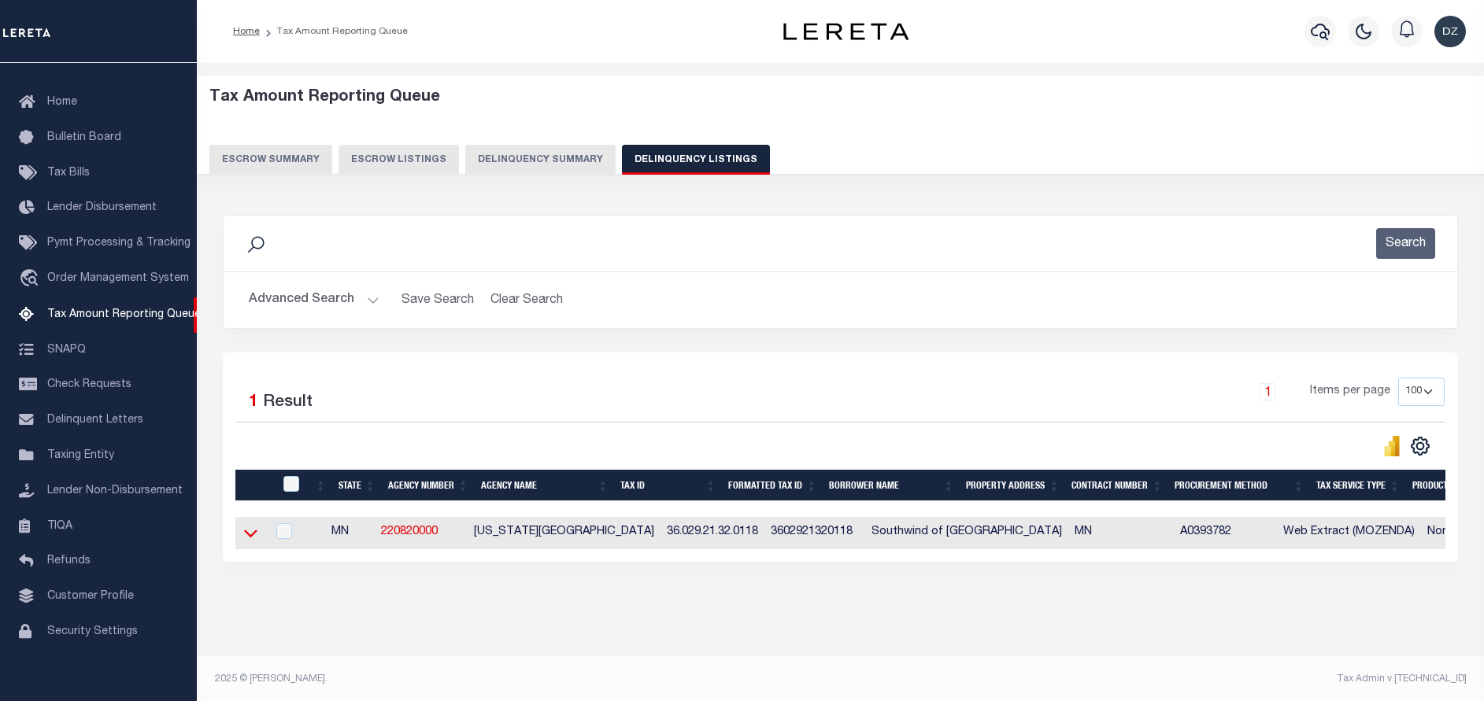
click at [252, 538] on icon at bounding box center [250, 534] width 13 height 8
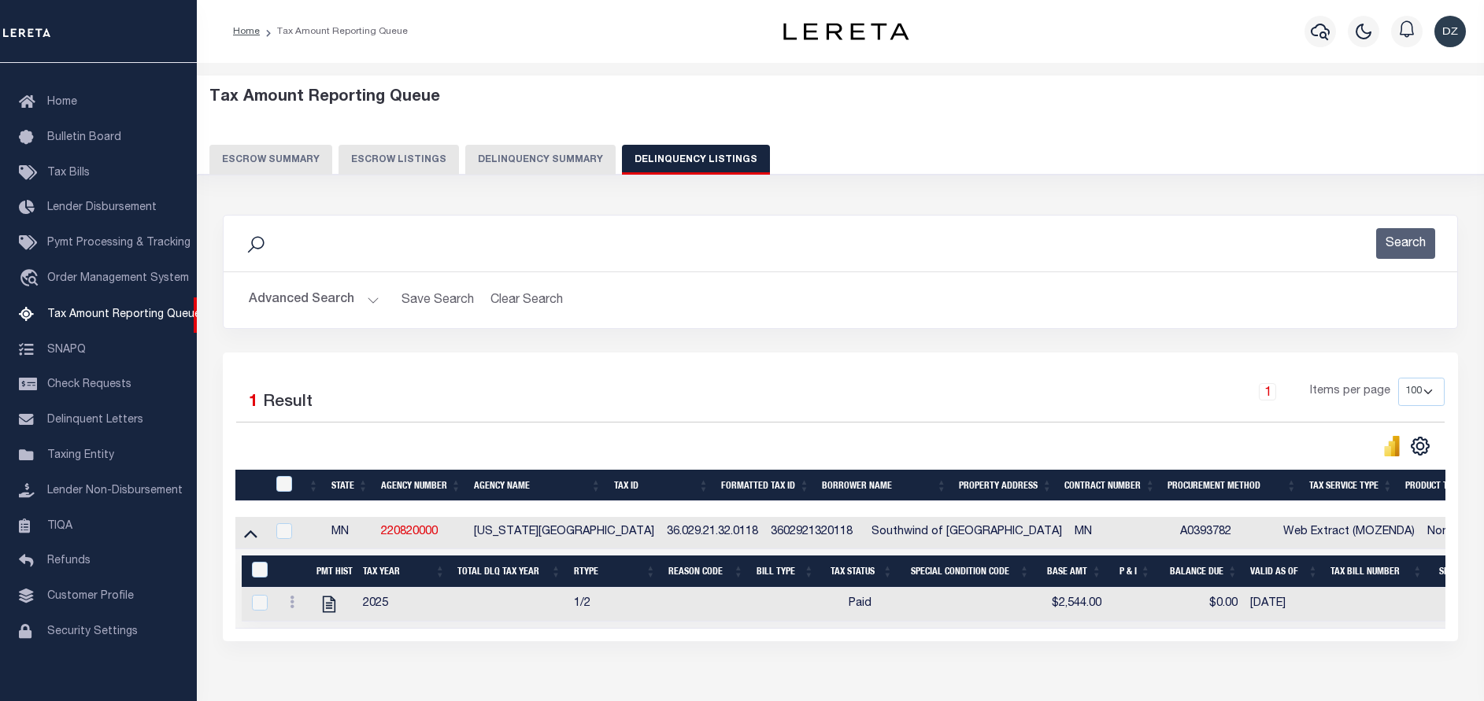
click at [292, 486] on div at bounding box center [285, 484] width 26 height 17
click at [264, 565] on input "&nbsp;" at bounding box center [260, 570] width 16 height 16
checkbox input "true"
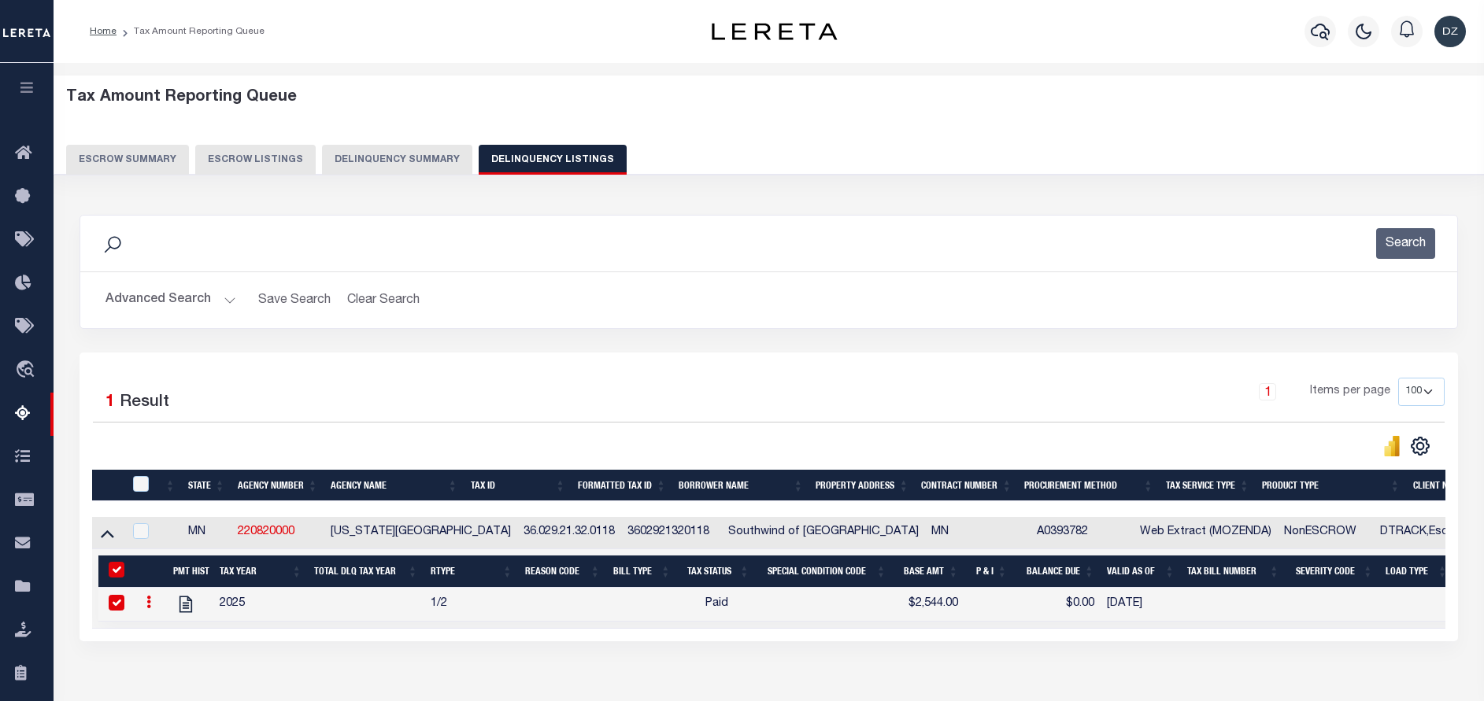
click at [149, 484] on div at bounding box center [142, 484] width 26 height 17
click at [140, 480] on input "checkbox" at bounding box center [141, 484] width 16 height 16
checkbox input "true"
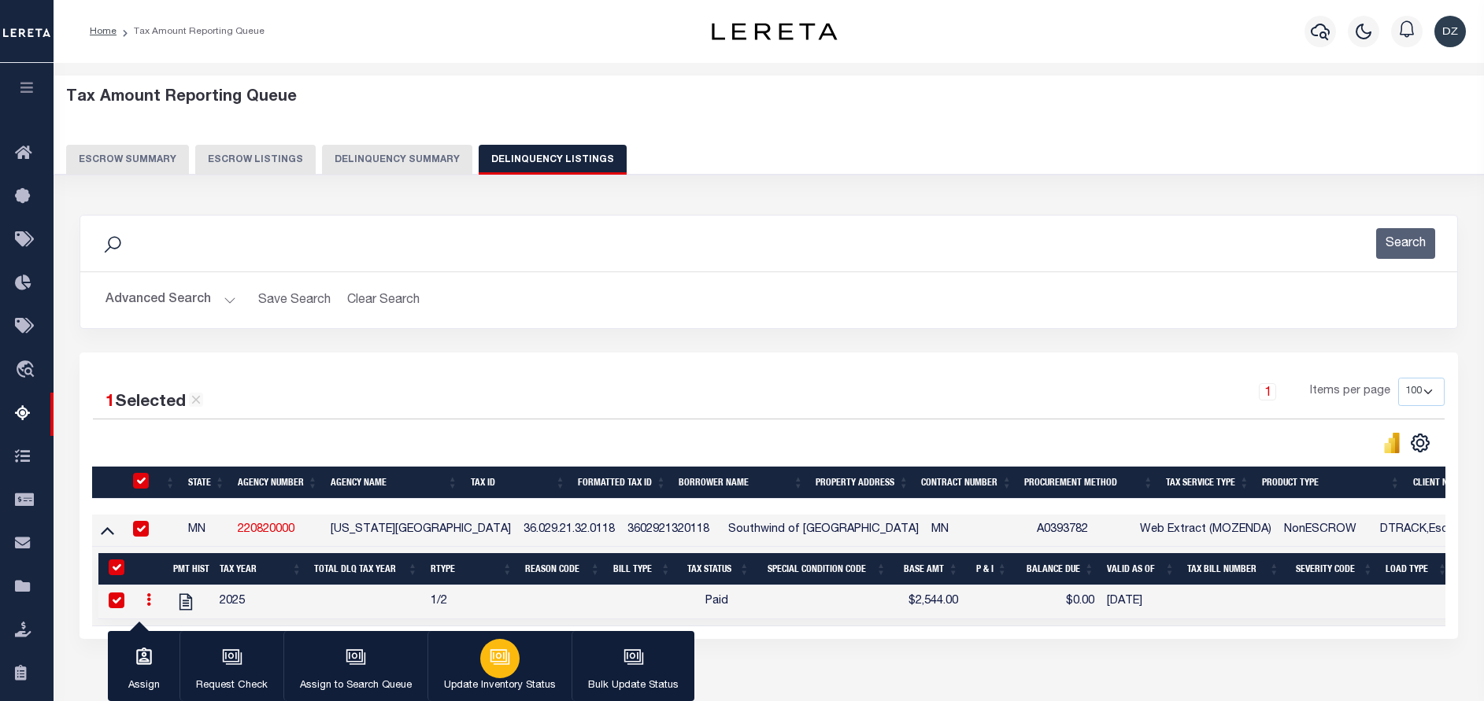
click at [482, 664] on div "button" at bounding box center [499, 658] width 39 height 39
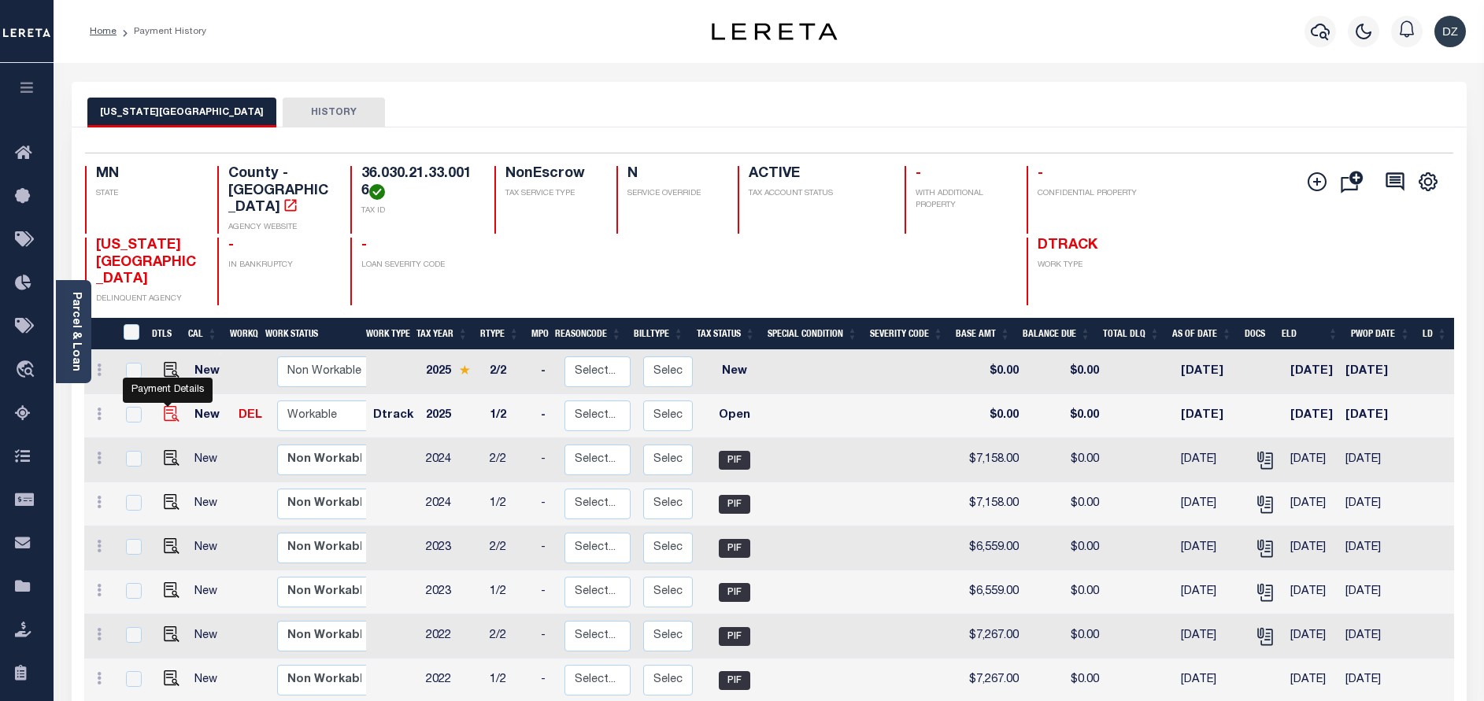
click at [167, 406] on img "" at bounding box center [172, 414] width 16 height 16
checkbox input "true"
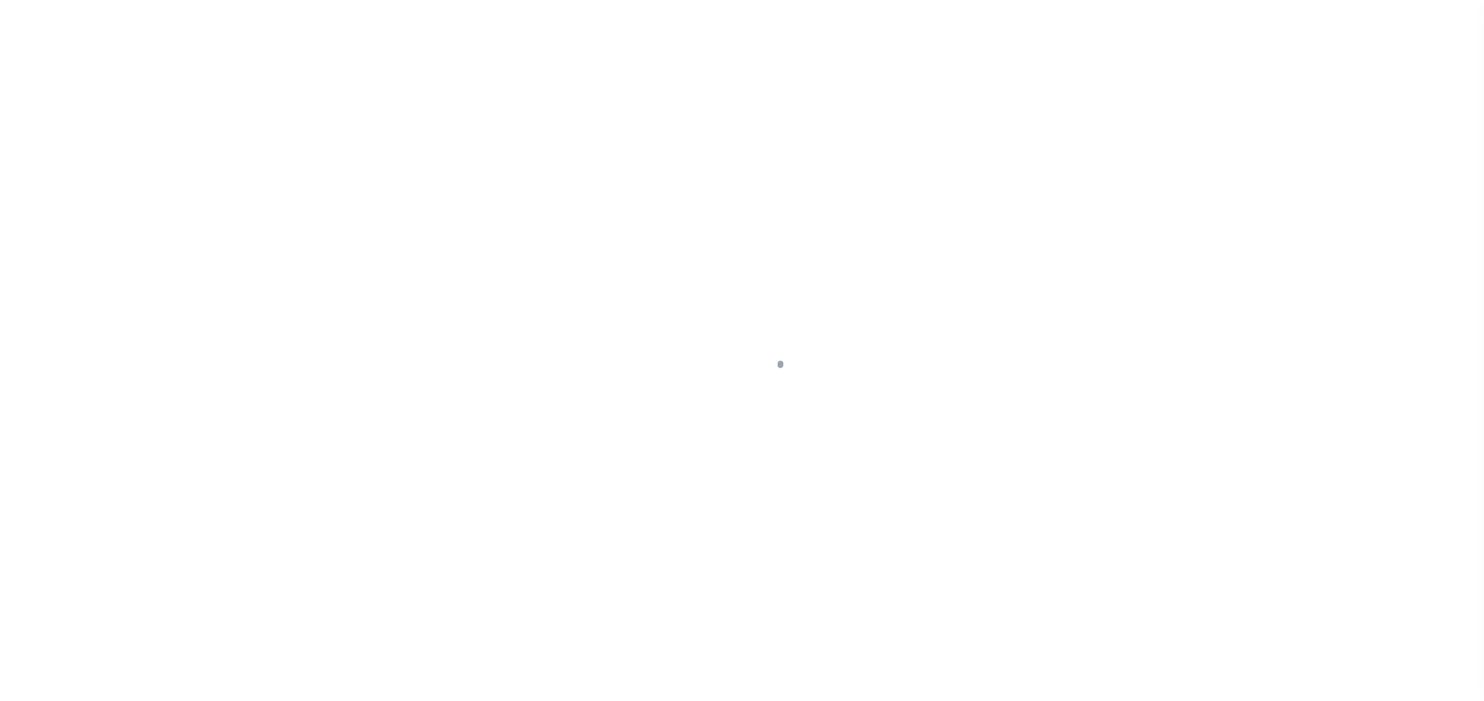
select select "OP2"
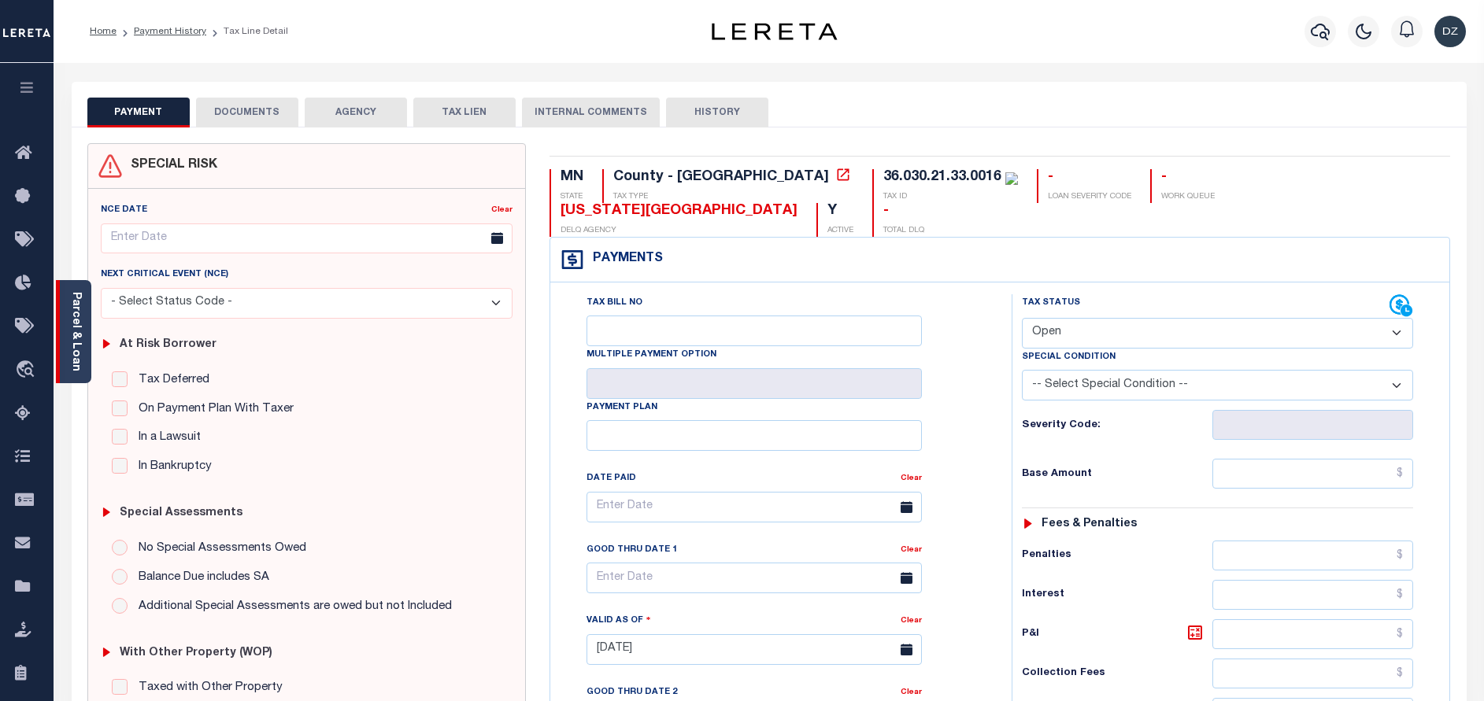
click at [71, 347] on link "Parcel & Loan" at bounding box center [75, 331] width 11 height 79
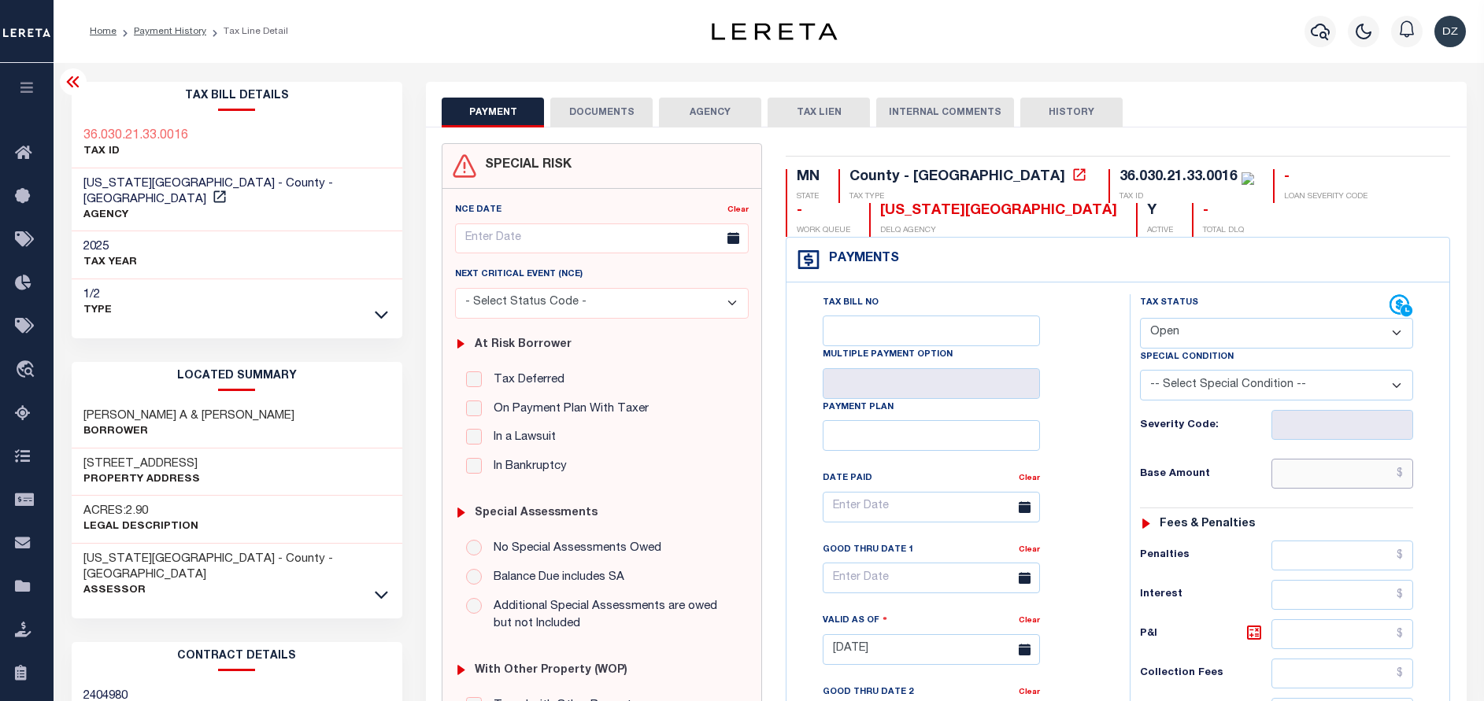
click at [1309, 486] on input "text" at bounding box center [1342, 474] width 142 height 30
paste input "7,493.00"
type input "$7,493.00"
type input "[DATE]"
click at [1197, 335] on select "- Select Status Code - Open Due/Unpaid Paid Incomplete No Tax Due Internal Refu…" at bounding box center [1276, 333] width 273 height 31
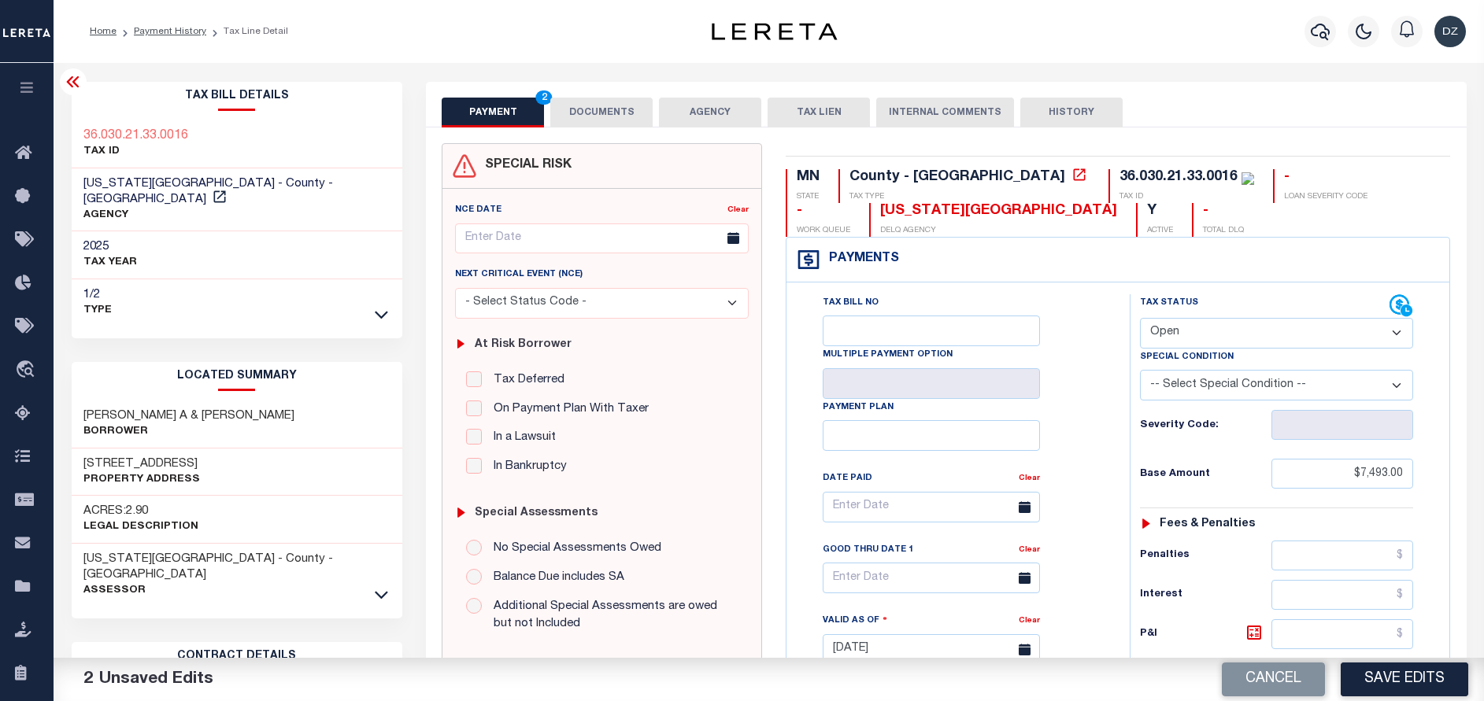
select select "PYD"
click at [1140, 319] on select "- Select Status Code - Open Due/Unpaid Paid Incomplete No Tax Due Internal Refu…" at bounding box center [1276, 333] width 273 height 31
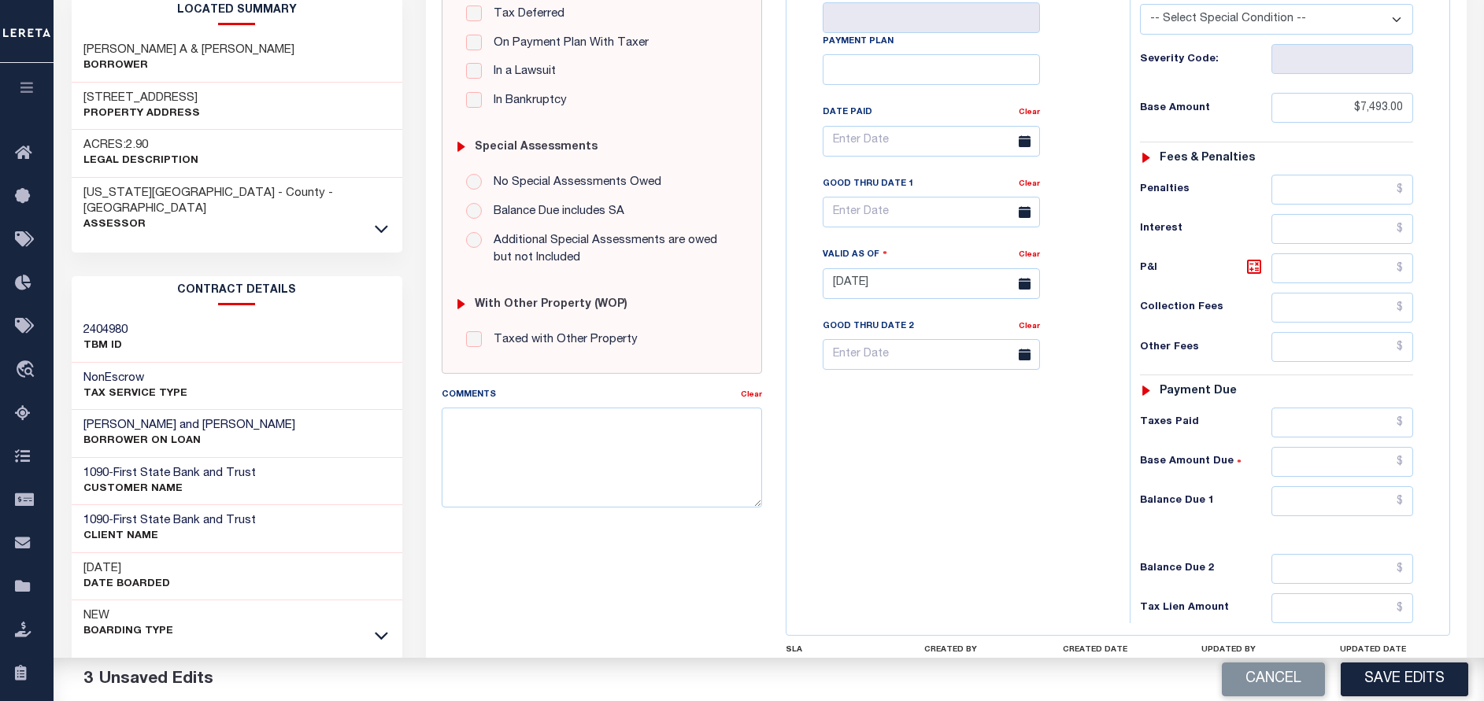
scroll to position [472, 0]
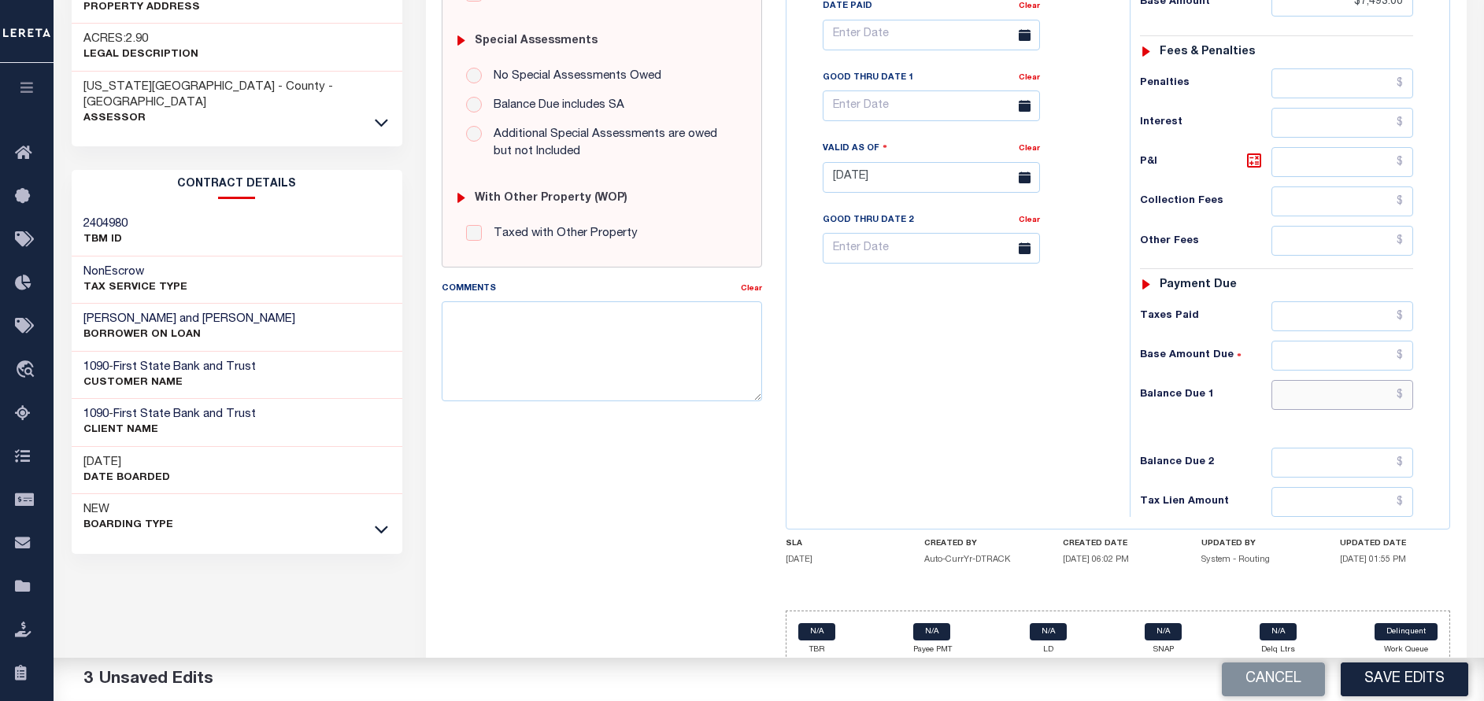
click at [1321, 394] on input "text" at bounding box center [1342, 395] width 142 height 30
type input "$0.00"
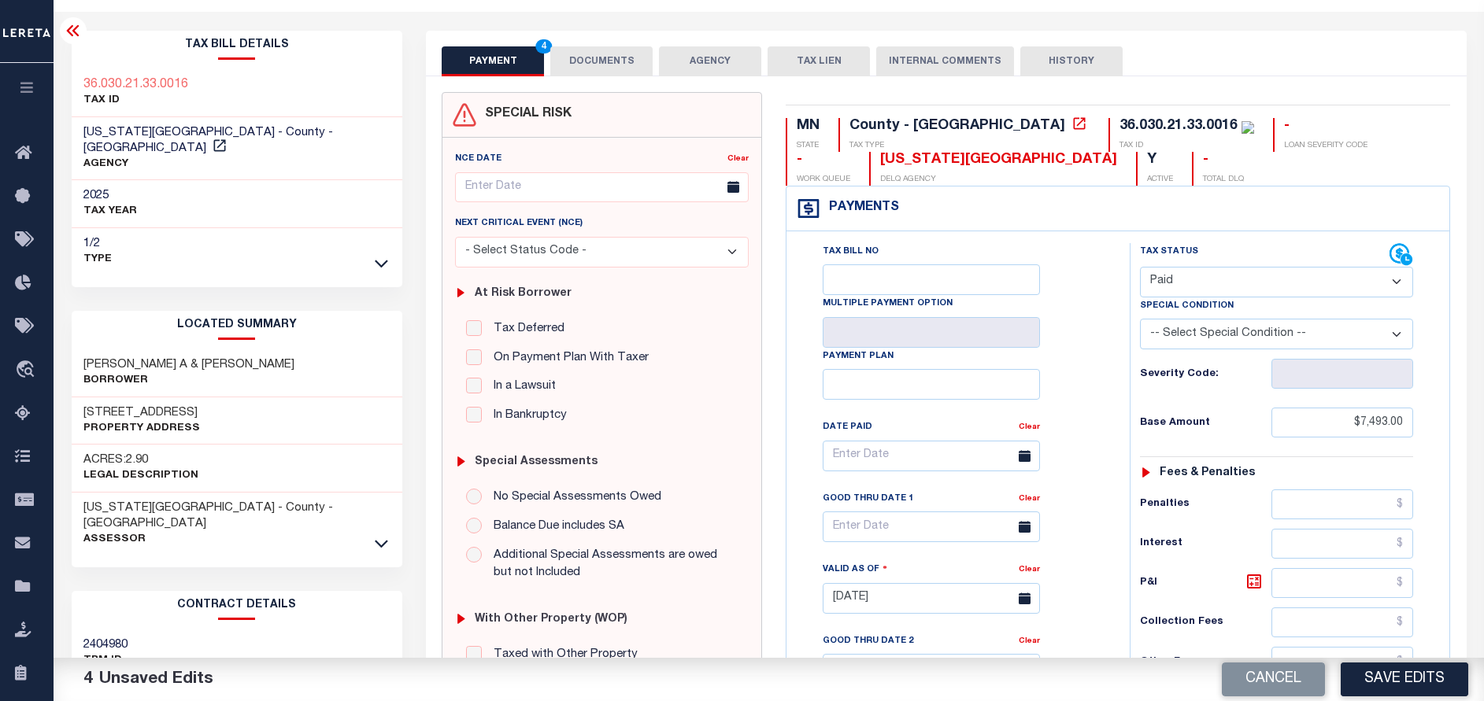
scroll to position [0, 0]
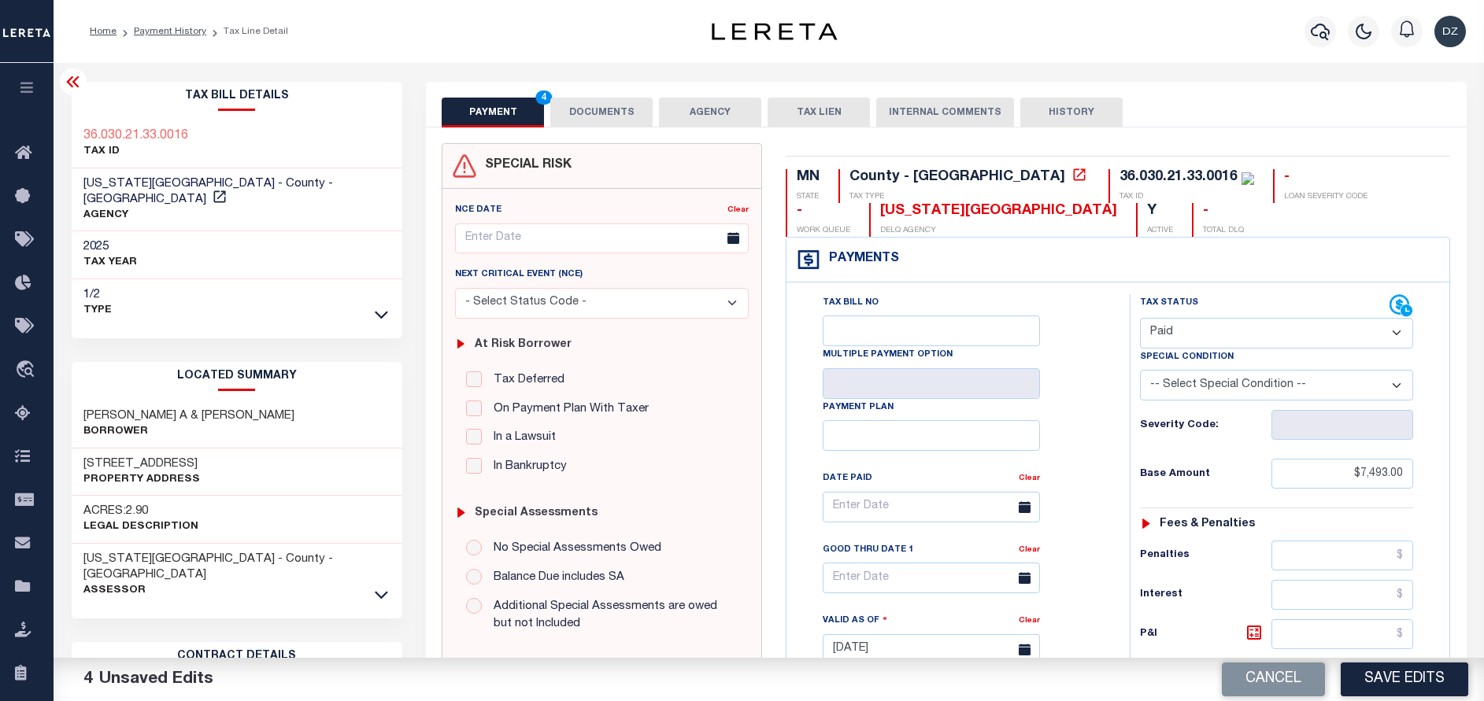
click at [598, 103] on button "DOCUMENTS" at bounding box center [601, 113] width 102 height 30
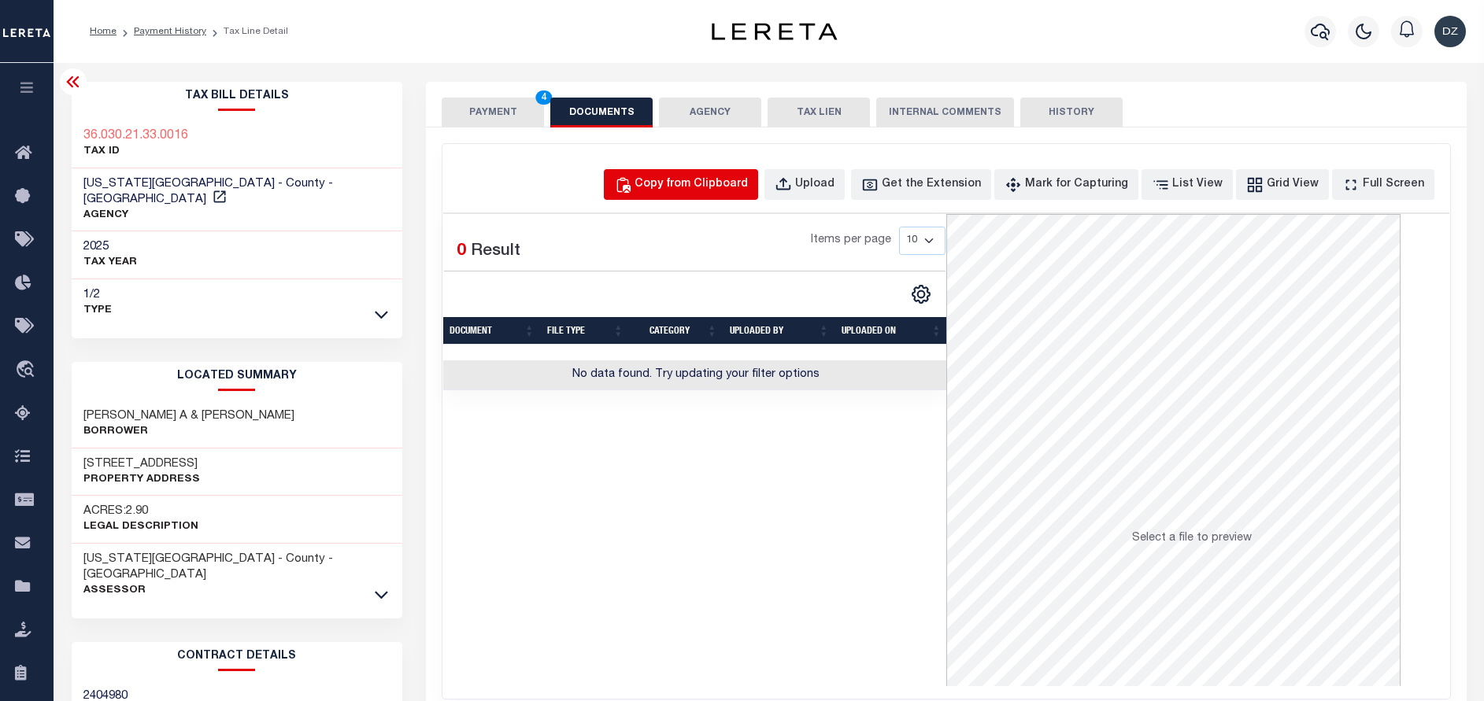
click at [713, 171] on button "Copy from Clipboard" at bounding box center [681, 184] width 154 height 31
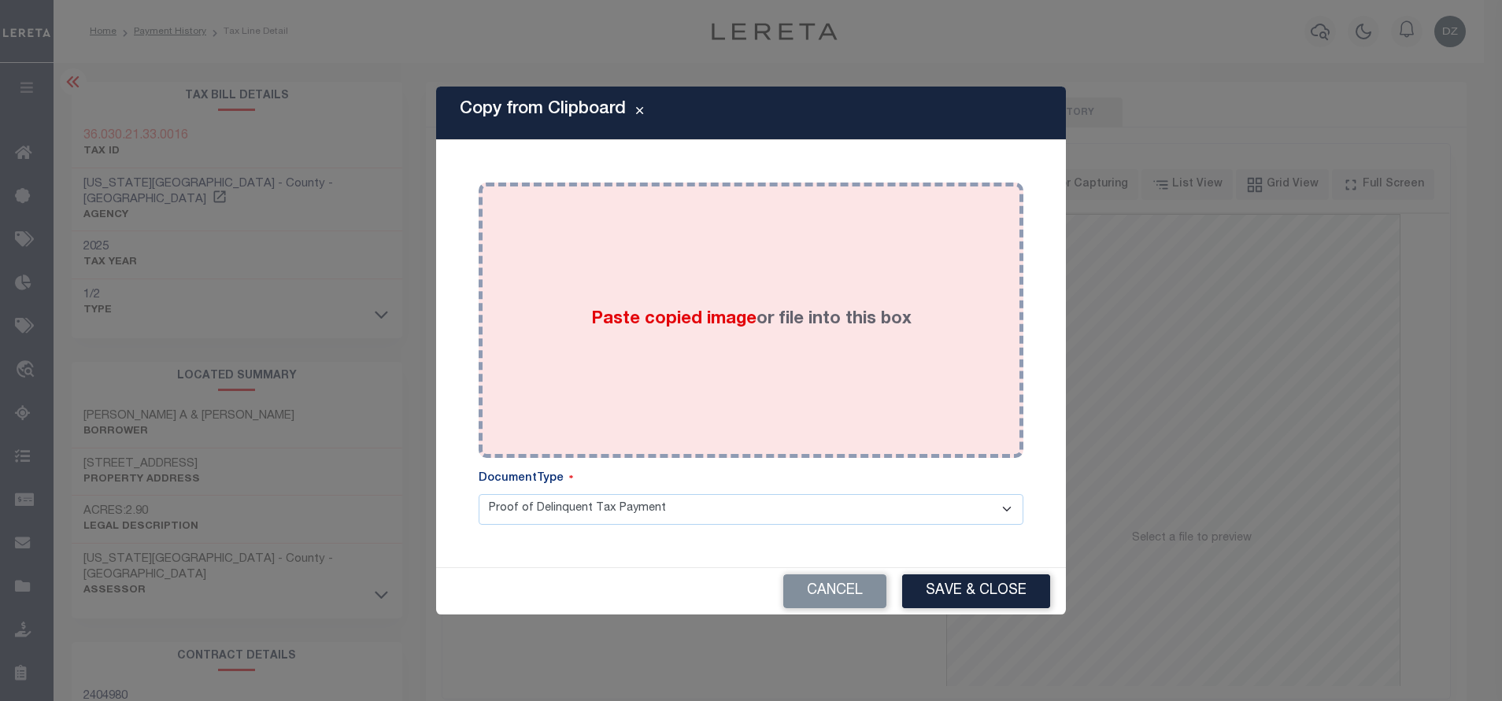
click at [752, 294] on div "Paste copied image or file into this box" at bounding box center [750, 320] width 521 height 252
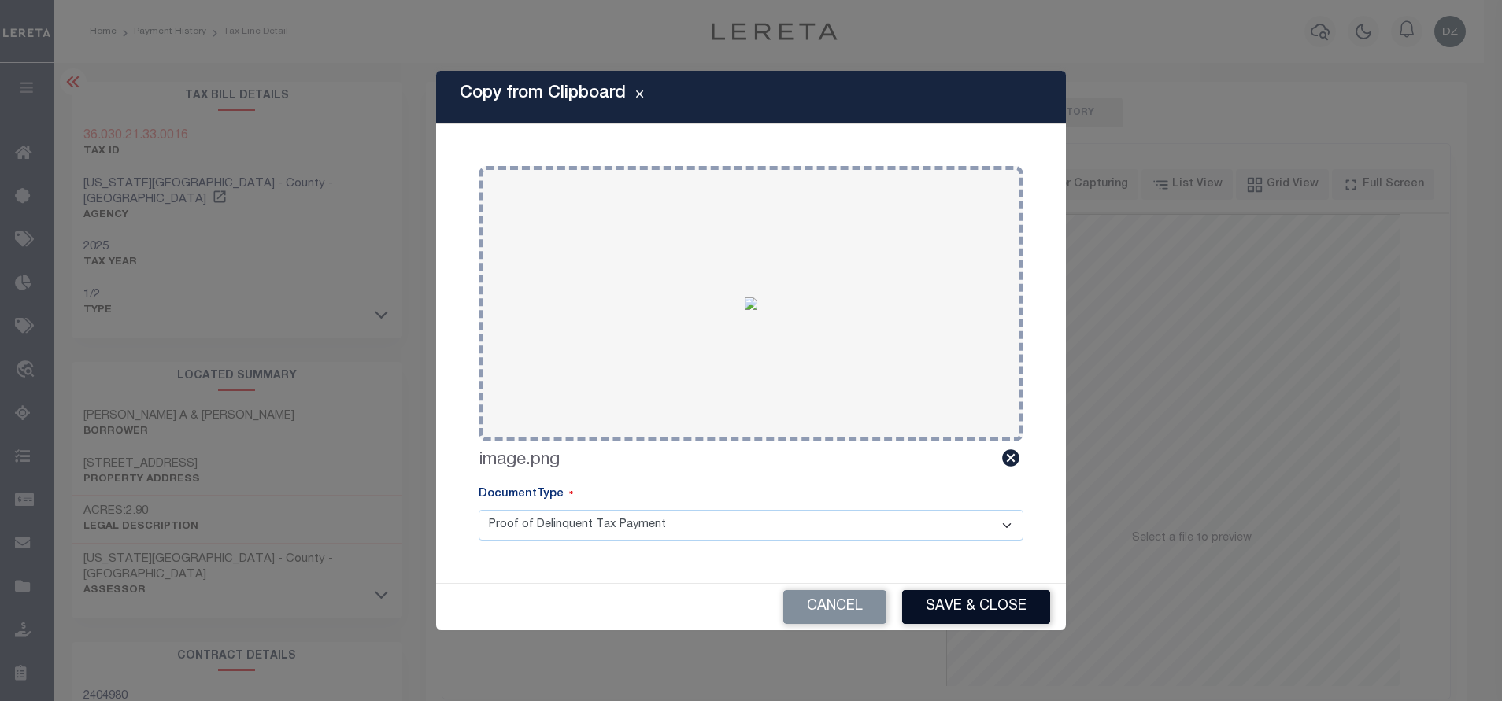
click at [970, 605] on button "Save & Close" at bounding box center [976, 607] width 148 height 34
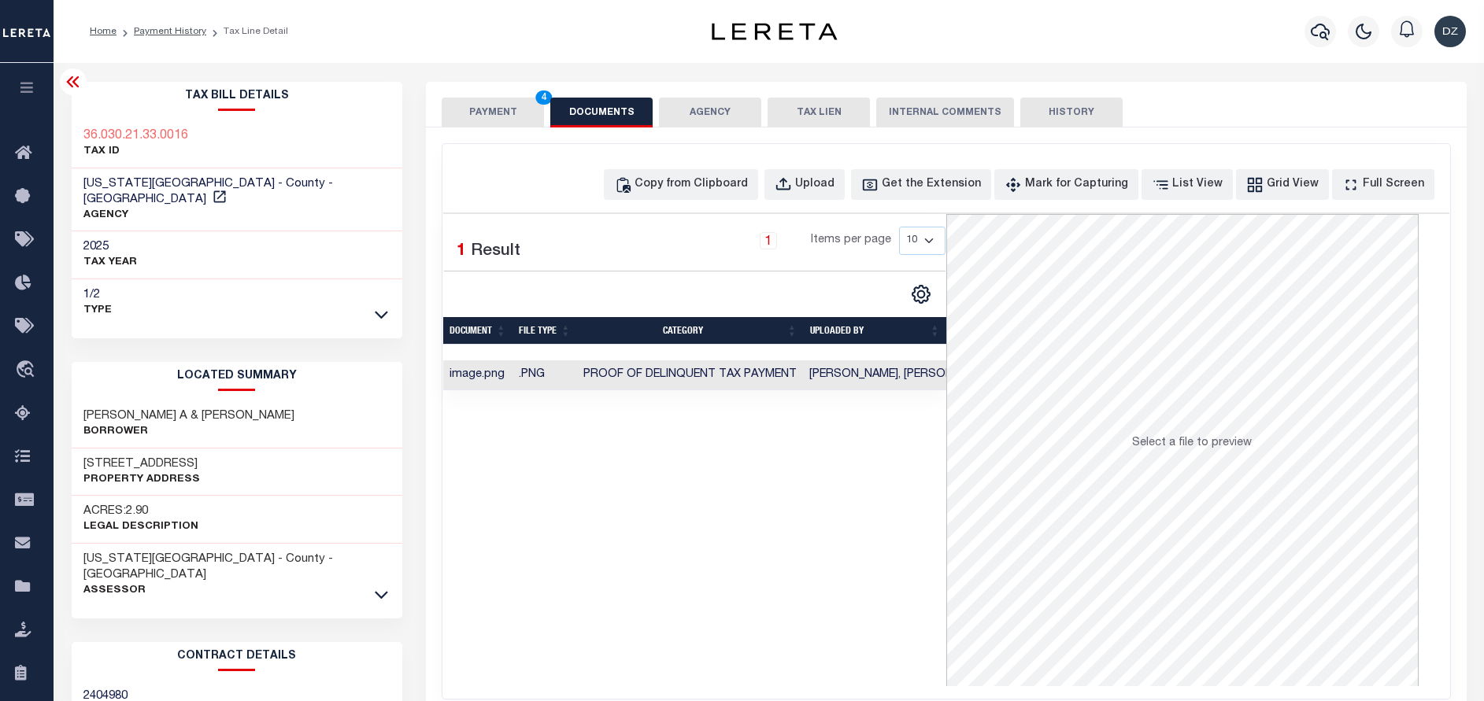
click at [499, 103] on button "PAYMENT 4" at bounding box center [493, 113] width 102 height 30
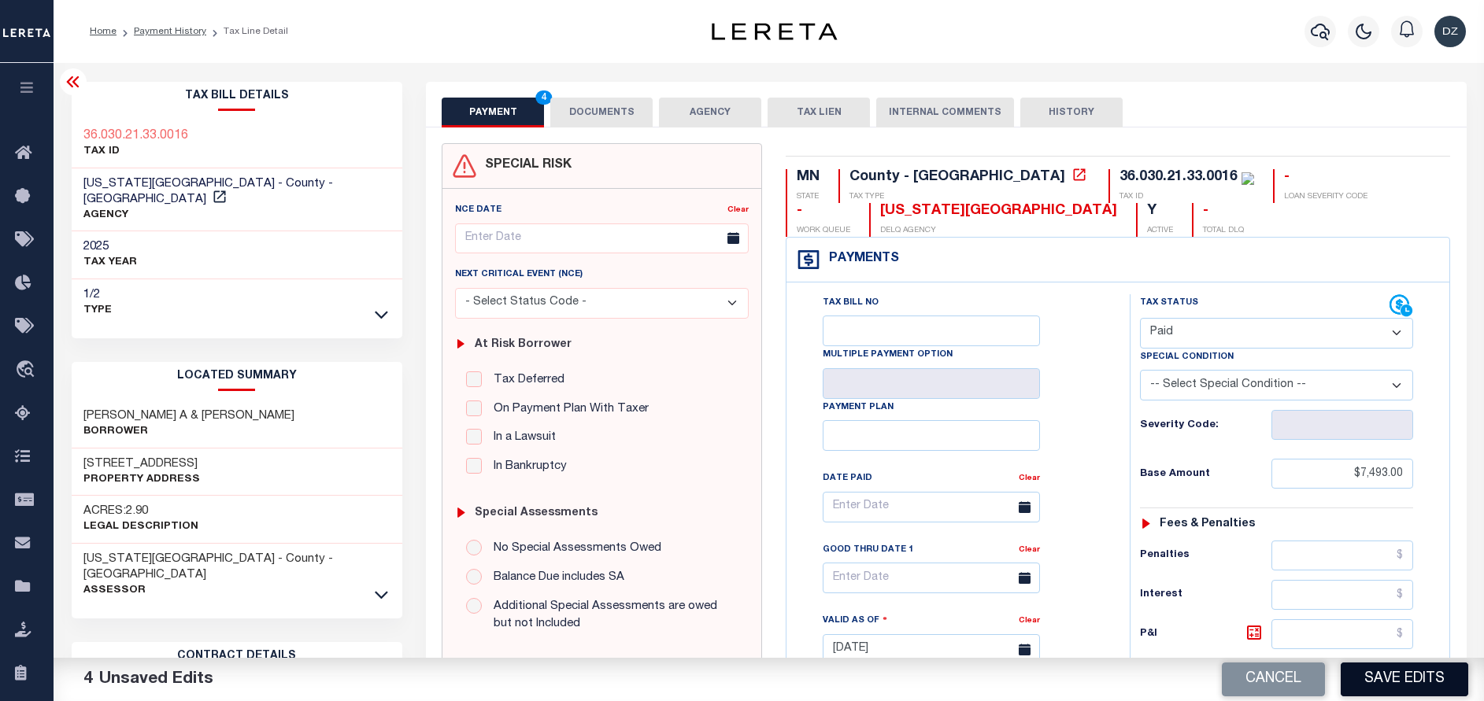
click at [1395, 687] on button "Save Edits" at bounding box center [1403, 680] width 127 height 34
checkbox input "false"
type input "$7,493"
type input "$0"
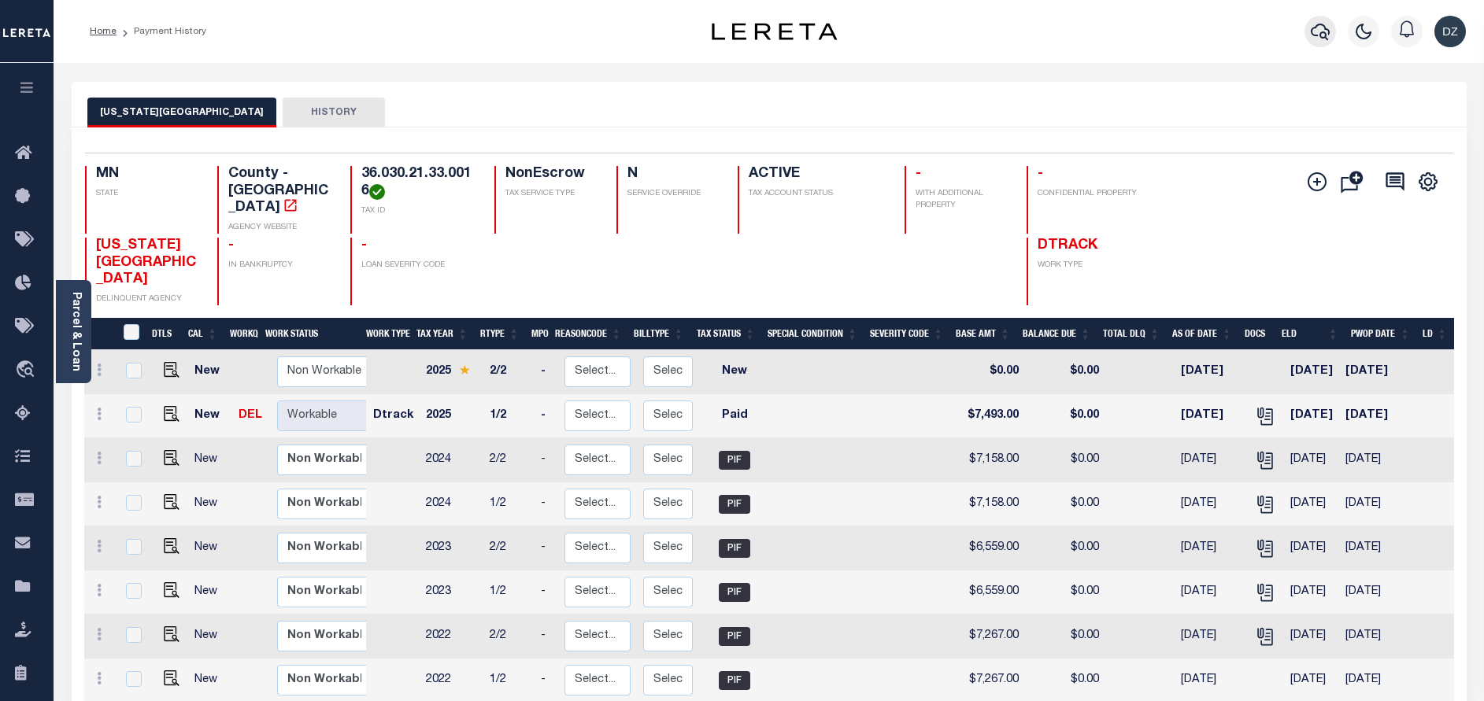
click at [1317, 24] on icon "button" at bounding box center [1319, 31] width 19 height 19
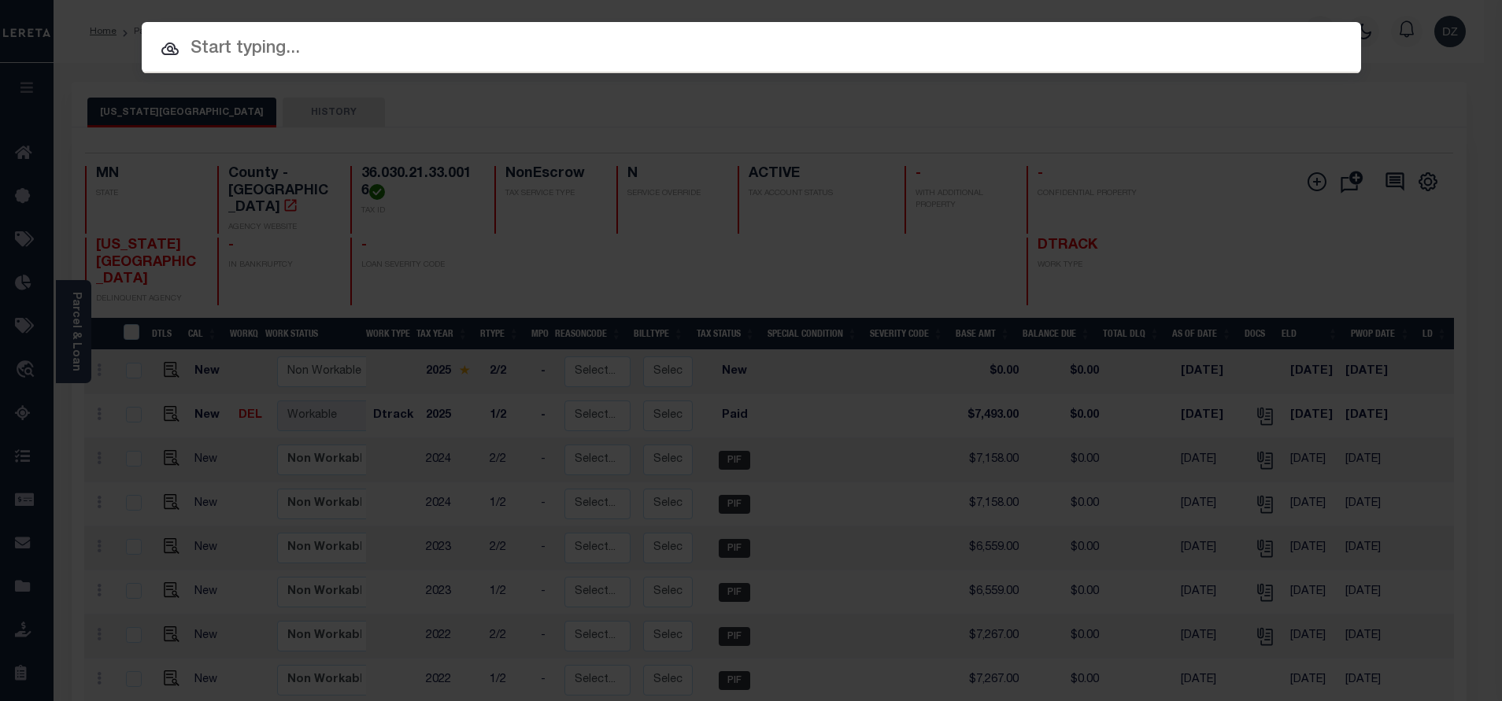
paste input "40008290"
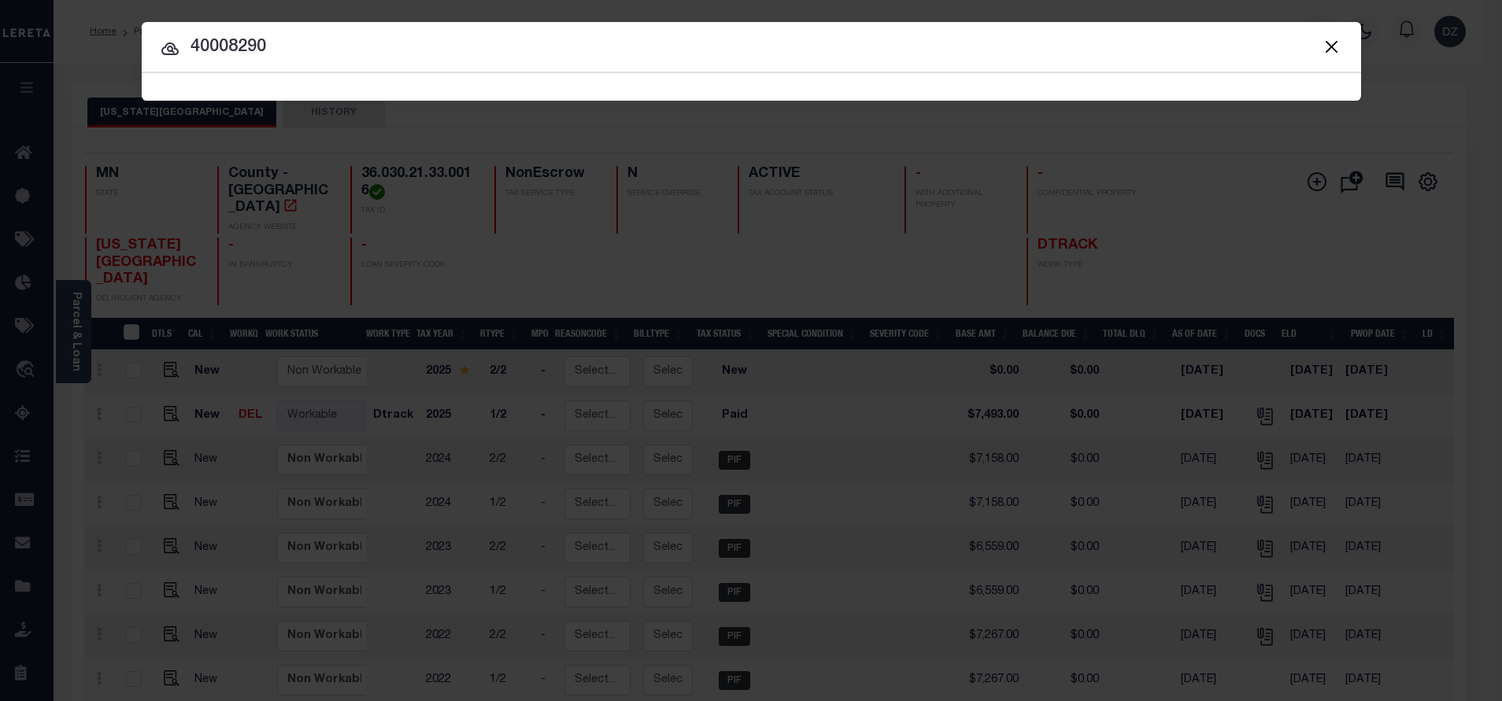
type input "40008290"
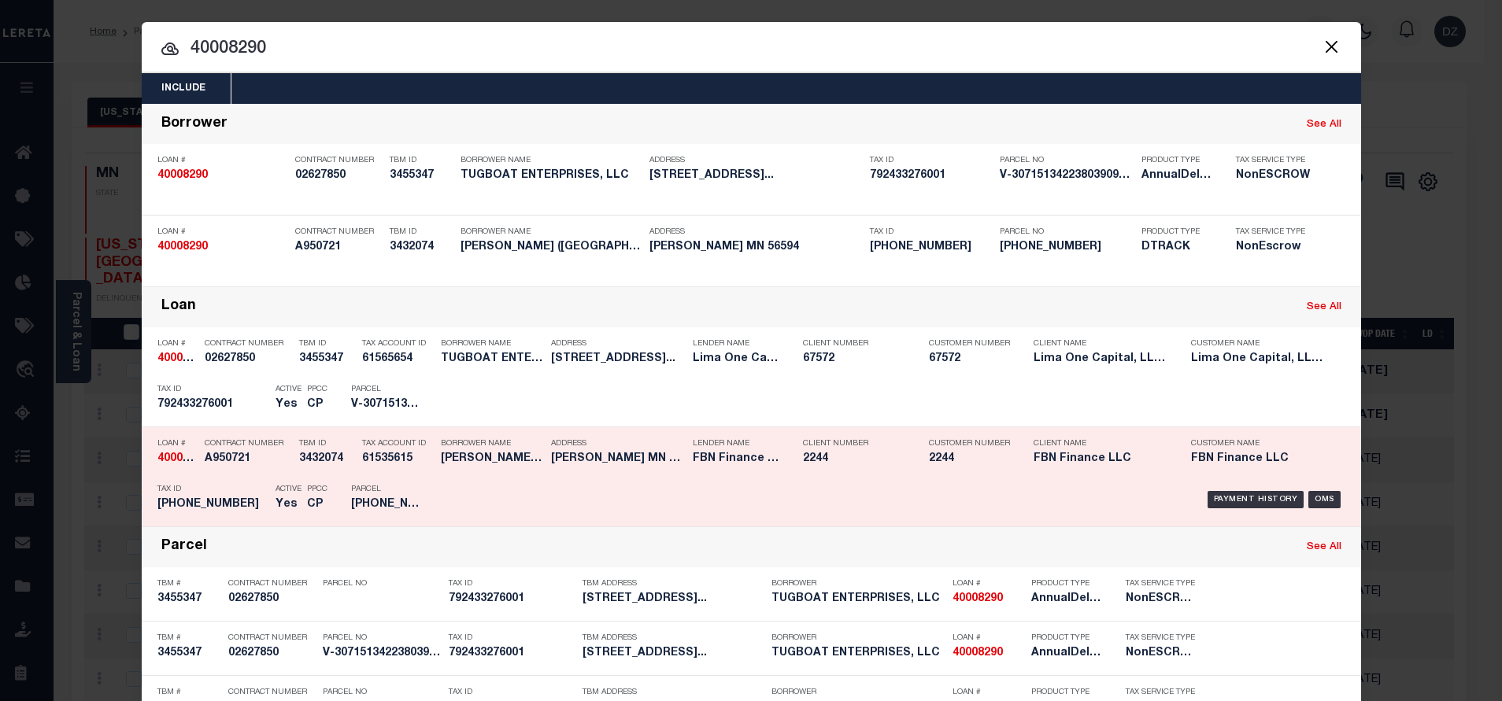
click at [1216, 488] on div "Payment History OMS" at bounding box center [895, 500] width 900 height 46
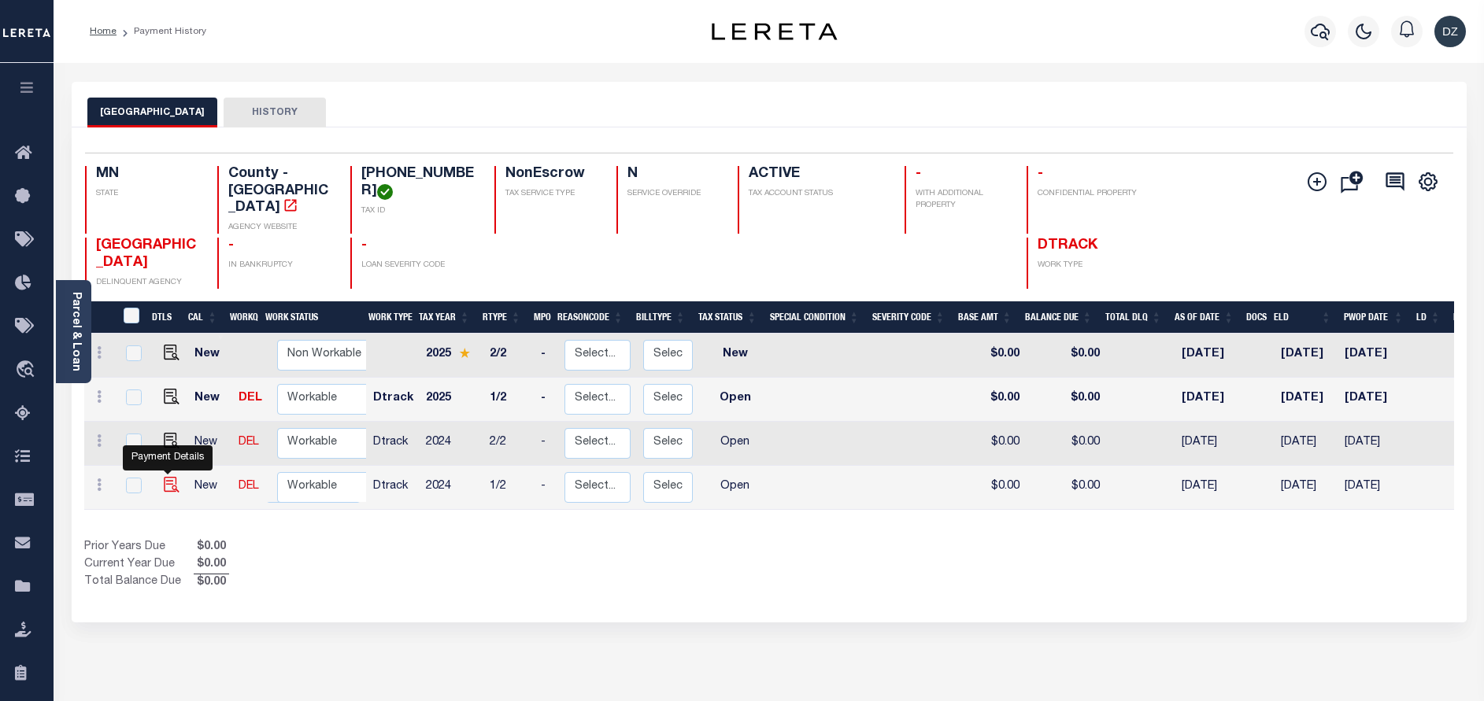
click at [166, 477] on img "" at bounding box center [172, 485] width 16 height 16
checkbox input "true"
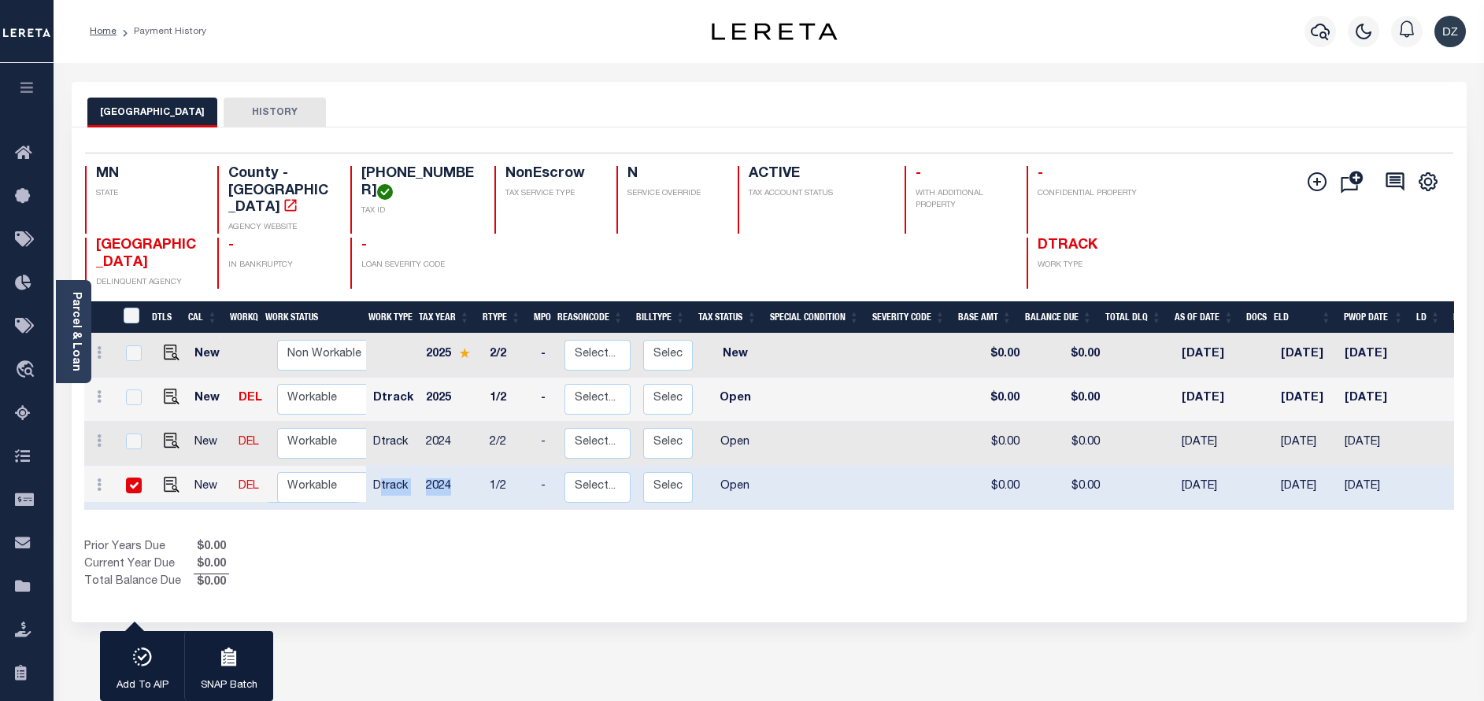
drag, startPoint x: 445, startPoint y: 471, endPoint x: 379, endPoint y: 471, distance: 66.1
click at [379, 471] on tr "New DEL Non Workable Workable Dtrack 2024 1/2 - Select... Payment Reversal Taxa…" at bounding box center [849, 488] width 1531 height 44
click at [164, 477] on img "" at bounding box center [172, 485] width 16 height 16
checkbox input "false"
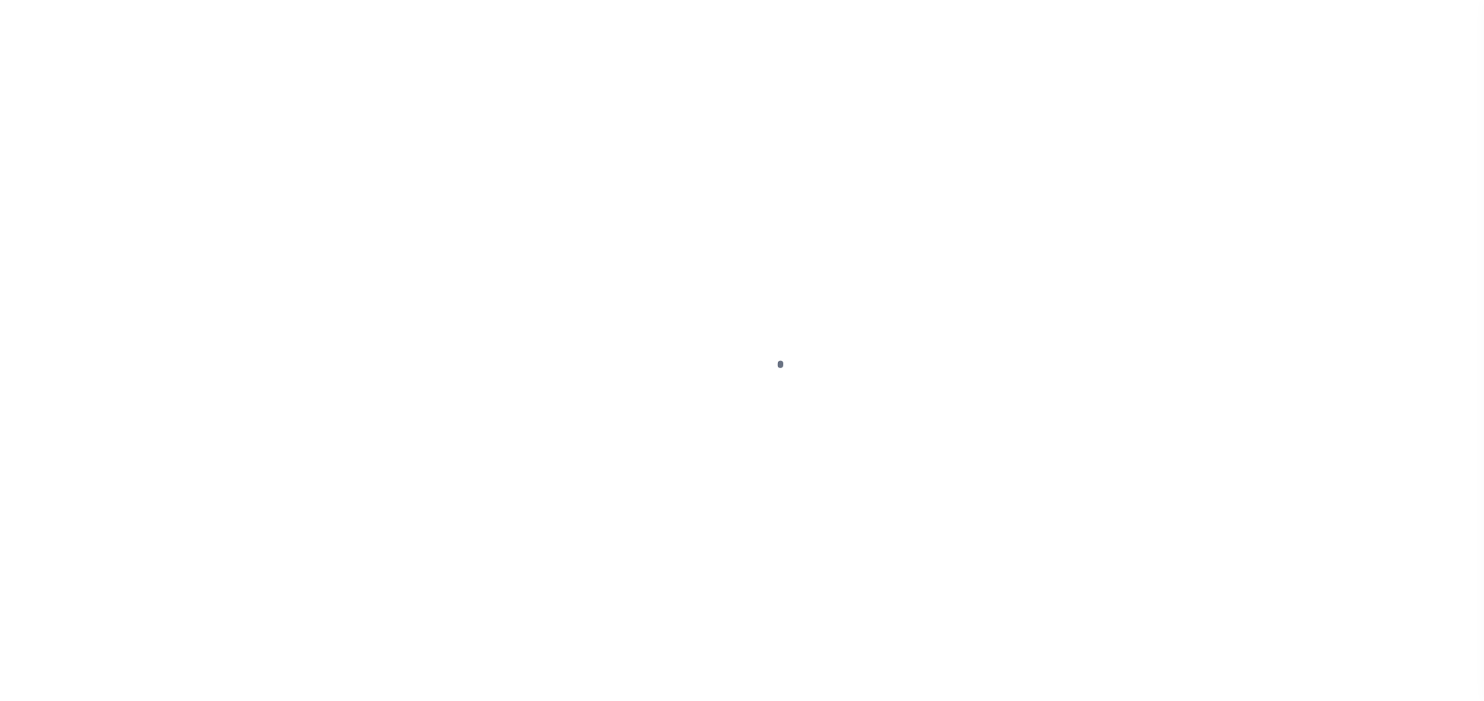
select select "OP2"
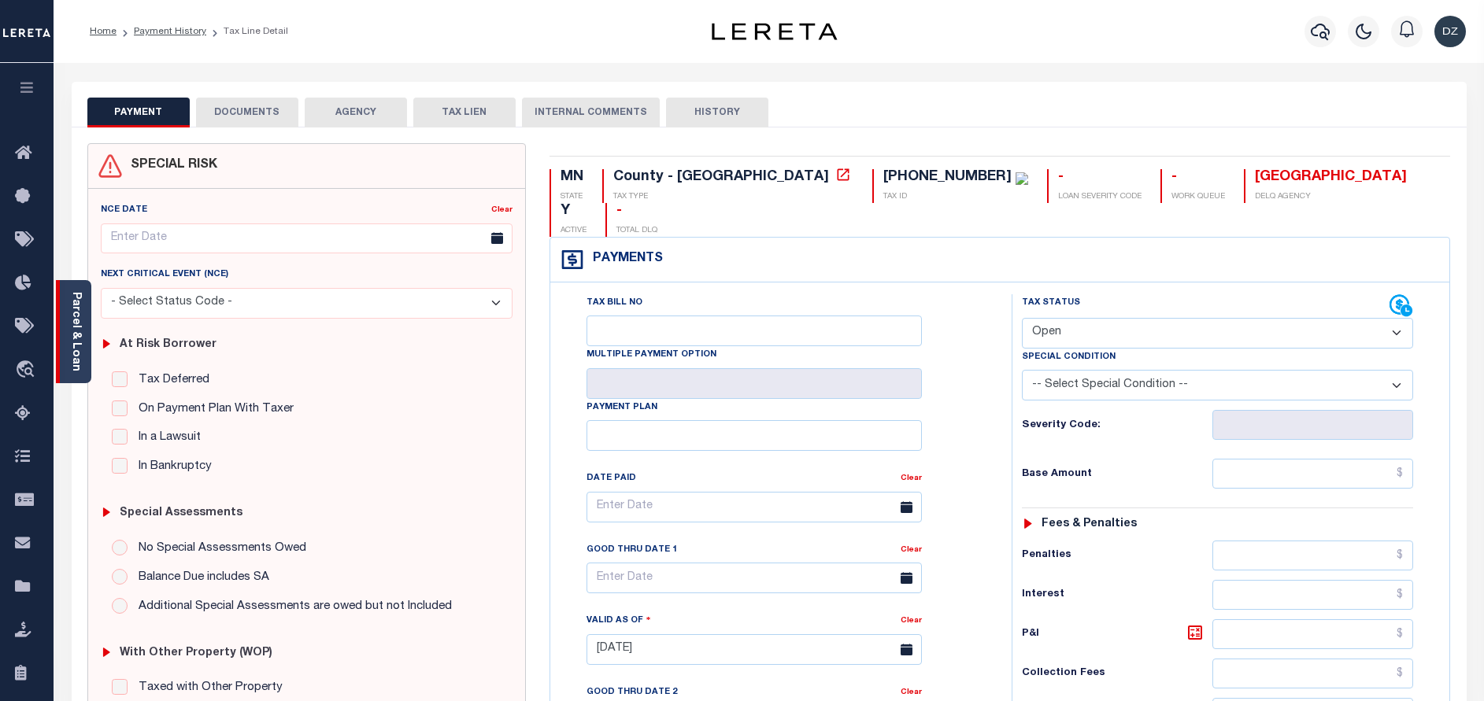
click at [84, 329] on div "Parcel & Loan" at bounding box center [73, 331] width 35 height 103
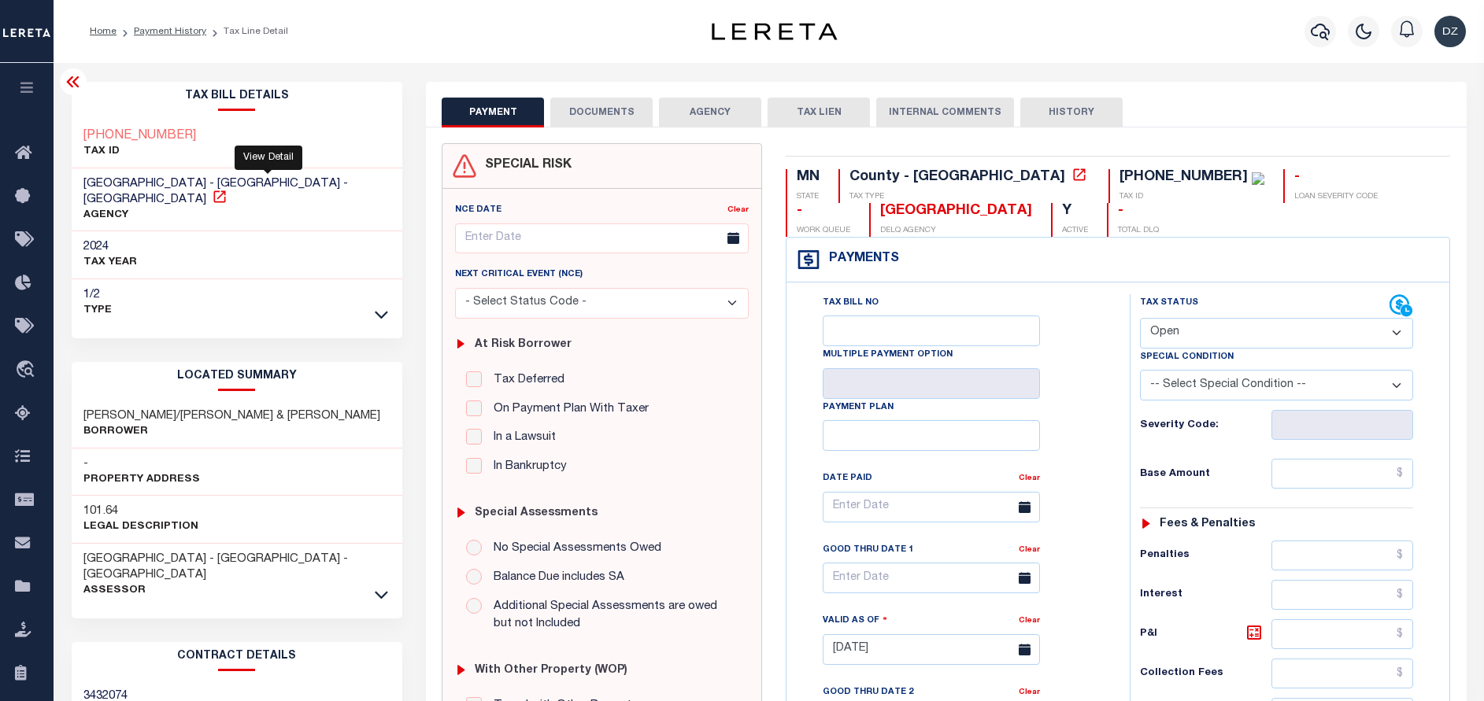
click at [225, 190] on icon at bounding box center [219, 196] width 12 height 12
drag, startPoint x: 911, startPoint y: 217, endPoint x: 797, endPoint y: 216, distance: 113.3
click at [880, 216] on div "[GEOGRAPHIC_DATA]" at bounding box center [956, 211] width 152 height 17
copy div "[GEOGRAPHIC_DATA]"
click at [1119, 177] on div "[PHONE_NUMBER]" at bounding box center [1183, 177] width 128 height 14
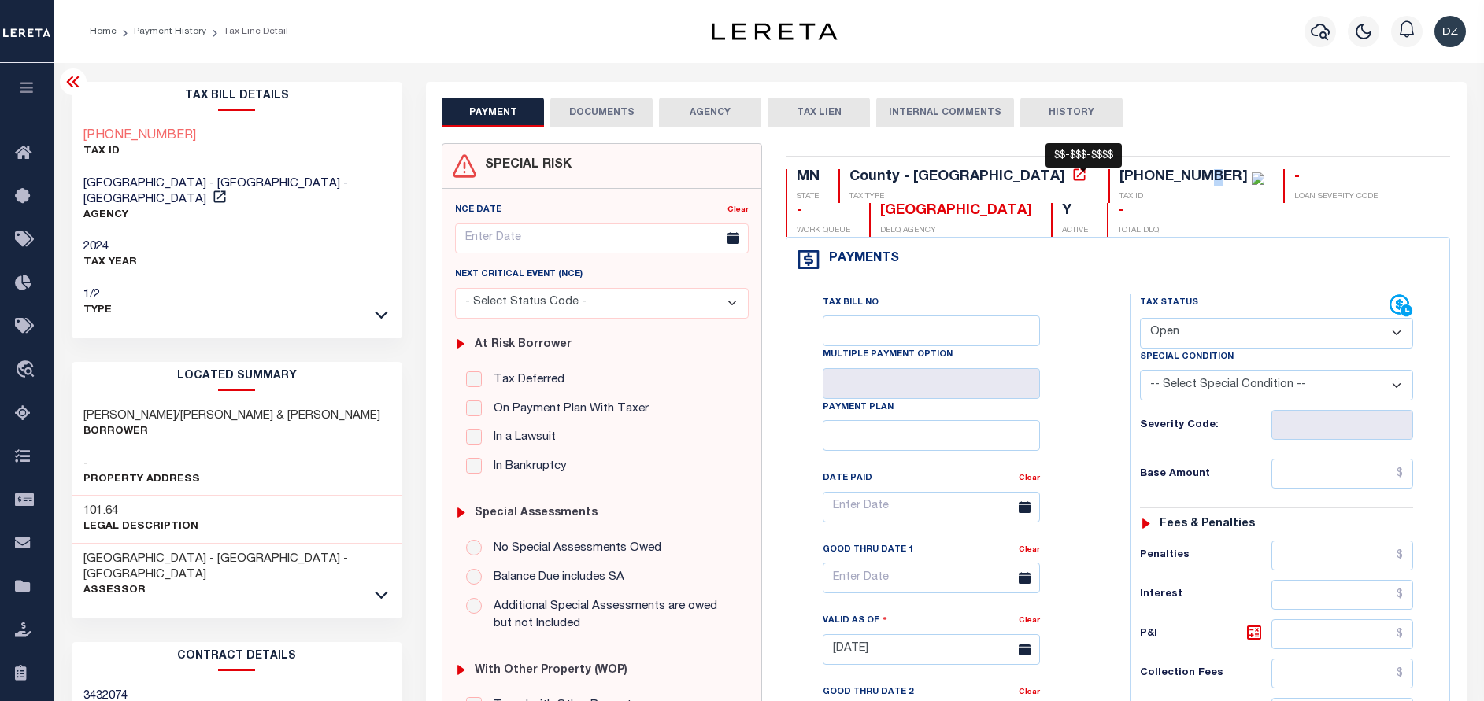
click at [1119, 176] on div "[PHONE_NUMBER]" at bounding box center [1191, 177] width 145 height 17
drag, startPoint x: 1074, startPoint y: 176, endPoint x: 988, endPoint y: 178, distance: 86.6
click at [1108, 178] on div "17-029-0600 TAX ID" at bounding box center [1186, 186] width 156 height 34
copy div "[PHONE_NUMBER]"
click at [1119, 178] on div "[PHONE_NUMBER]" at bounding box center [1183, 177] width 128 height 14
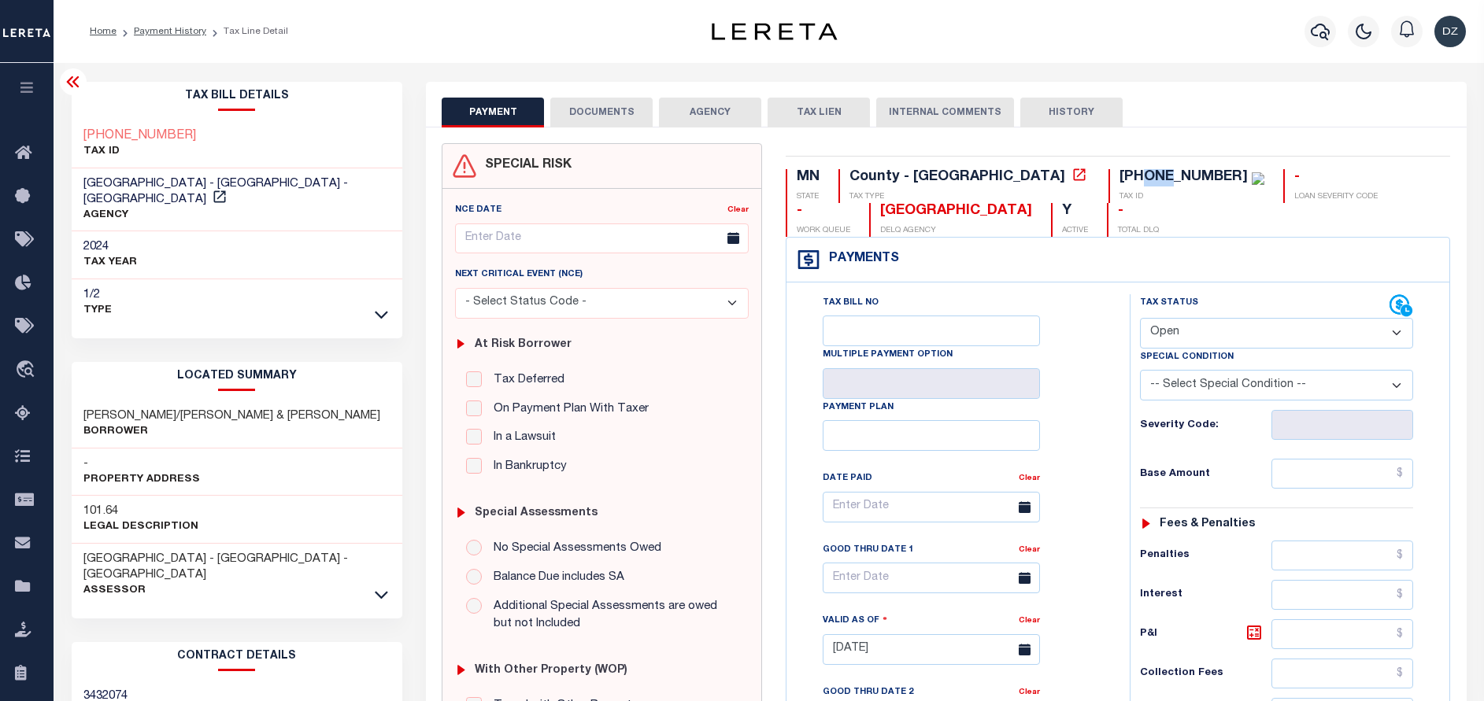
click at [1119, 178] on div "[PHONE_NUMBER]" at bounding box center [1183, 177] width 128 height 14
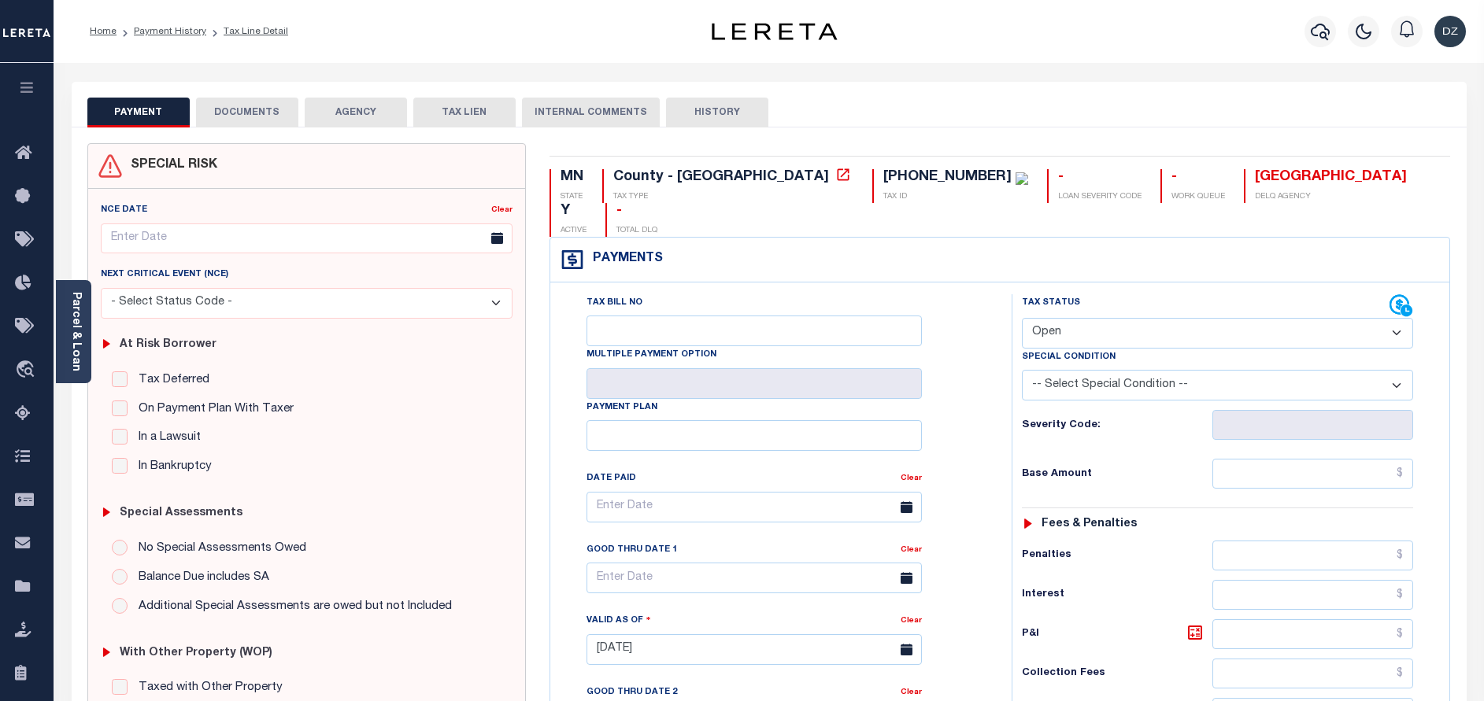
click at [1140, 318] on select "- Select Status Code - Open Due/Unpaid Paid Incomplete No Tax Due Internal Refu…" at bounding box center [1217, 333] width 391 height 31
select select "PYD"
click at [1022, 318] on select "- Select Status Code - Open Due/Unpaid Paid Incomplete No Tax Due Internal Refu…" at bounding box center [1217, 333] width 391 height 31
type input "[DATE]"
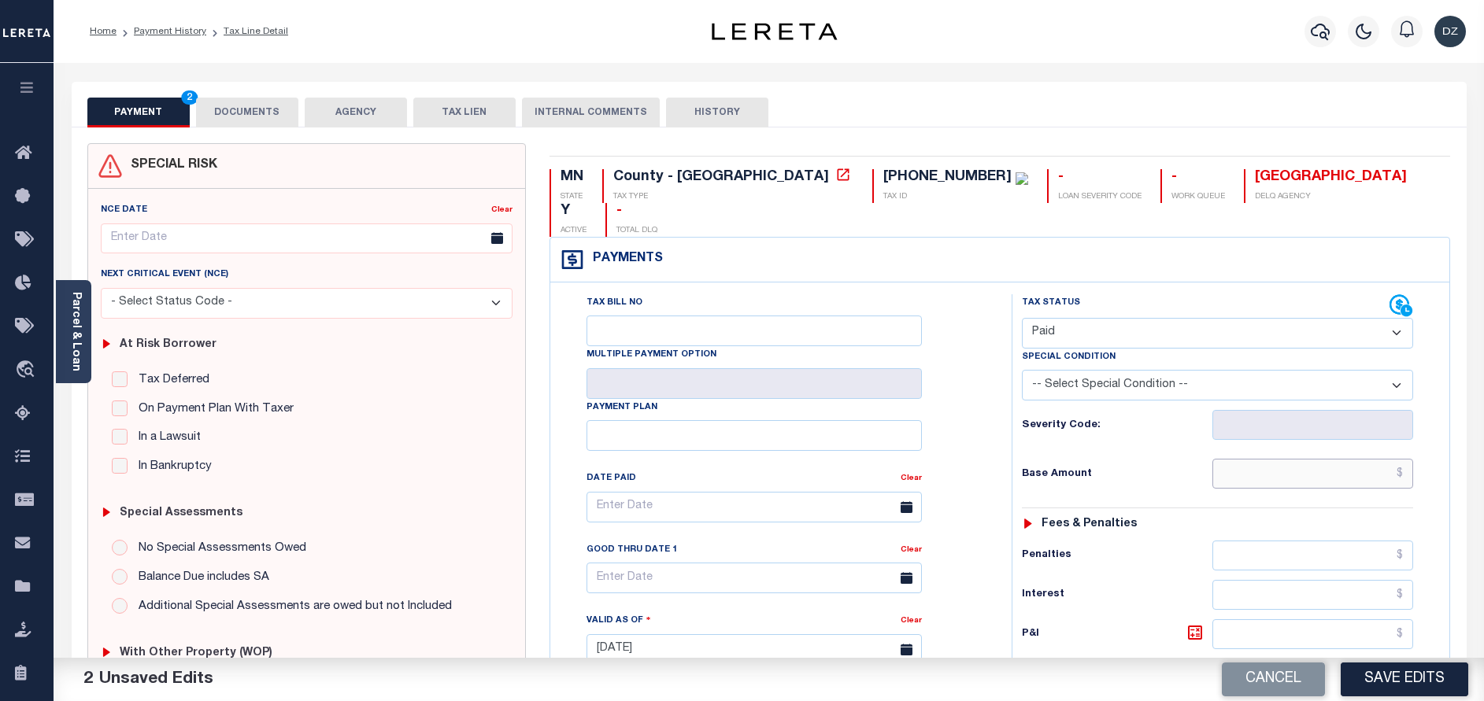
click at [1317, 459] on input "text" at bounding box center [1312, 474] width 201 height 30
click at [1374, 459] on input "text" at bounding box center [1312, 474] width 201 height 30
paste input "1,275"
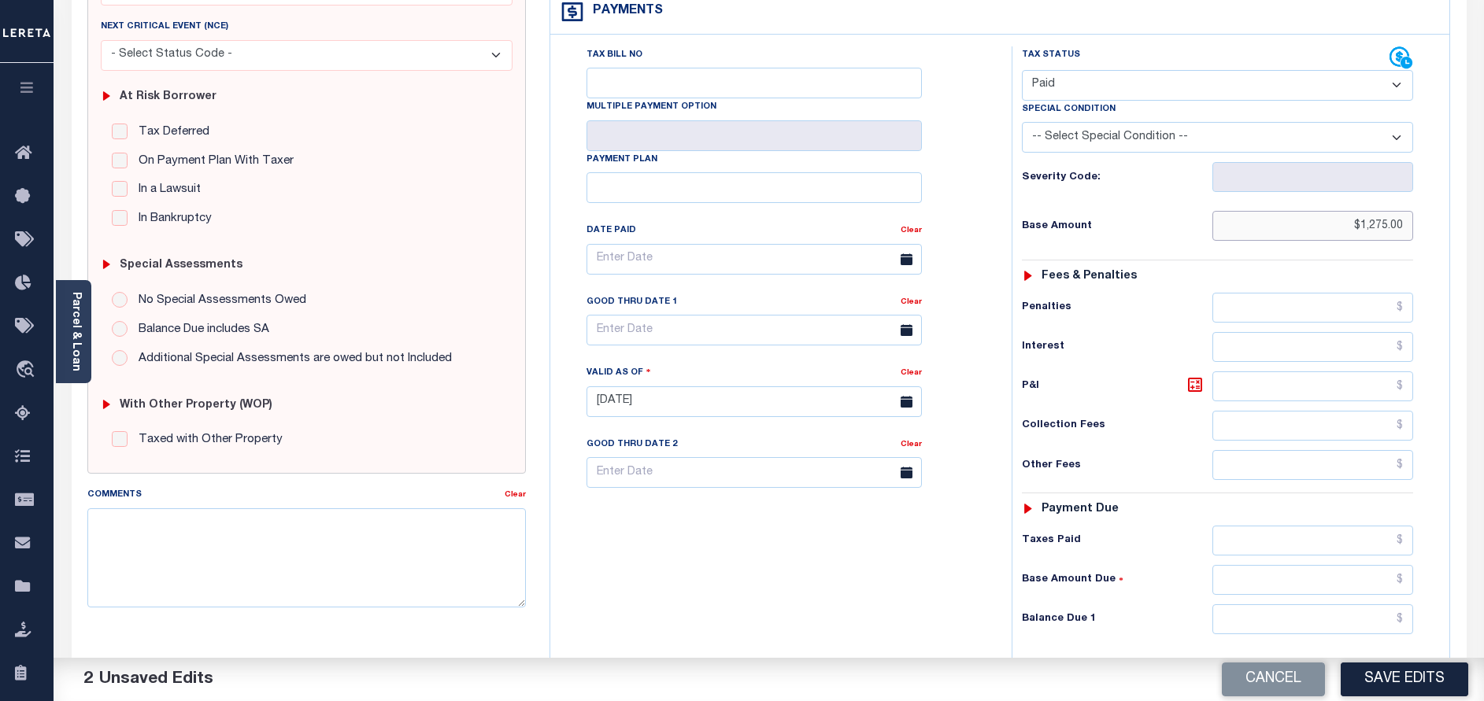
scroll to position [354, 0]
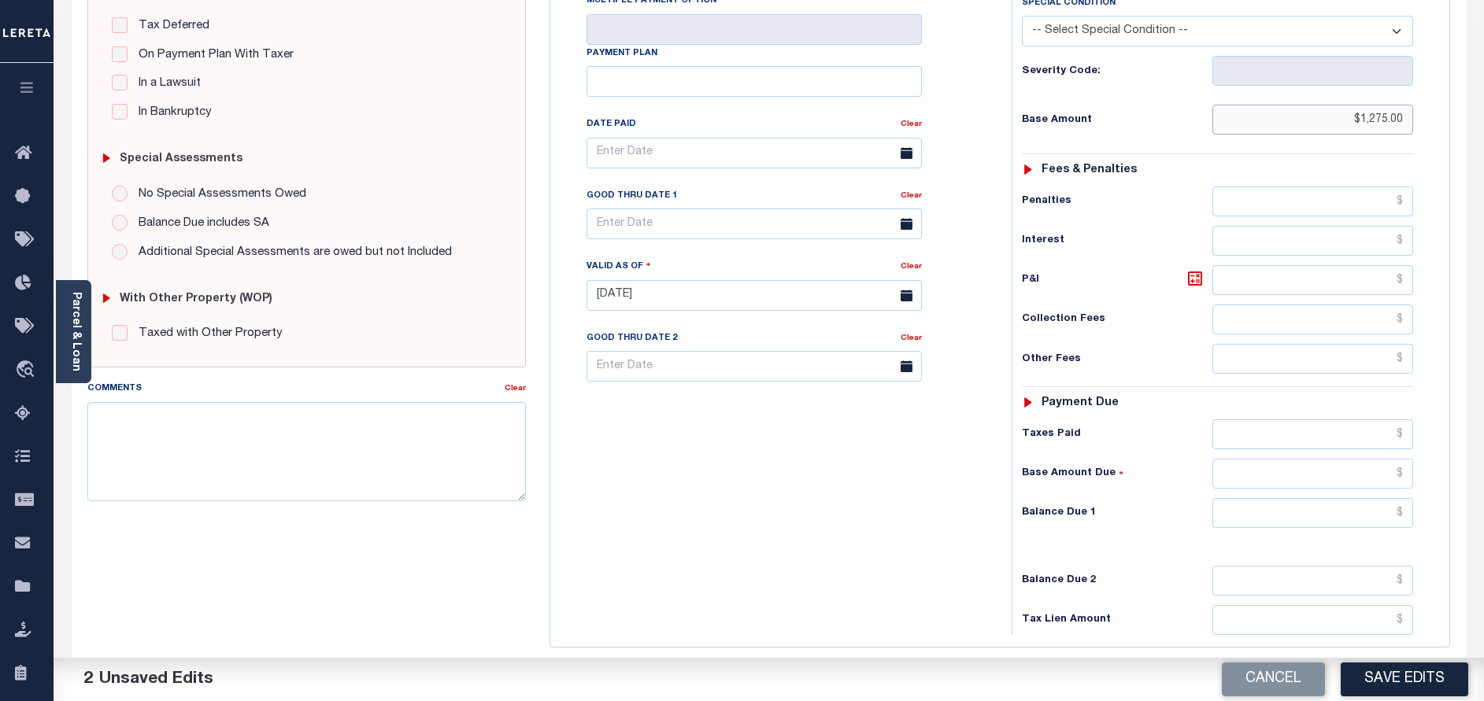
type input "$1,275.00"
click at [1331, 498] on input "text" at bounding box center [1312, 513] width 201 height 30
type input "$0.00"
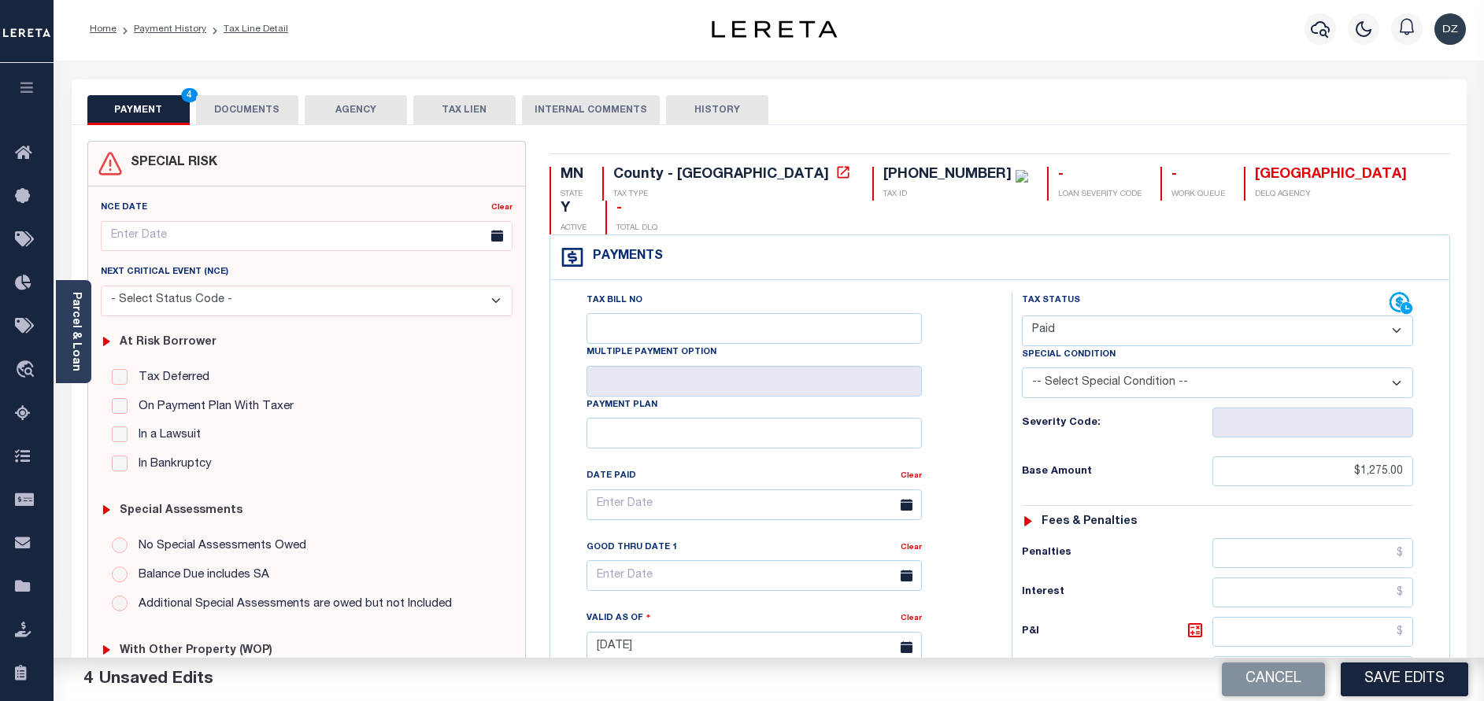
scroll to position [0, 0]
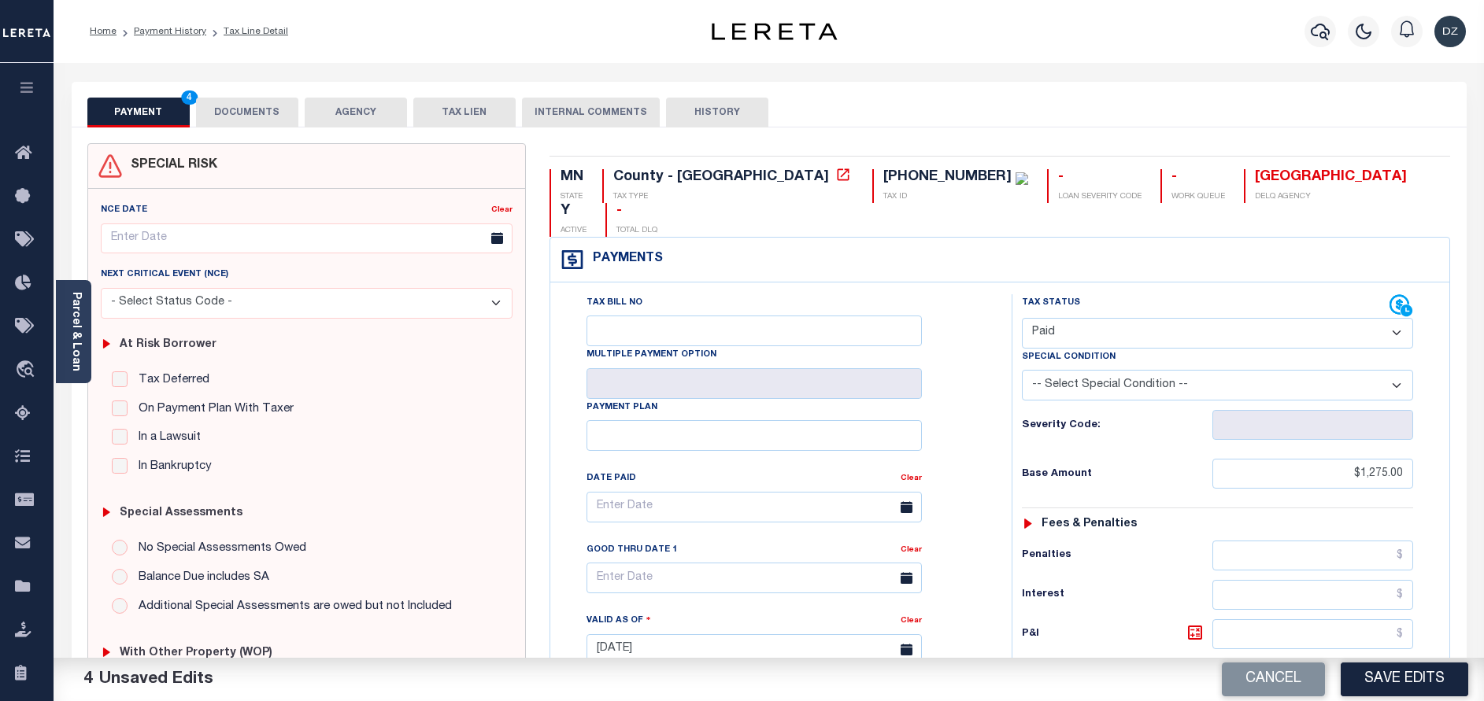
click at [265, 106] on button "DOCUMENTS" at bounding box center [247, 113] width 102 height 30
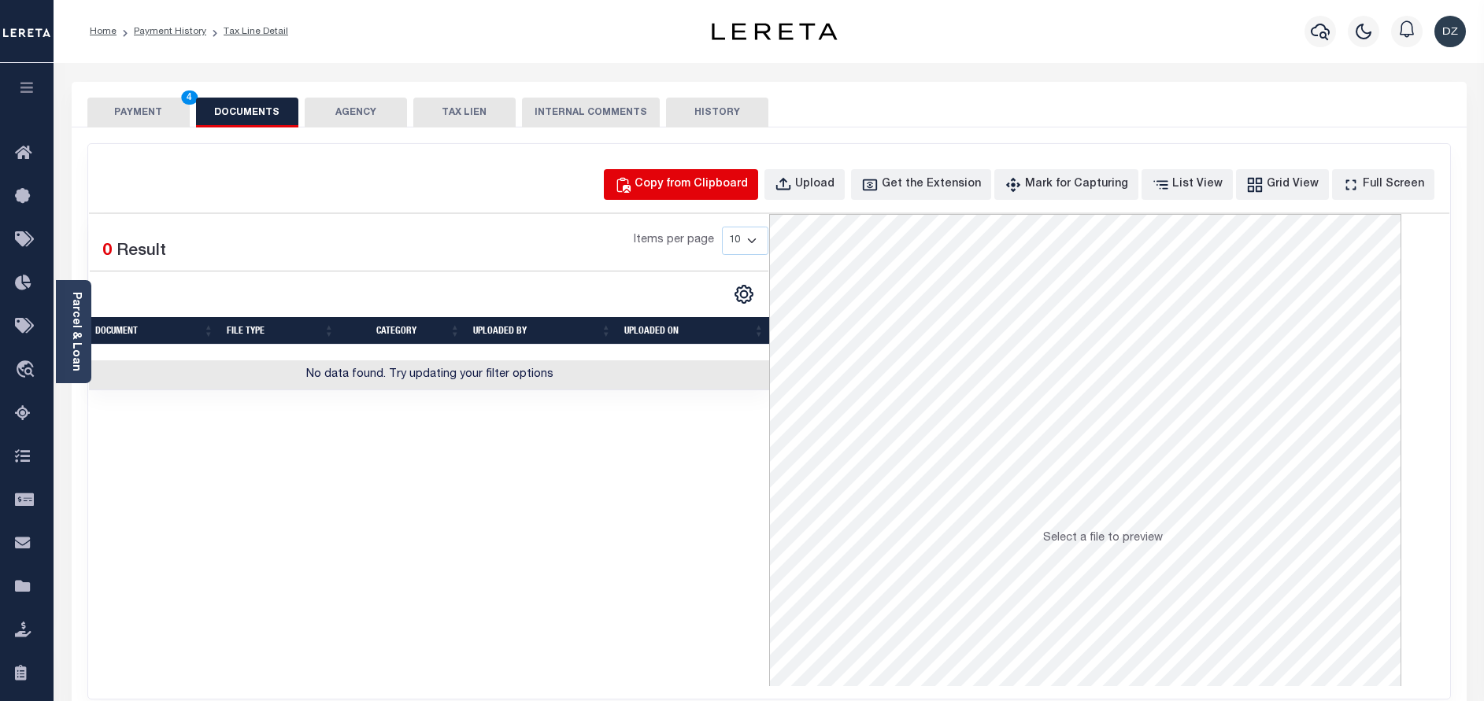
click at [710, 190] on div "Copy from Clipboard" at bounding box center [690, 184] width 113 height 17
select select "POP"
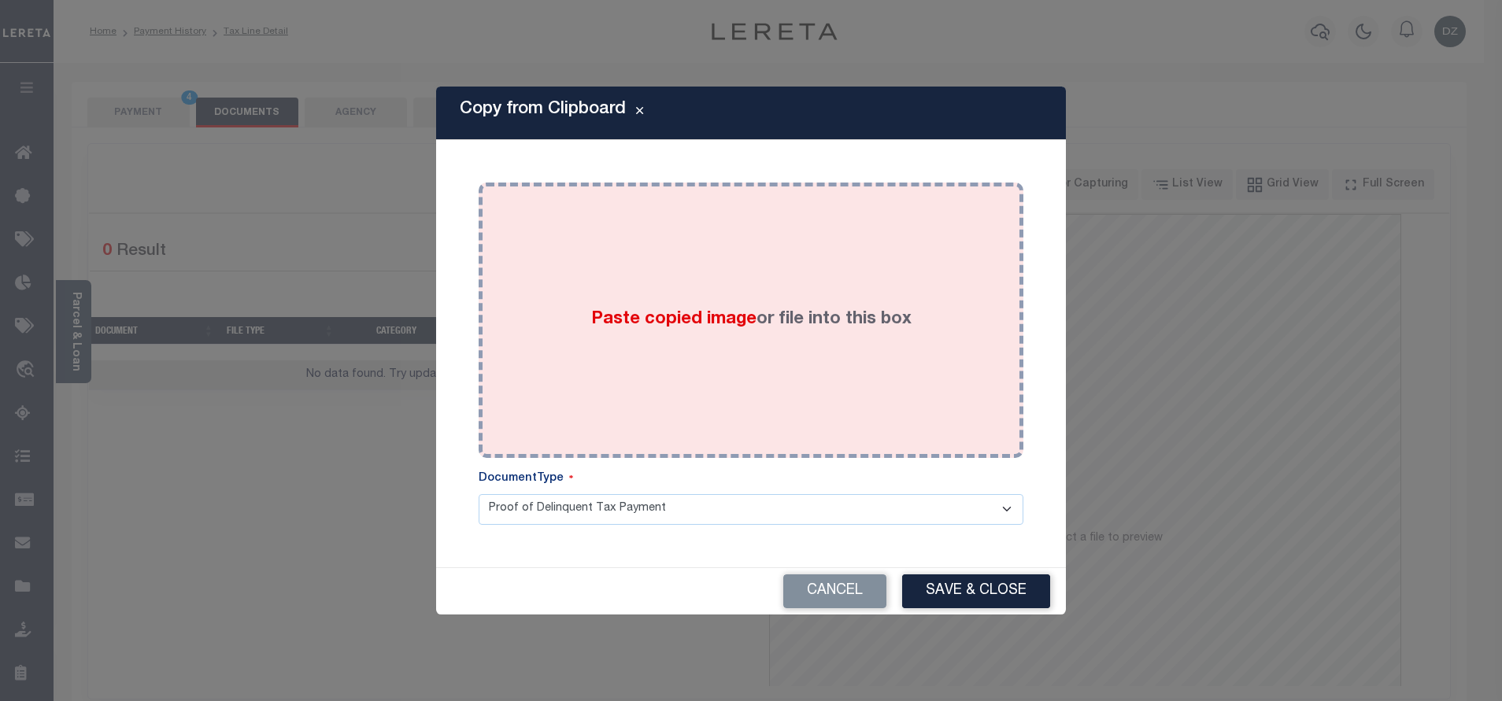
click at [686, 301] on div "Paste copied image or file into this box" at bounding box center [750, 320] width 521 height 252
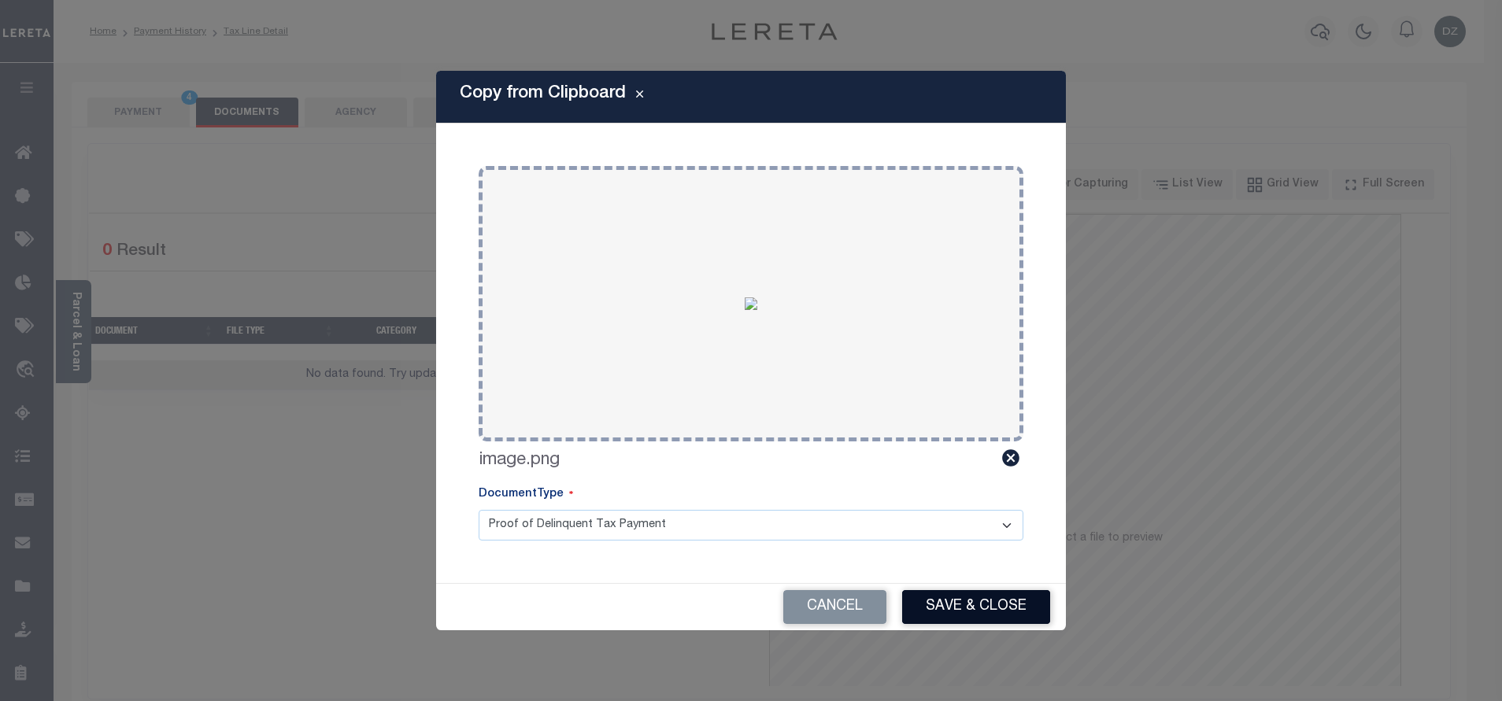
click at [929, 615] on button "Save & Close" at bounding box center [976, 607] width 148 height 34
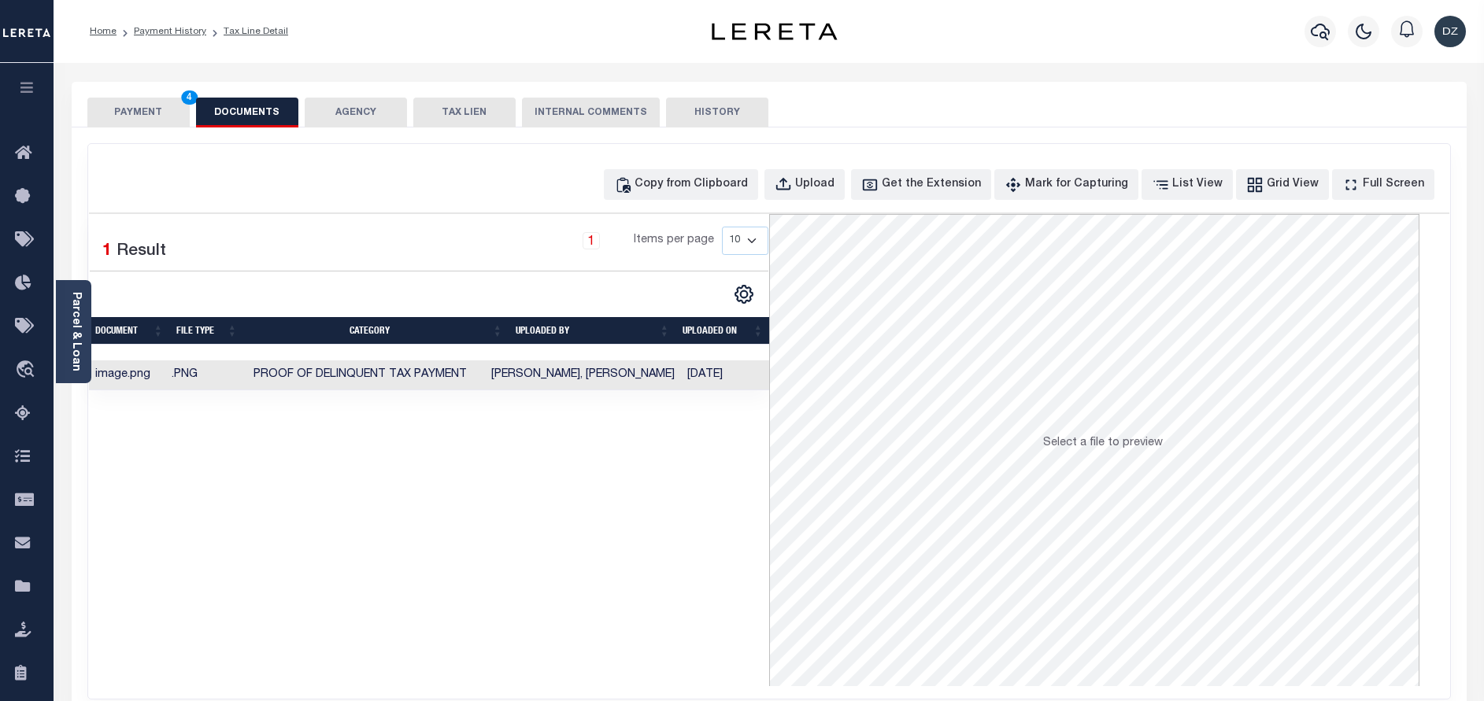
click at [104, 109] on button "PAYMENT 4" at bounding box center [138, 113] width 102 height 30
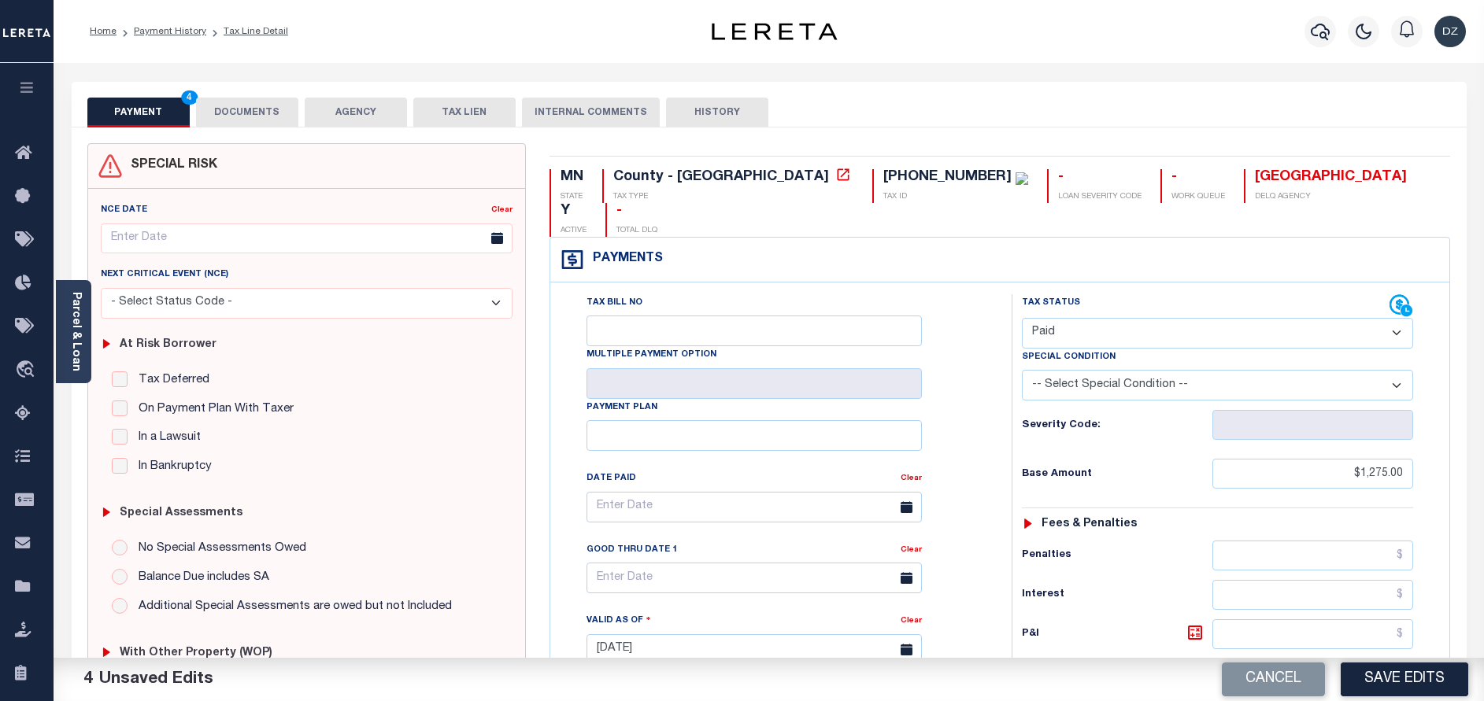
click at [1399, 682] on button "Save Edits" at bounding box center [1403, 680] width 127 height 34
checkbox input "false"
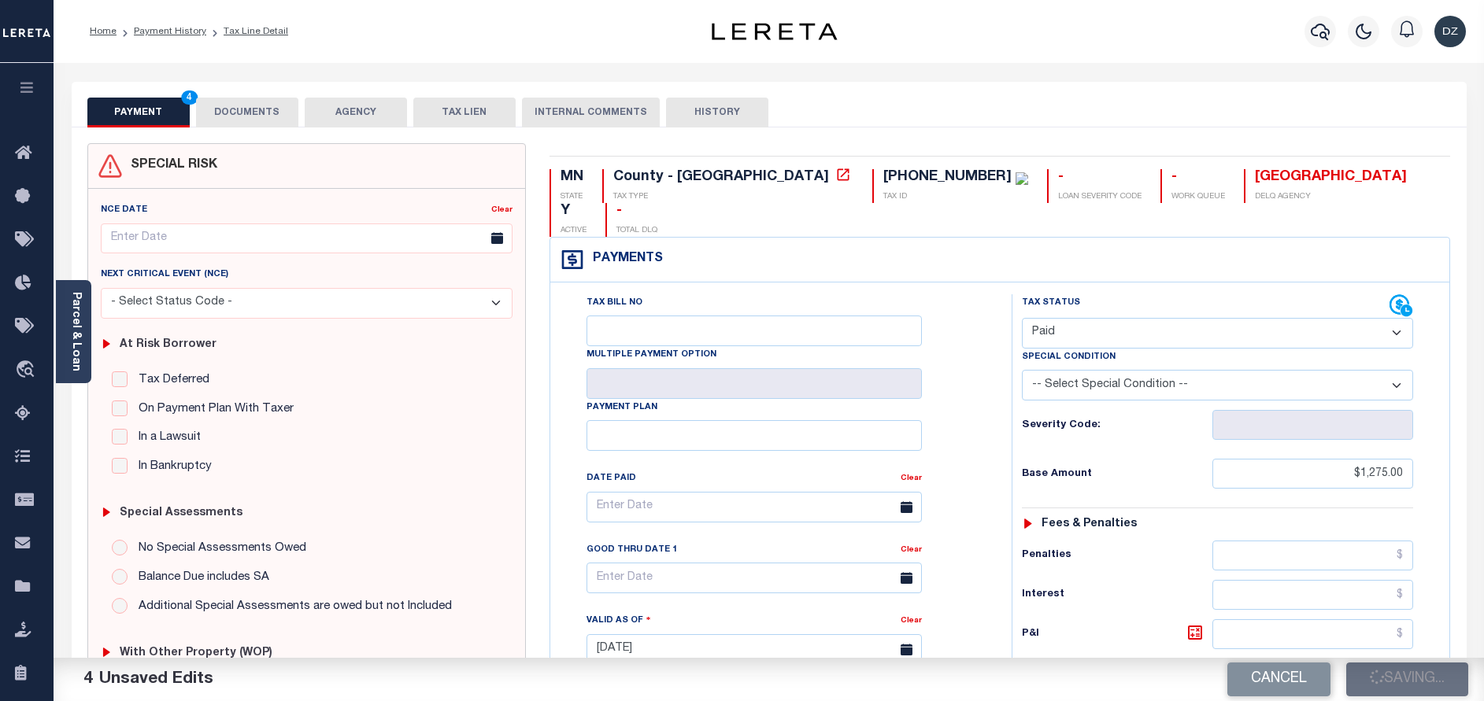
type input "$1,275"
type input "$0"
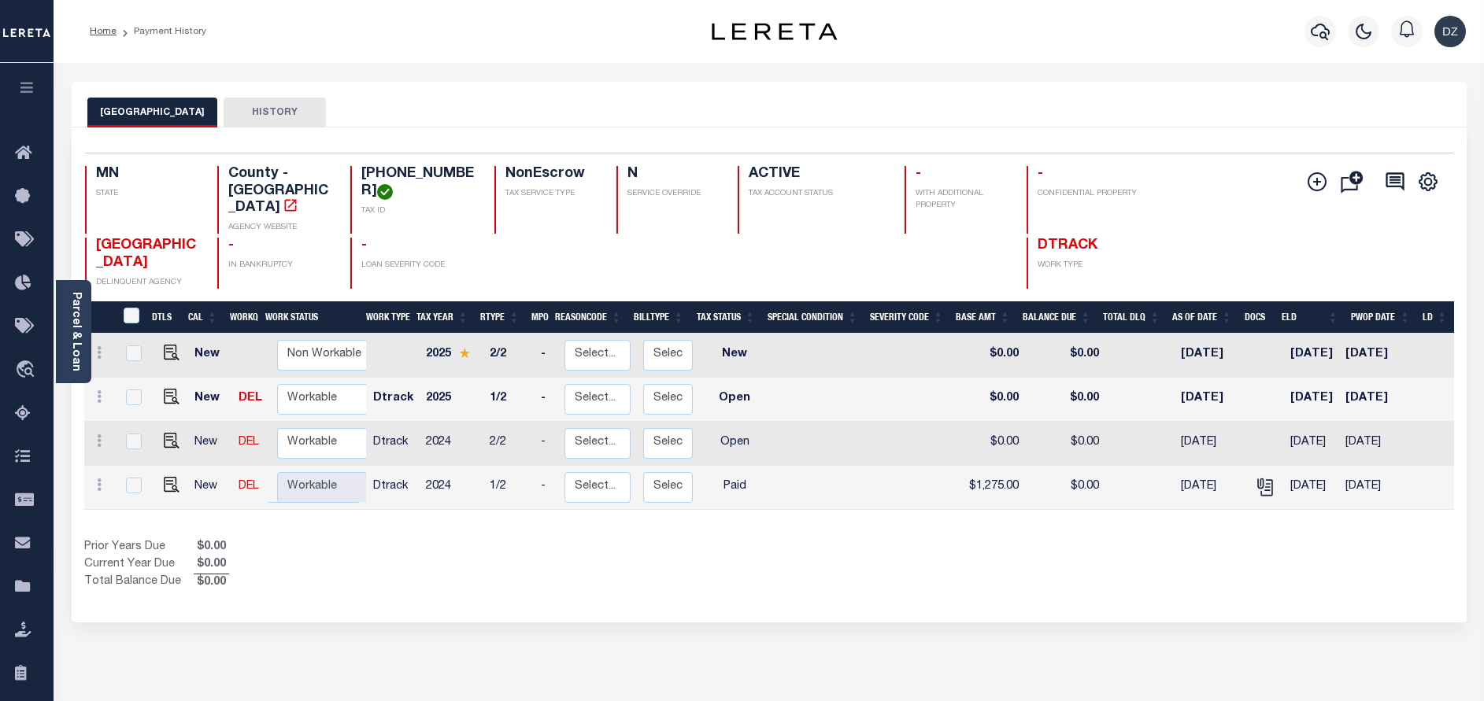
click at [168, 434] on td at bounding box center [169, 444] width 39 height 44
checkbox input "true"
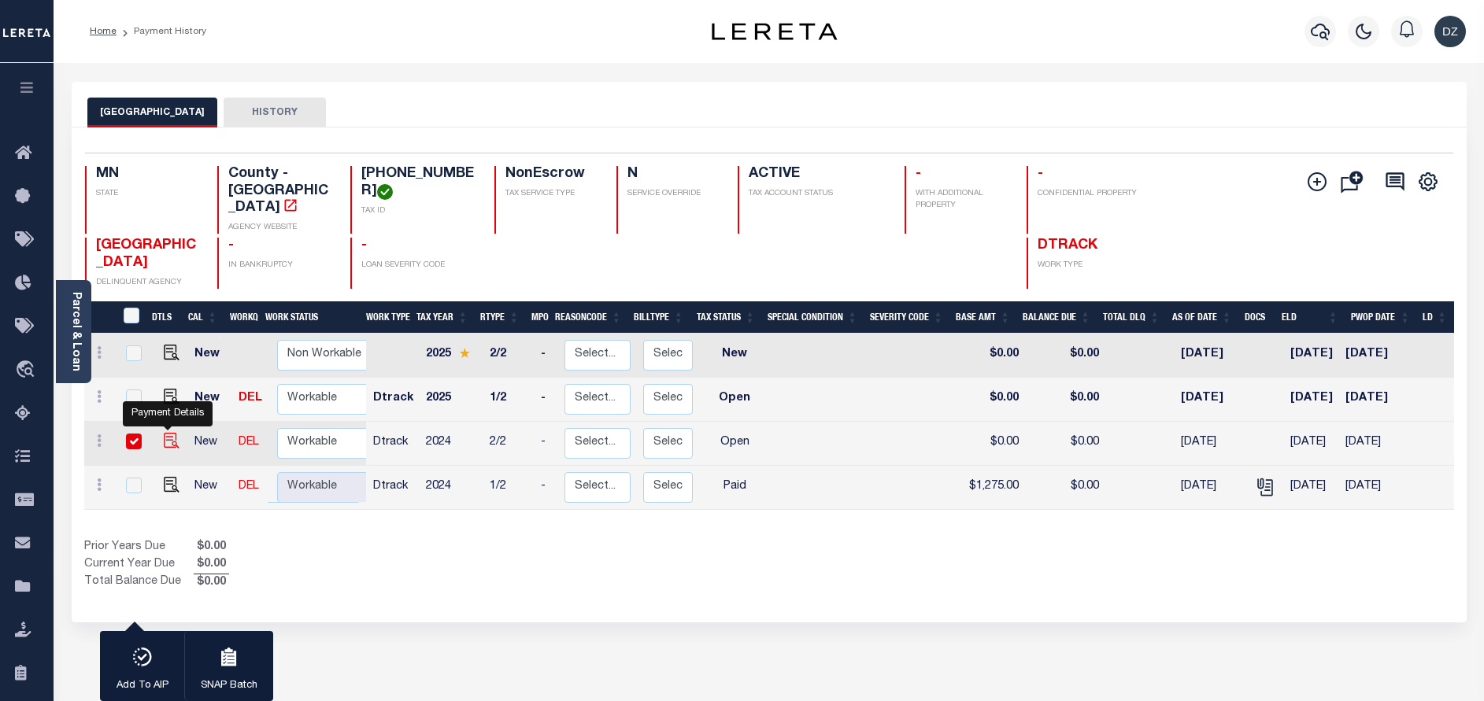
click at [167, 433] on img "" at bounding box center [172, 441] width 16 height 16
checkbox input "false"
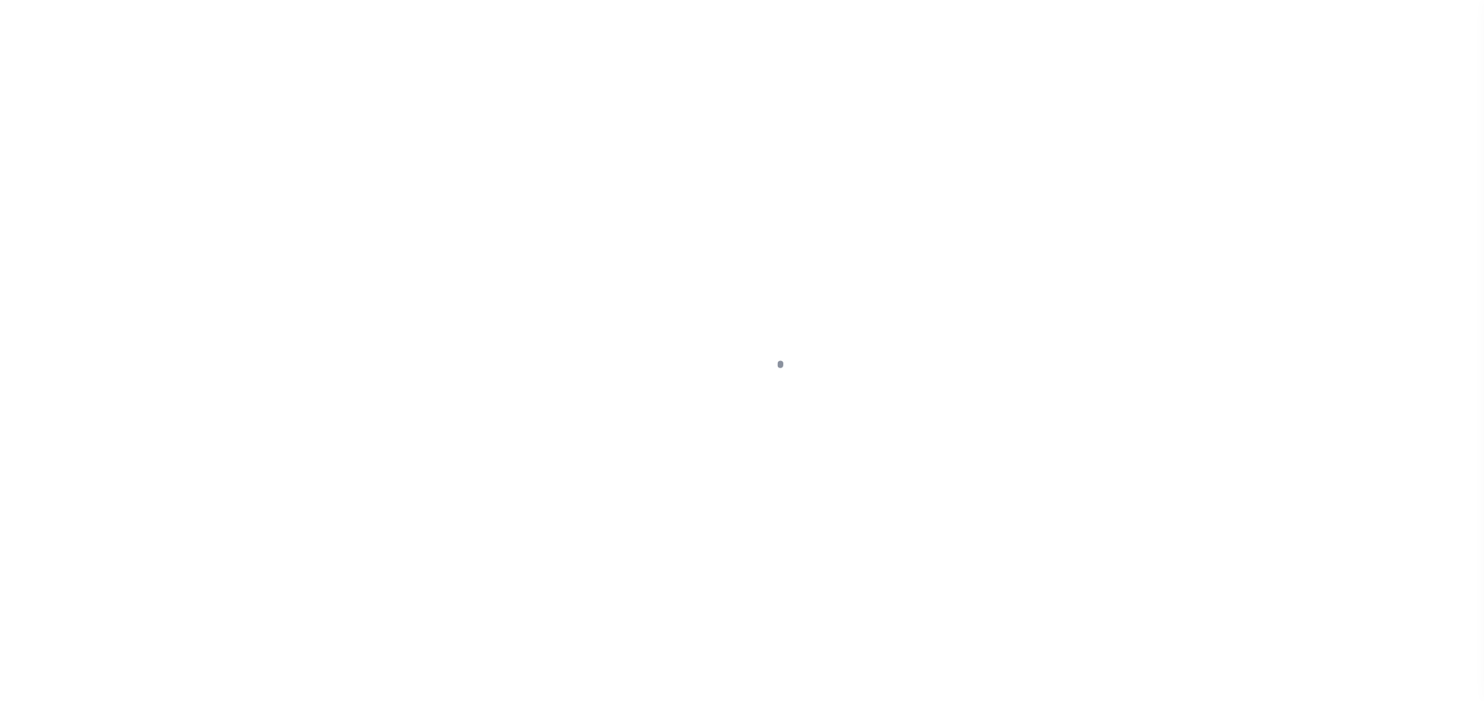
select select "OP2"
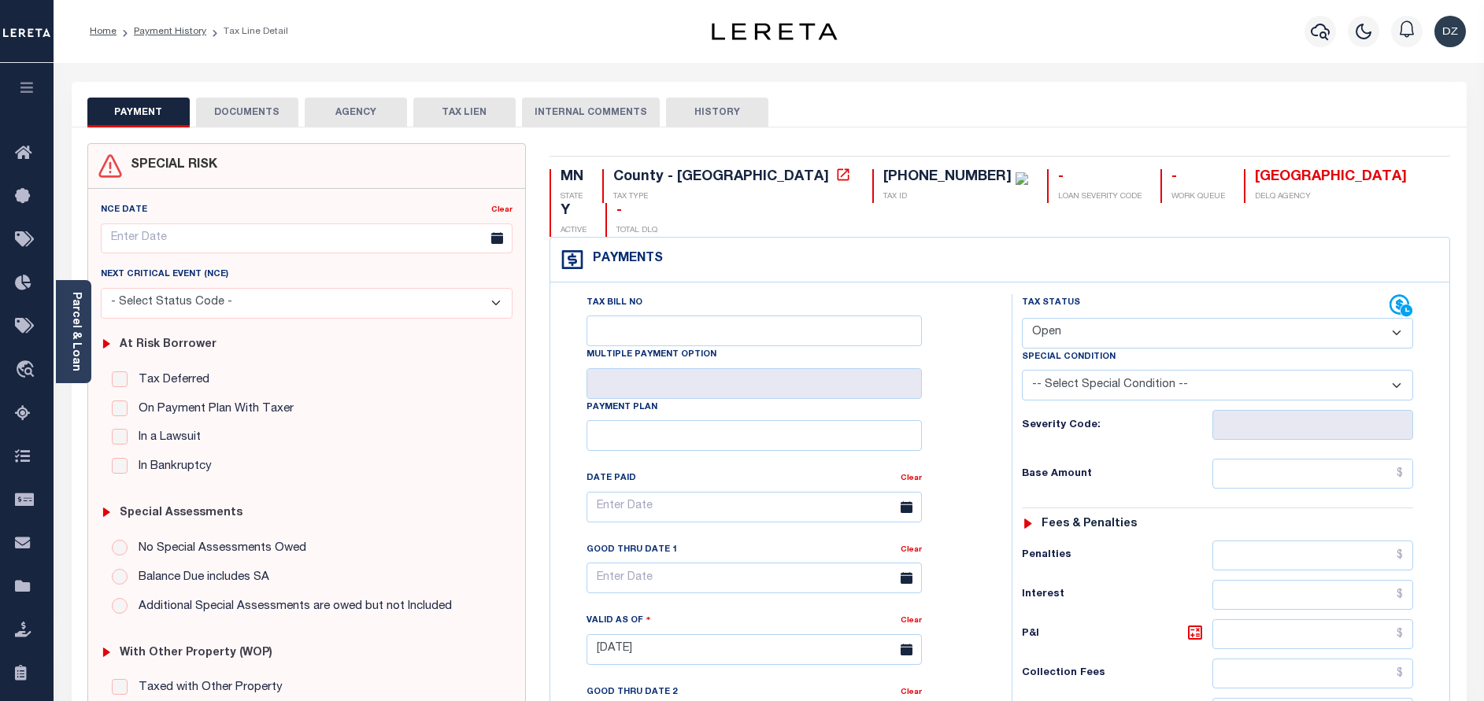
click at [288, 116] on button "DOCUMENTS" at bounding box center [247, 113] width 102 height 30
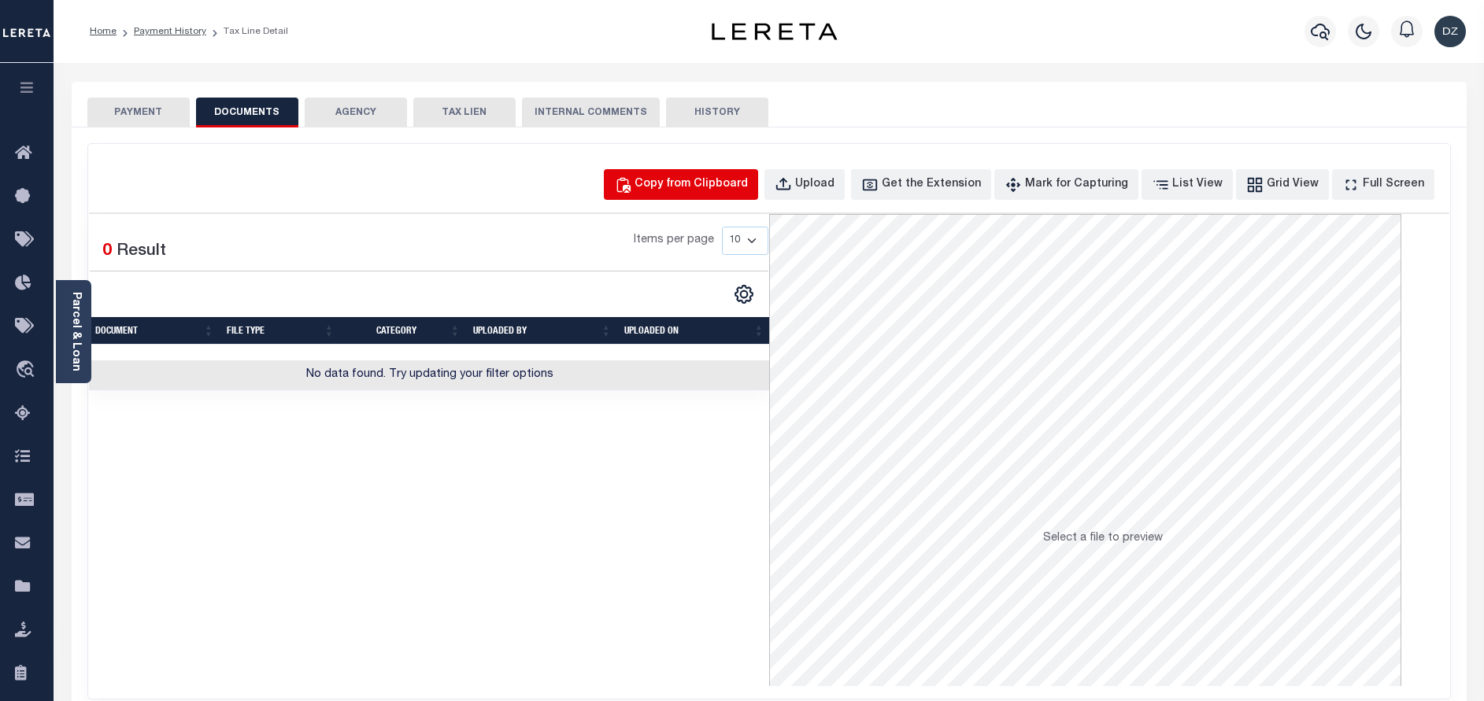
click at [685, 177] on div "Copy from Clipboard" at bounding box center [690, 184] width 113 height 17
select select "POP"
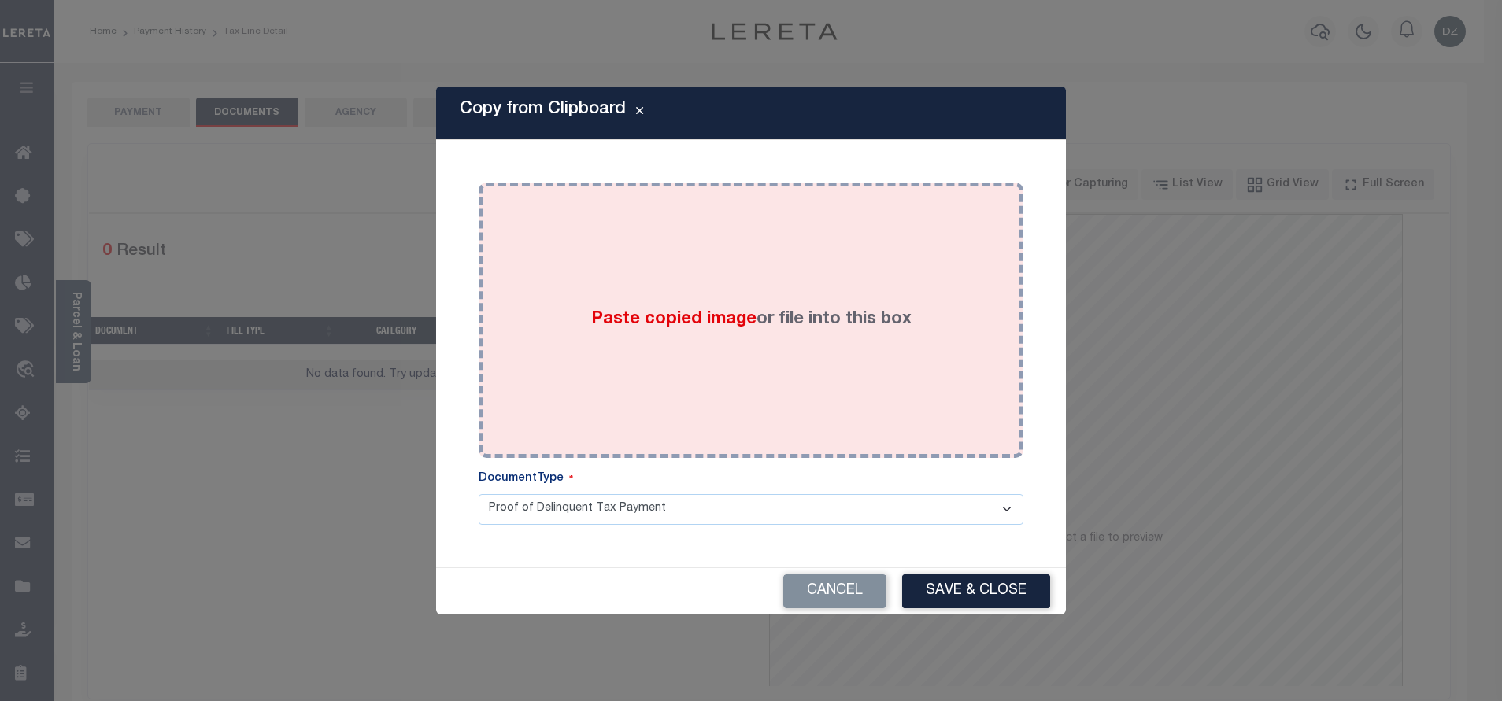
click at [697, 264] on div "Paste copied image or file into this box" at bounding box center [750, 320] width 521 height 252
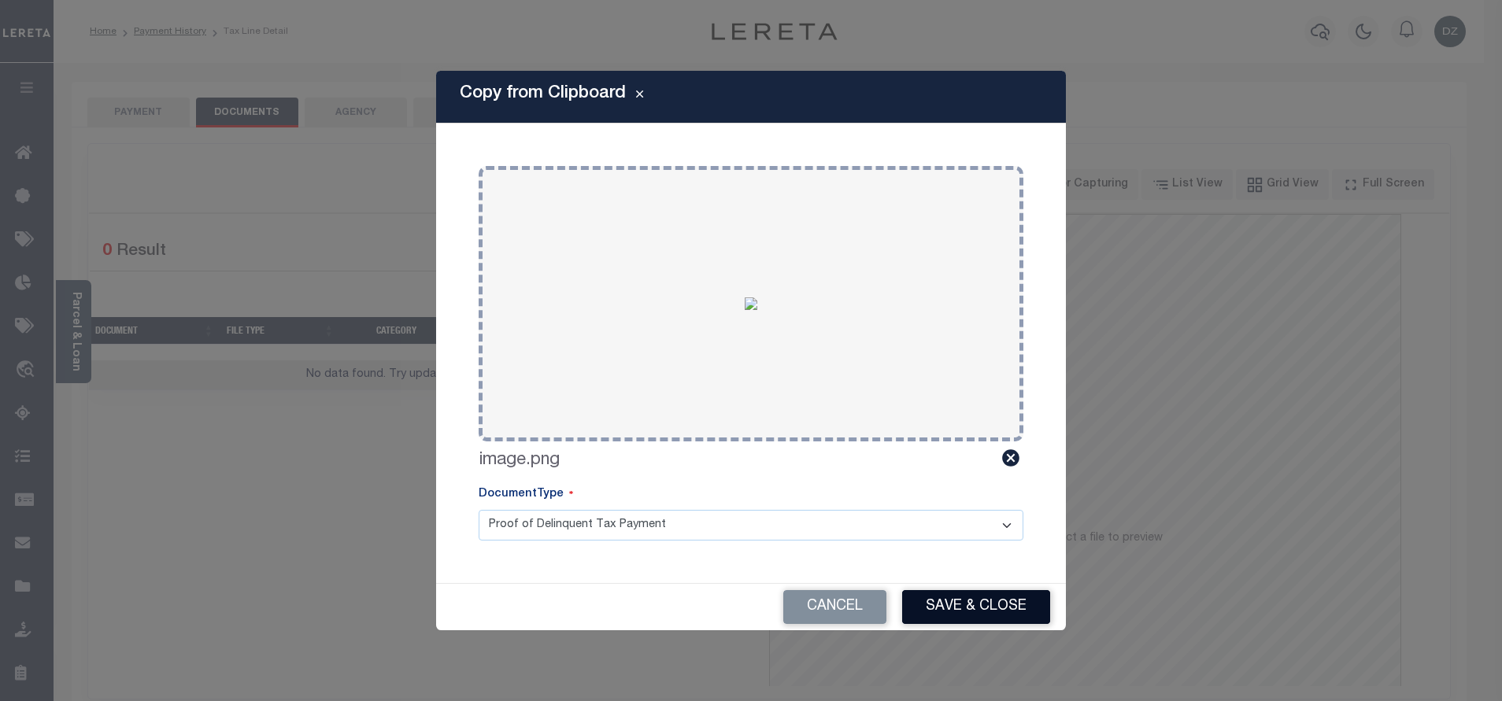
click at [971, 613] on button "Save & Close" at bounding box center [976, 607] width 148 height 34
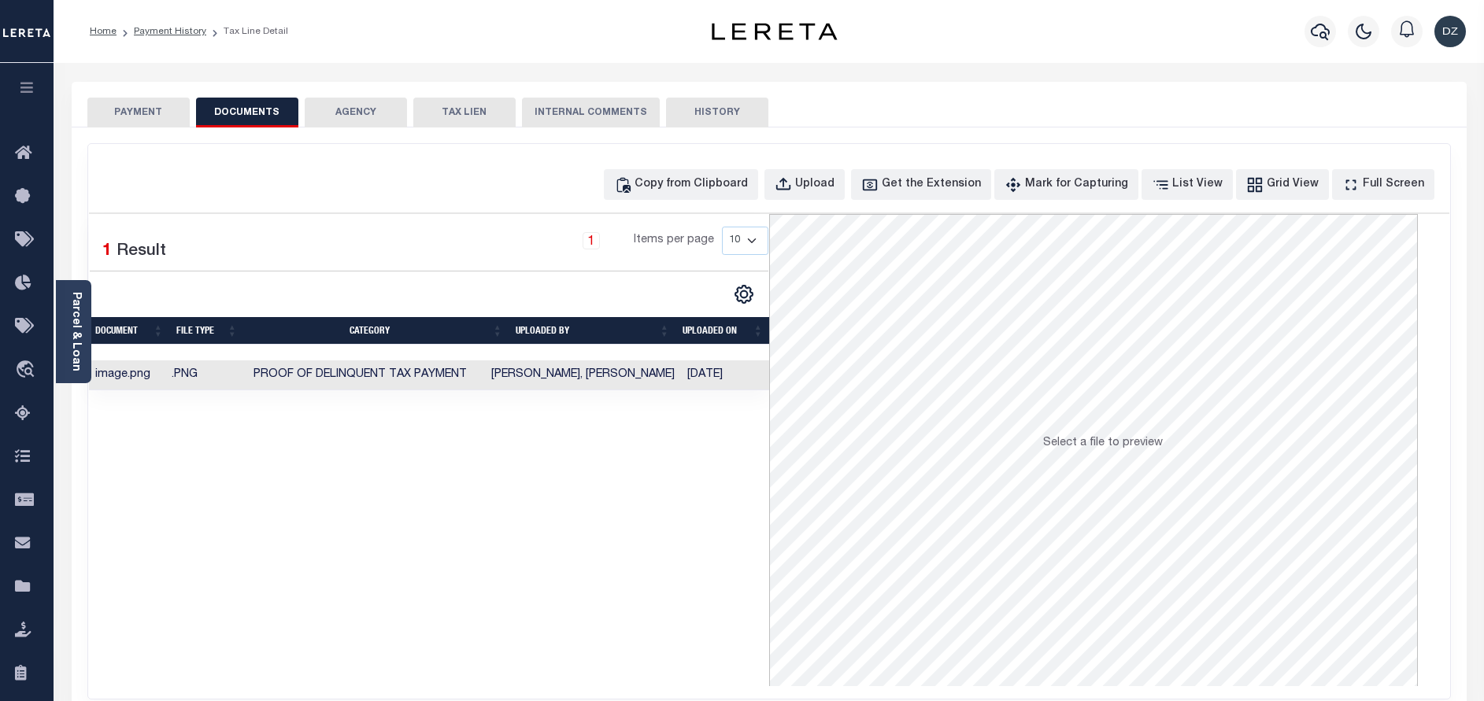
click at [124, 111] on button "PAYMENT" at bounding box center [138, 113] width 102 height 30
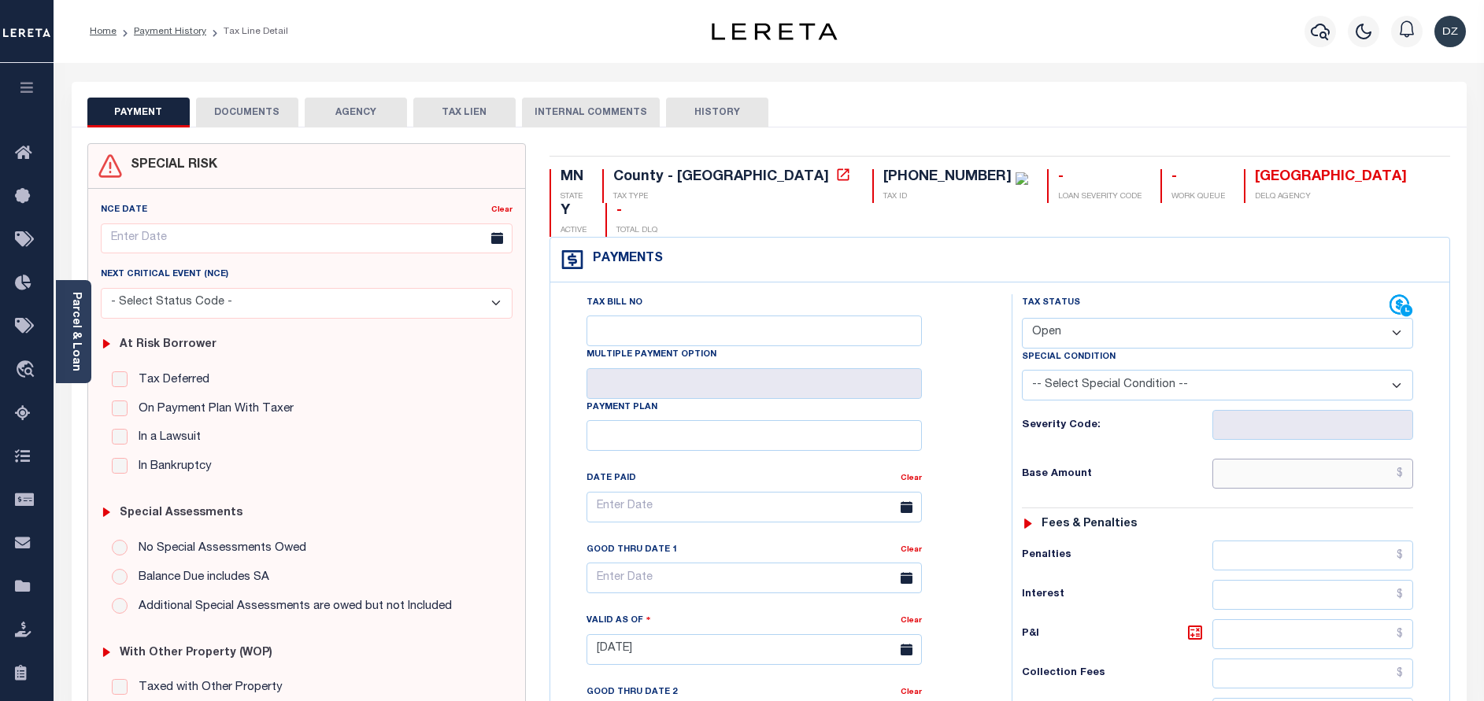
click at [1288, 459] on input "text" at bounding box center [1312, 474] width 201 height 30
type input "$1,275.00"
type input "[DATE]"
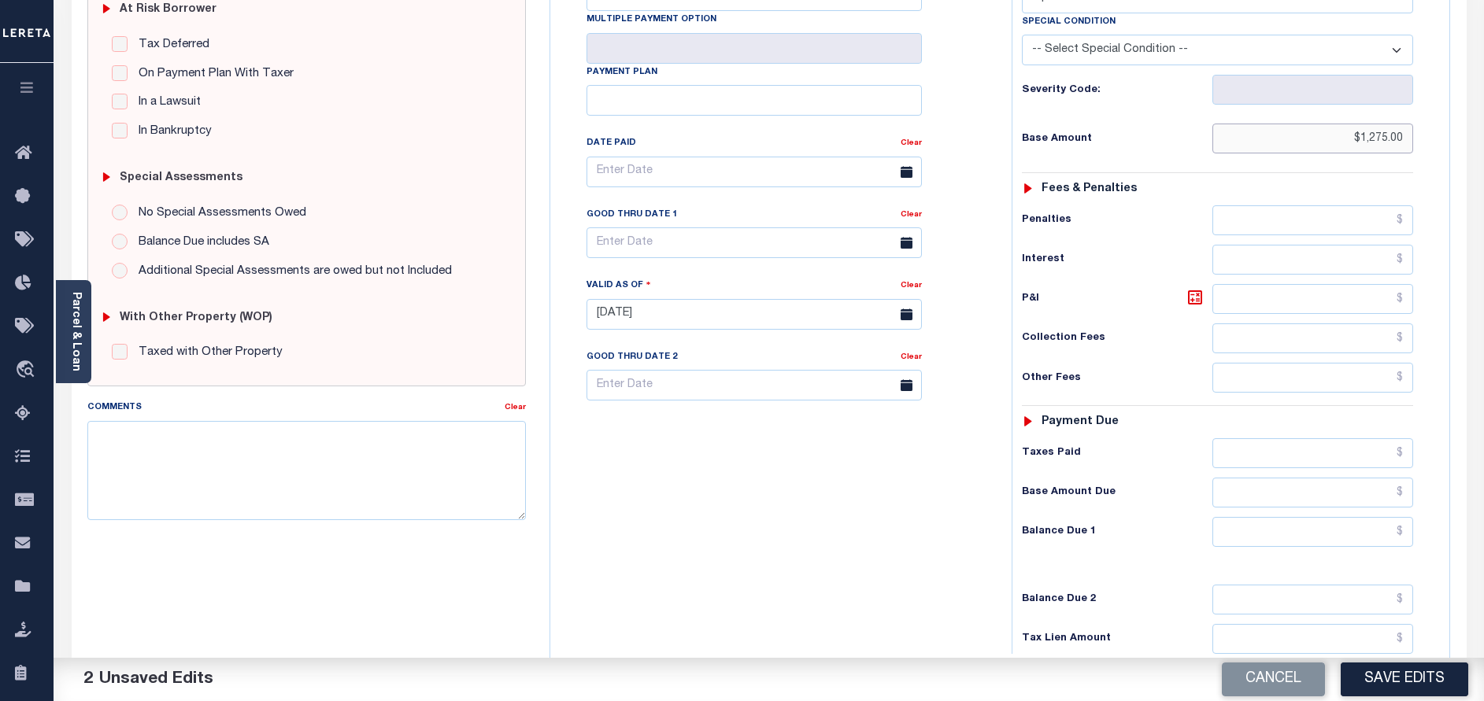
scroll to position [354, 0]
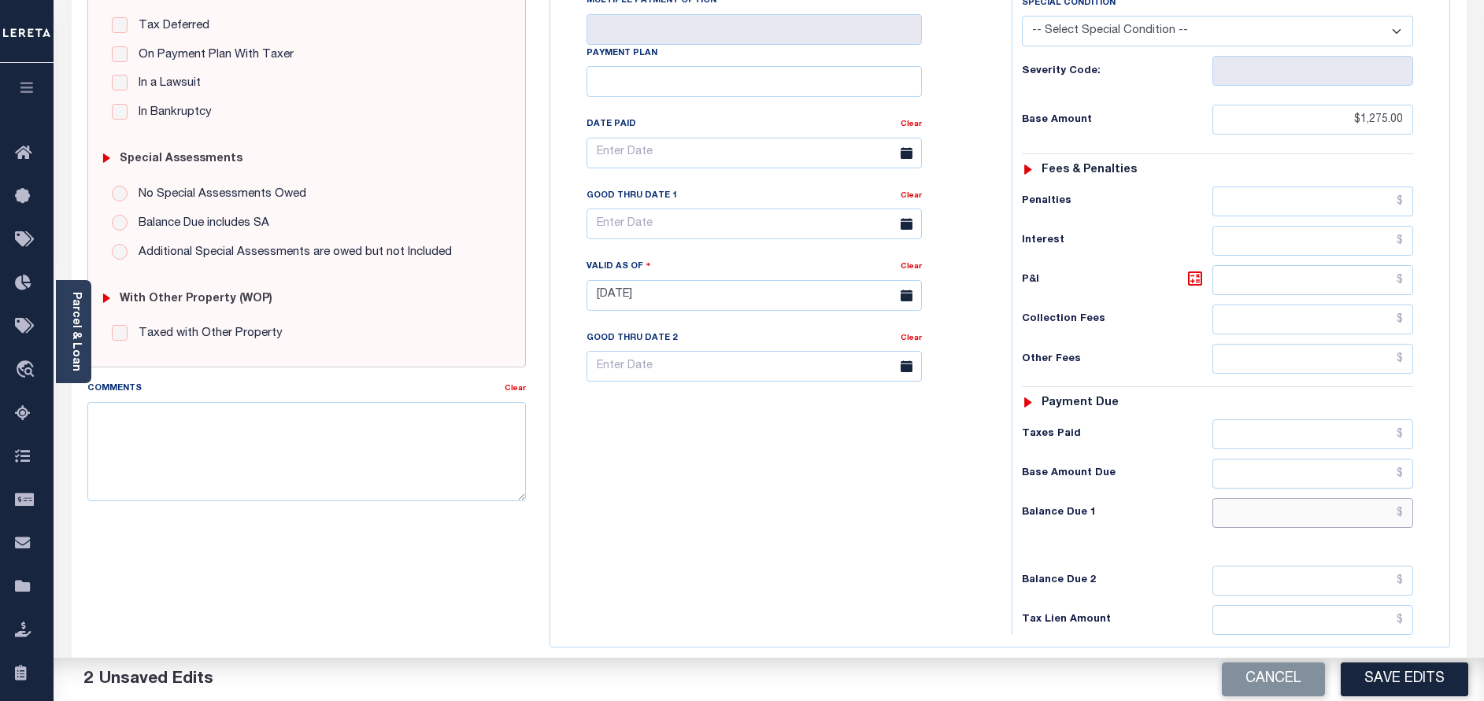
click at [1315, 498] on input "text" at bounding box center [1312, 513] width 201 height 30
type input "$0.00"
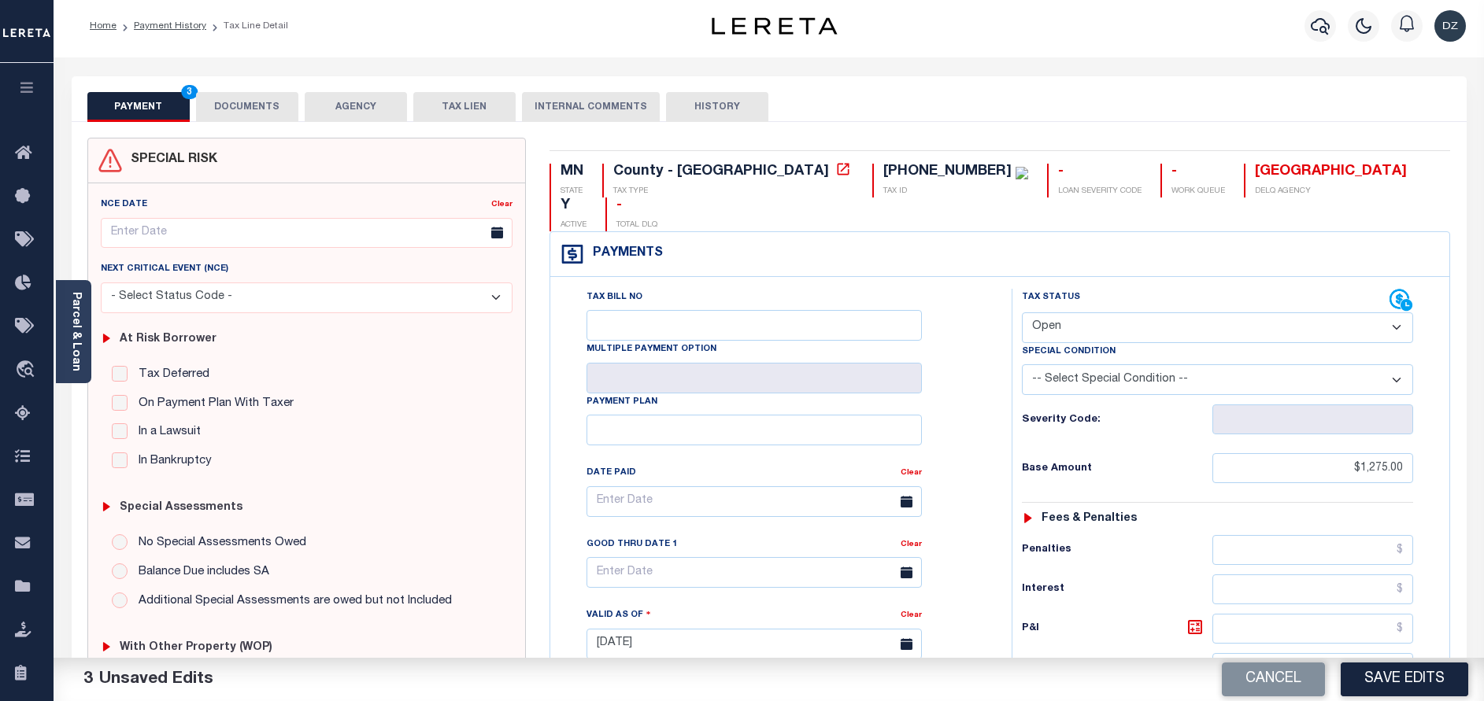
scroll to position [0, 0]
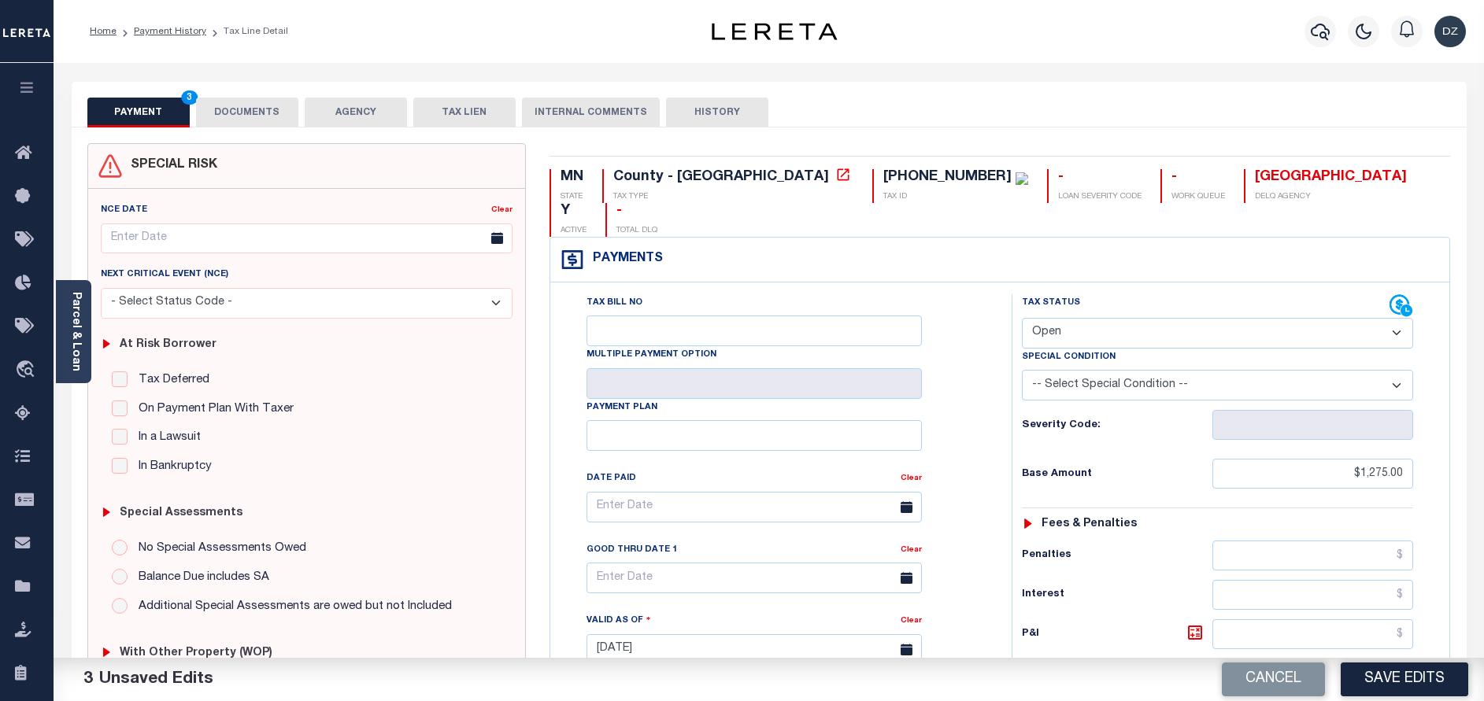
click at [274, 116] on button "DOCUMENTS" at bounding box center [247, 113] width 102 height 30
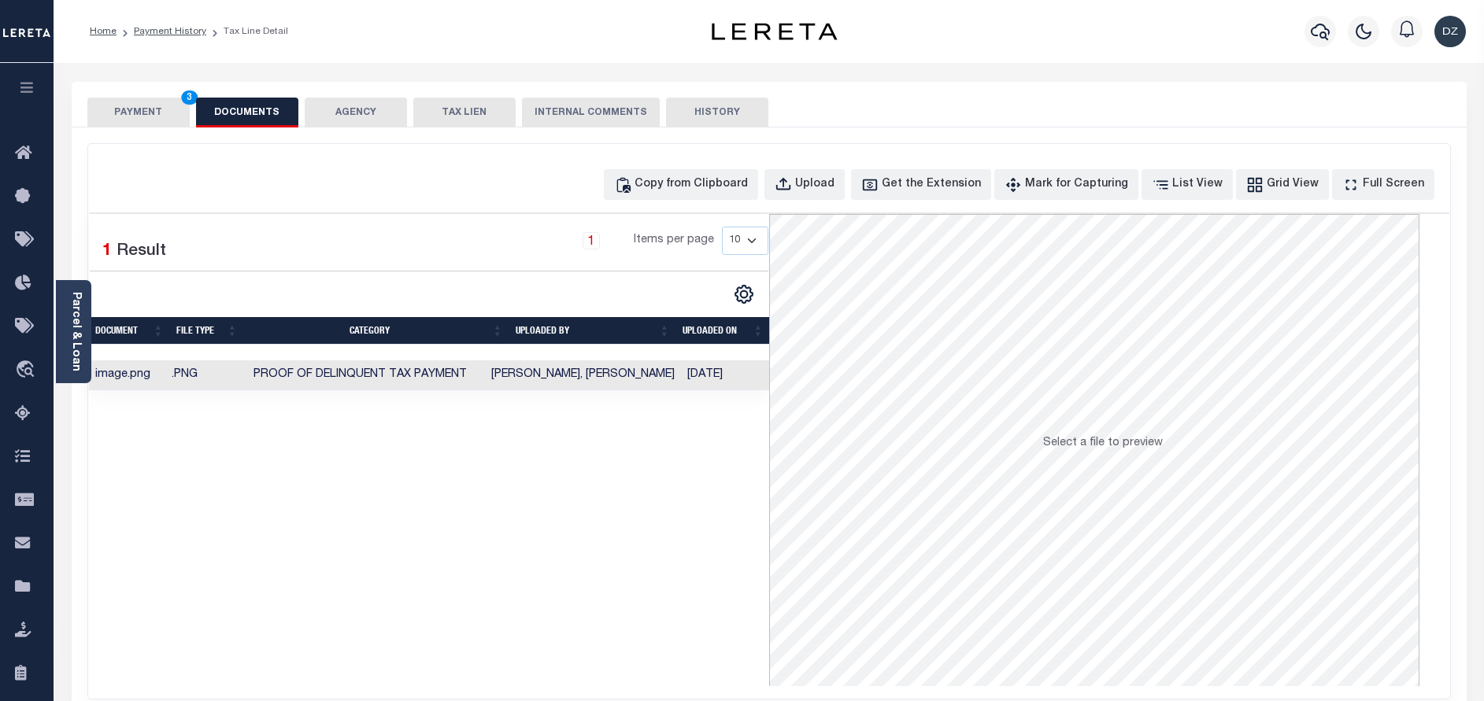
click at [116, 106] on button "PAYMENT 3" at bounding box center [138, 113] width 102 height 30
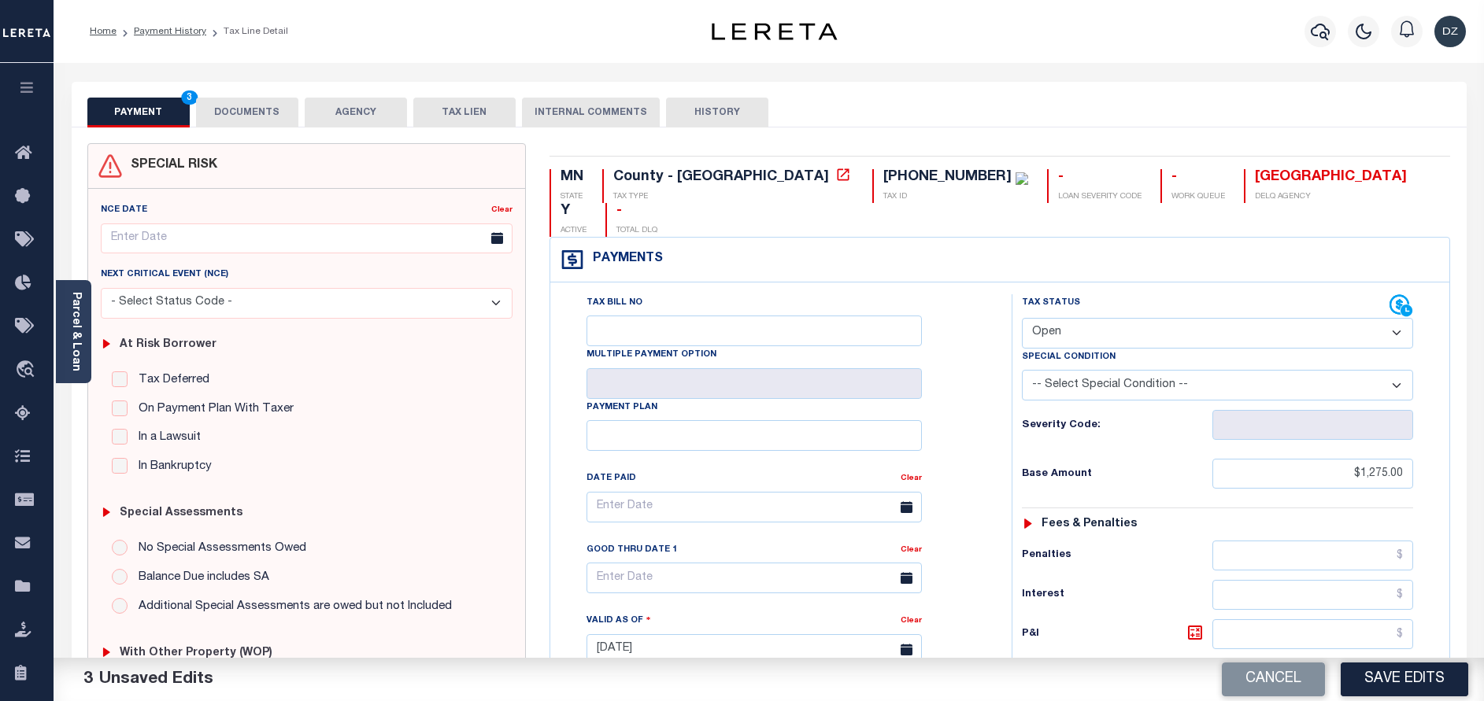
click at [1069, 318] on select "- Select Status Code - Open Due/Unpaid Paid Incomplete No Tax Due Internal Refu…" at bounding box center [1217, 333] width 391 height 31
select select "PYD"
click at [1022, 318] on select "- Select Status Code - Open Due/Unpaid Paid Incomplete No Tax Due Internal Refu…" at bounding box center [1217, 333] width 391 height 31
click at [1397, 677] on button "Save Edits" at bounding box center [1403, 680] width 127 height 34
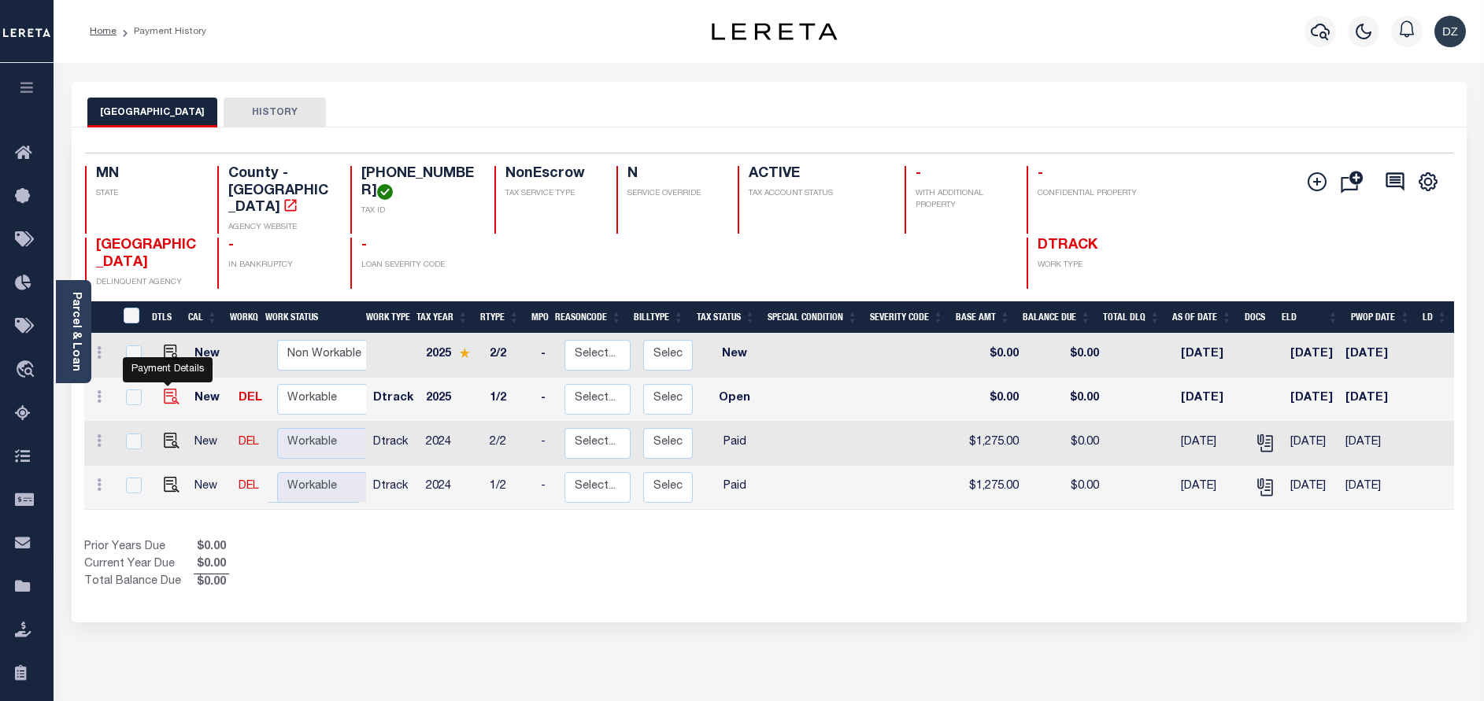
click at [164, 389] on img "" at bounding box center [172, 397] width 16 height 16
checkbox input "true"
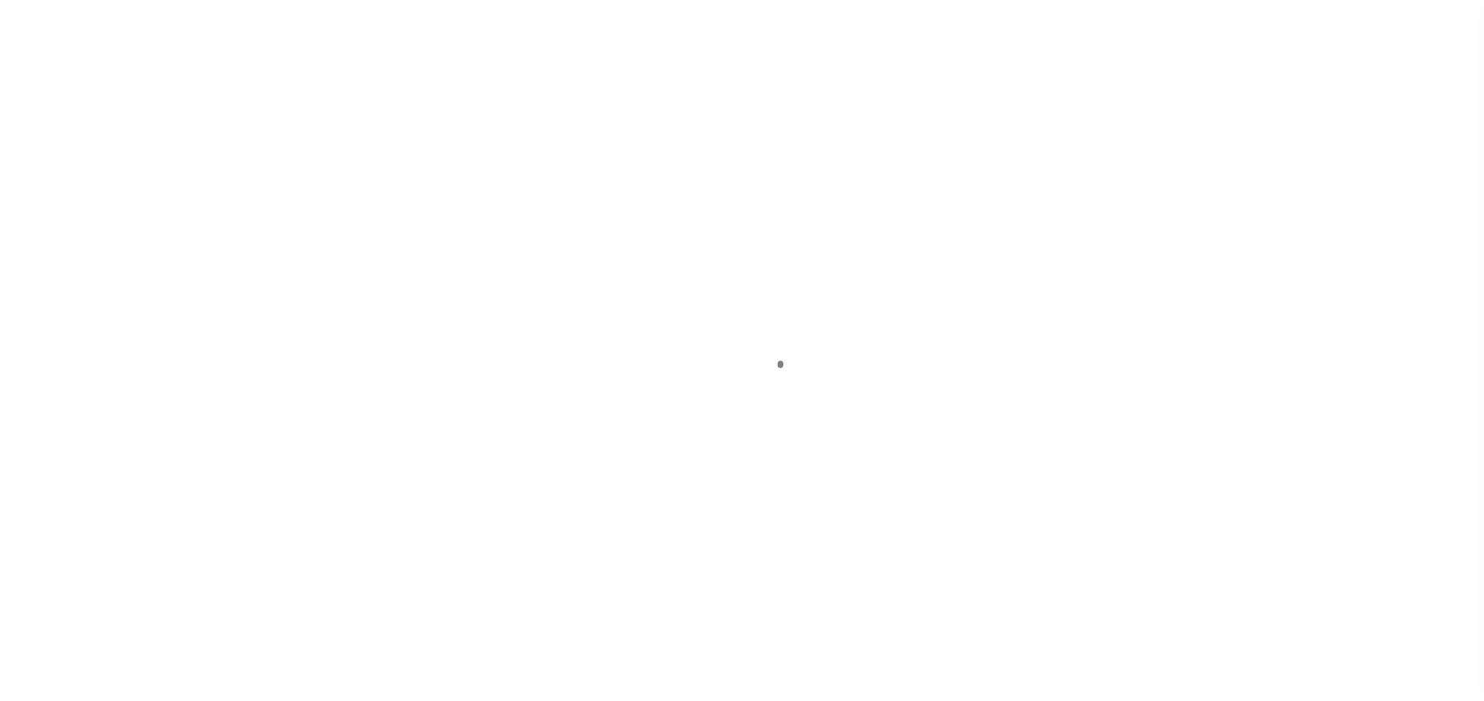
select select "OP2"
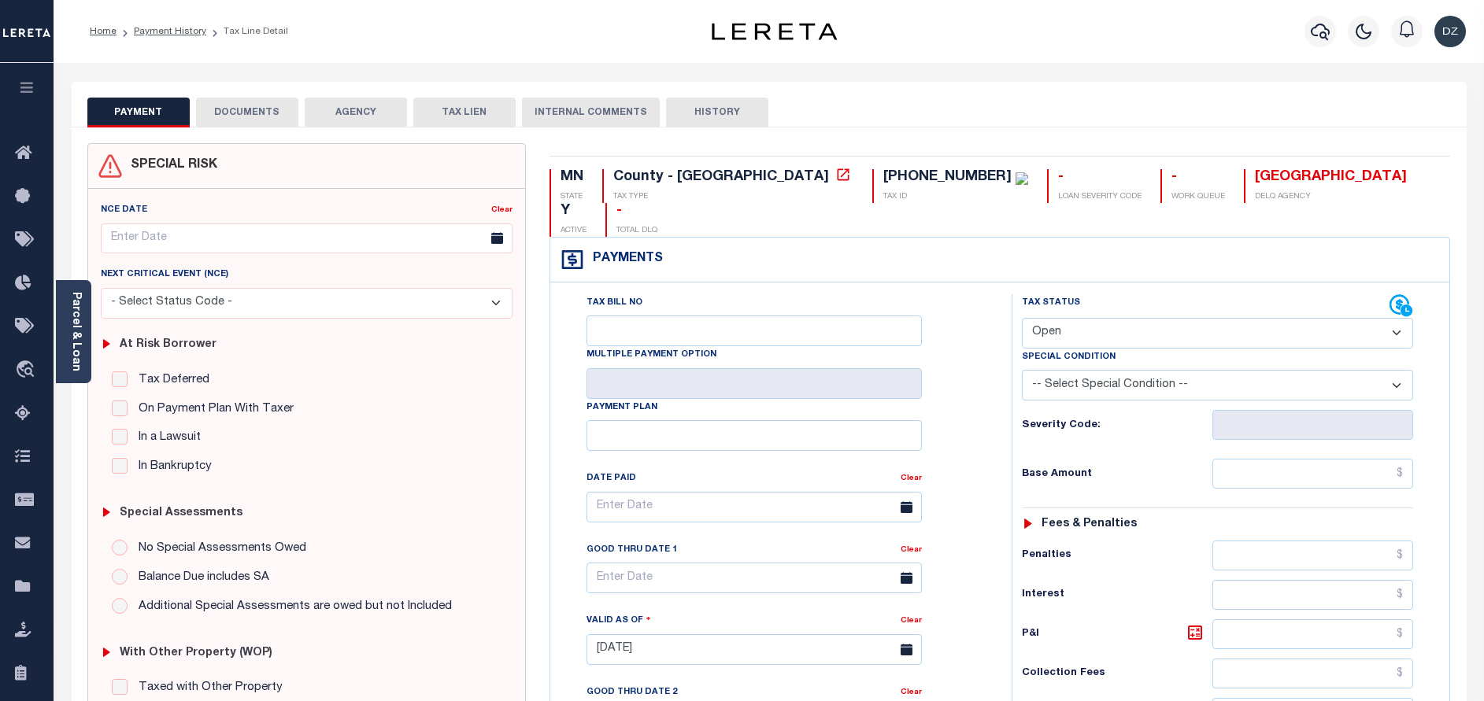
click at [263, 119] on button "DOCUMENTS" at bounding box center [247, 113] width 102 height 30
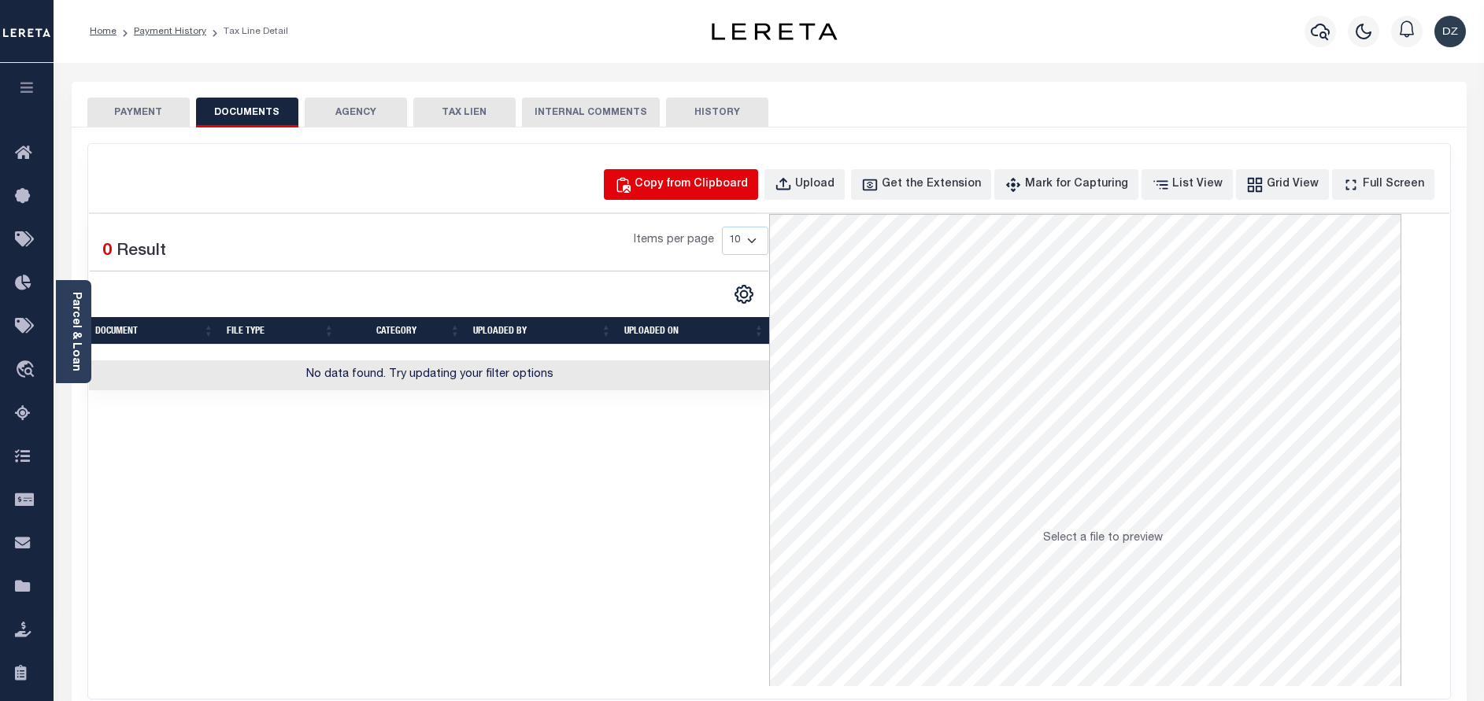
click at [660, 198] on button "Copy from Clipboard" at bounding box center [681, 184] width 154 height 31
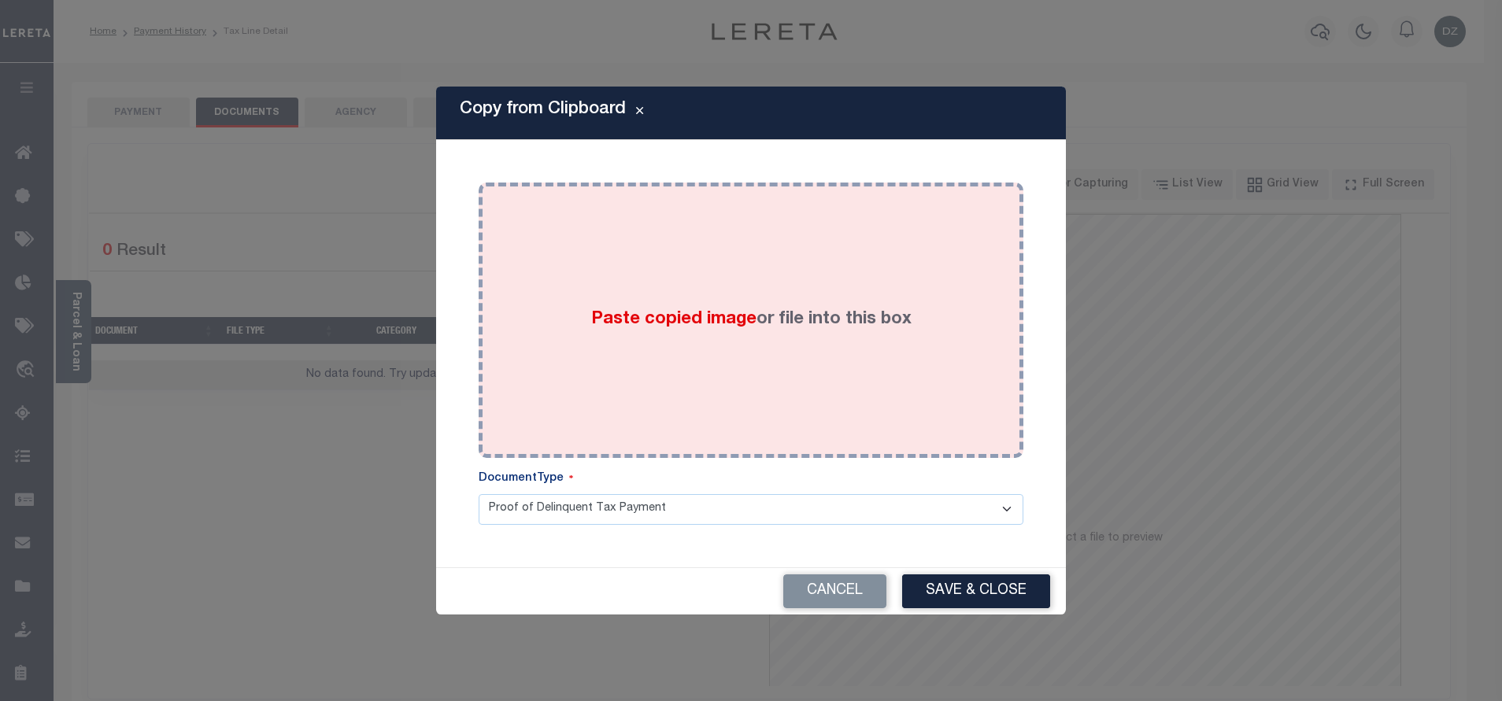
click at [656, 305] on div "Paste copied image or file into this box" at bounding box center [750, 320] width 521 height 252
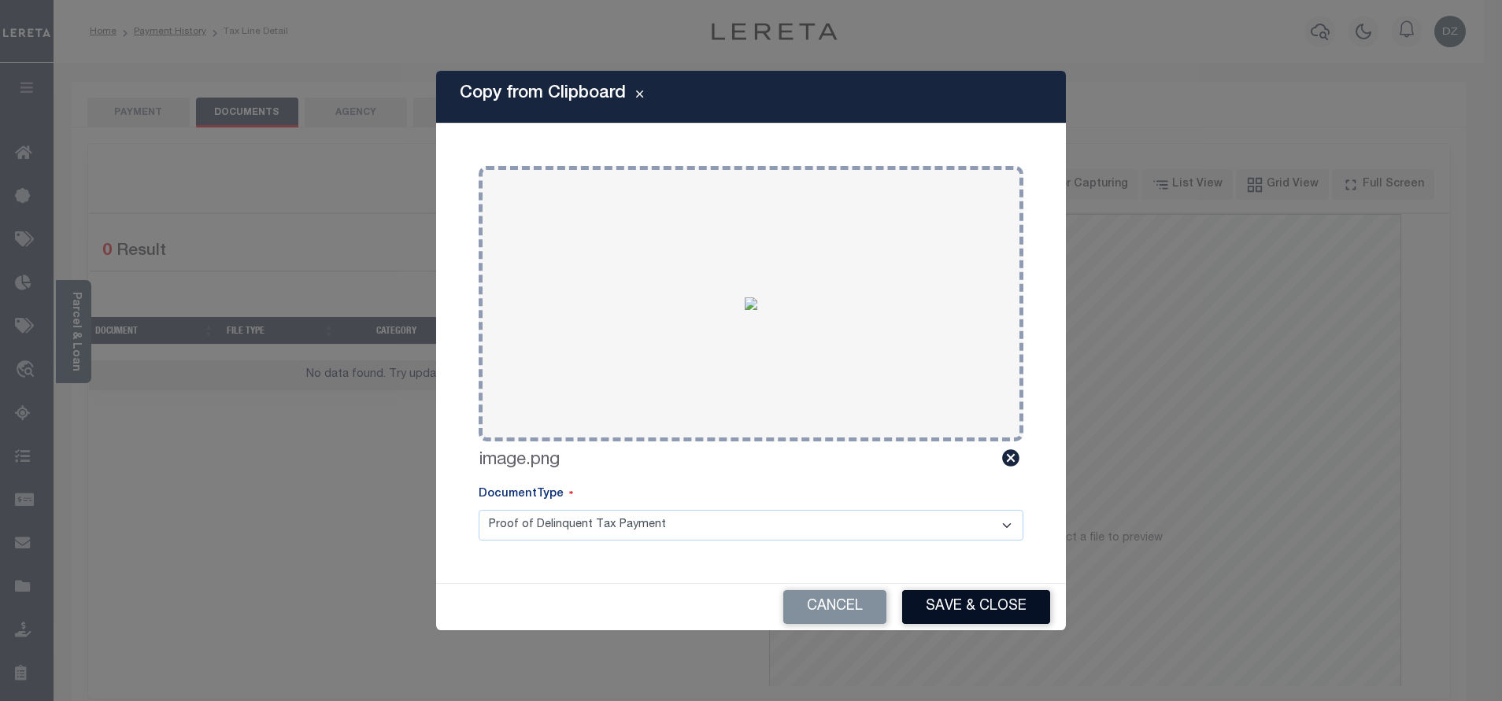
click at [962, 606] on button "Save & Close" at bounding box center [976, 607] width 148 height 34
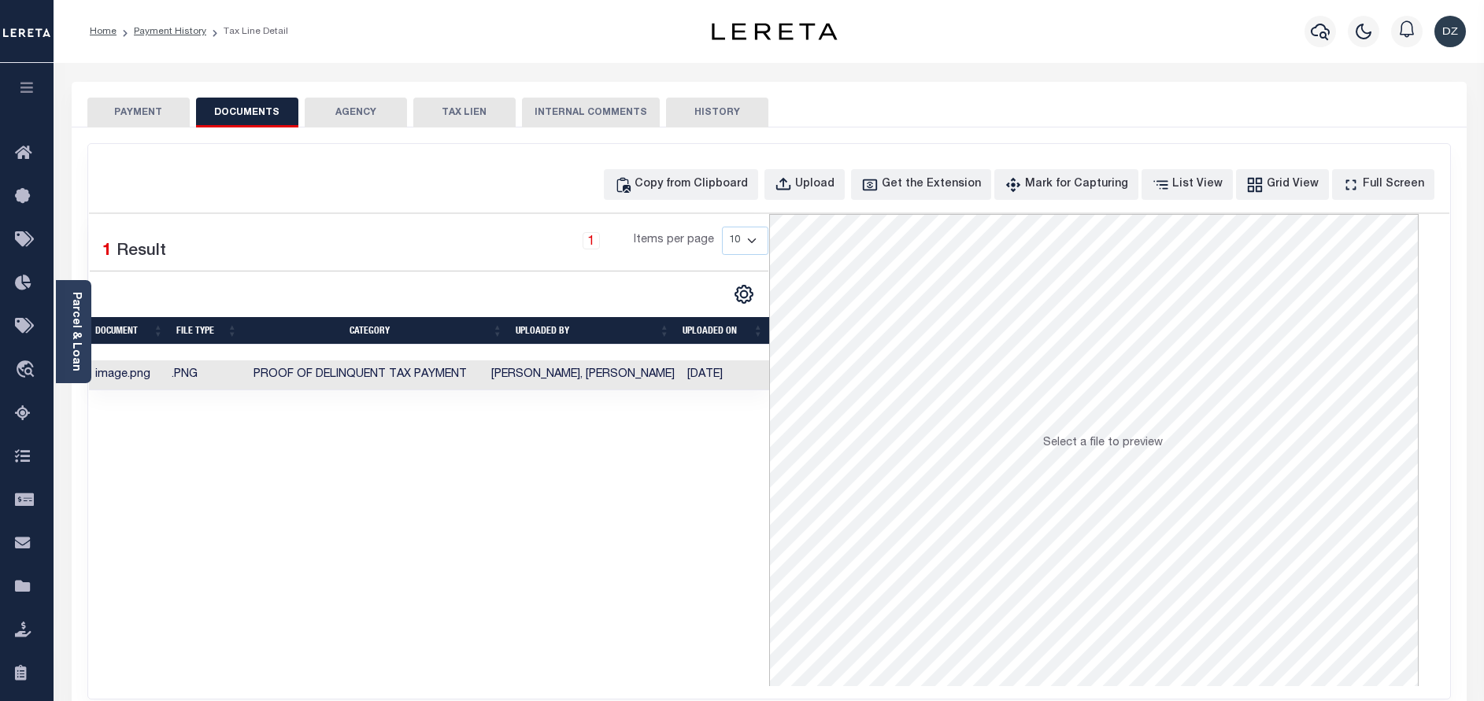
click at [135, 112] on button "PAYMENT" at bounding box center [138, 113] width 102 height 30
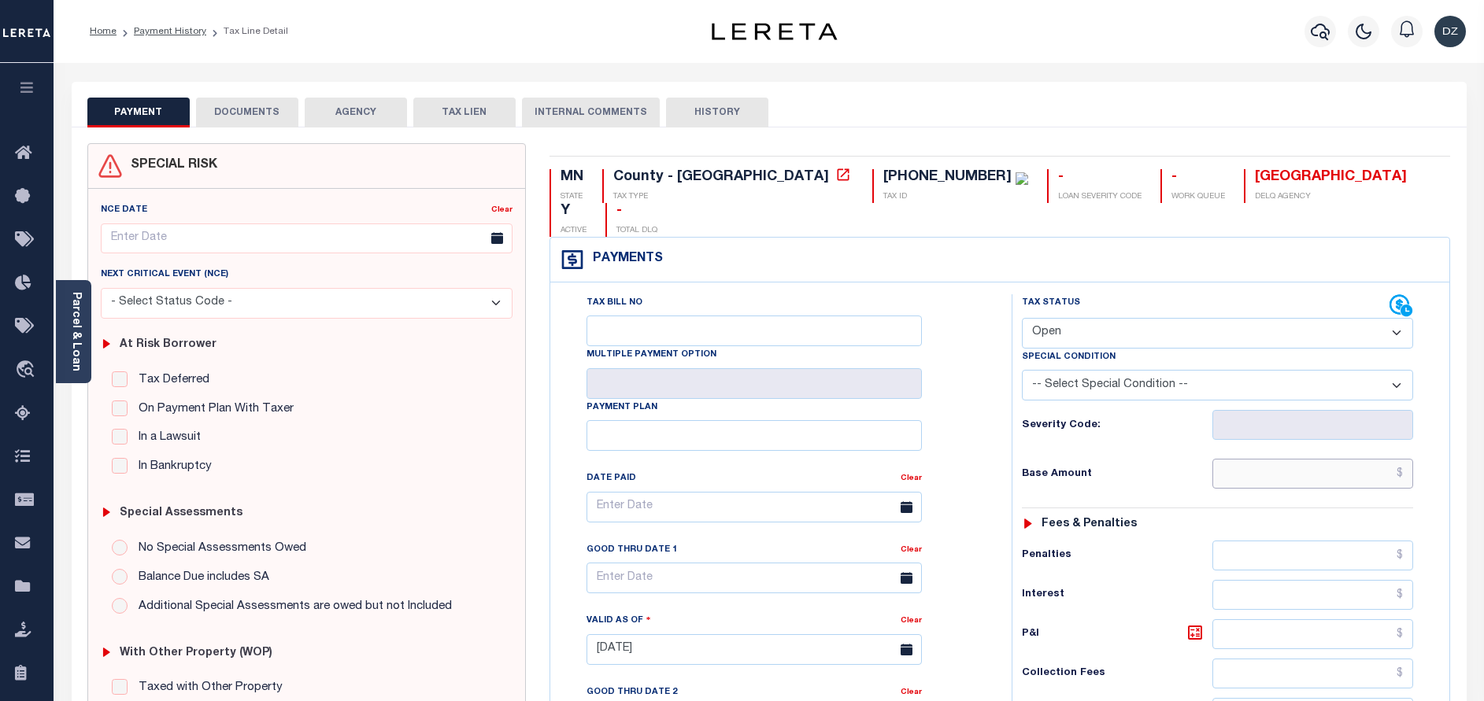
click at [1317, 459] on input "text" at bounding box center [1312, 474] width 201 height 30
paste input "824.00"
type input "$824.00"
type input "[DATE]"
drag, startPoint x: 1130, startPoint y: 297, endPoint x: 1130, endPoint y: 316, distance: 18.9
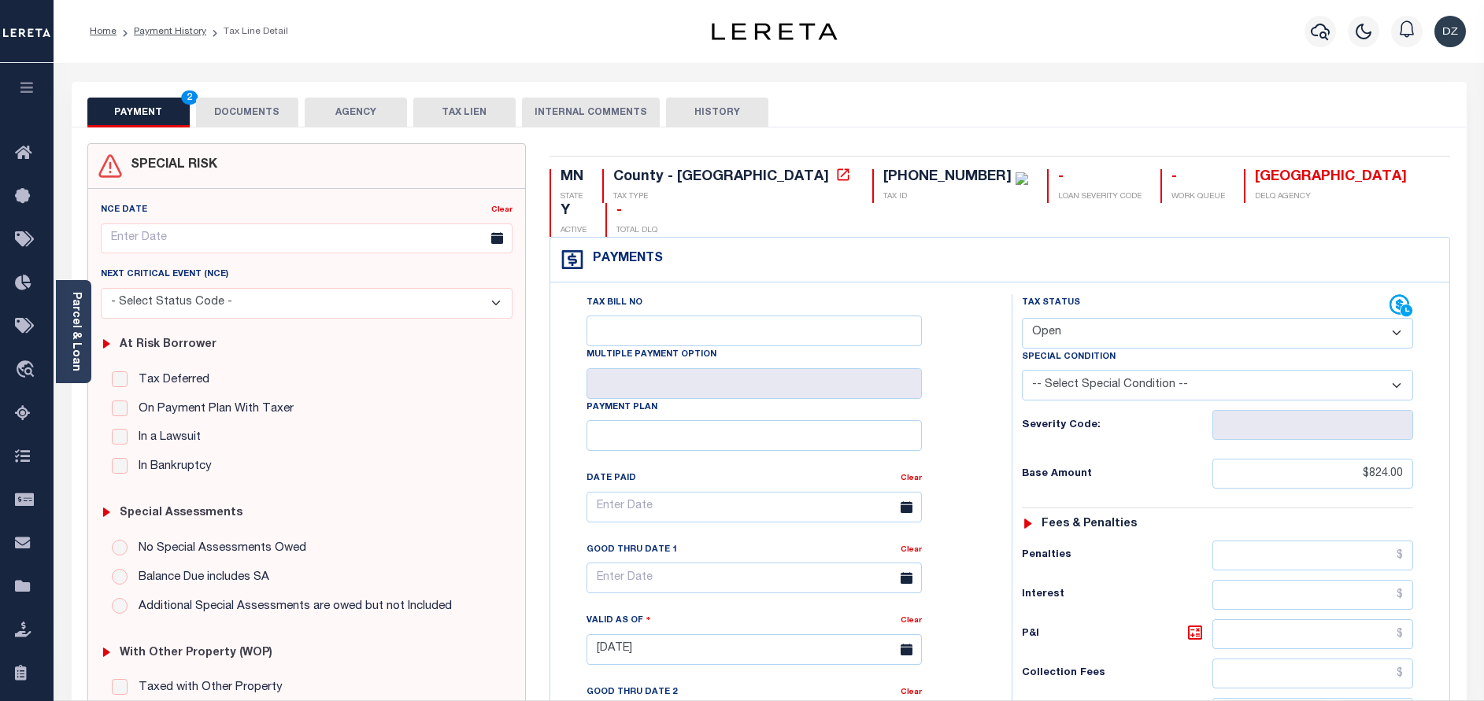
click at [1130, 318] on select "- Select Status Code - Open Due/Unpaid Paid Incomplete No Tax Due Internal Refu…" at bounding box center [1217, 333] width 391 height 31
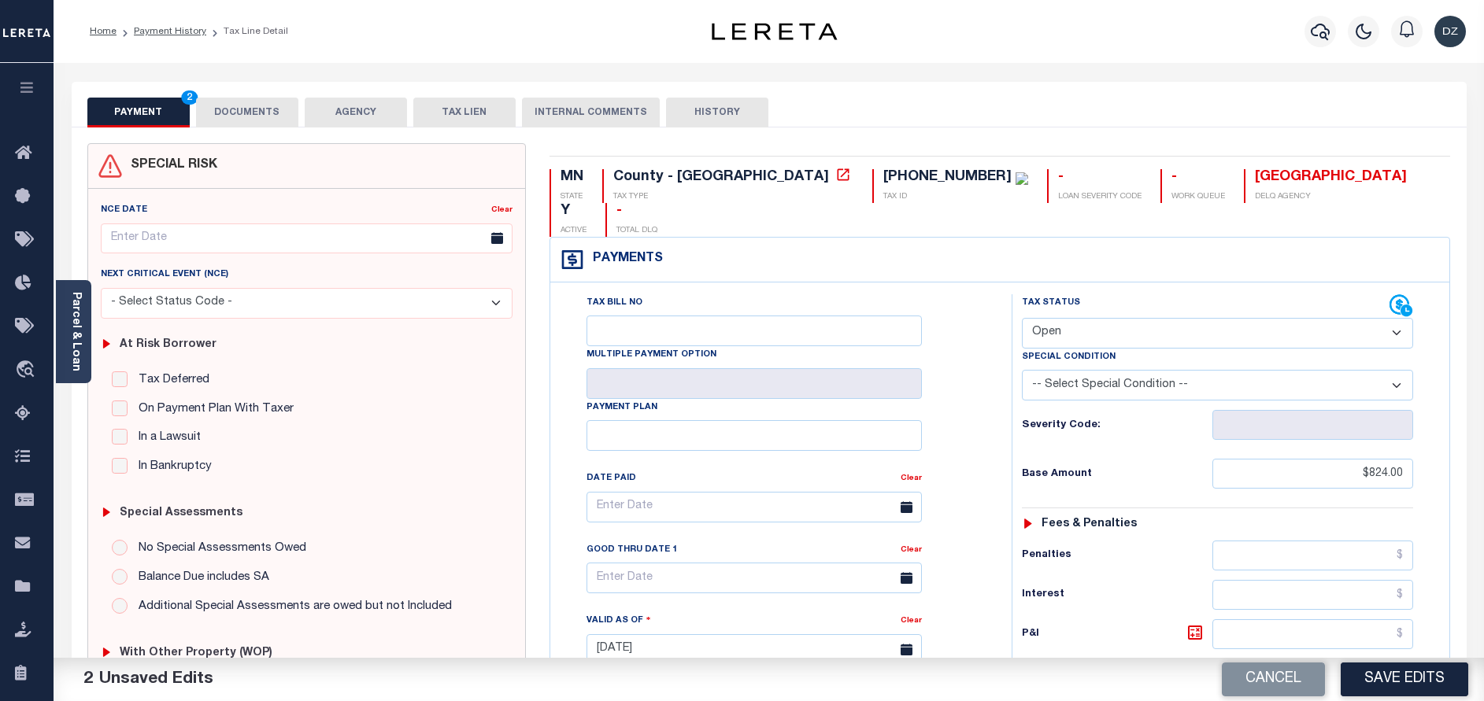
select select "PYD"
click at [1022, 318] on select "- Select Status Code - Open Due/Unpaid Paid Incomplete No Tax Due Internal Refu…" at bounding box center [1217, 333] width 391 height 31
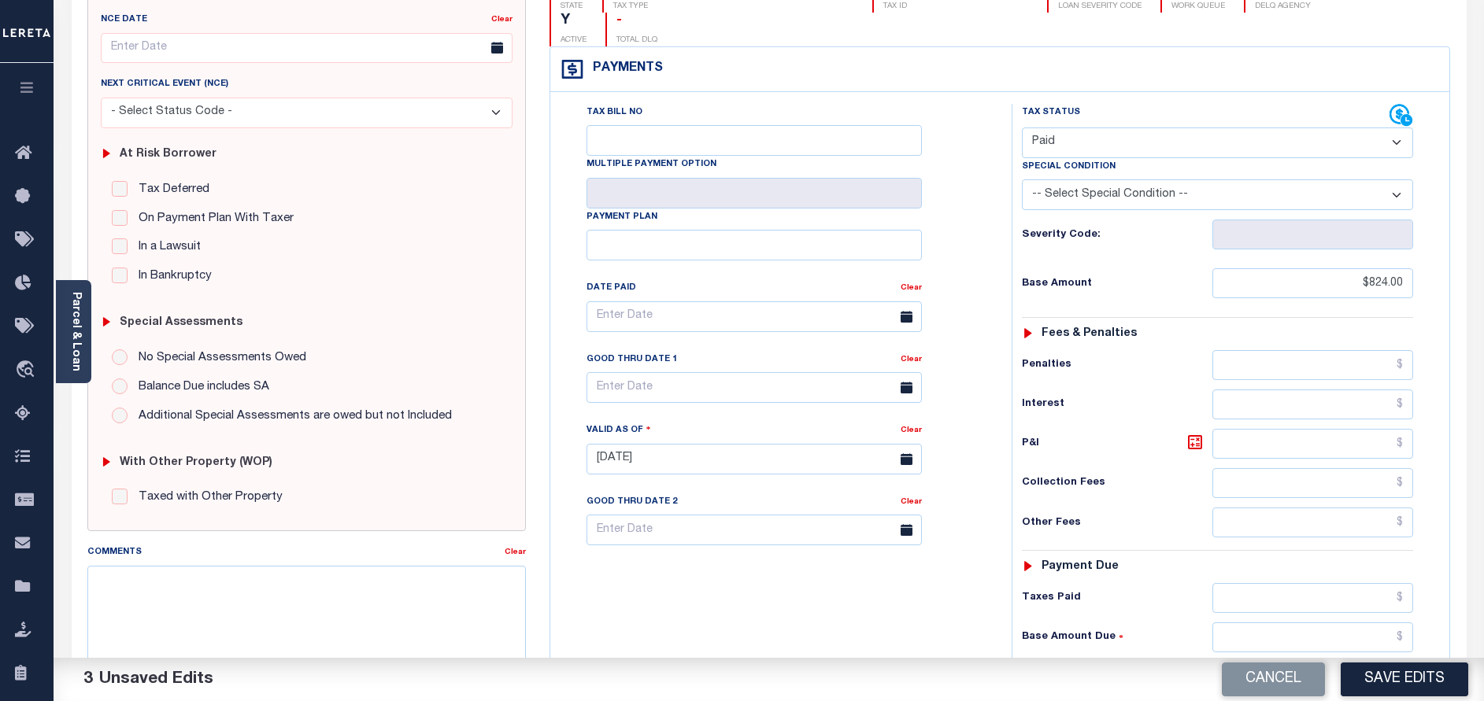
scroll to position [236, 0]
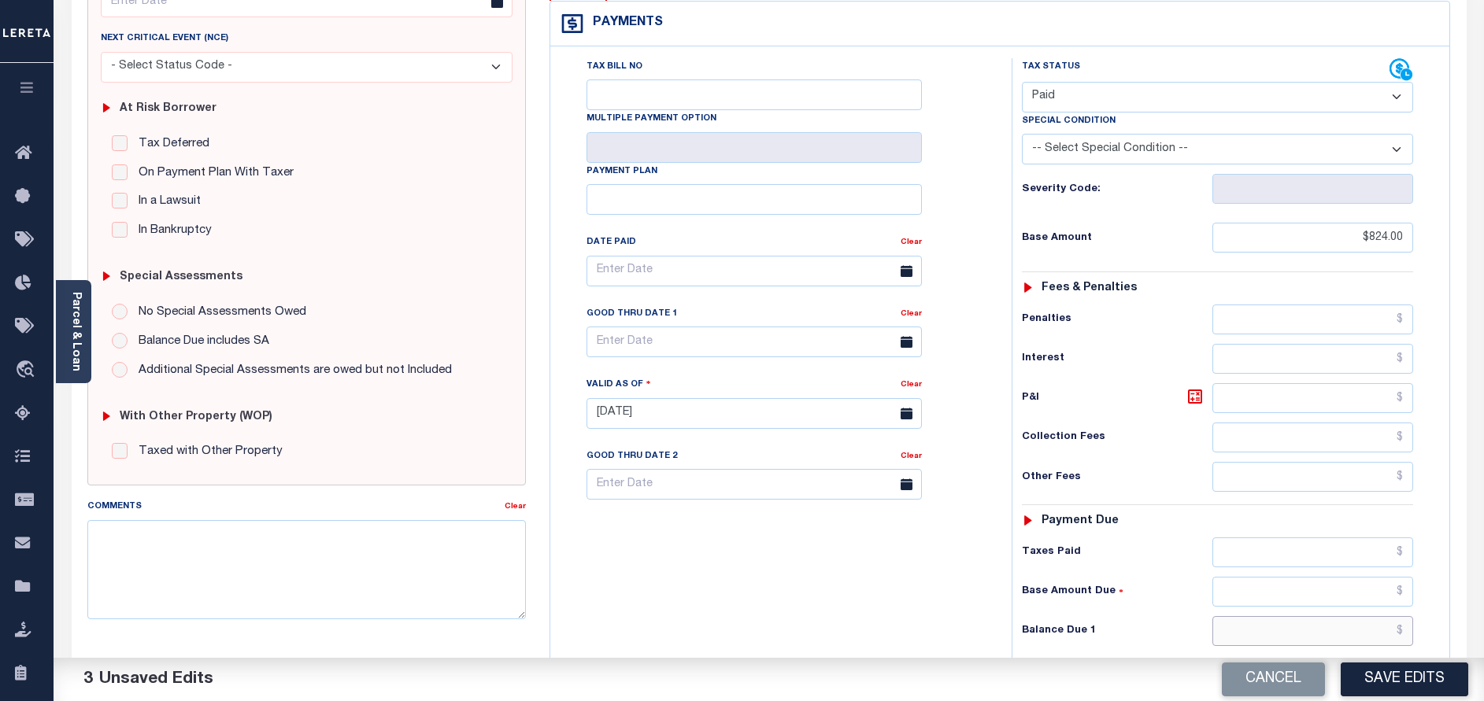
click at [1316, 616] on input "text" at bounding box center [1312, 631] width 201 height 30
type input "$0.00"
click at [1424, 678] on button "Save Edits" at bounding box center [1403, 680] width 127 height 34
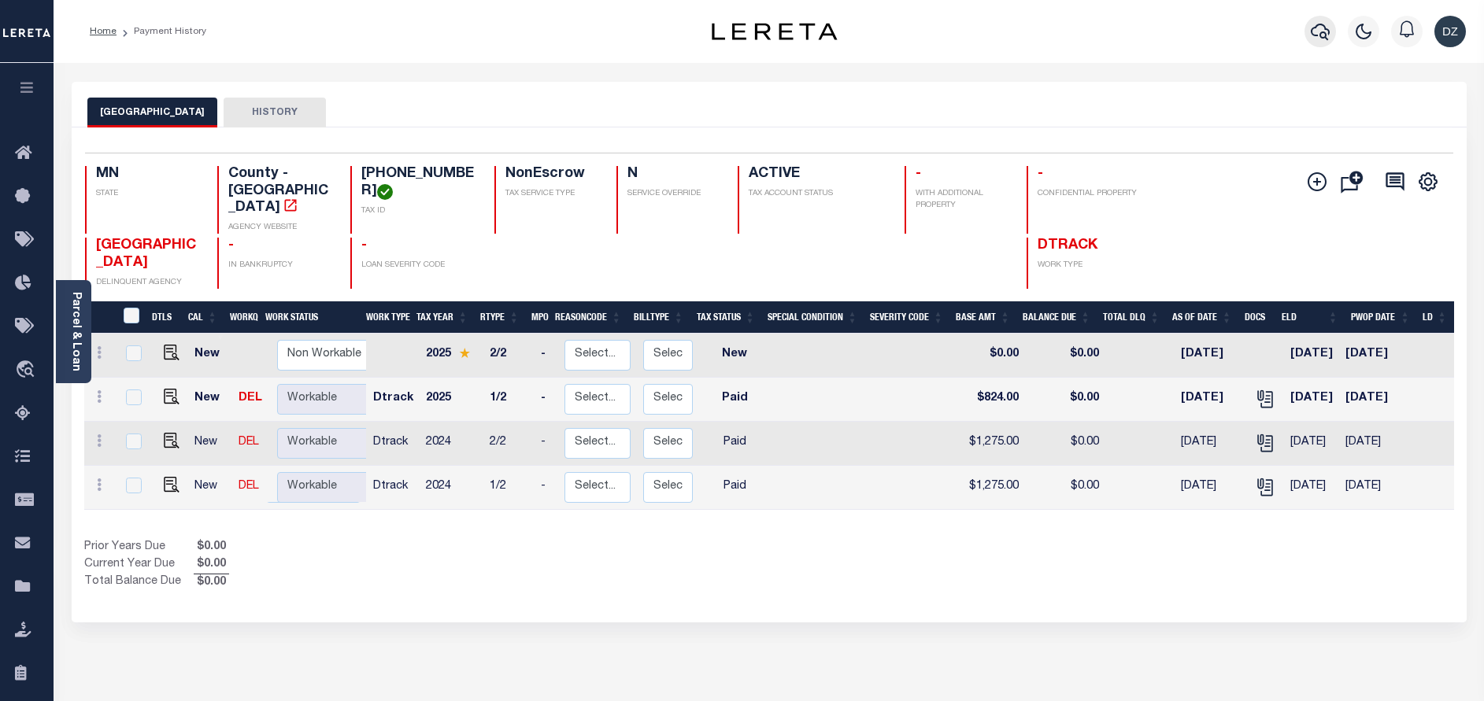
click at [1325, 31] on icon "button" at bounding box center [1319, 31] width 19 height 19
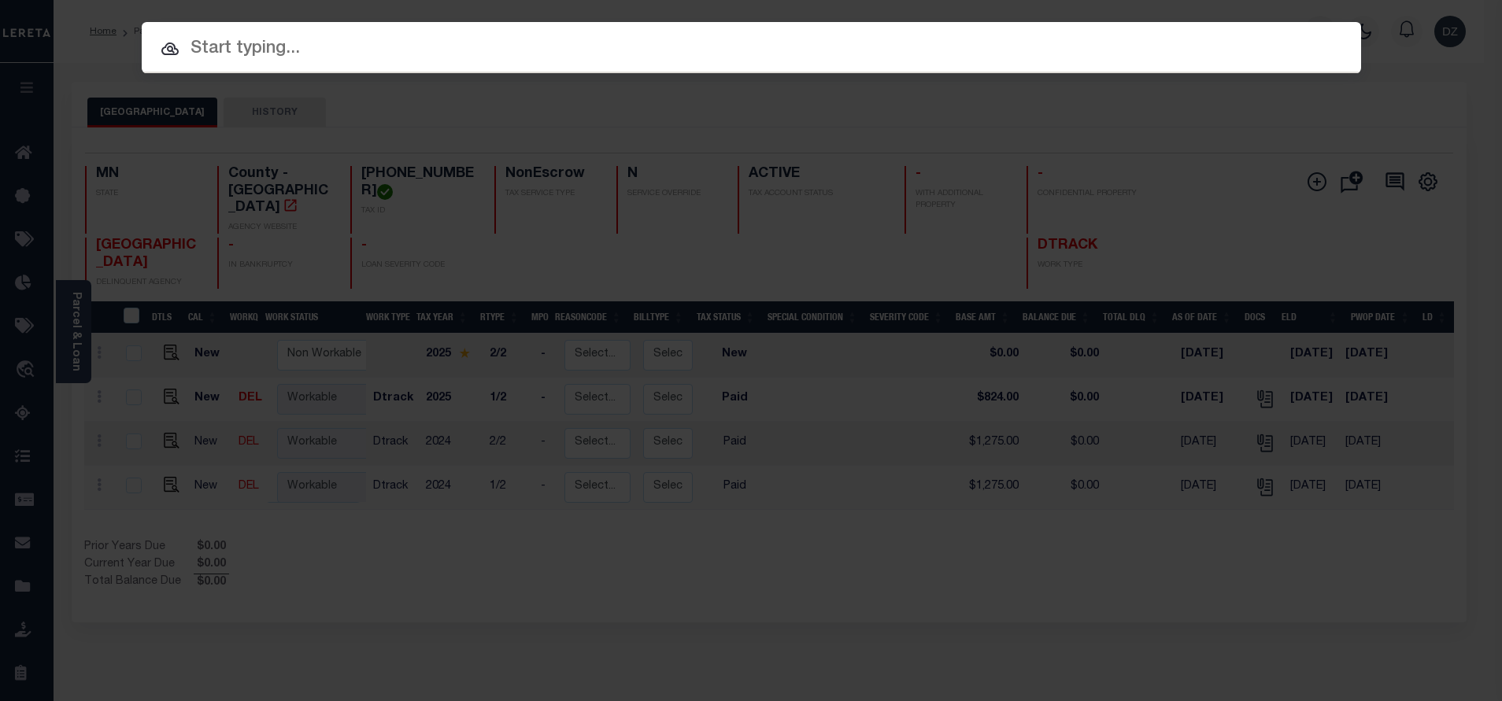
paste input "1412243"
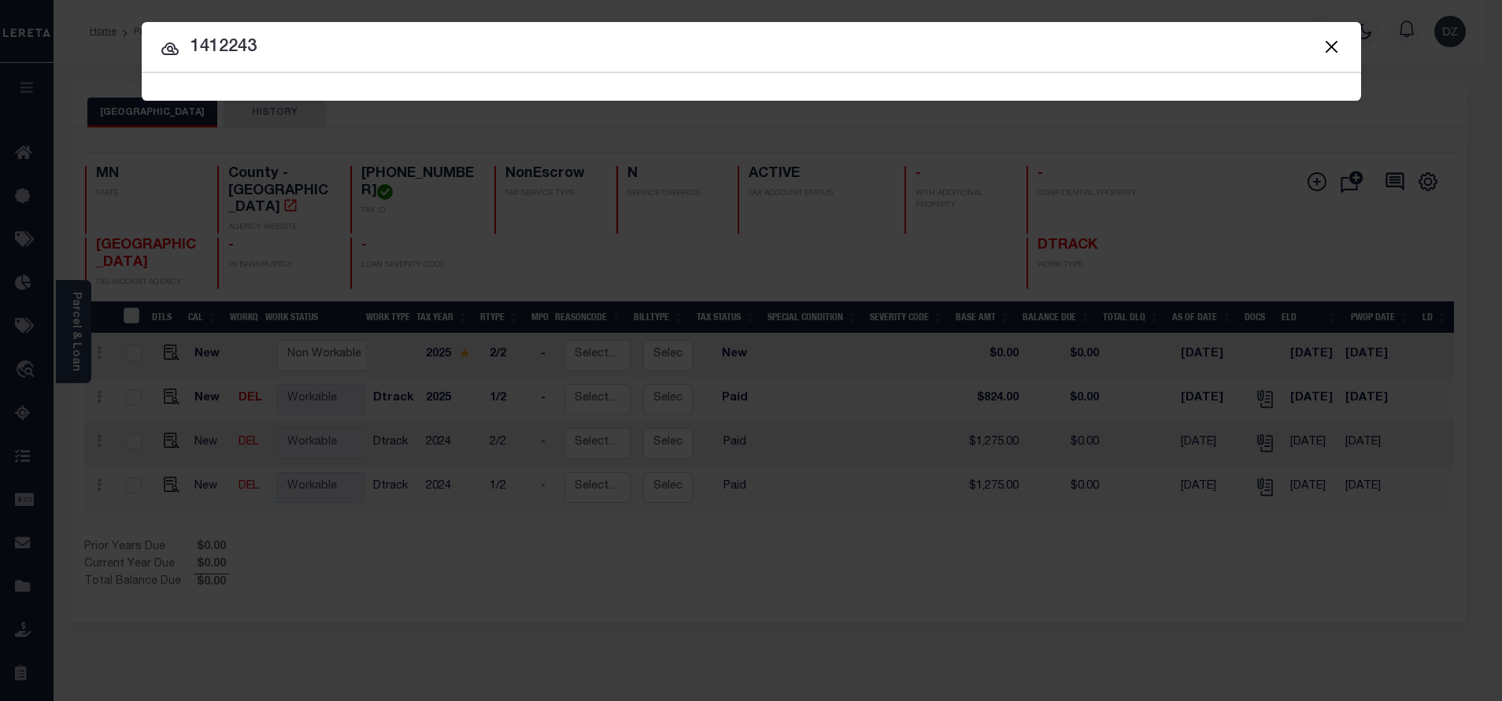
type input "1412243"
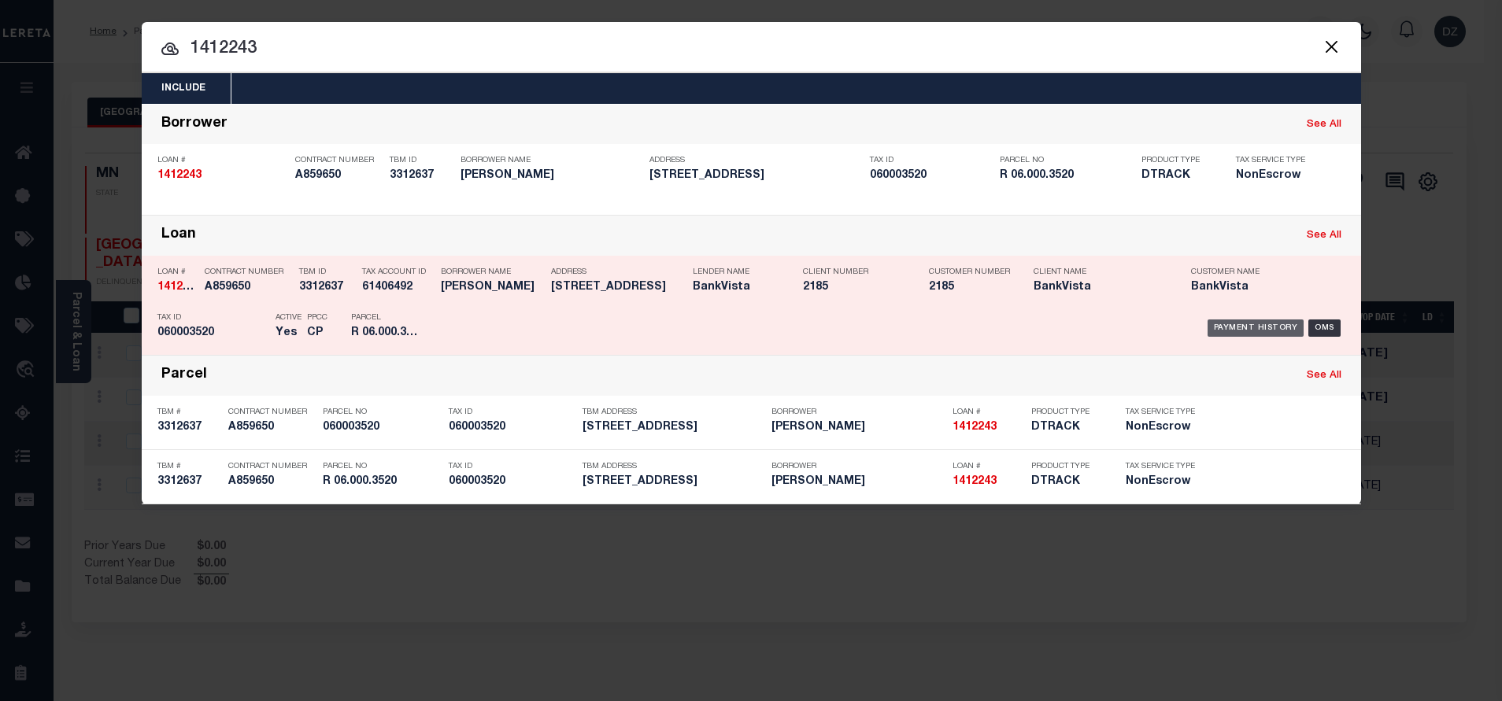
click at [1233, 331] on div "Payment History" at bounding box center [1255, 328] width 97 height 17
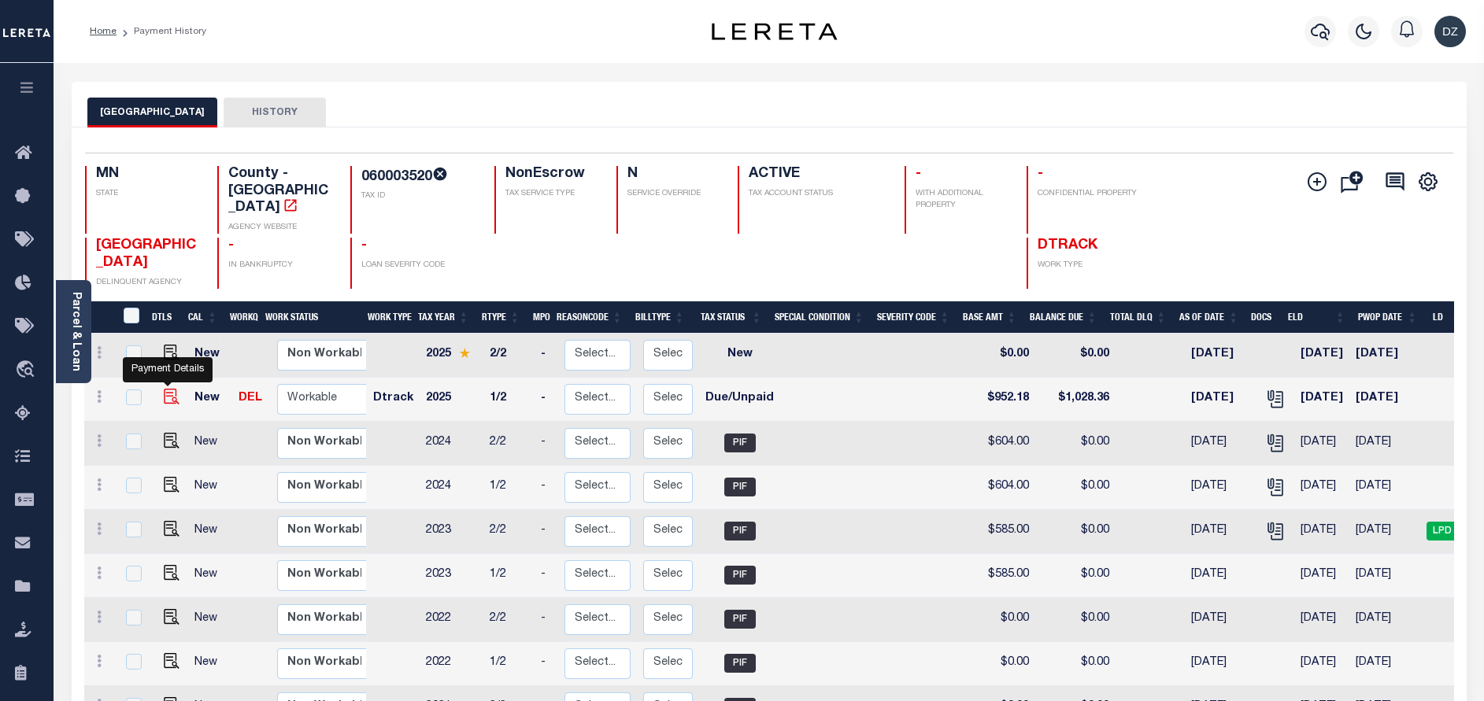
click at [167, 389] on img "" at bounding box center [172, 397] width 16 height 16
checkbox input "true"
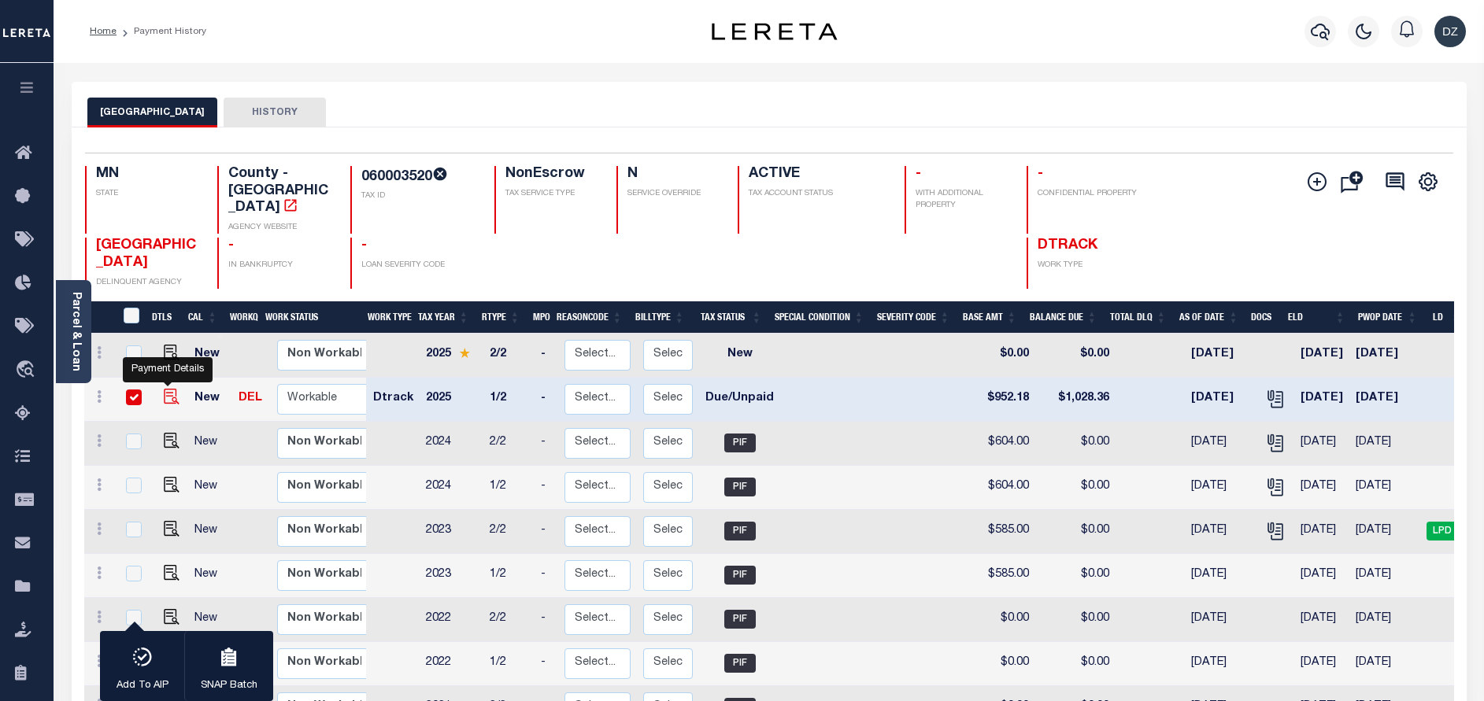
click at [167, 389] on img "" at bounding box center [172, 397] width 16 height 16
checkbox input "false"
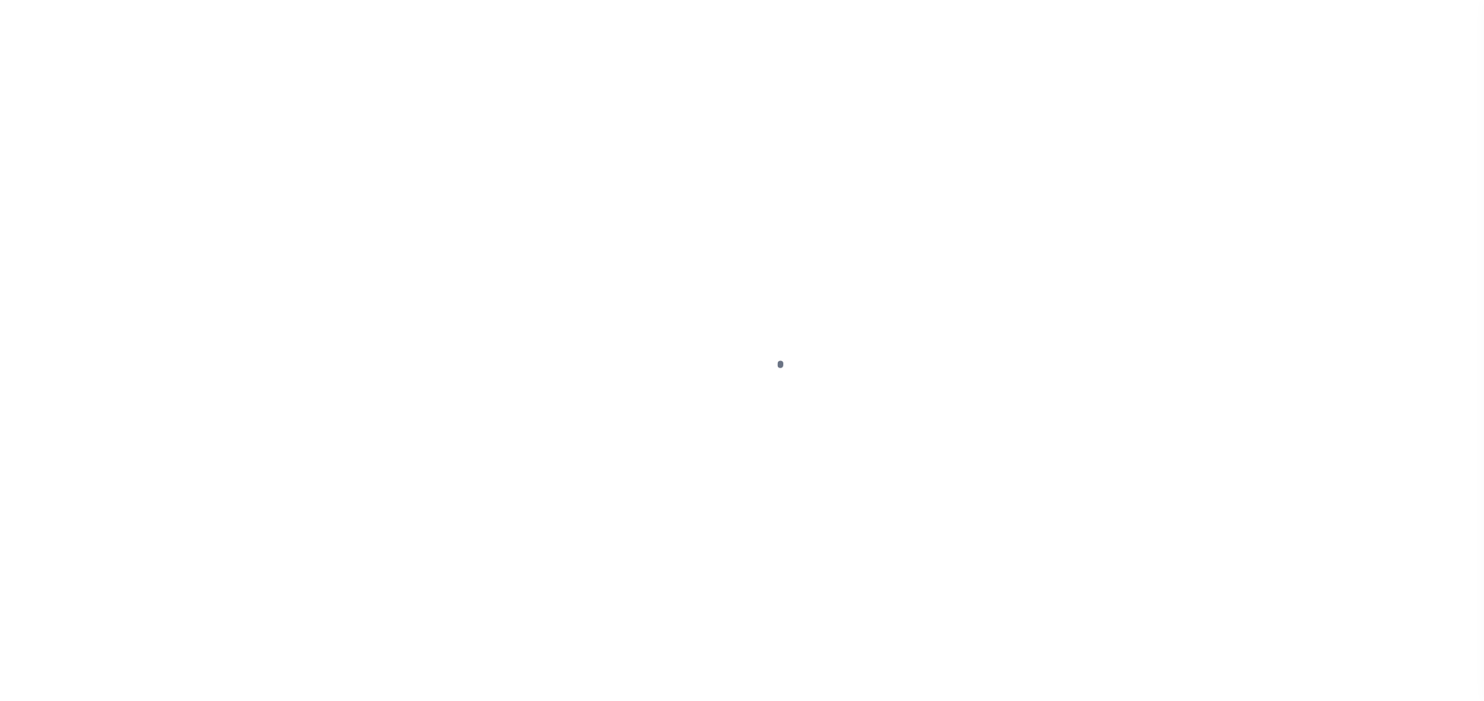
select select "DUE"
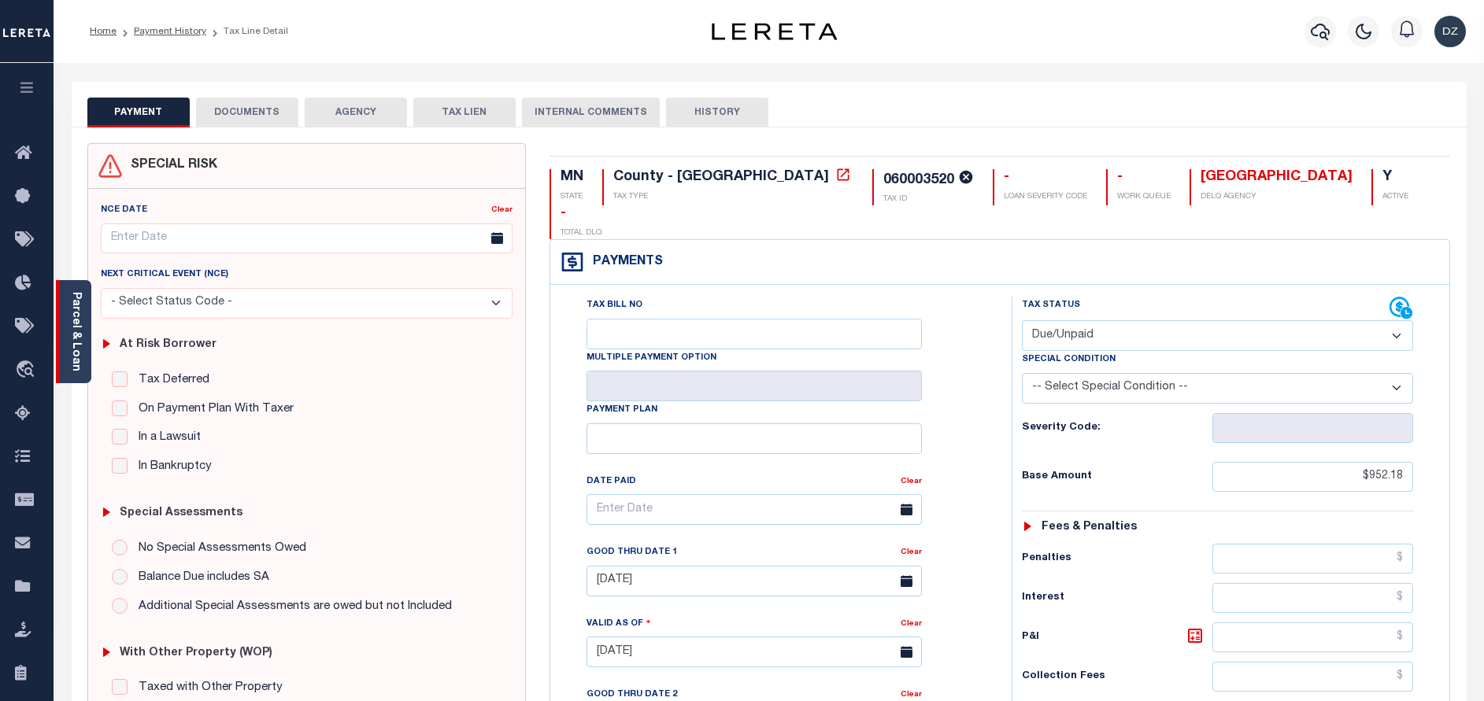
click at [79, 351] on link "Parcel & Loan" at bounding box center [75, 331] width 11 height 79
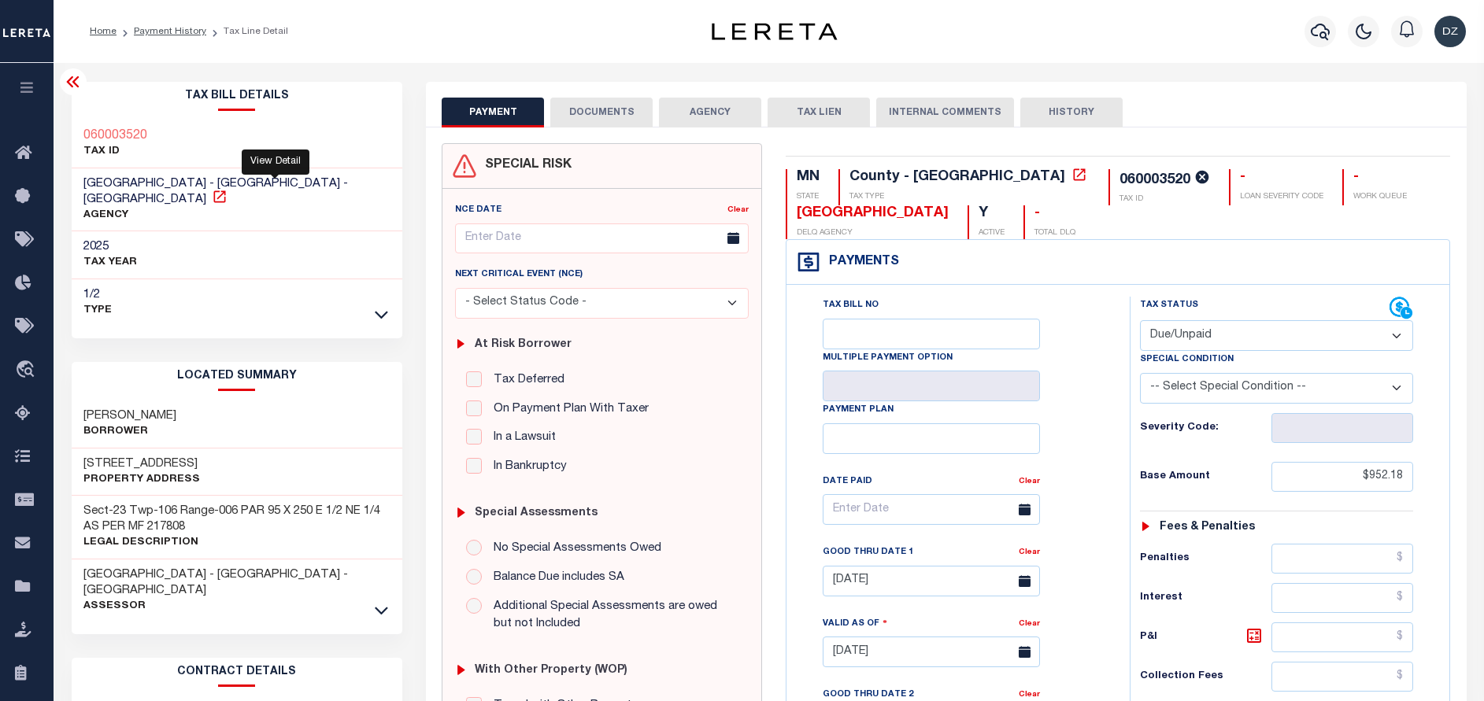
click at [225, 190] on icon at bounding box center [219, 196] width 12 height 12
drag, startPoint x: 922, startPoint y: 211, endPoint x: 783, endPoint y: 221, distance: 139.7
click at [783, 221] on div "MN STATE County - MN TAX TYPE 060003520 TAX ID - LOAN SEVERITY CODE - WORK QUEU…" at bounding box center [1118, 651] width 688 height 1017
copy div
drag, startPoint x: 792, startPoint y: 211, endPoint x: 917, endPoint y: 213, distance: 125.2
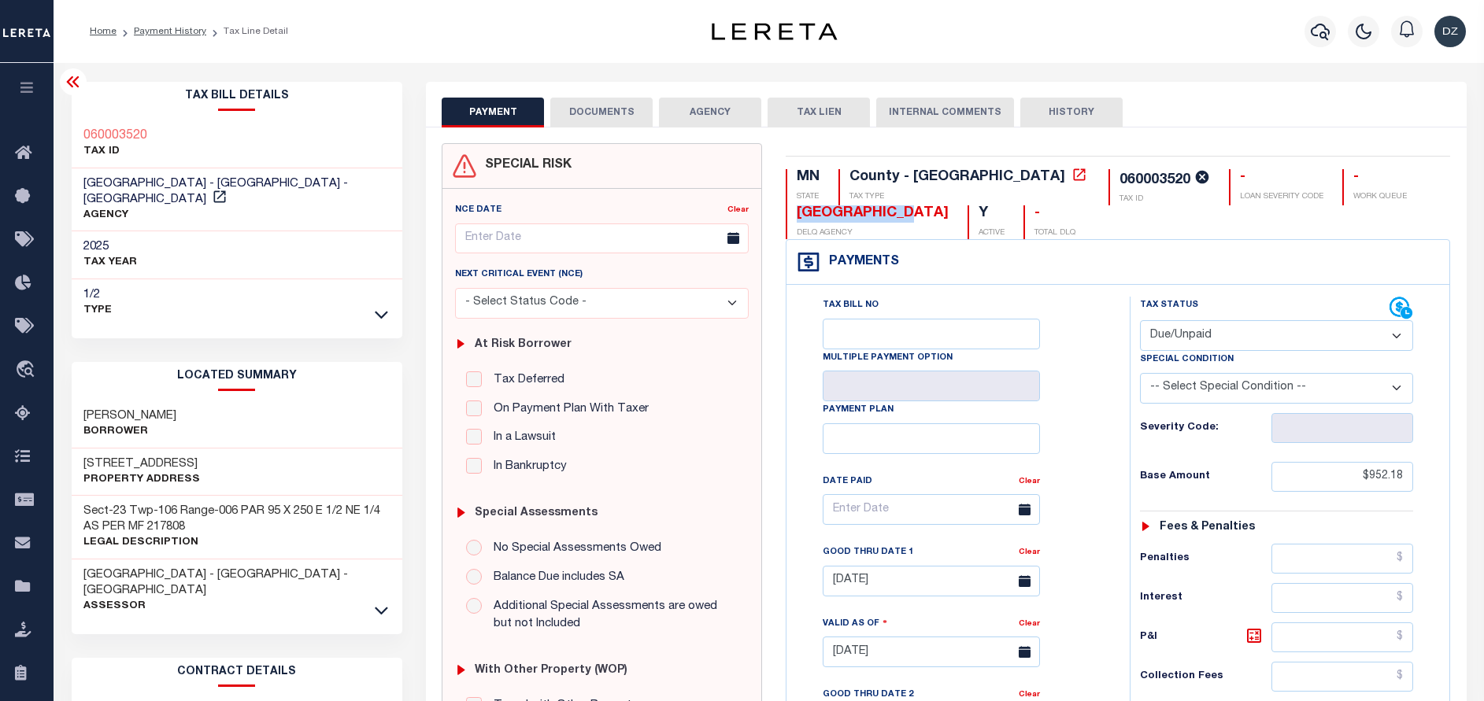
click at [917, 213] on div "WINONA COUNTY DELQ AGENCY" at bounding box center [866, 222] width 163 height 34
copy div "[GEOGRAPHIC_DATA]"
click at [575, 116] on button "DOCUMENTS" at bounding box center [601, 113] width 102 height 30
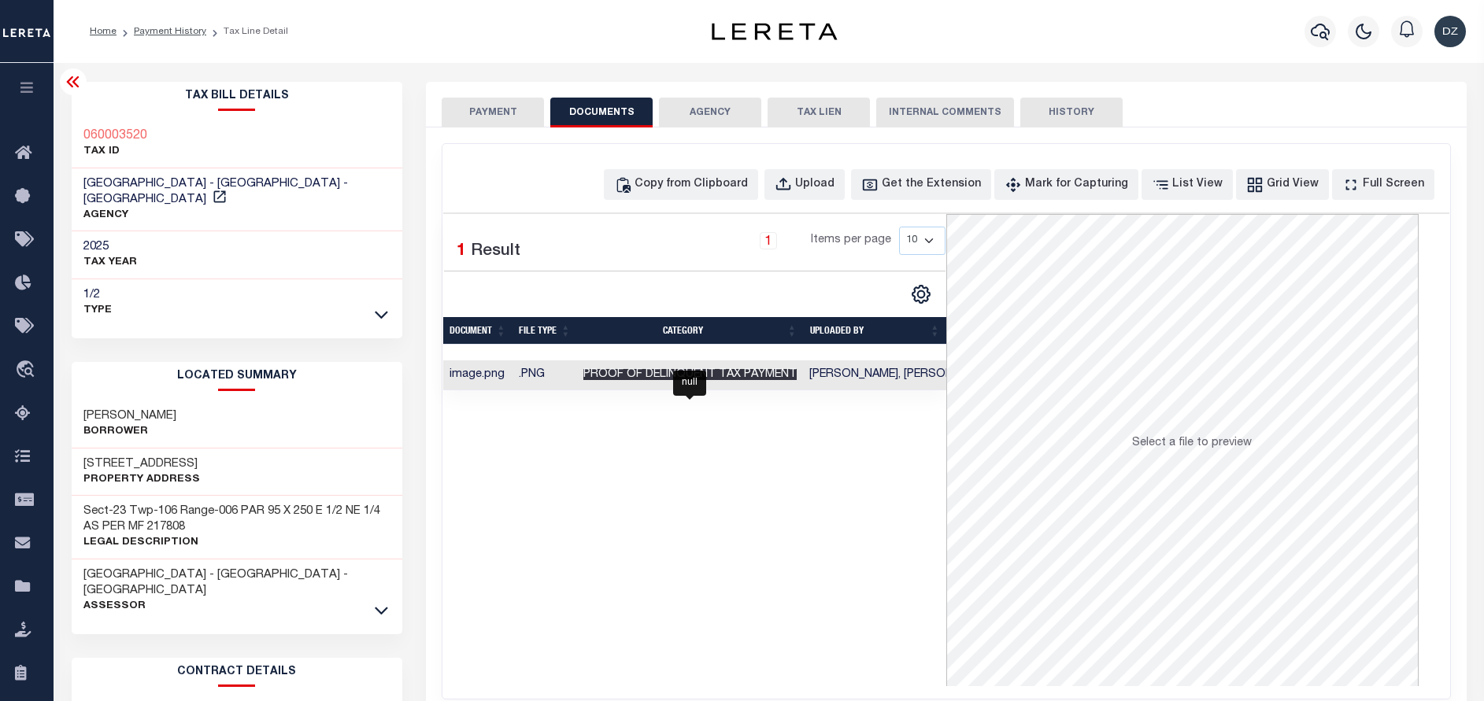
click at [756, 371] on span "Proof of Delinquent Tax Payment" at bounding box center [689, 374] width 213 height 11
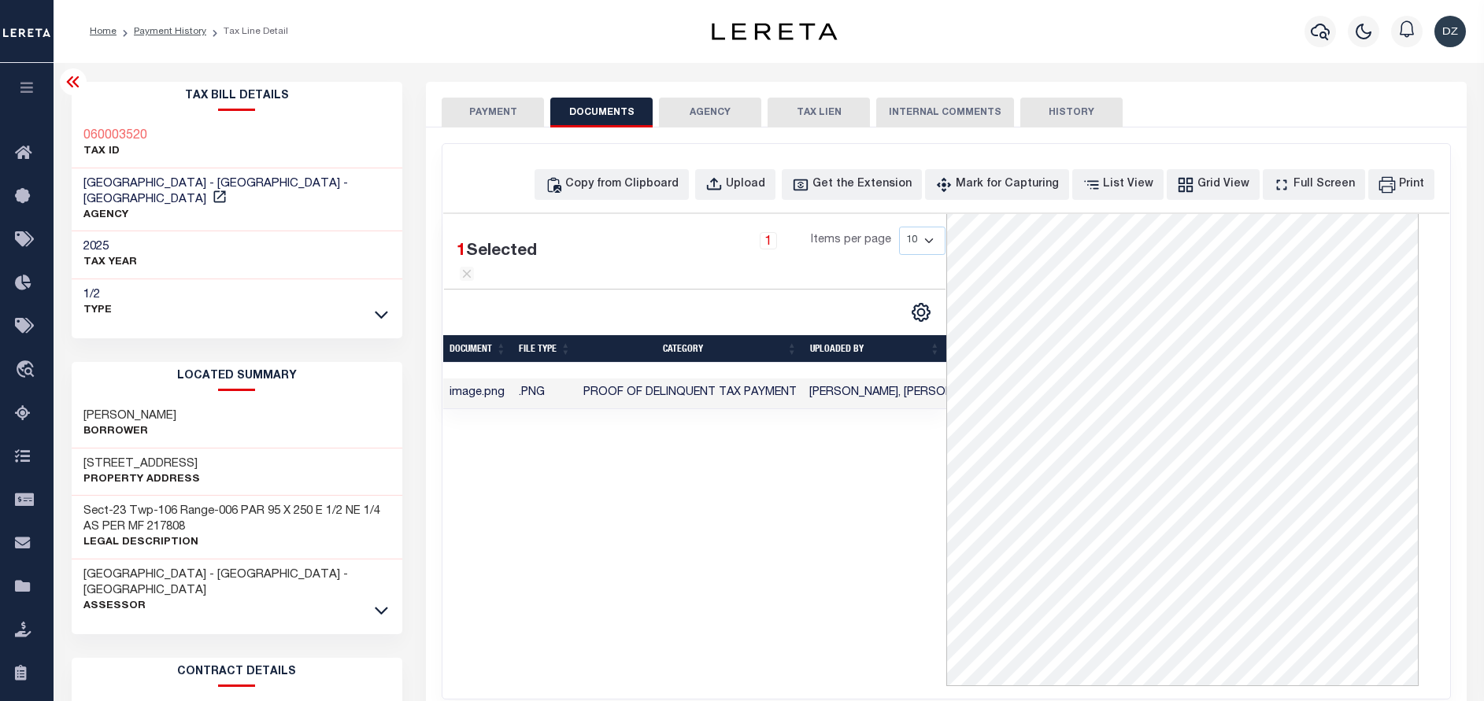
click at [481, 124] on button "PAYMENT" at bounding box center [493, 113] width 102 height 30
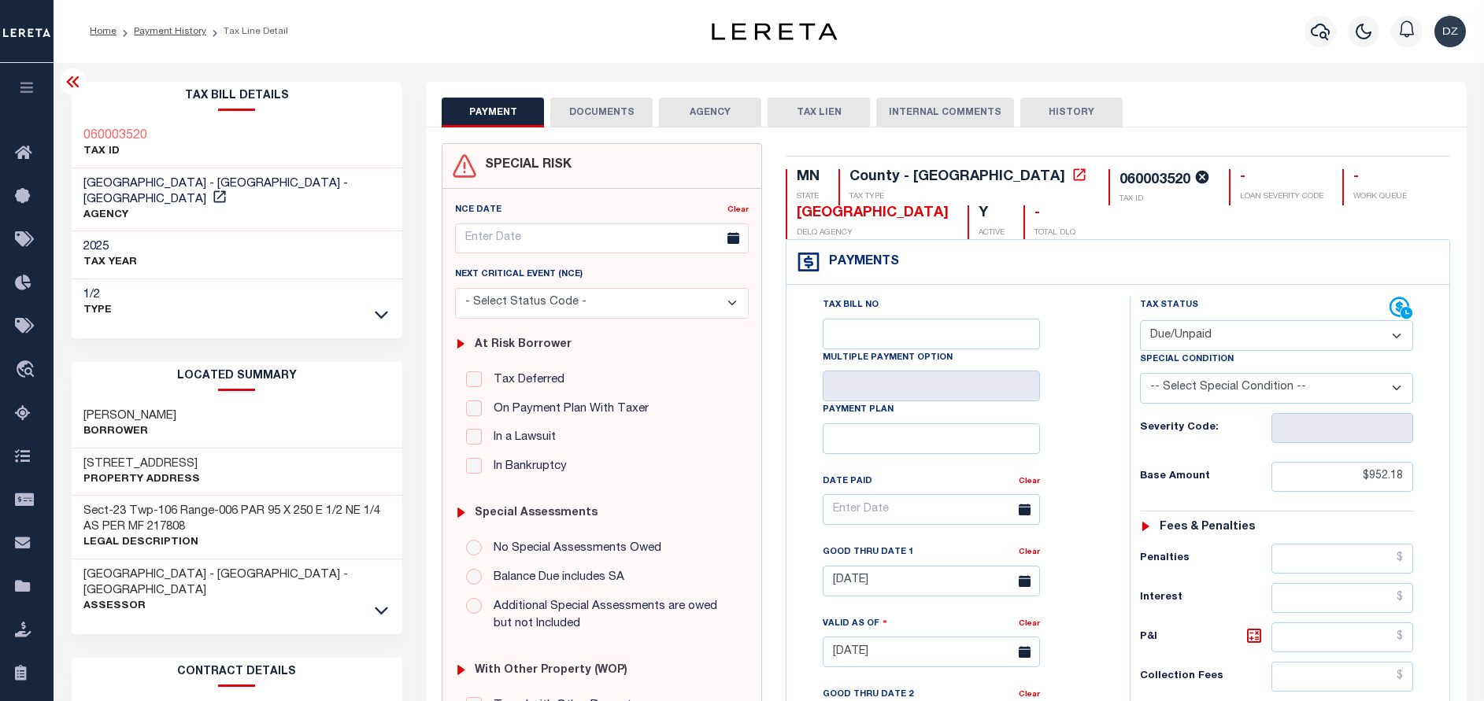
click at [593, 109] on button "DOCUMENTS" at bounding box center [601, 113] width 102 height 30
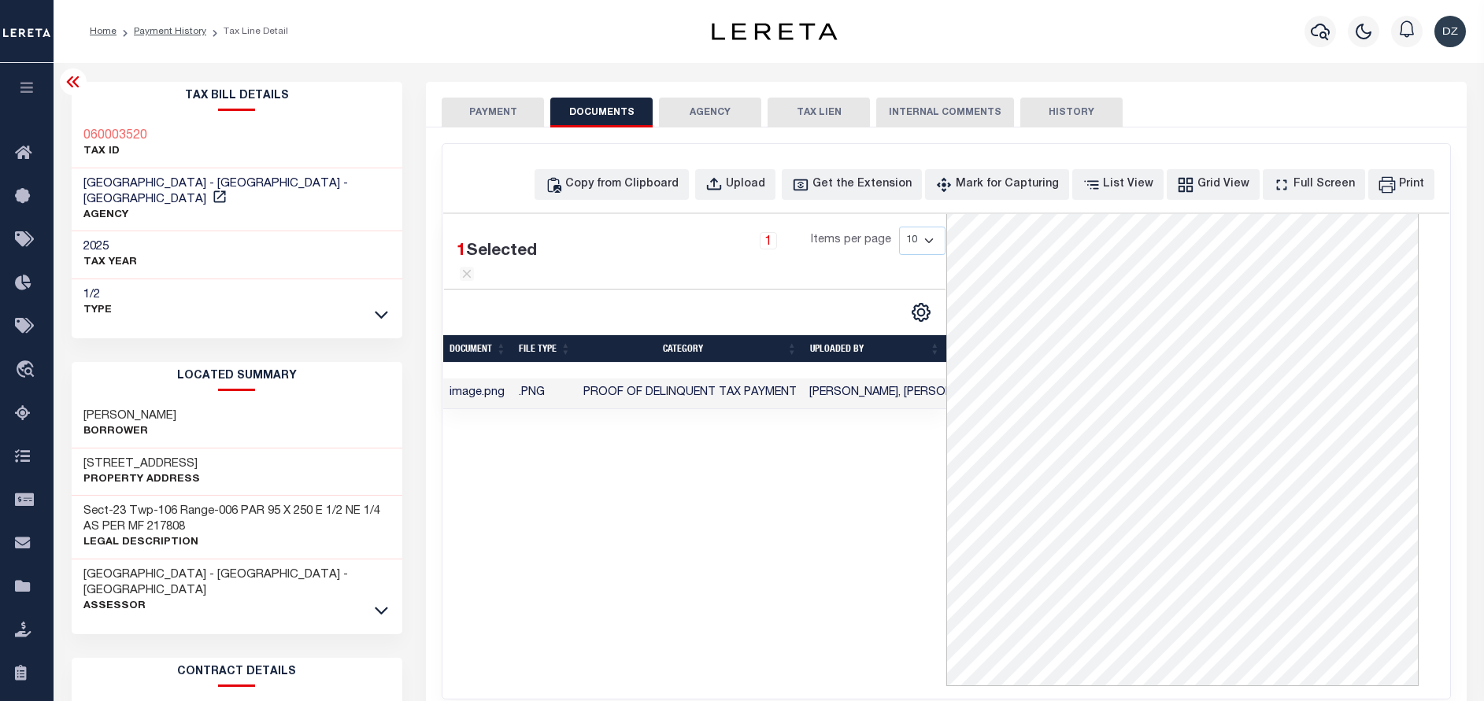
click at [453, 125] on button "PAYMENT" at bounding box center [493, 113] width 102 height 30
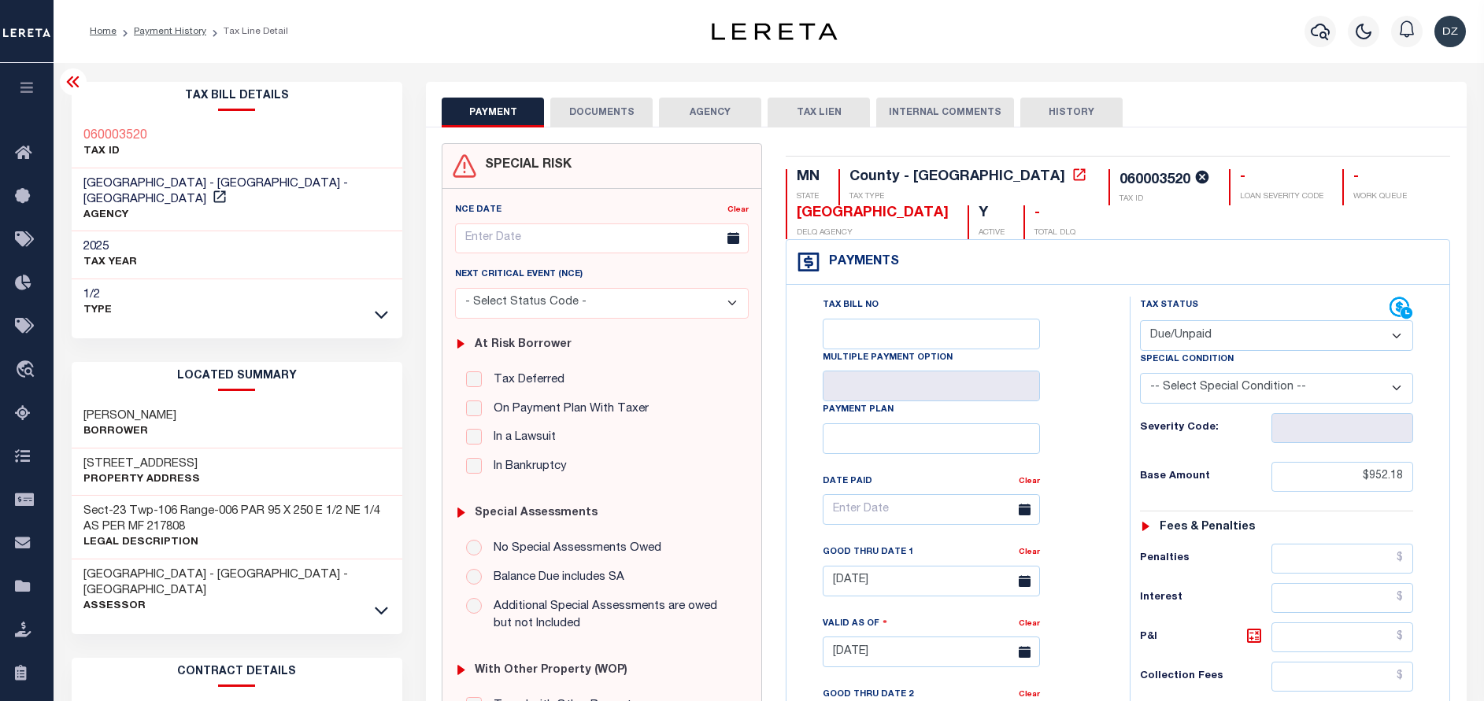
drag, startPoint x: 1060, startPoint y: 175, endPoint x: 991, endPoint y: 173, distance: 69.3
click at [1119, 173] on div "060003520" at bounding box center [1154, 180] width 71 height 14
copy div "060003520"
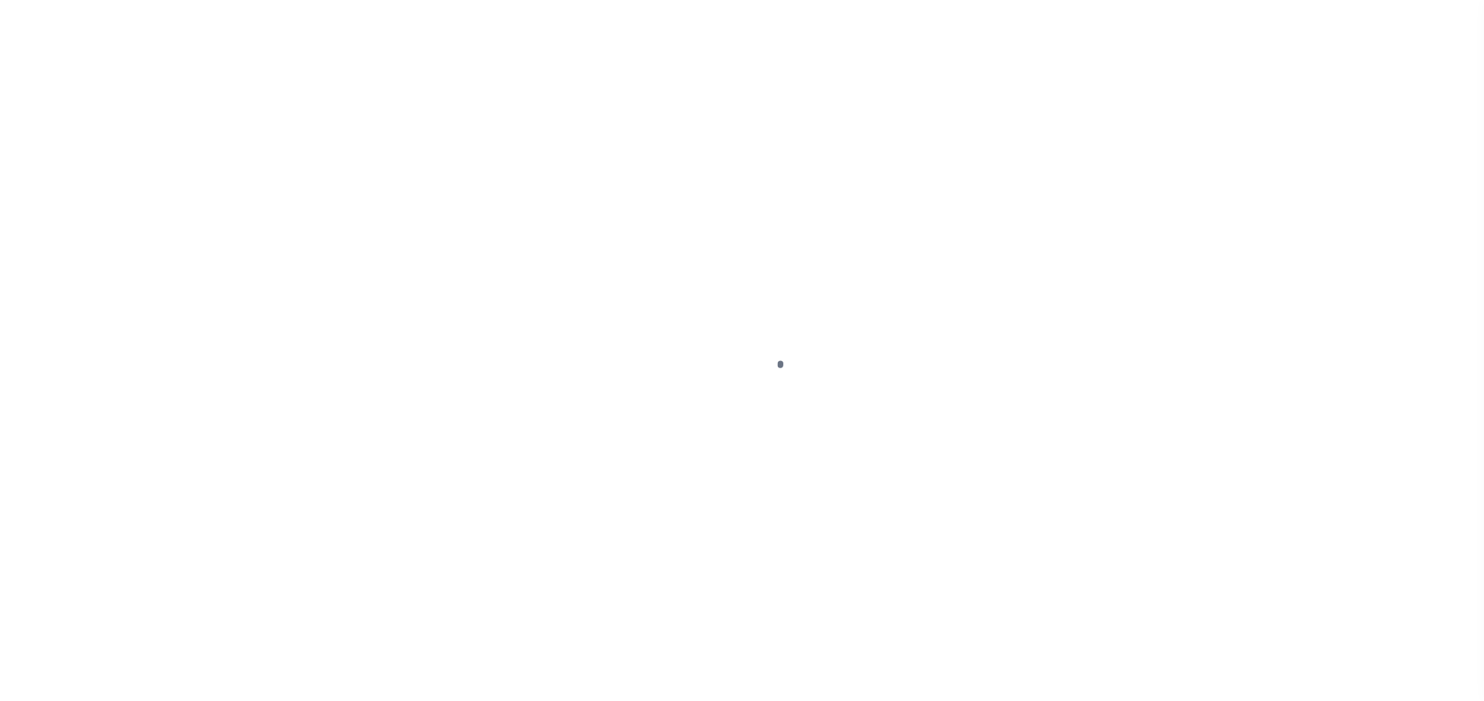
select select "DUE"
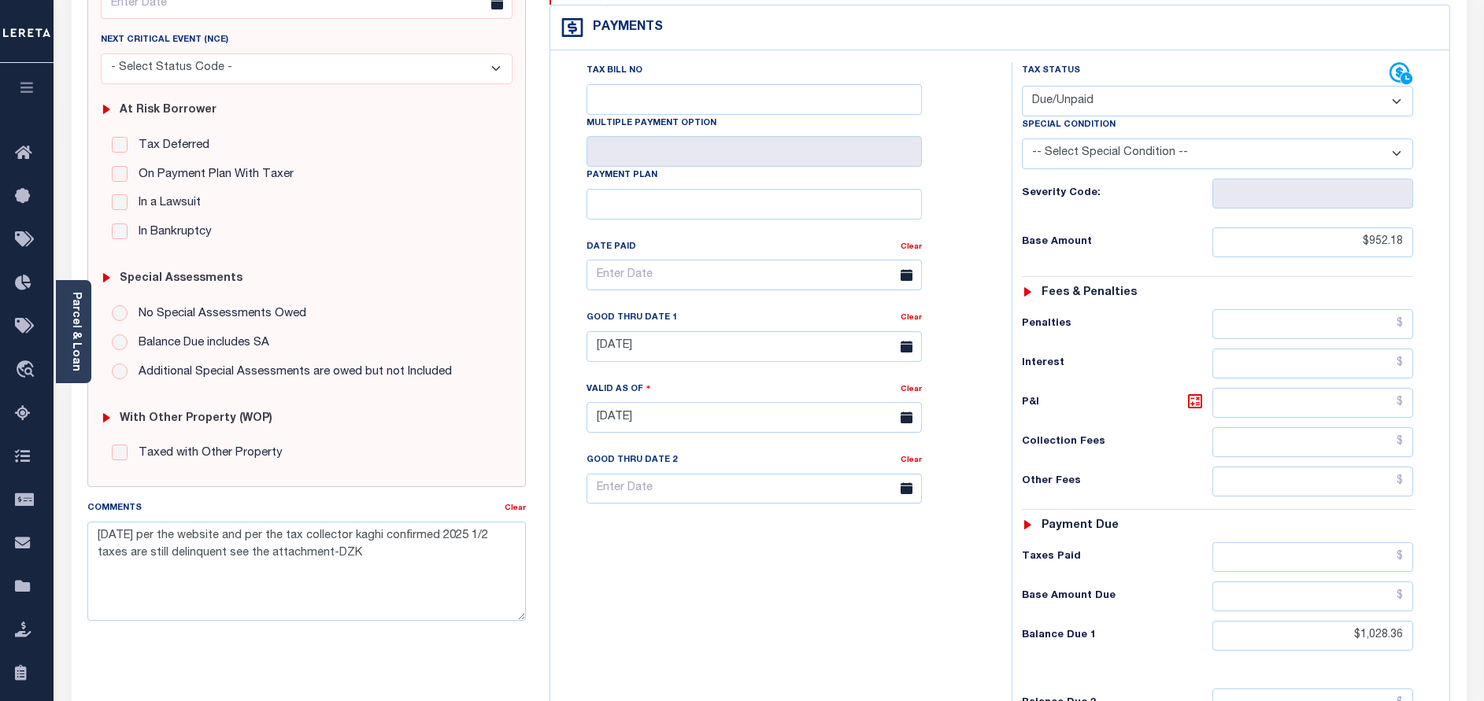
scroll to position [236, 0]
click at [1194, 395] on icon at bounding box center [1194, 399] width 9 height 9
type input "$76.18"
type input "[DATE]"
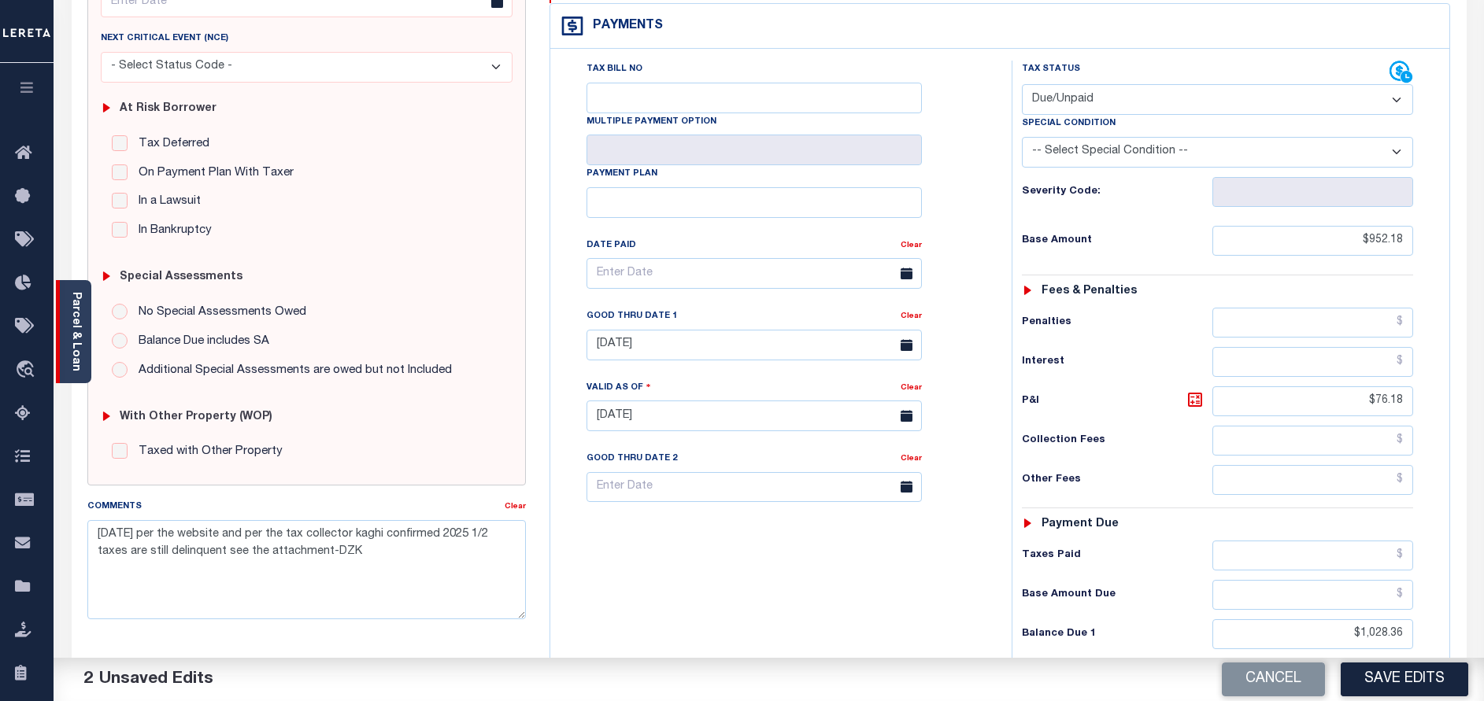
click at [83, 346] on div "Parcel & Loan" at bounding box center [73, 331] width 35 height 103
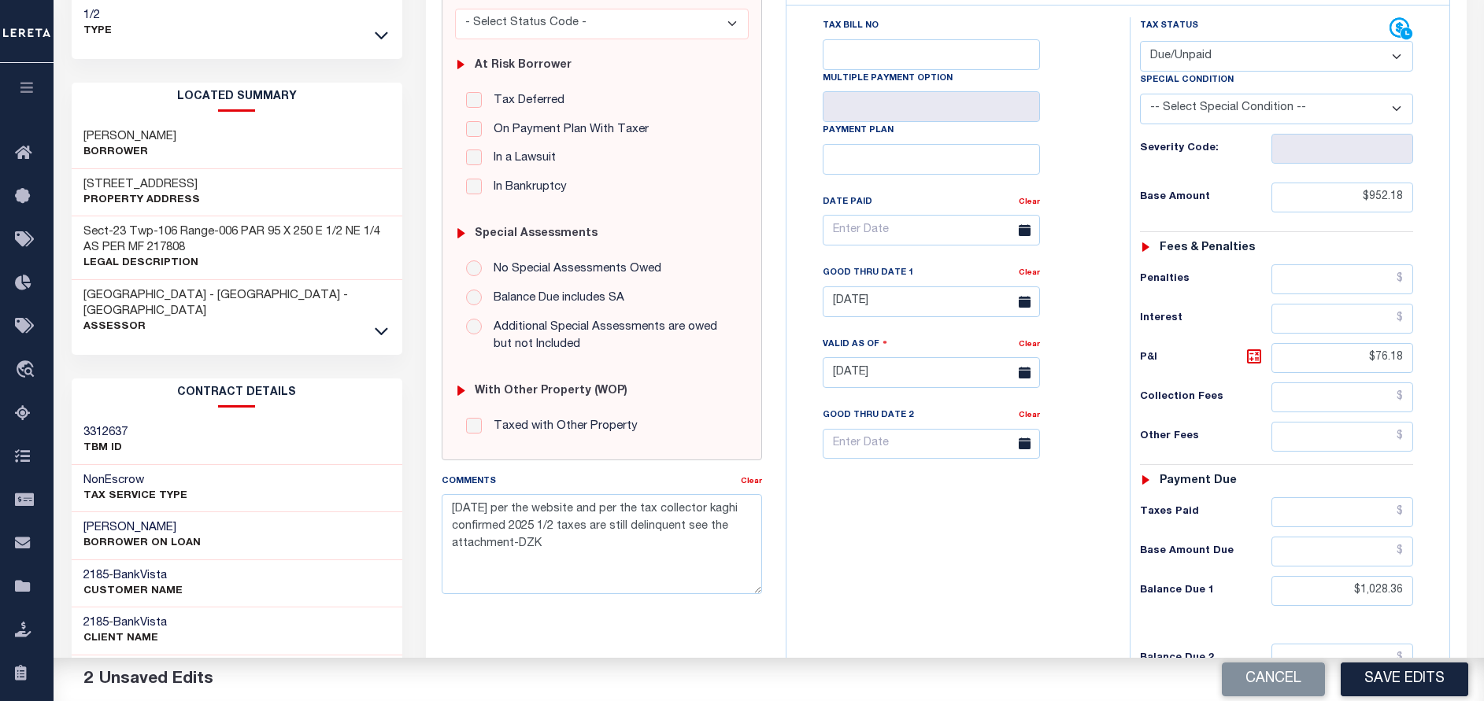
scroll to position [354, 0]
